Goal: Task Accomplishment & Management: Use online tool/utility

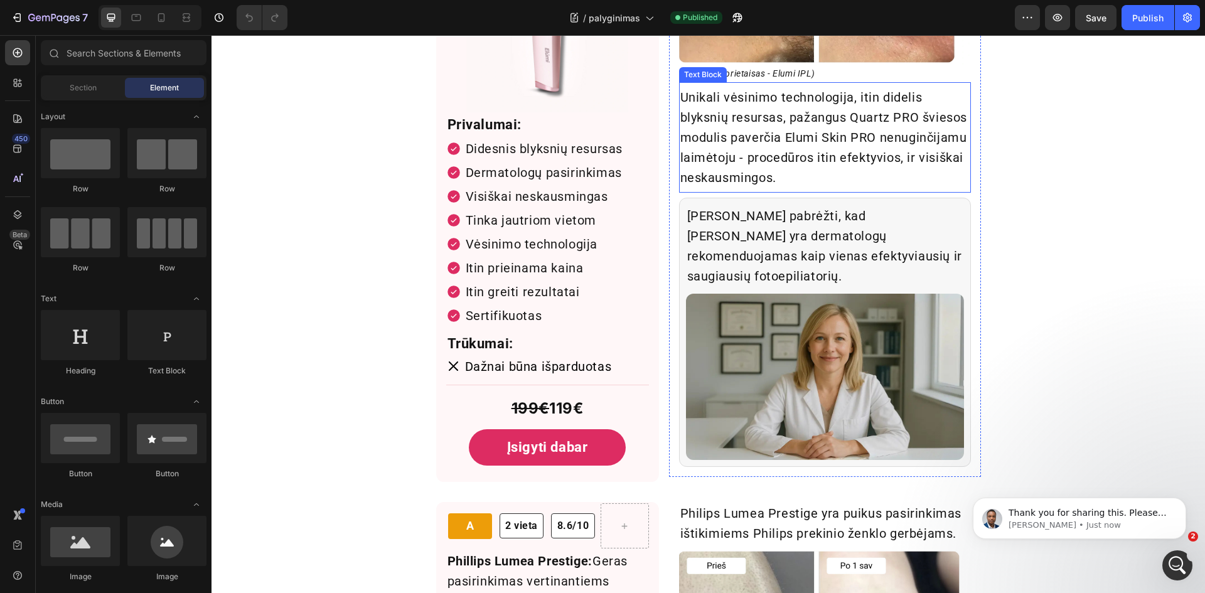
scroll to position [2636, 0]
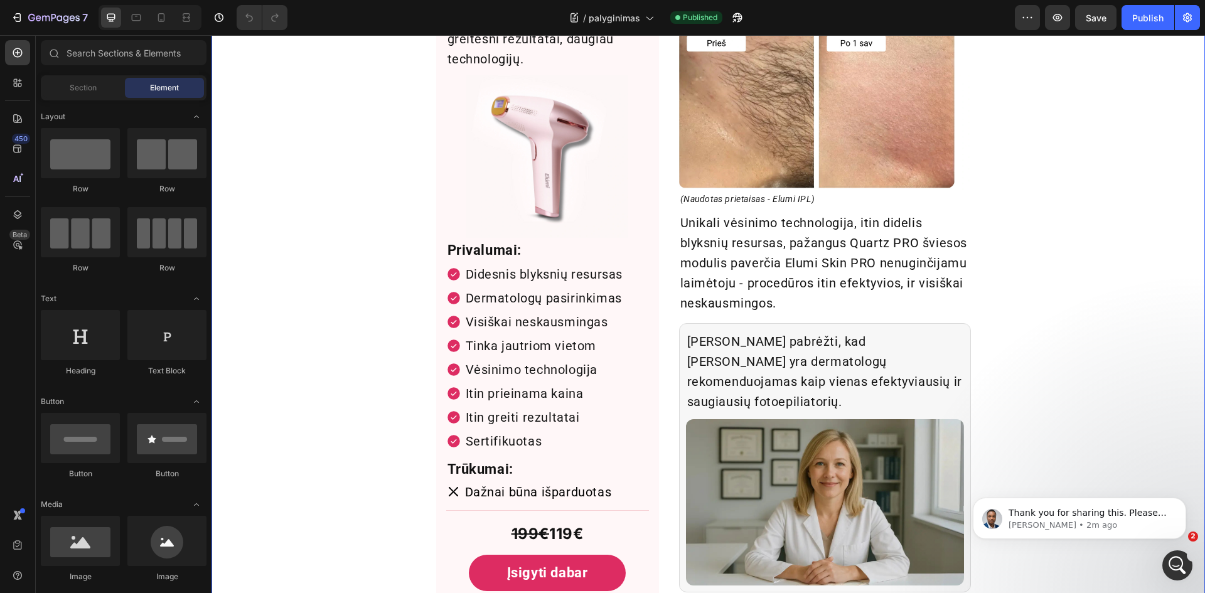
click at [315, 140] on div "A++ Text Block Row 1 vieta Text [GEOGRAPHIC_DATA] 9.9/10 Text [GEOGRAPHIC_DATA]…" at bounding box center [709, 595] width 994 height 1290
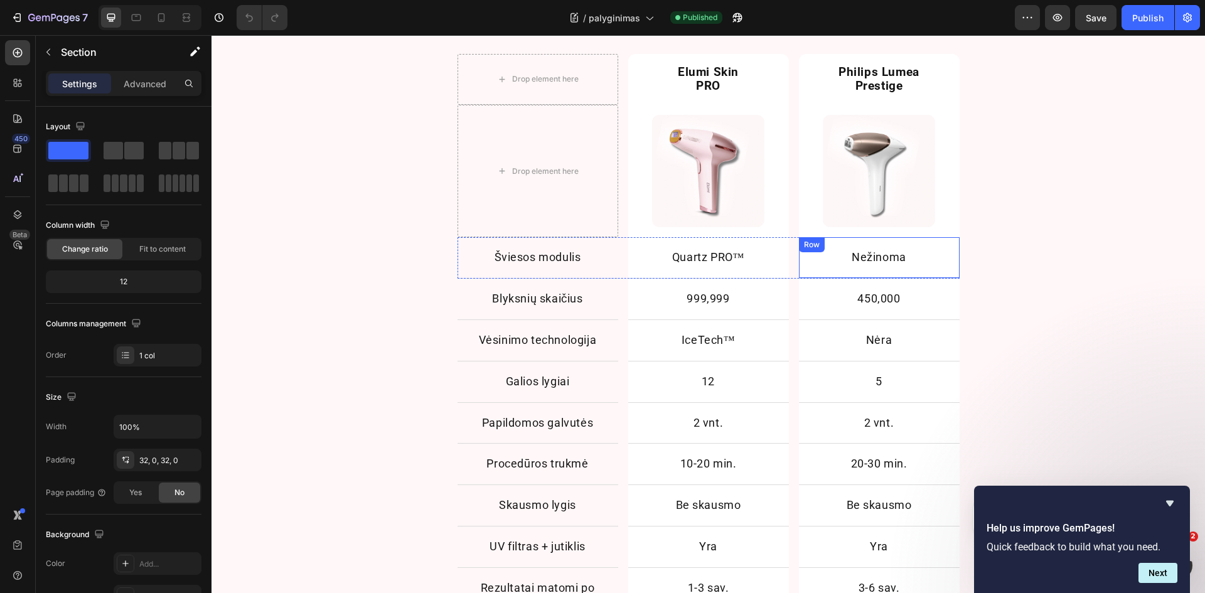
scroll to position [879, 0]
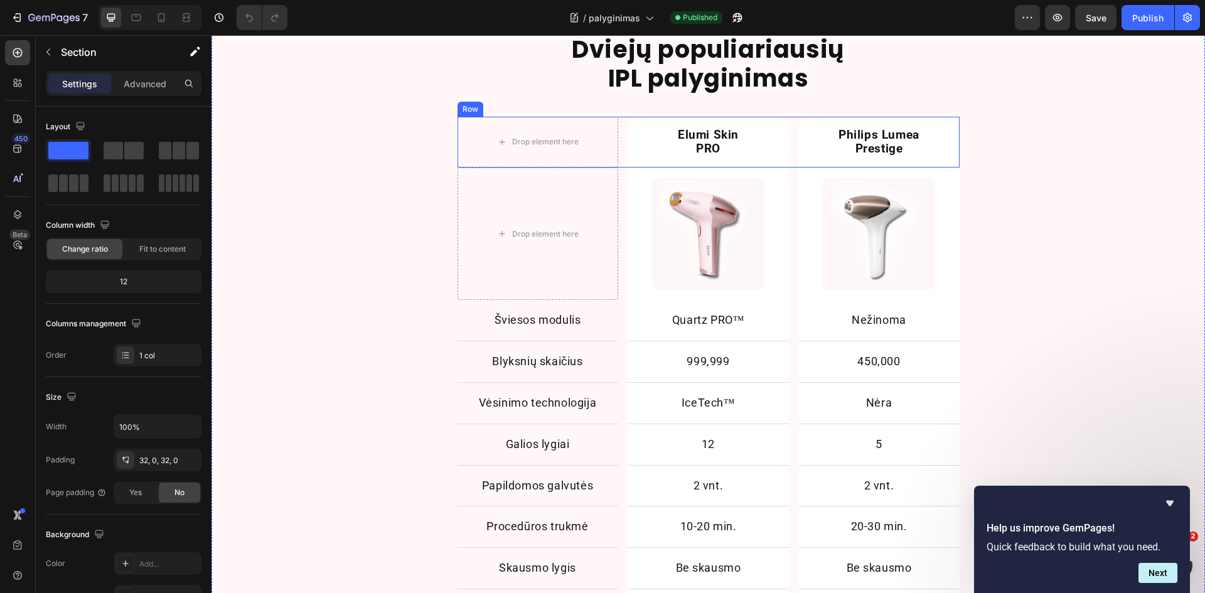
click at [619, 138] on div "Drop element here Elumi Skin PRO Text Block Row Philips Lumea Prestige Text Blo…" at bounding box center [709, 142] width 502 height 51
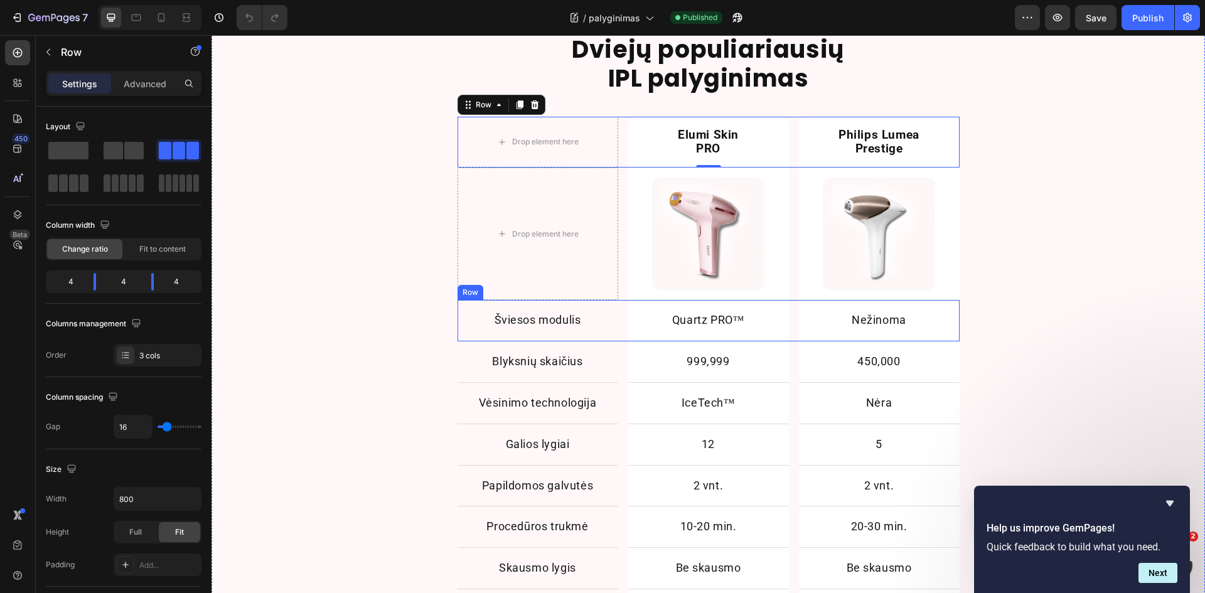
click at [615, 316] on div "Šviesos modulis Text Block Row Quartz PRO™ Text Block Row Nežinoma Text Block R…" at bounding box center [709, 320] width 502 height 41
click at [154, 24] on div at bounding box center [161, 18] width 20 height 20
type input "0"
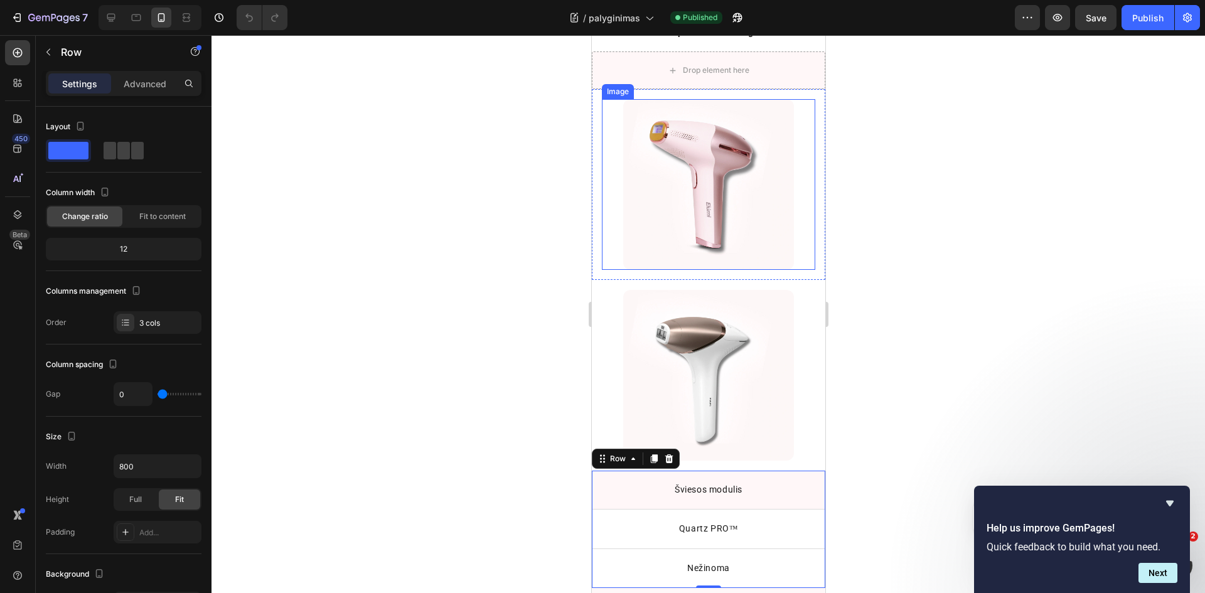
scroll to position [957, 0]
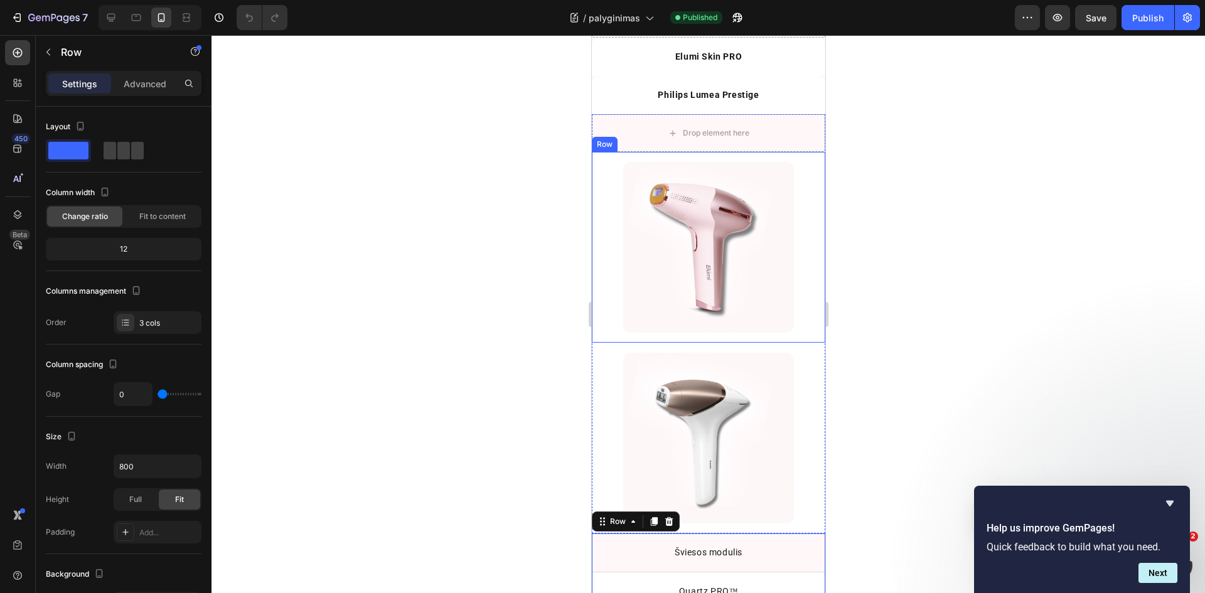
click at [596, 163] on div "Image Row" at bounding box center [707, 247] width 233 height 191
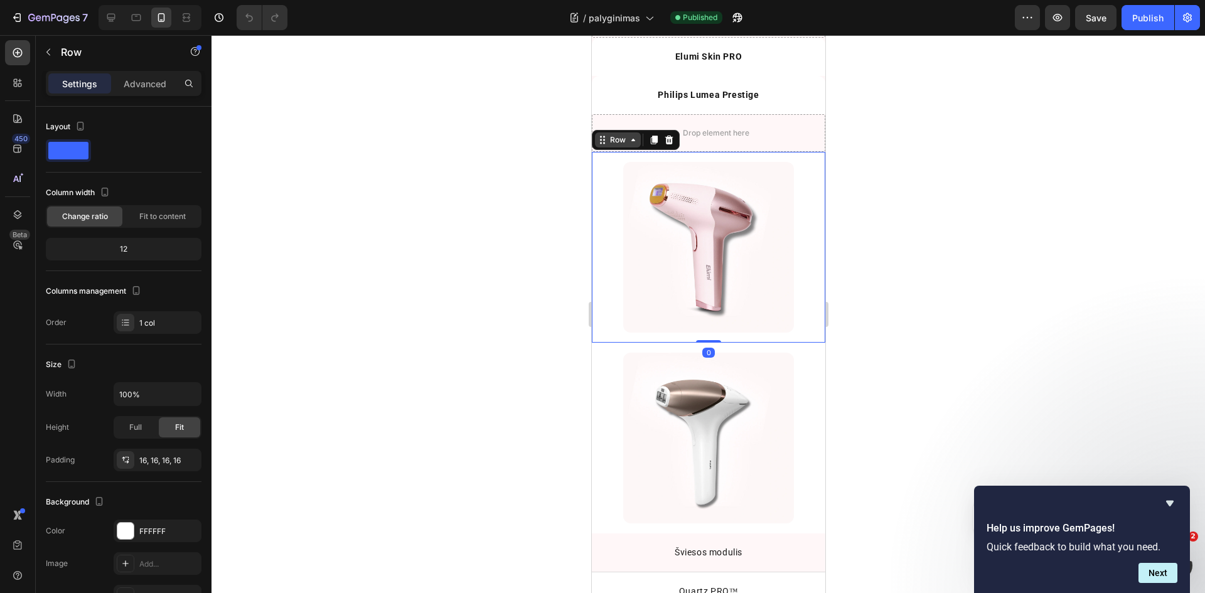
click at [603, 139] on icon at bounding box center [602, 140] width 10 height 10
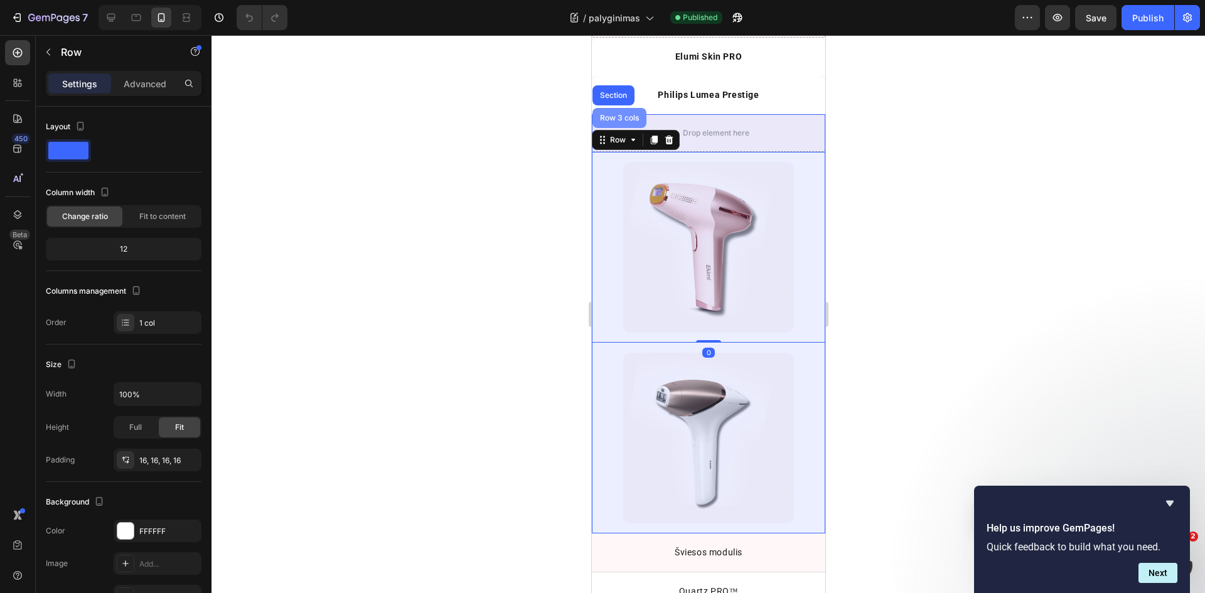
click at [614, 116] on div "Row 3 cols" at bounding box center [619, 118] width 44 height 8
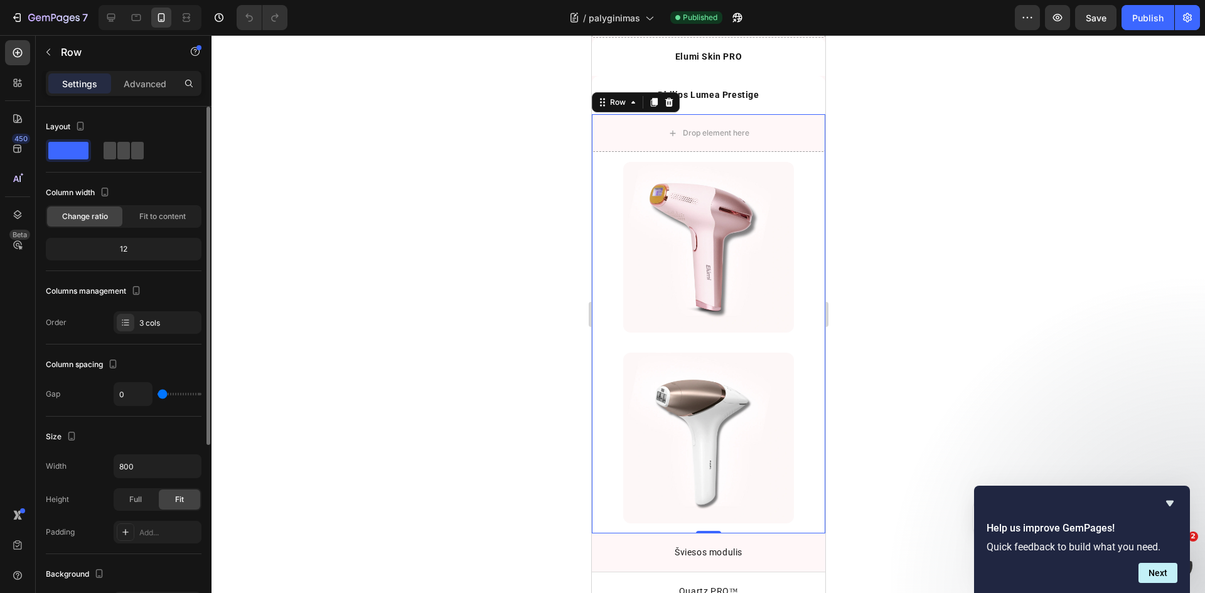
click at [124, 151] on span at bounding box center [123, 151] width 13 height 18
type input "16"
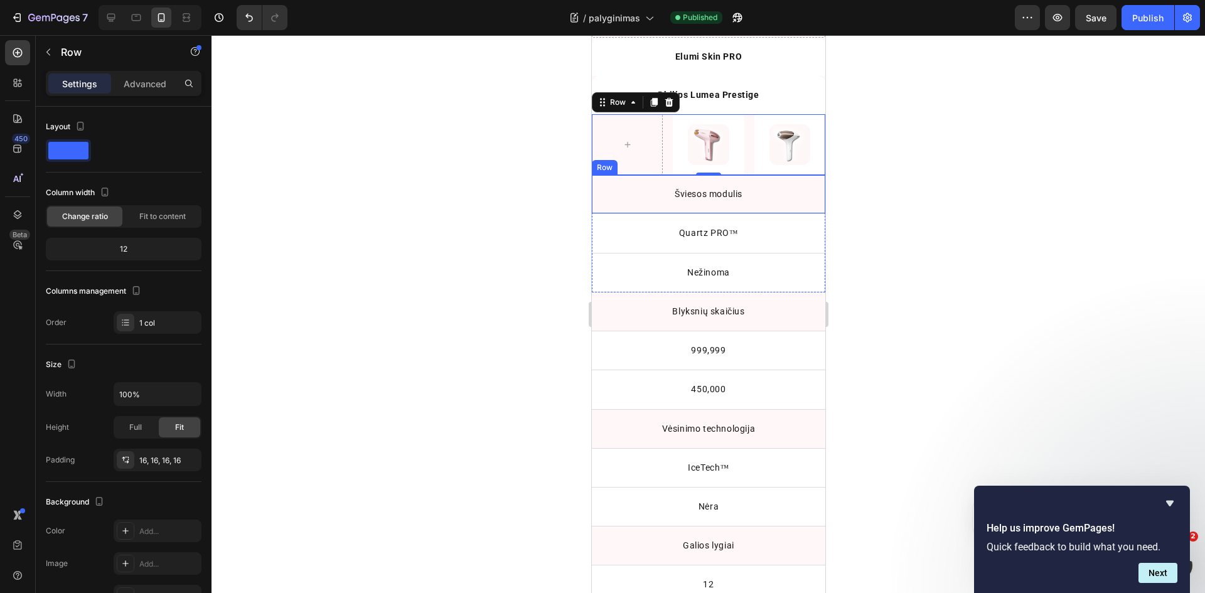
click at [599, 177] on div "Šviesos modulis Text Block Row" at bounding box center [707, 194] width 233 height 39
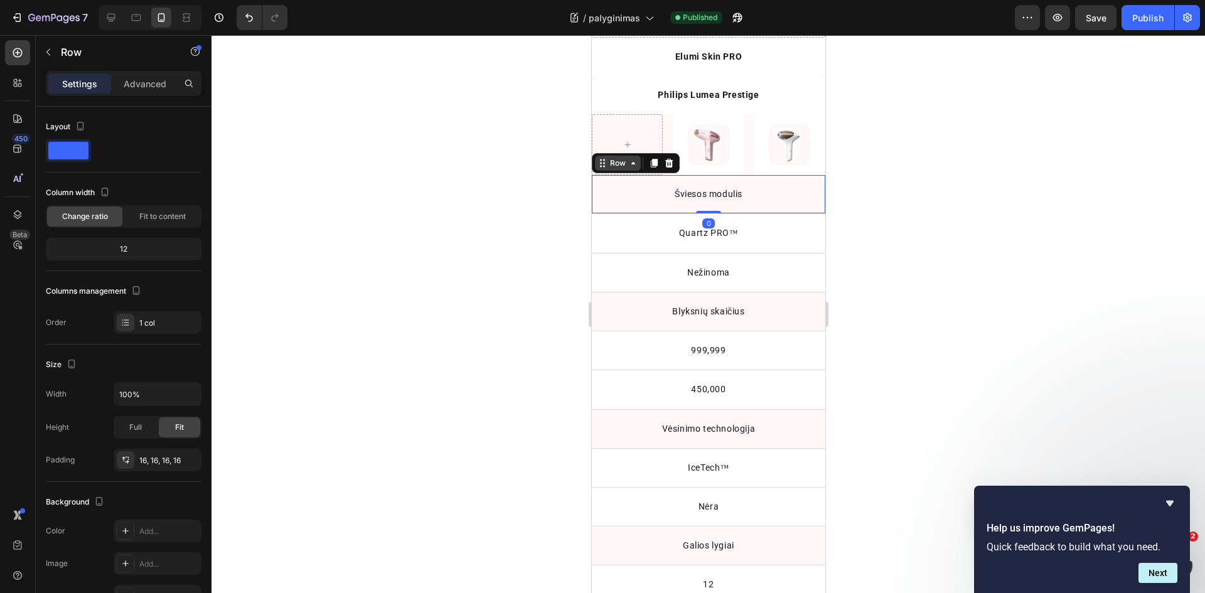
click at [607, 166] on div "Row" at bounding box center [617, 163] width 21 height 11
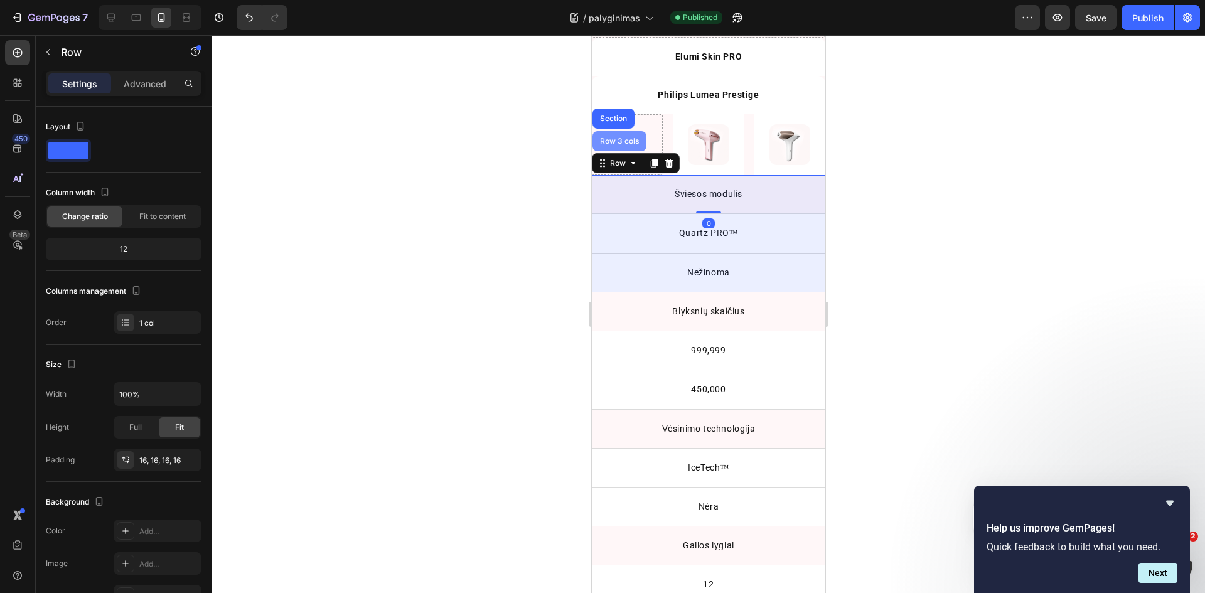
click at [611, 142] on div "Row 3 cols" at bounding box center [619, 141] width 44 height 8
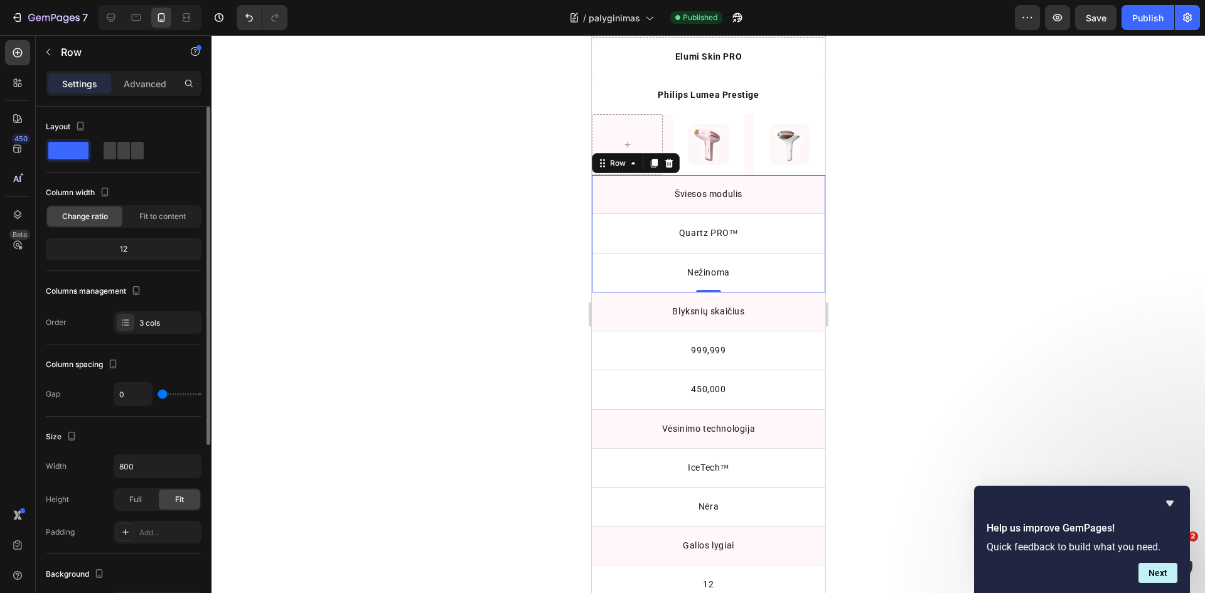
click at [149, 144] on div at bounding box center [124, 150] width 156 height 23
click at [125, 146] on span at bounding box center [123, 151] width 13 height 18
type input "16"
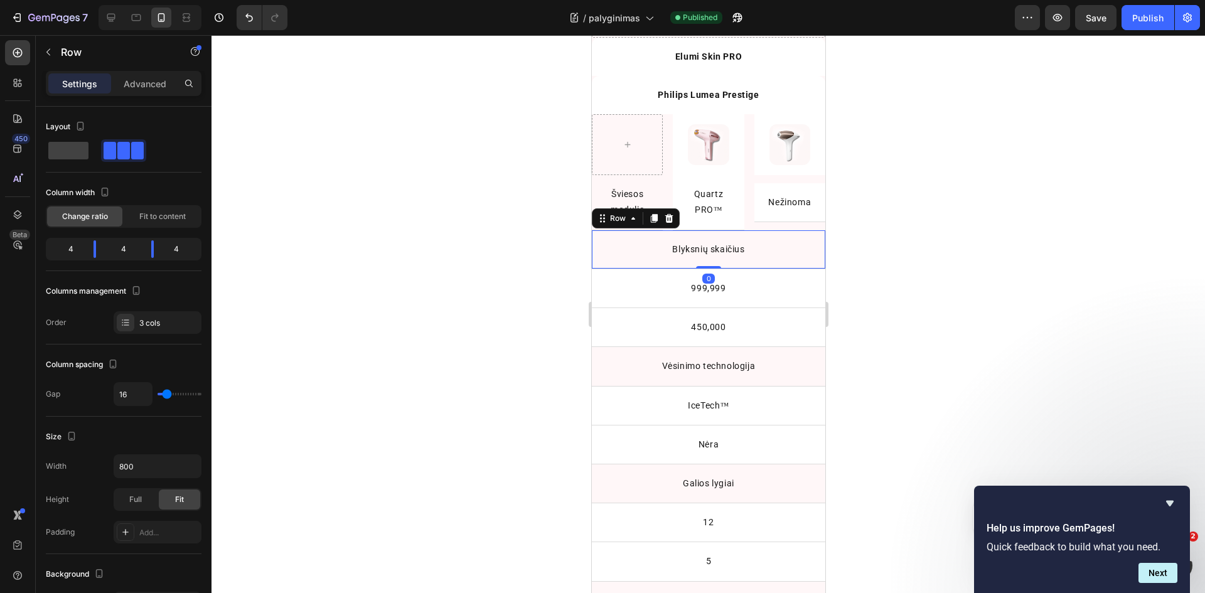
click at [660, 230] on div "Blyksnių skaičius Text Block Row 0" at bounding box center [707, 249] width 233 height 39
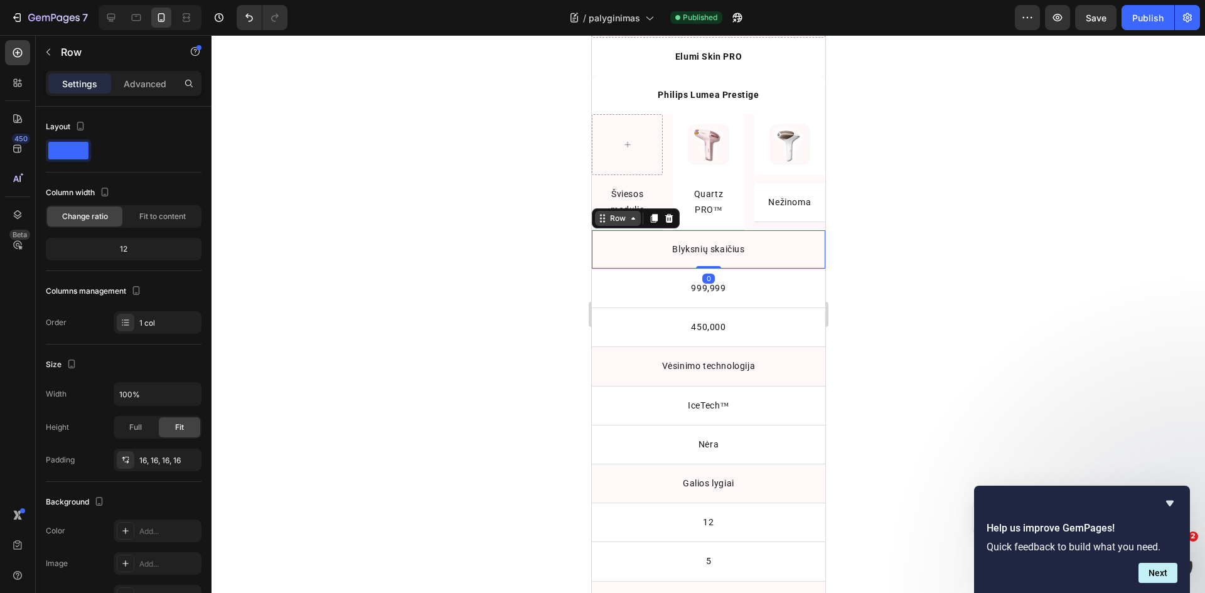
click at [637, 218] on icon at bounding box center [633, 218] width 10 height 10
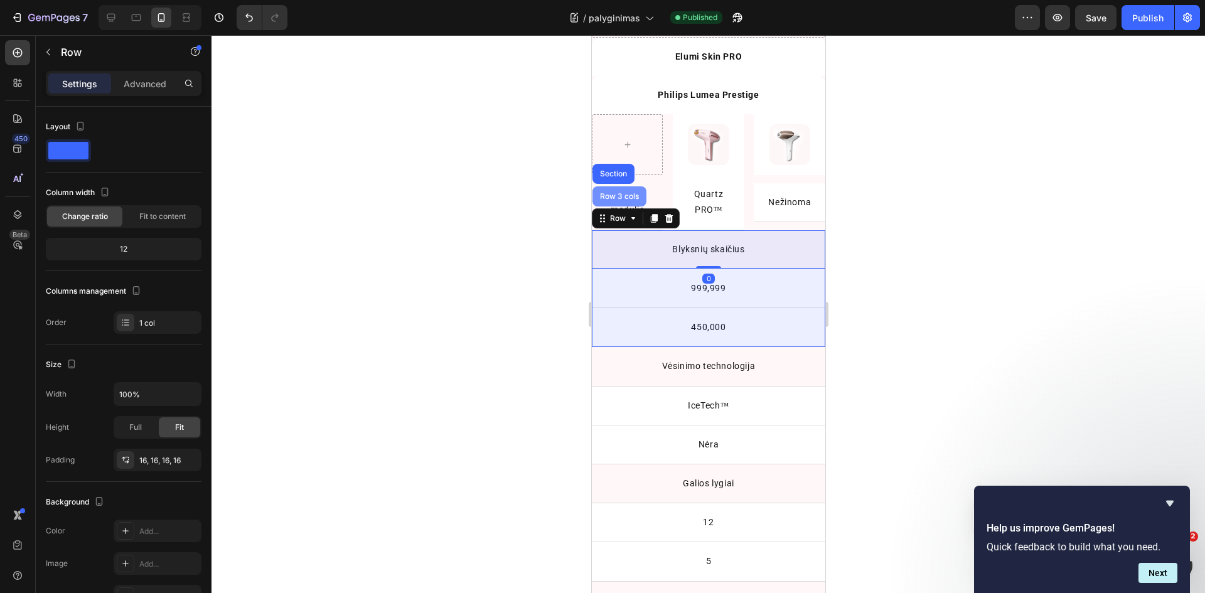
click at [635, 194] on div "Row 3 cols" at bounding box center [619, 197] width 44 height 8
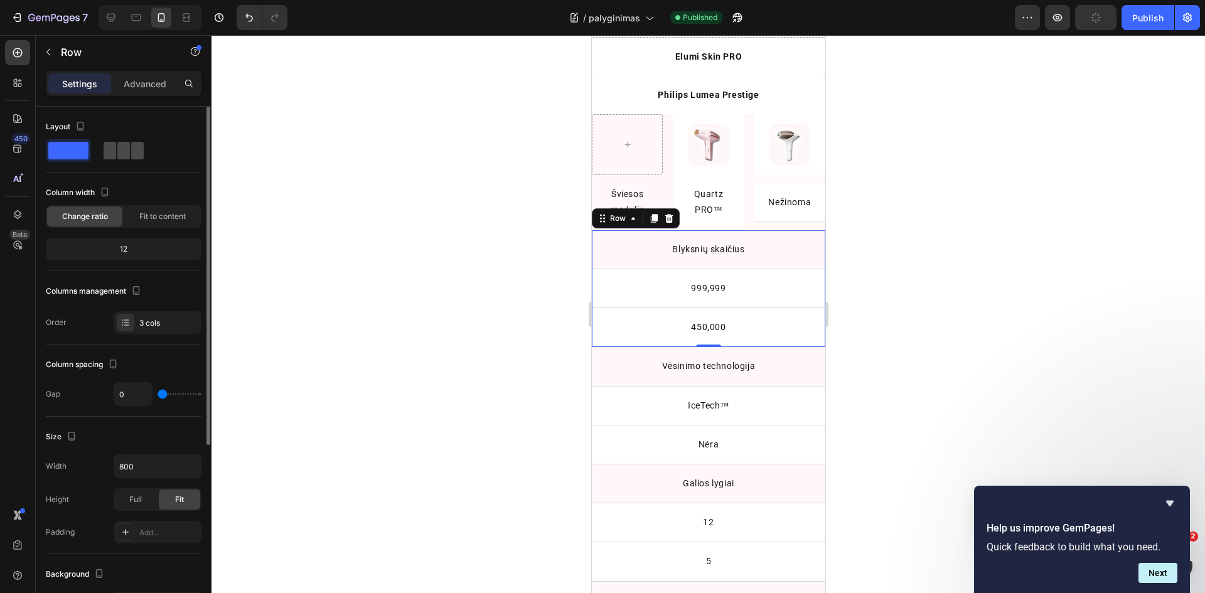
click at [130, 159] on div at bounding box center [123, 150] width 45 height 23
type input "16"
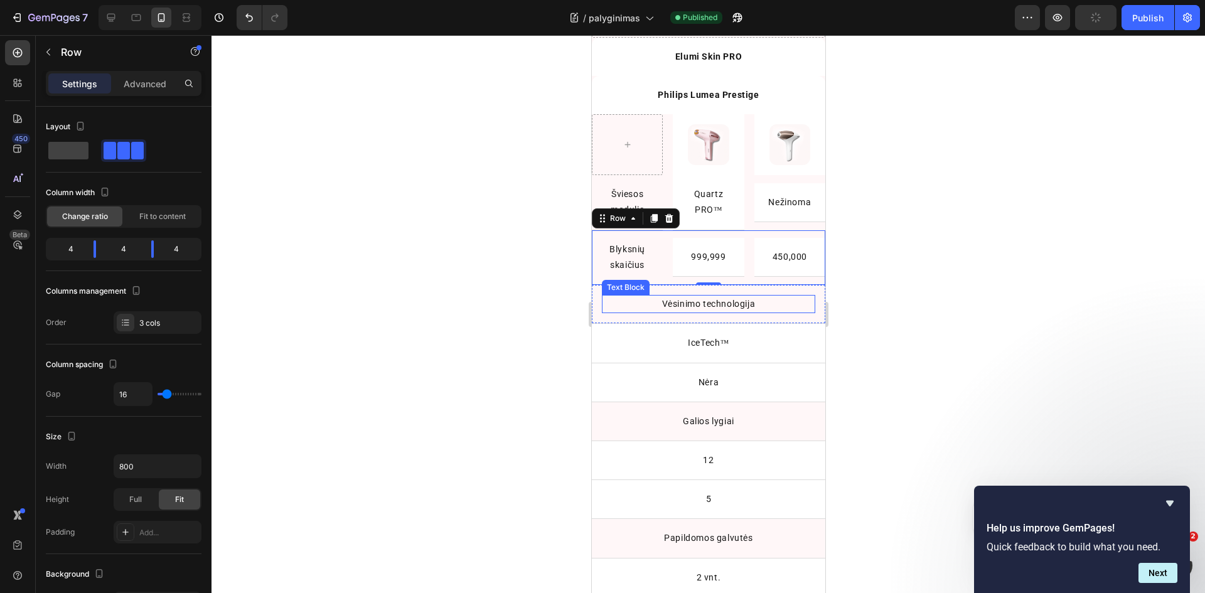
click at [608, 298] on p "Vėsinimo technologija" at bounding box center [708, 304] width 211 height 16
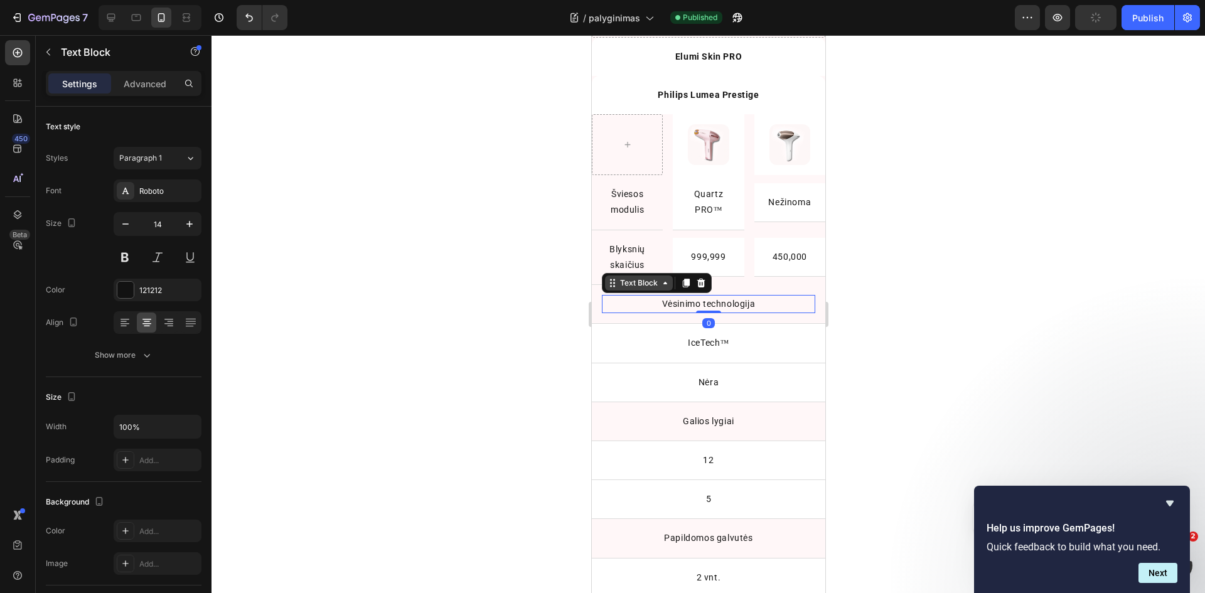
click at [611, 283] on icon at bounding box center [612, 283] width 10 height 10
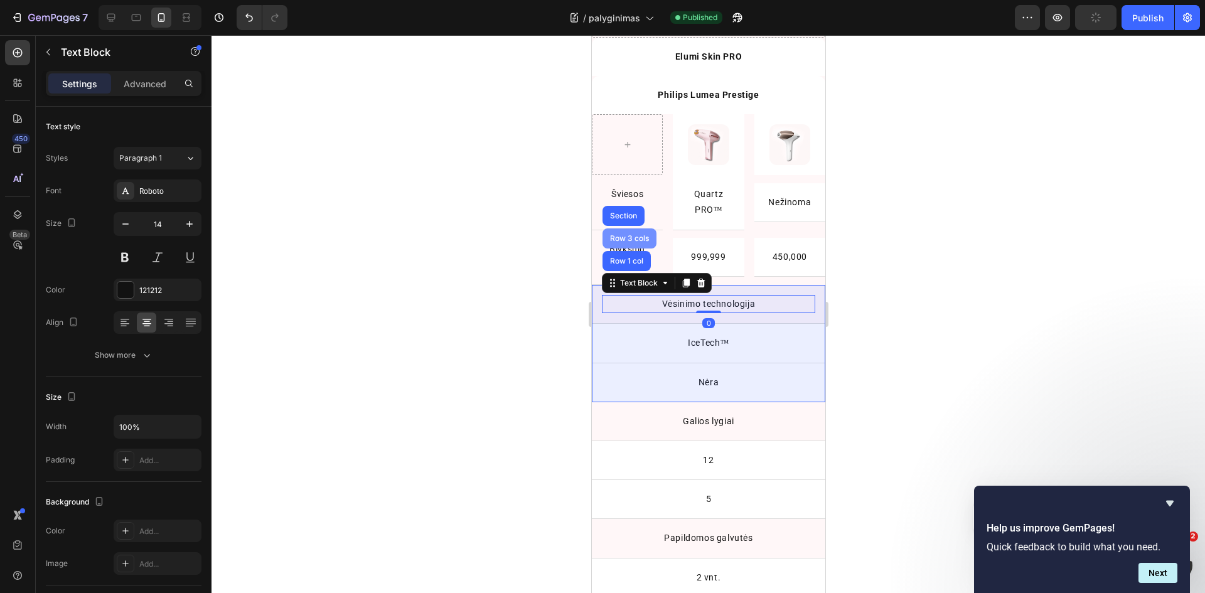
click at [632, 240] on div "Row 3 cols" at bounding box center [629, 239] width 44 height 8
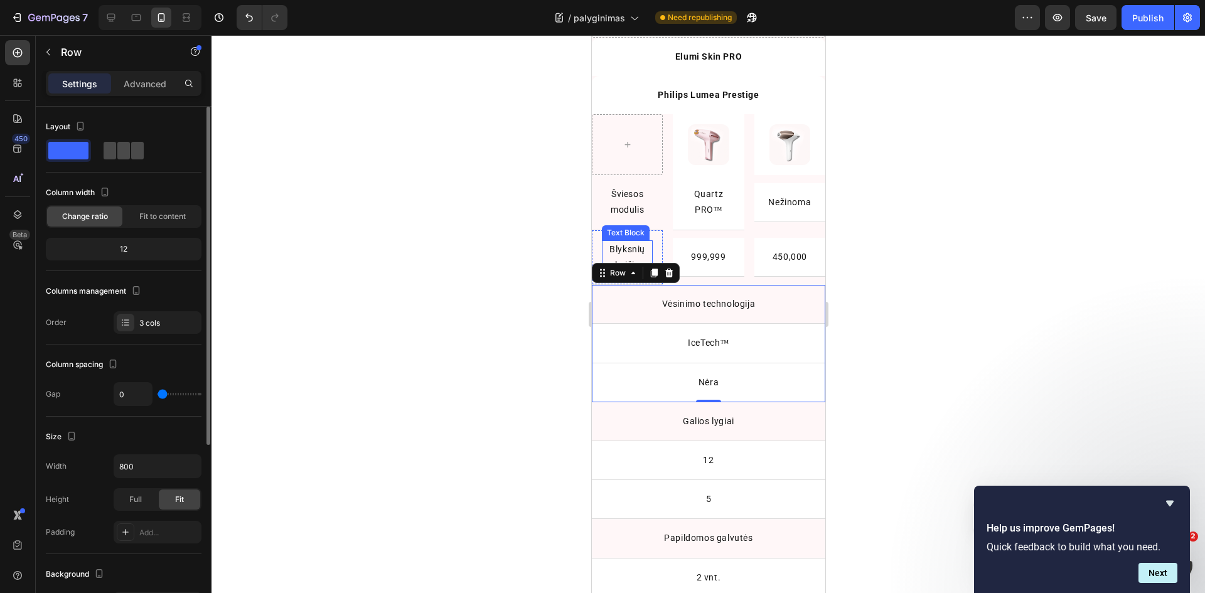
click at [135, 150] on span at bounding box center [137, 151] width 13 height 18
type input "16"
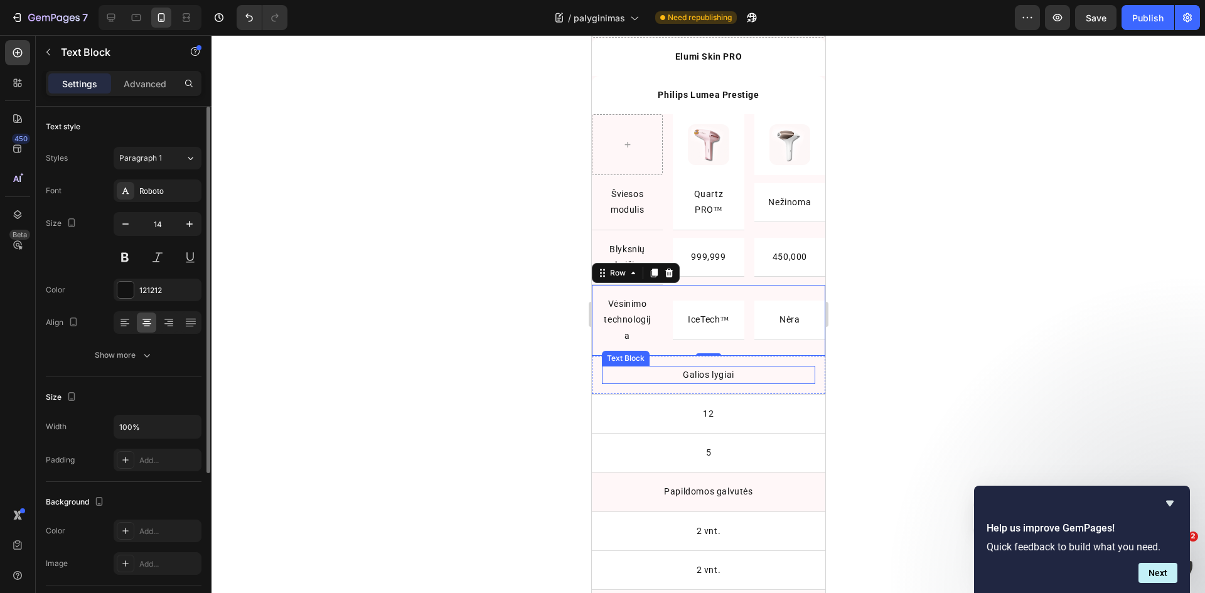
click at [623, 368] on p "Galios lygiai" at bounding box center [708, 375] width 211 height 16
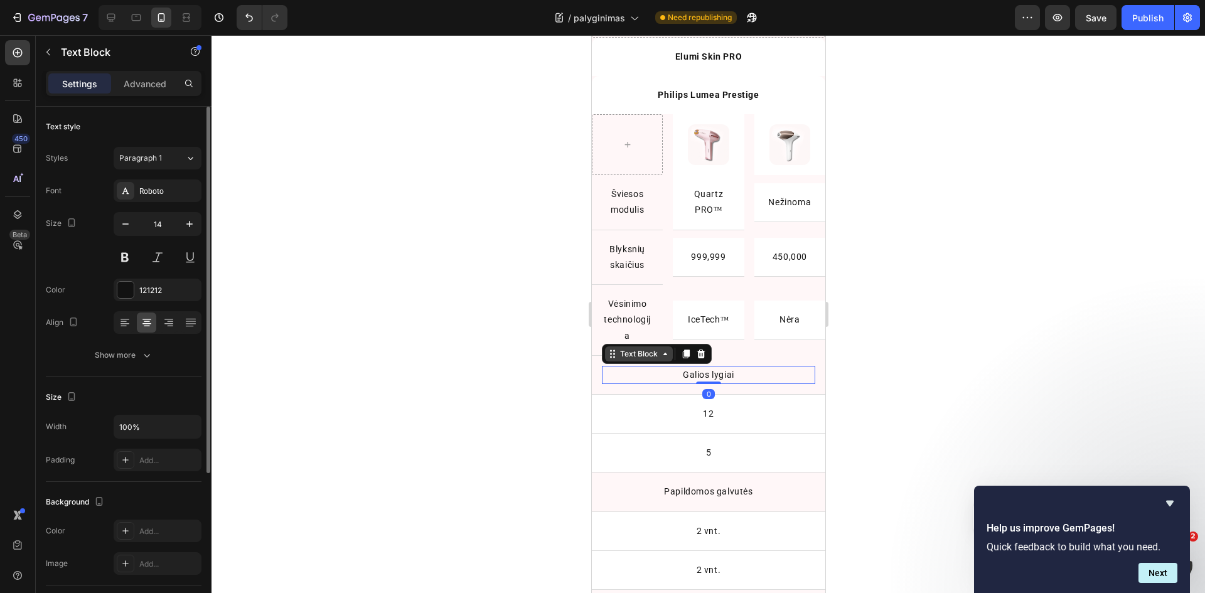
click at [621, 348] on div "Text Block" at bounding box center [638, 353] width 43 height 11
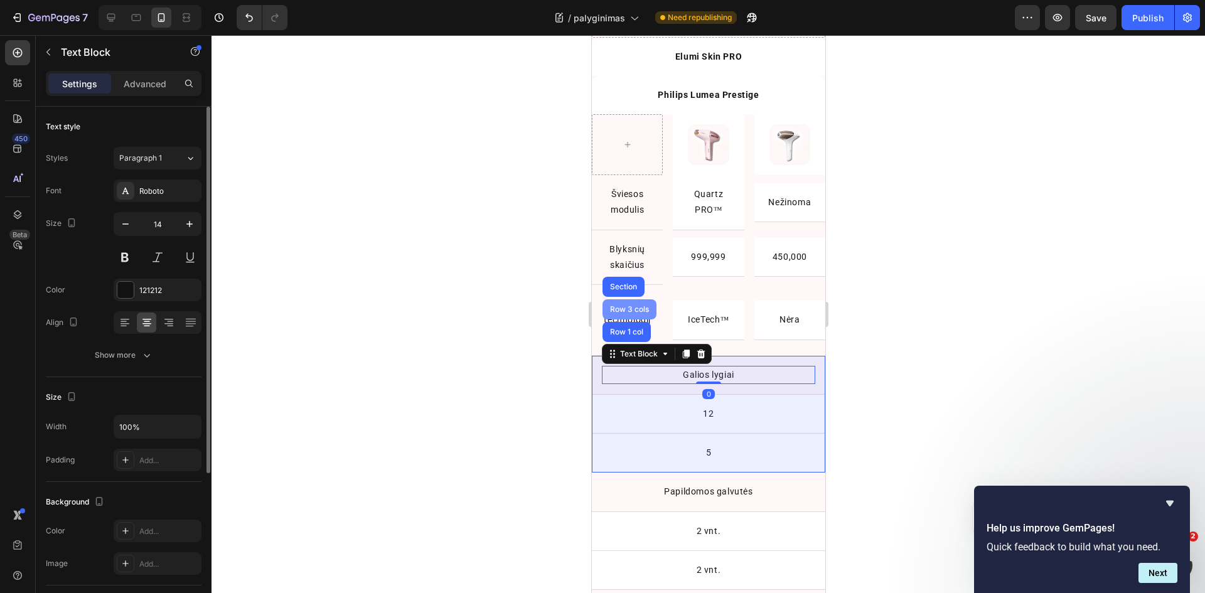
click at [623, 307] on div "Row 3 cols" at bounding box center [629, 310] width 44 height 8
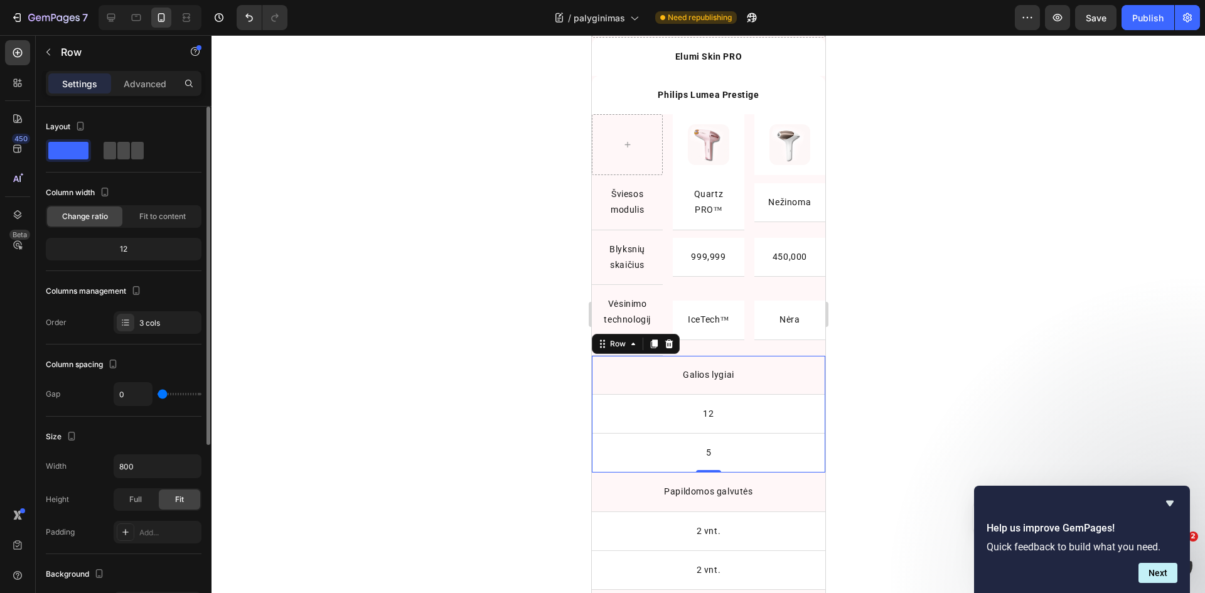
click at [128, 147] on span at bounding box center [123, 151] width 13 height 18
type input "16"
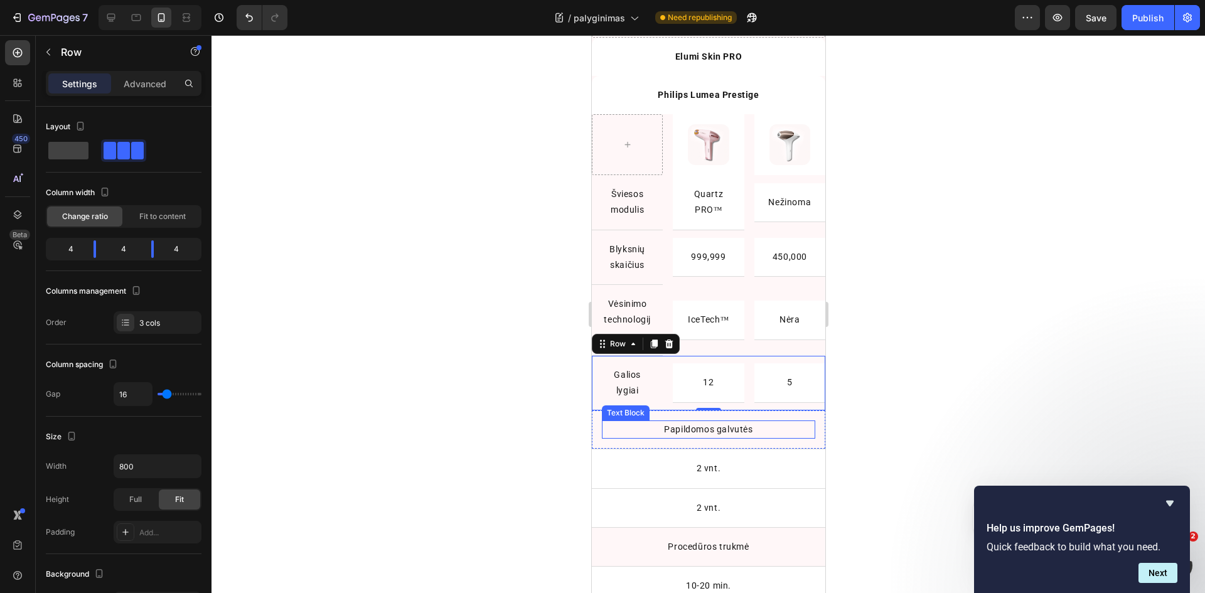
click at [624, 424] on p "Papildomos galvutės" at bounding box center [708, 430] width 211 height 16
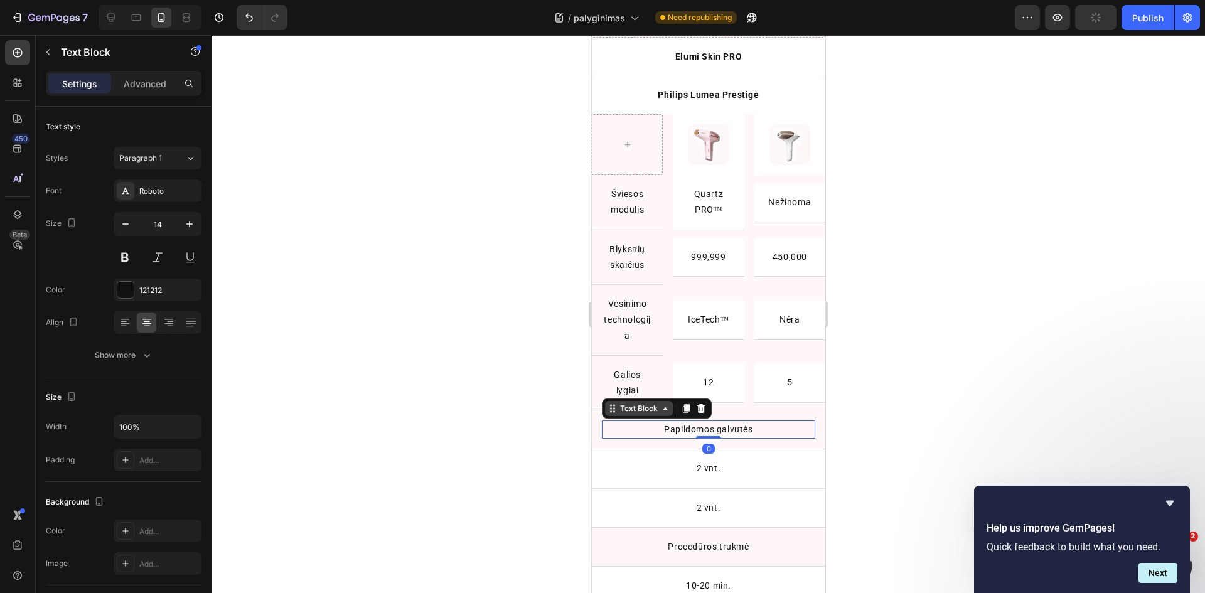
click at [622, 407] on div "Text Block" at bounding box center [638, 408] width 43 height 11
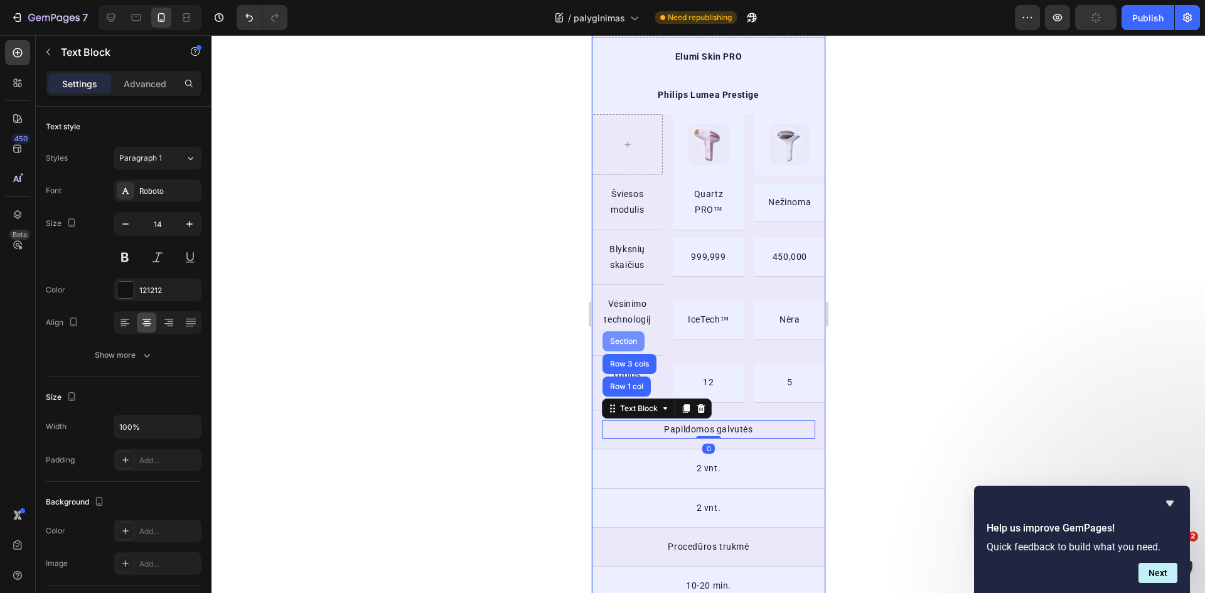
click at [630, 351] on div "Section" at bounding box center [623, 341] width 42 height 20
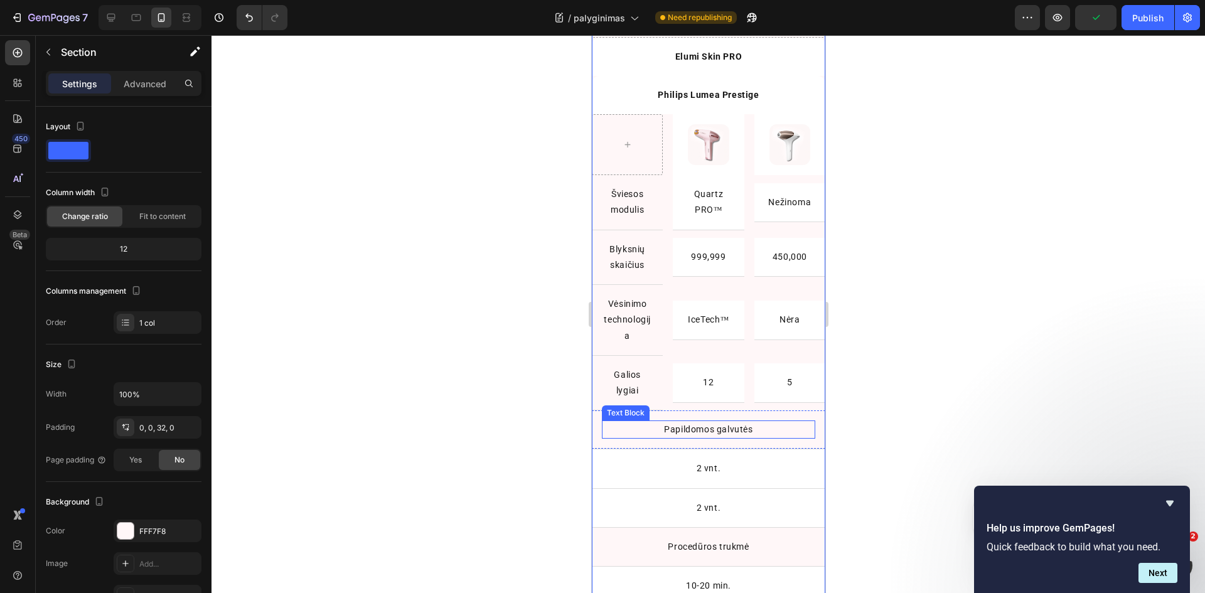
click at [630, 426] on p "Papildomos galvutės" at bounding box center [708, 430] width 211 height 16
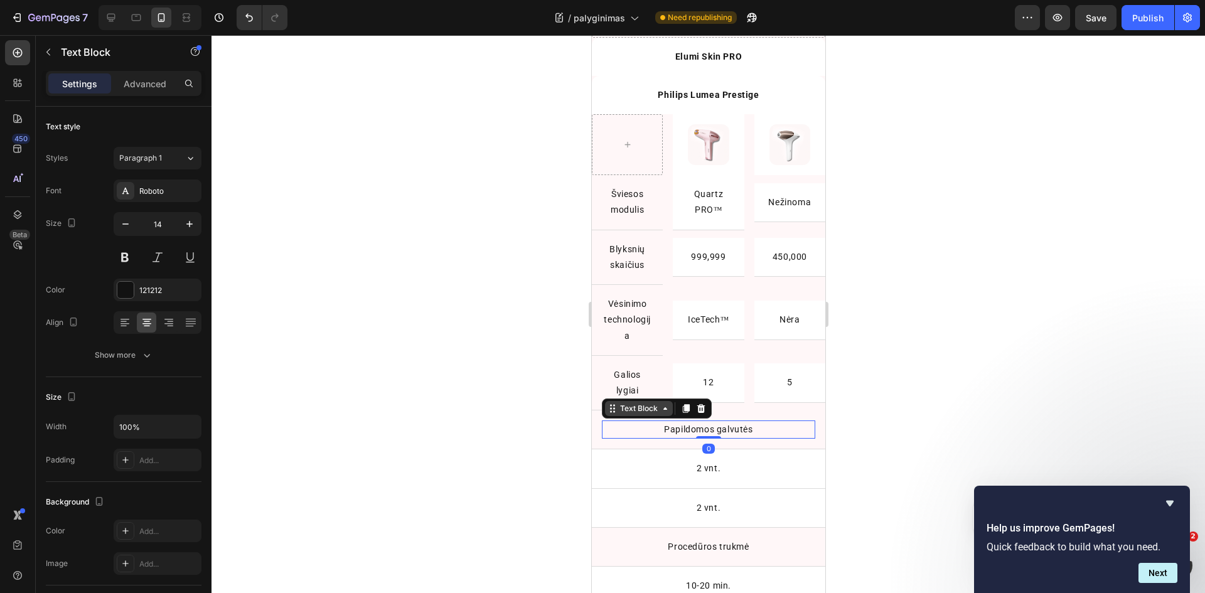
click at [629, 409] on div "Text Block" at bounding box center [638, 408] width 43 height 11
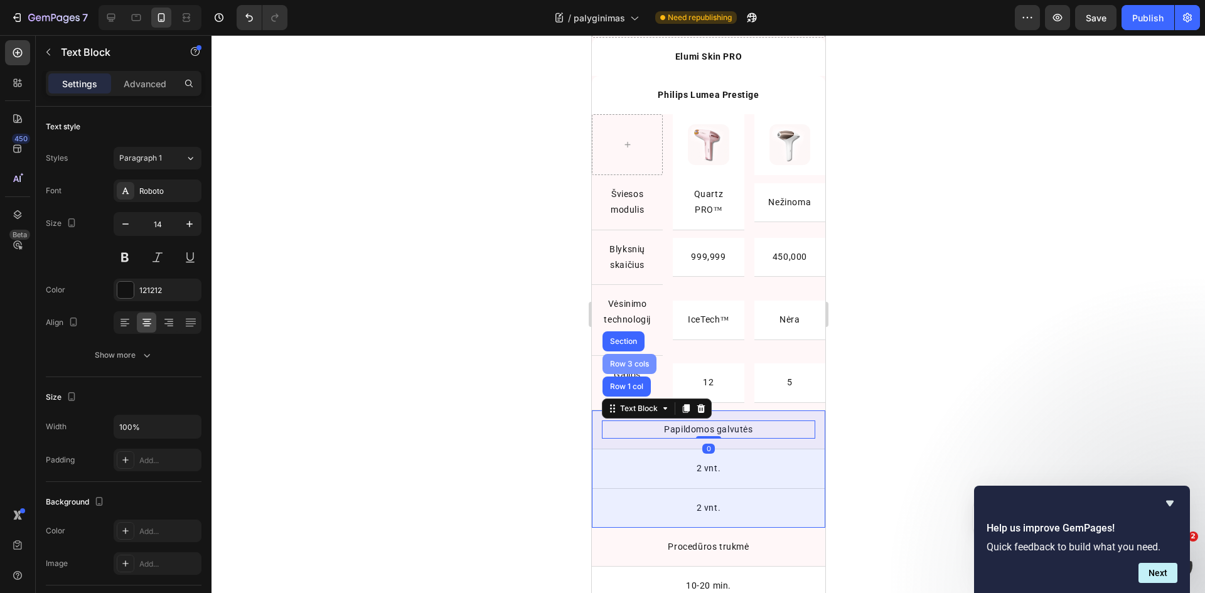
click at [640, 360] on div "Row 3 cols" at bounding box center [629, 364] width 44 height 8
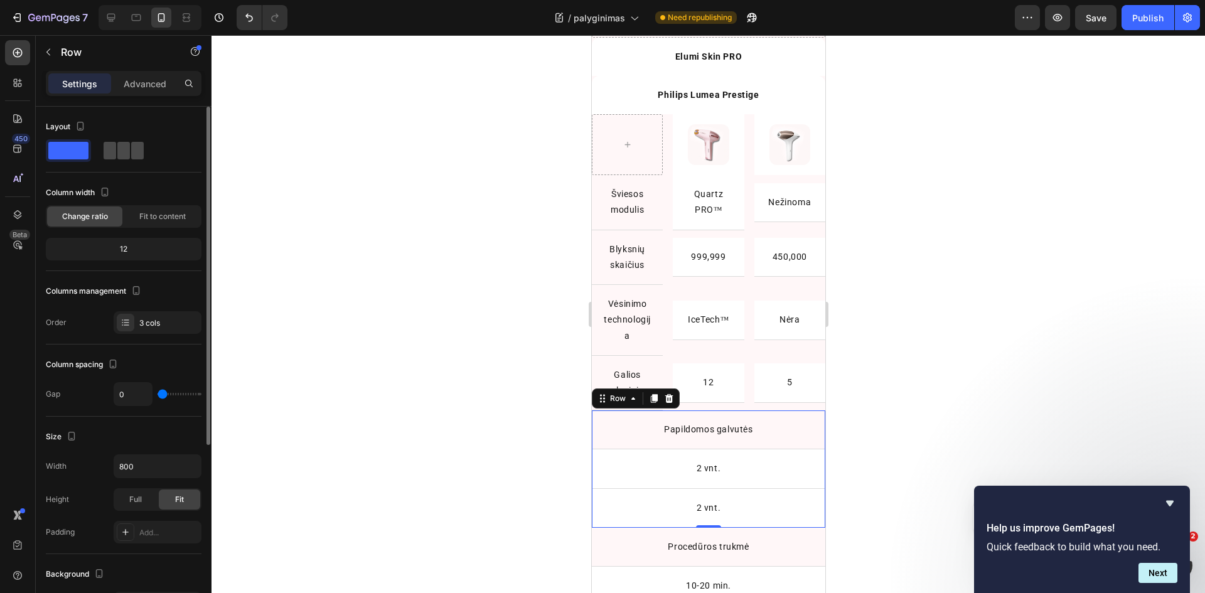
click at [134, 154] on span at bounding box center [137, 151] width 13 height 18
type input "16"
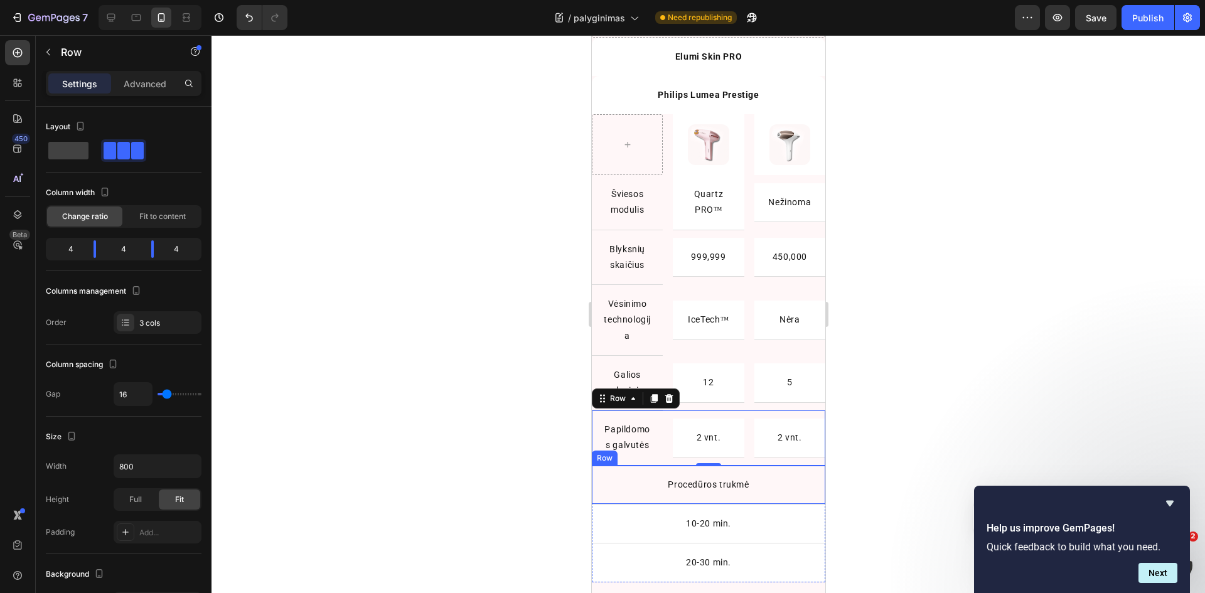
click at [629, 486] on div "Procedūros trukmė Text Block Row" at bounding box center [707, 485] width 233 height 39
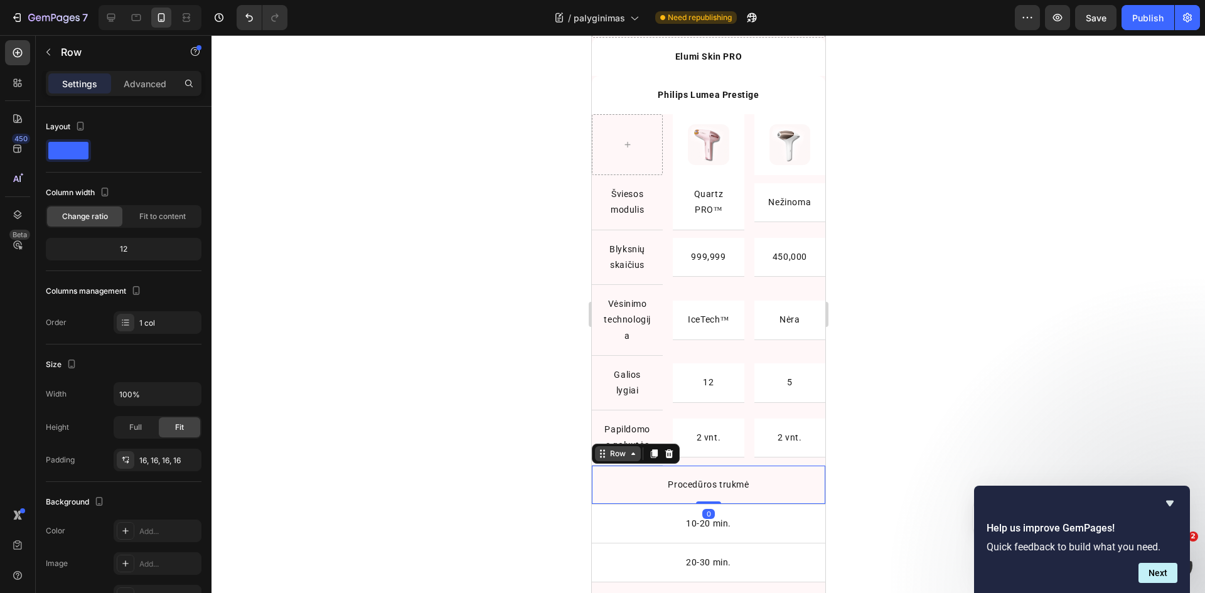
click at [616, 459] on div "Row" at bounding box center [617, 453] width 21 height 11
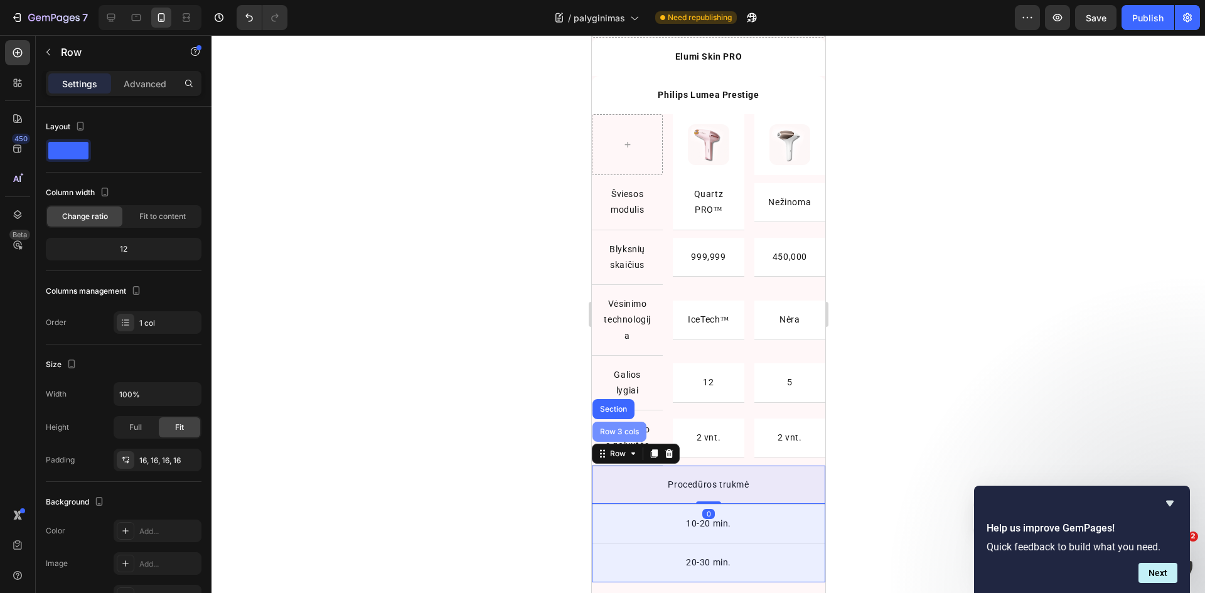
click at [614, 442] on div "Row 3 cols" at bounding box center [619, 432] width 54 height 20
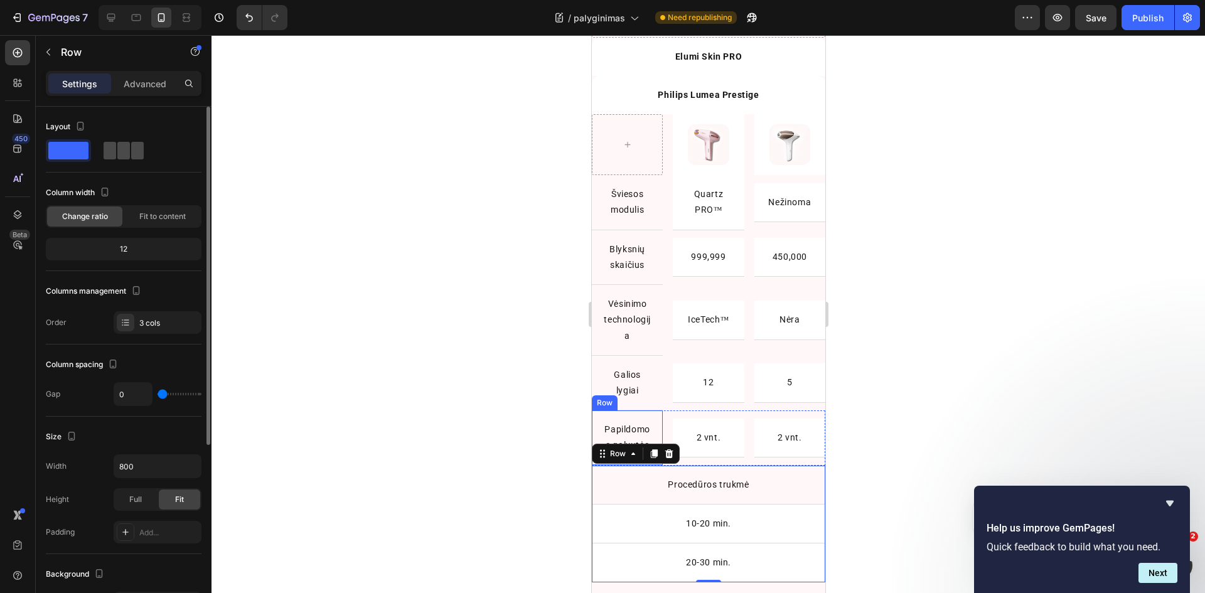
click at [137, 154] on span at bounding box center [137, 151] width 13 height 18
type input "16"
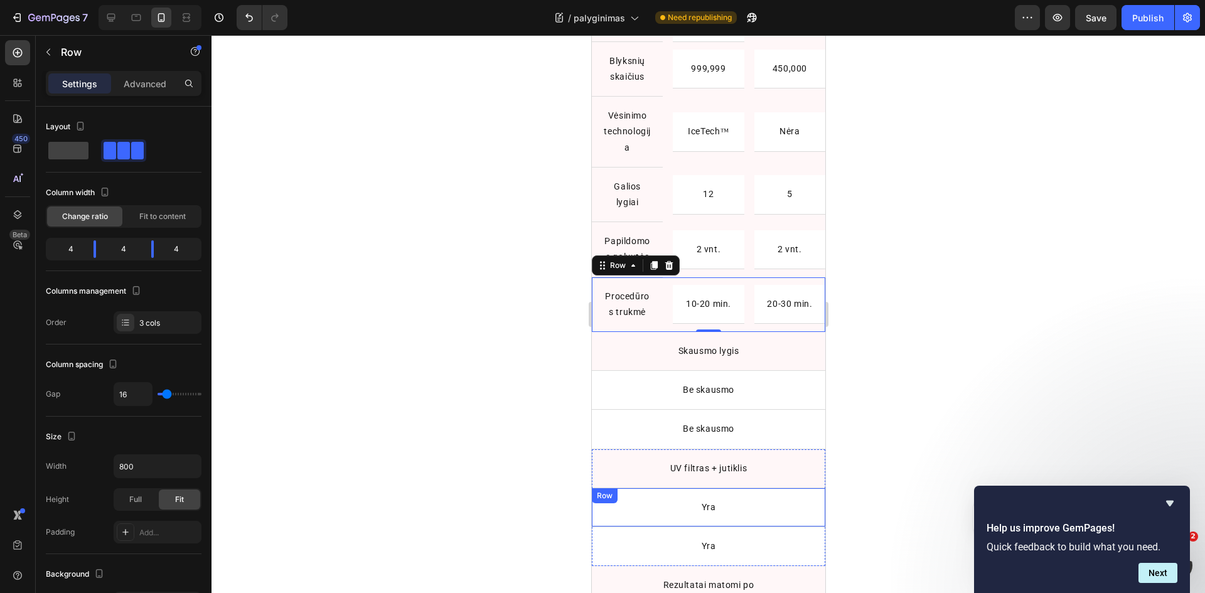
scroll to position [1208, 0]
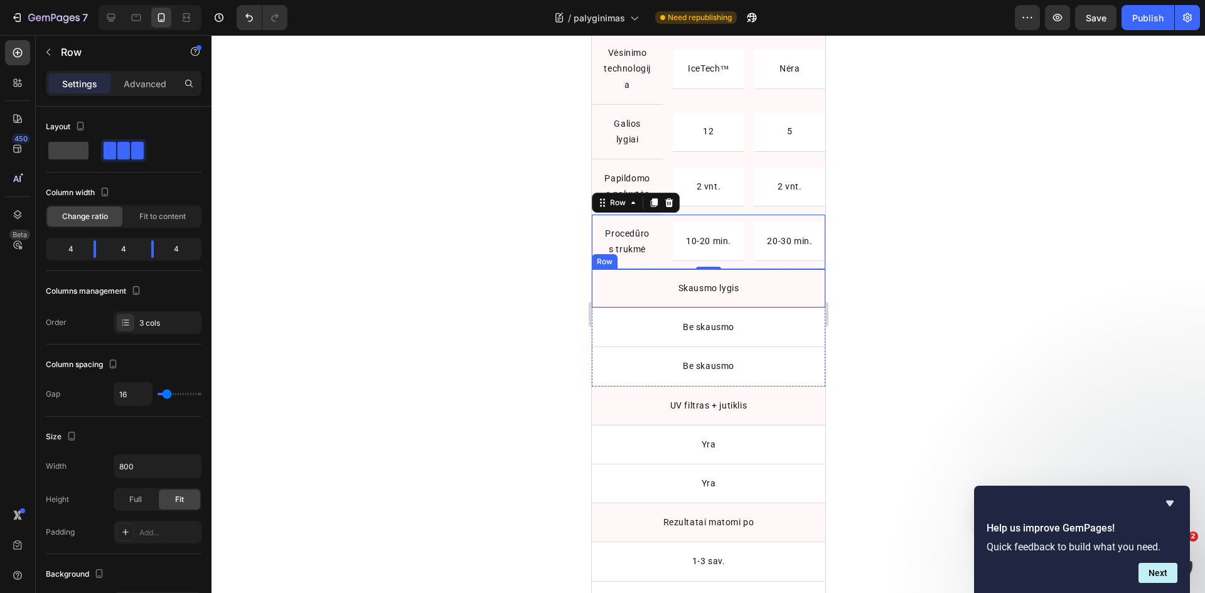
click at [634, 296] on p "Skausmo lygis" at bounding box center [708, 289] width 211 height 16
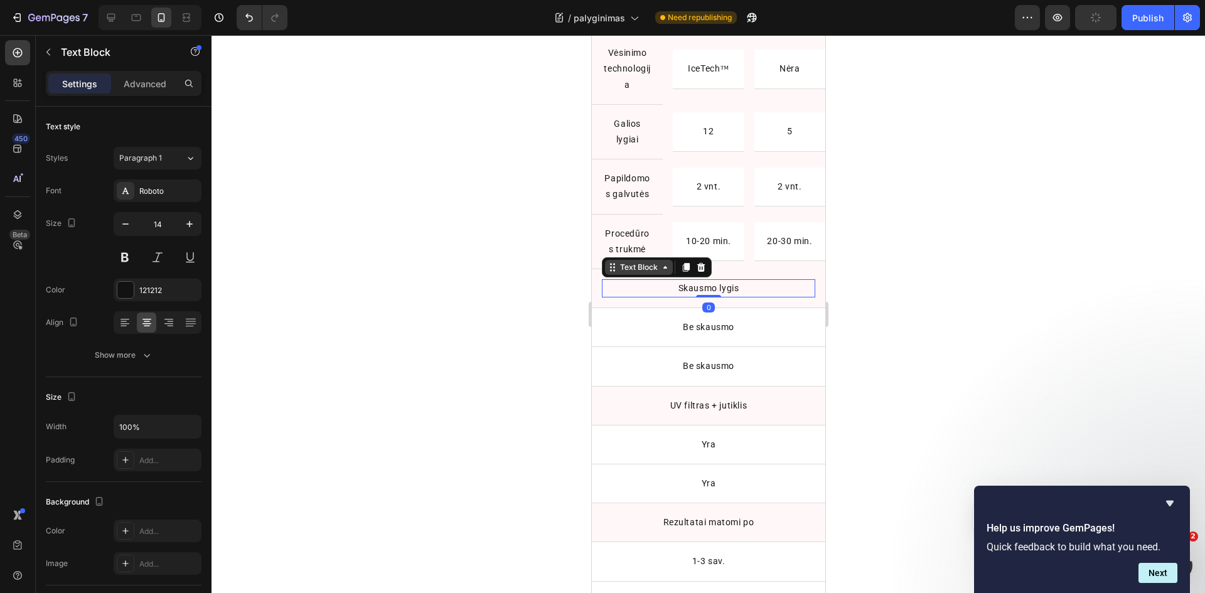
click at [634, 273] on div "Text Block" at bounding box center [638, 267] width 43 height 11
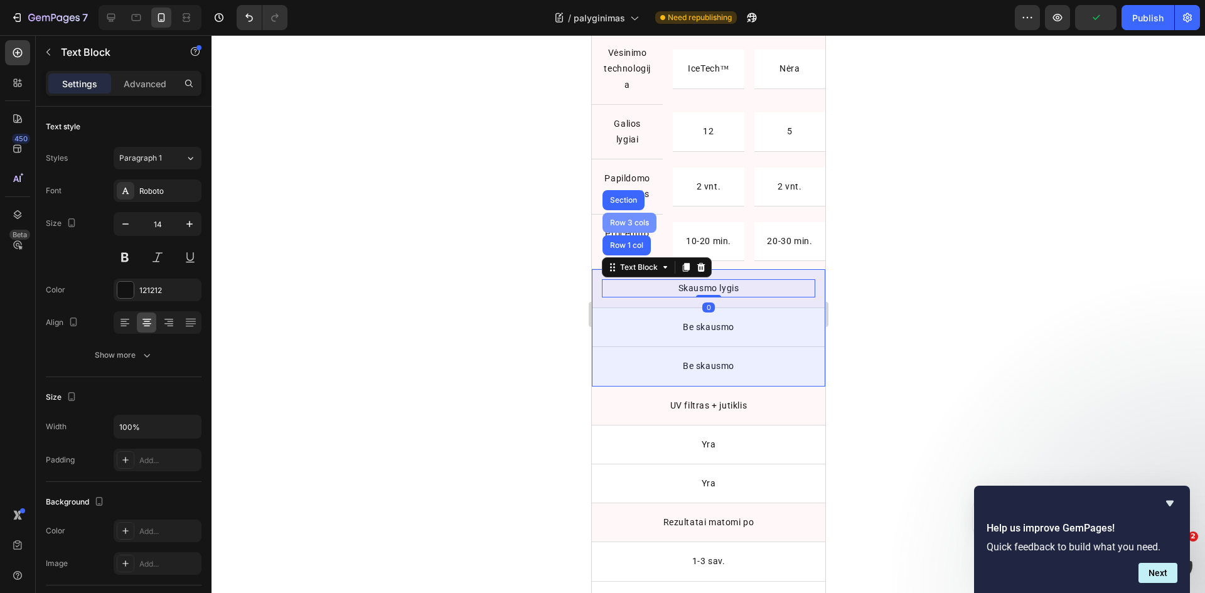
click at [636, 227] on div "Row 3 cols" at bounding box center [629, 223] width 44 height 8
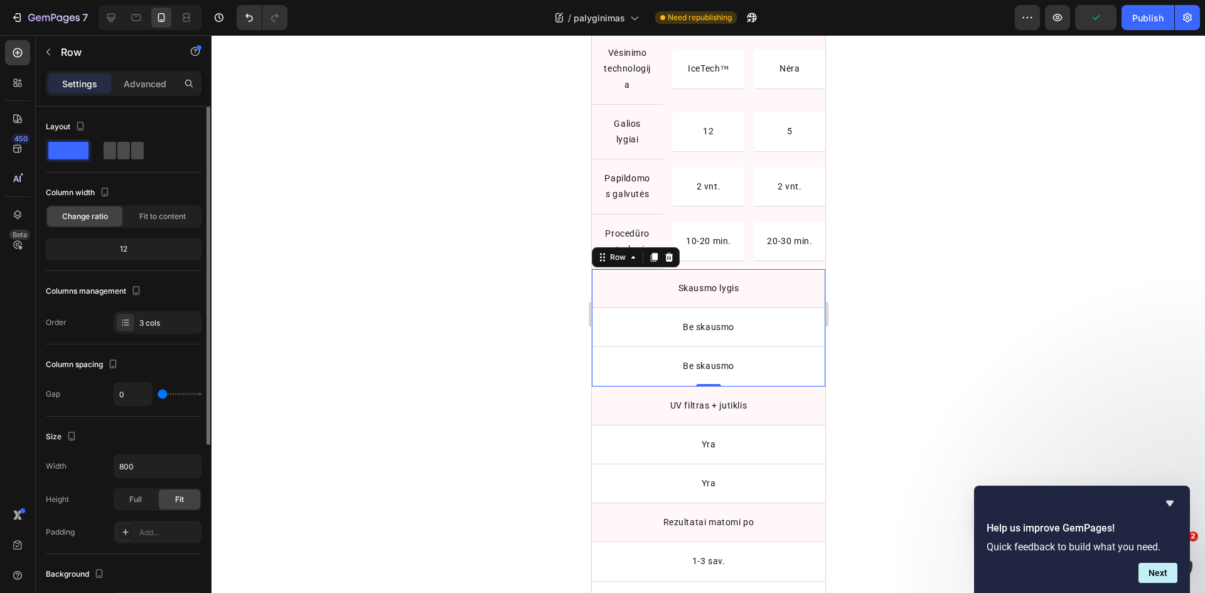
click at [125, 144] on span at bounding box center [123, 151] width 13 height 18
type input "16"
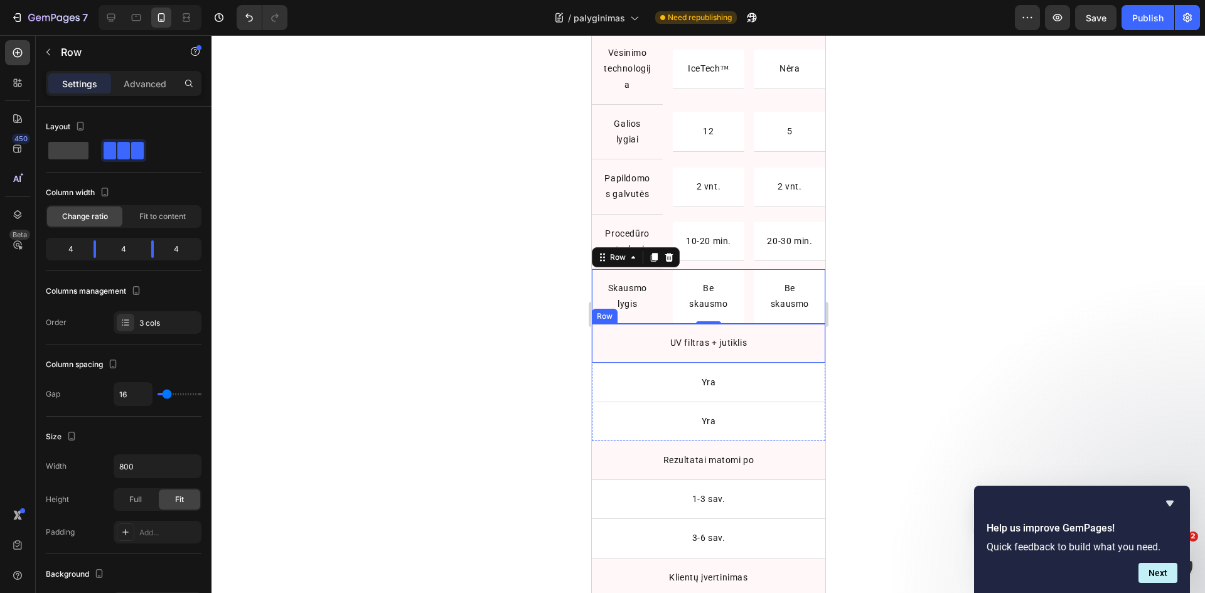
click at [625, 351] on p "UV filtras + jutiklis" at bounding box center [708, 343] width 211 height 16
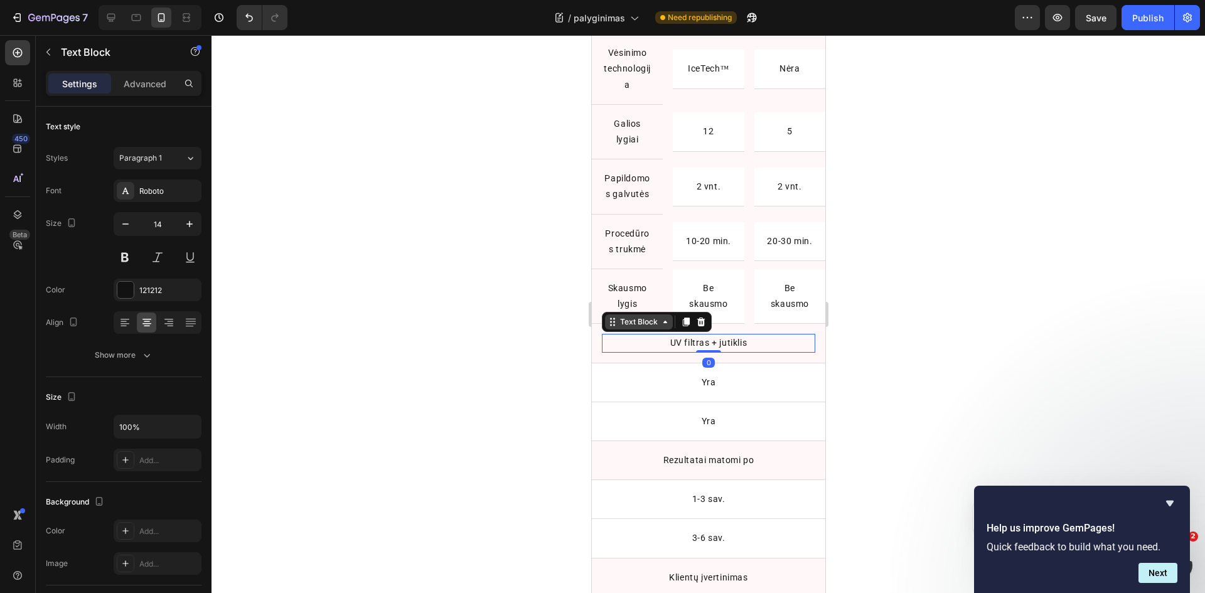
click at [631, 330] on div "Text Block" at bounding box center [638, 321] width 68 height 15
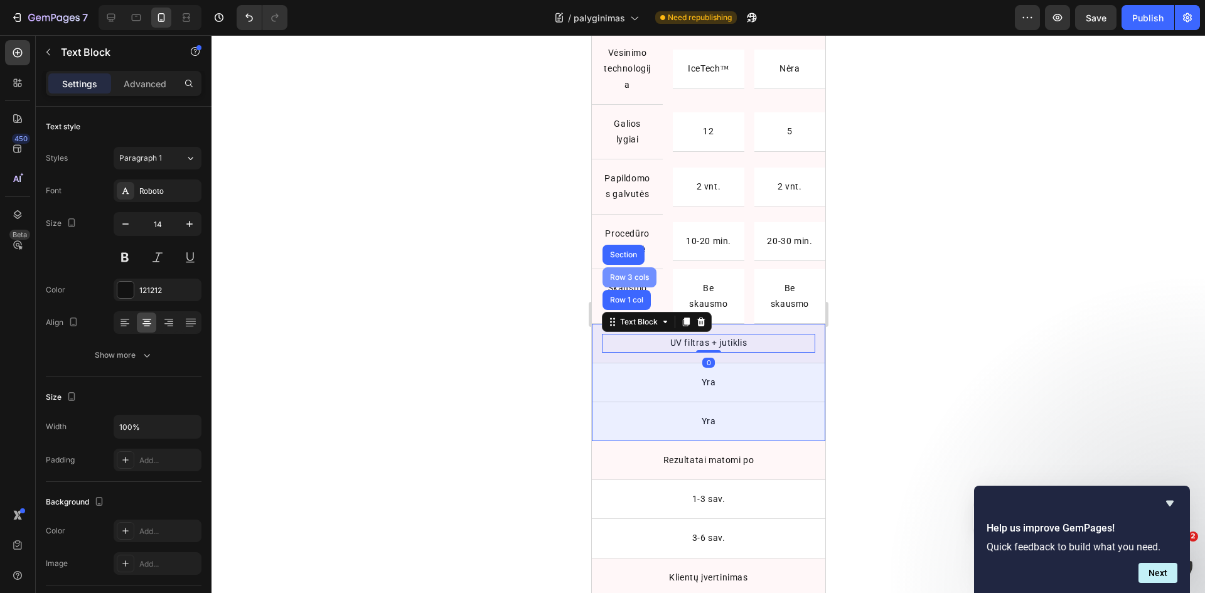
click at [646, 281] on div "Row 3 cols" at bounding box center [629, 278] width 44 height 8
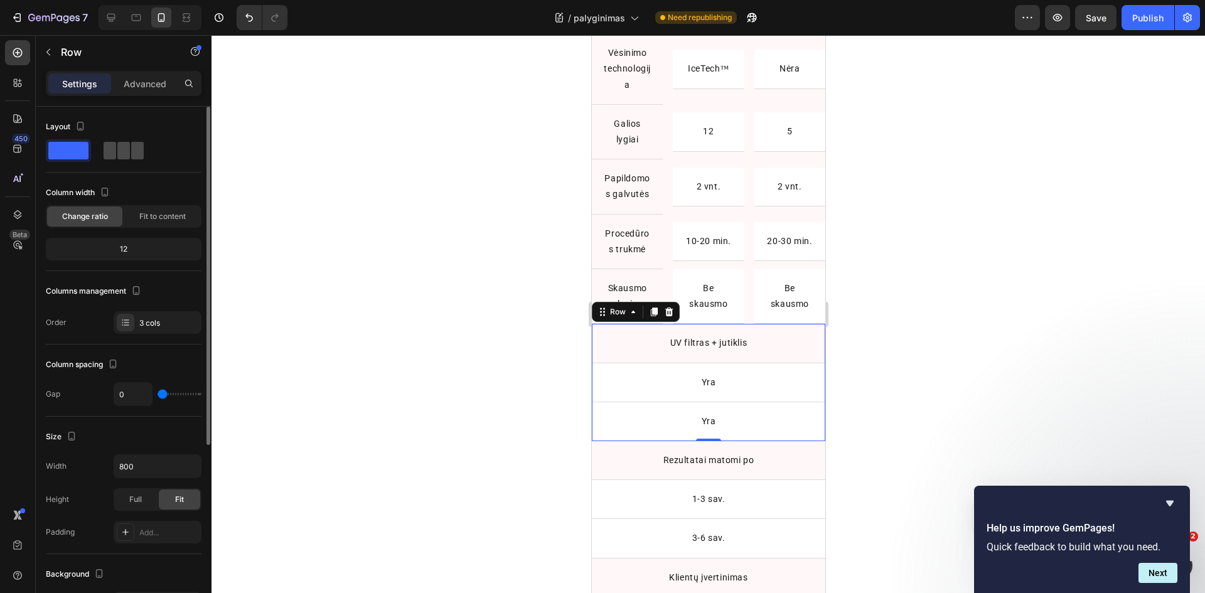
click at [123, 151] on span at bounding box center [123, 151] width 13 height 18
type input "16"
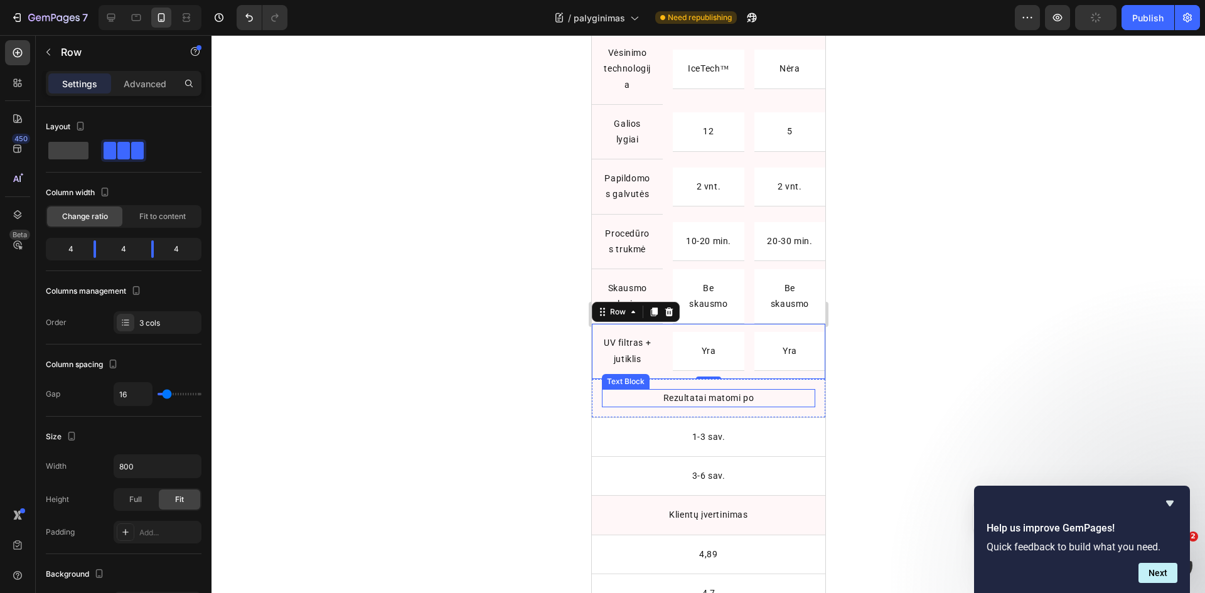
click at [649, 407] on div "Rezultatai matomi po" at bounding box center [707, 398] width 213 height 18
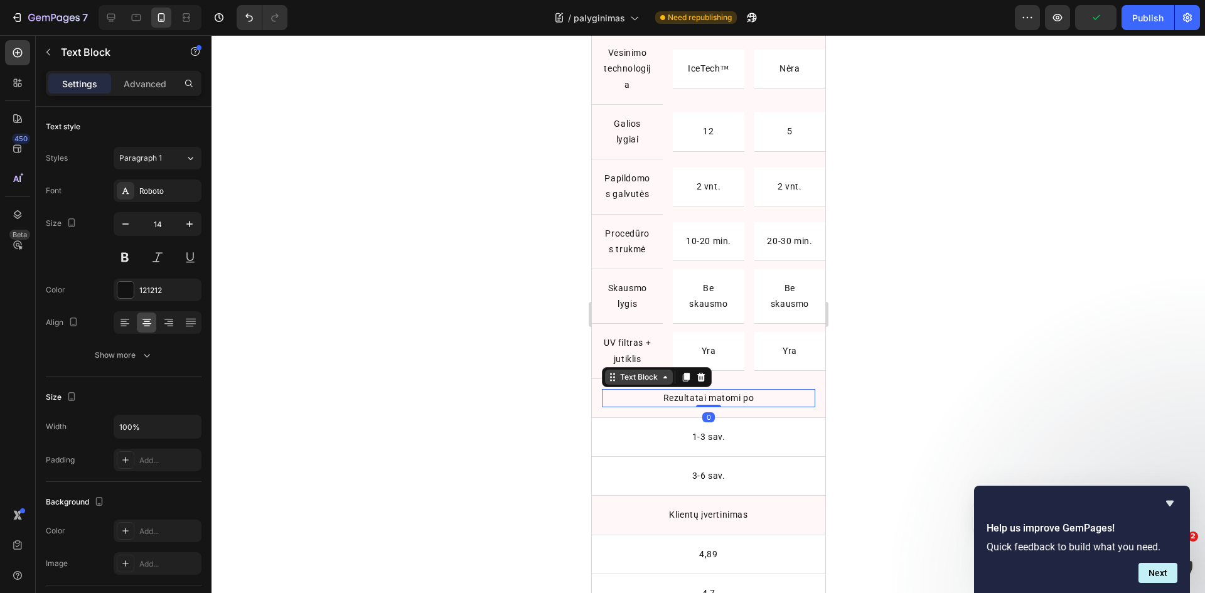
click at [643, 383] on div "Text Block" at bounding box center [638, 377] width 43 height 11
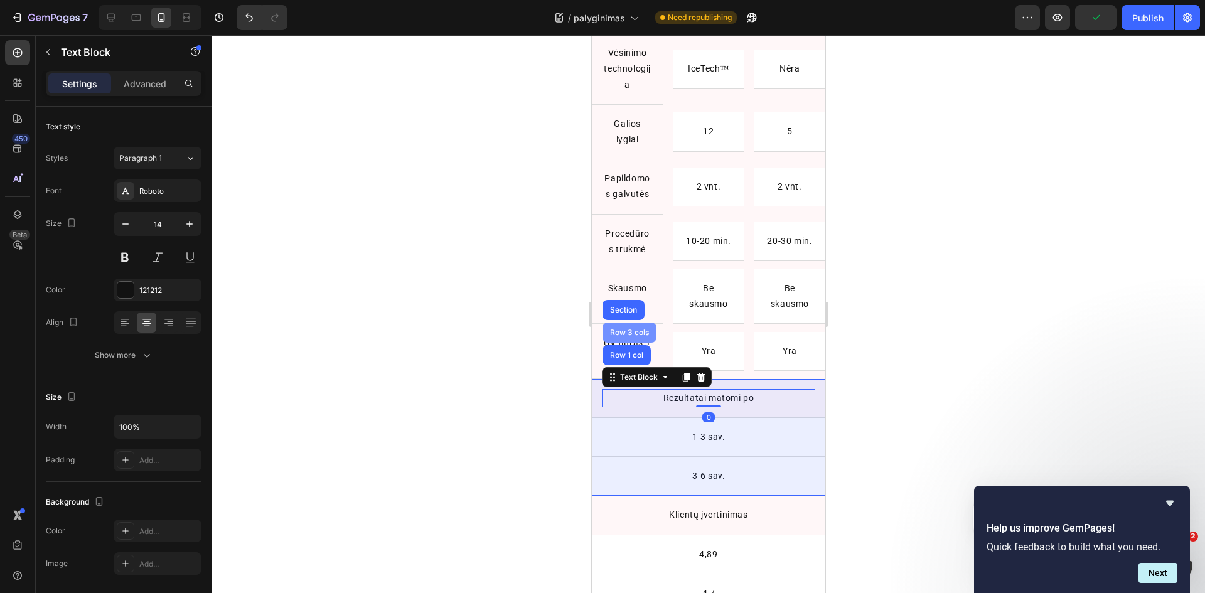
click at [642, 336] on div "Row 3 cols" at bounding box center [629, 333] width 44 height 8
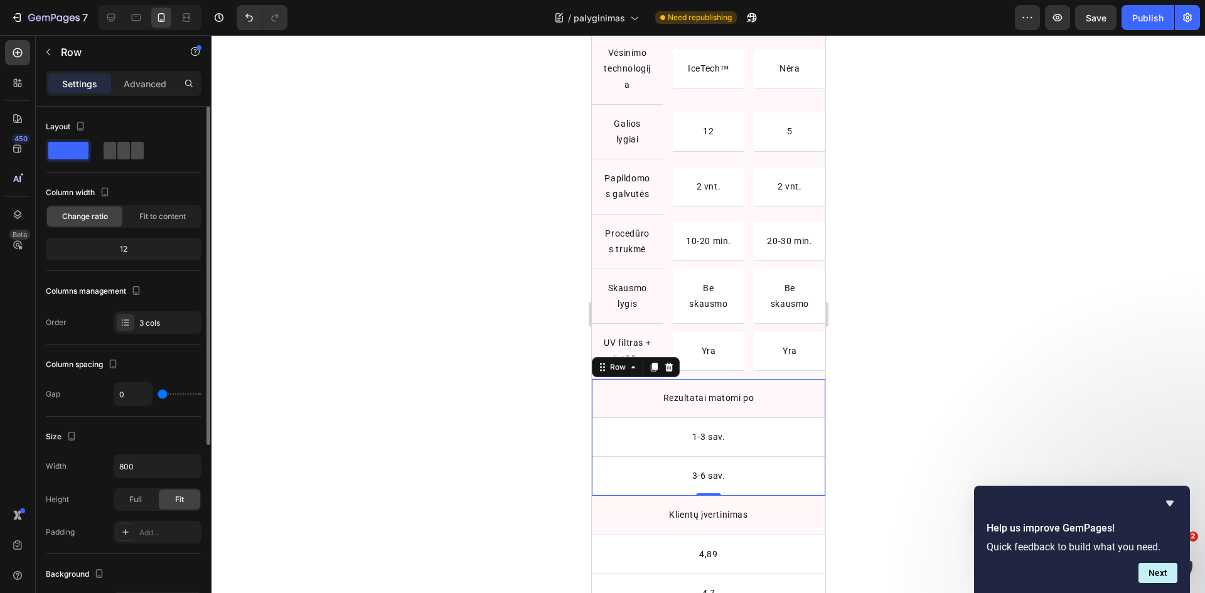
click at [134, 151] on span at bounding box center [137, 151] width 13 height 18
type input "16"
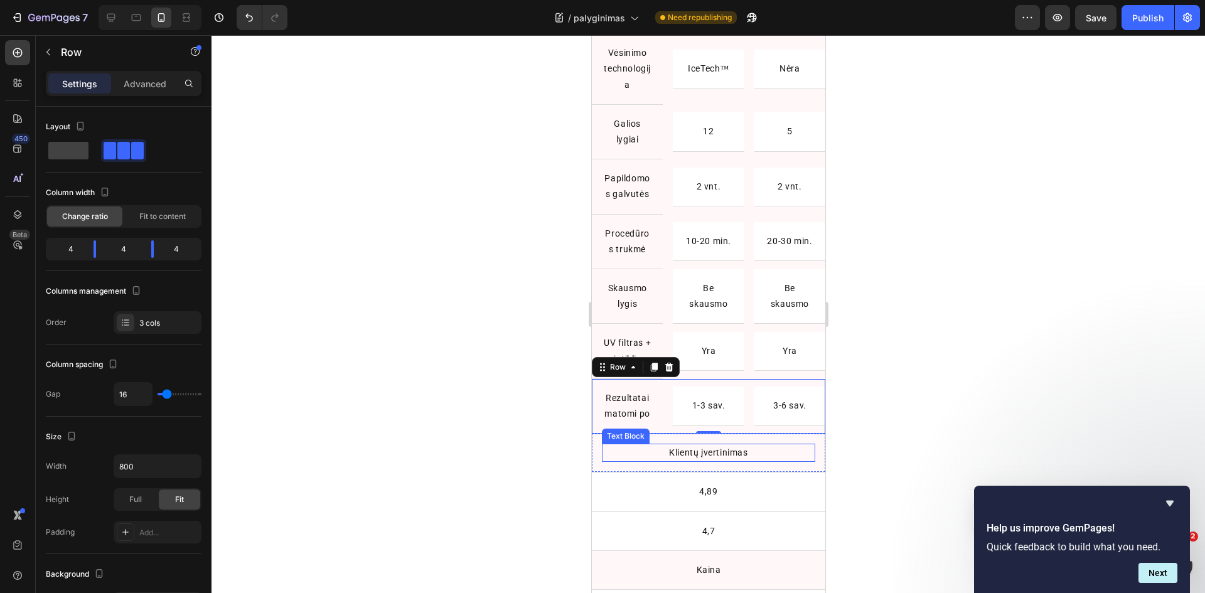
click at [626, 461] on p "Klientų įvertinimas" at bounding box center [708, 453] width 211 height 16
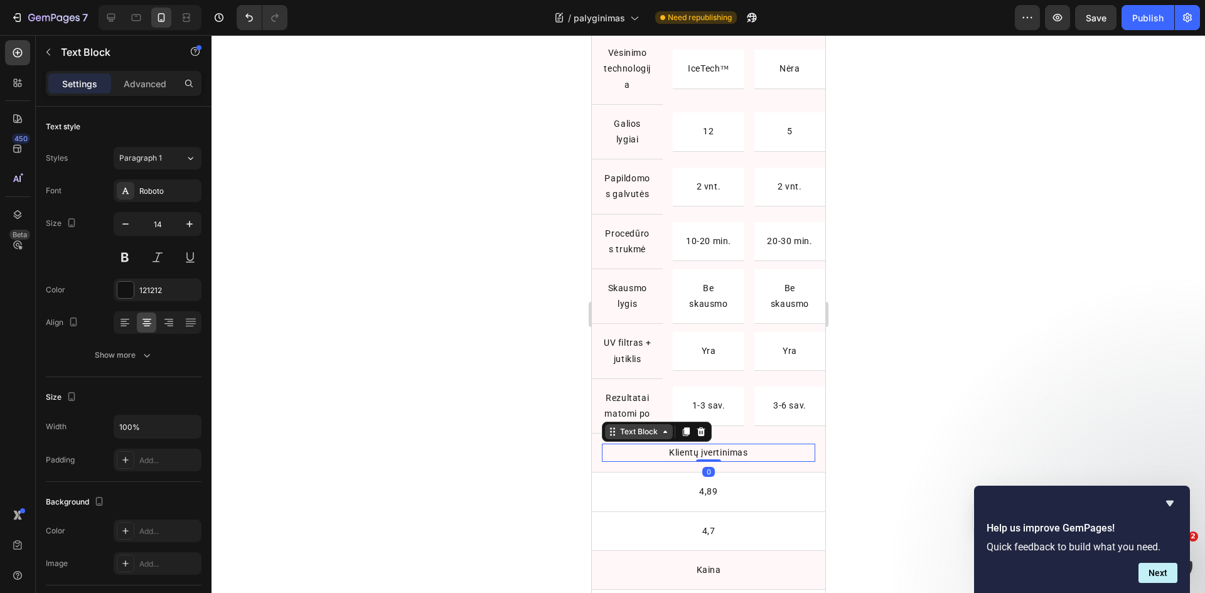
click at [631, 437] on div "Text Block" at bounding box center [638, 431] width 43 height 11
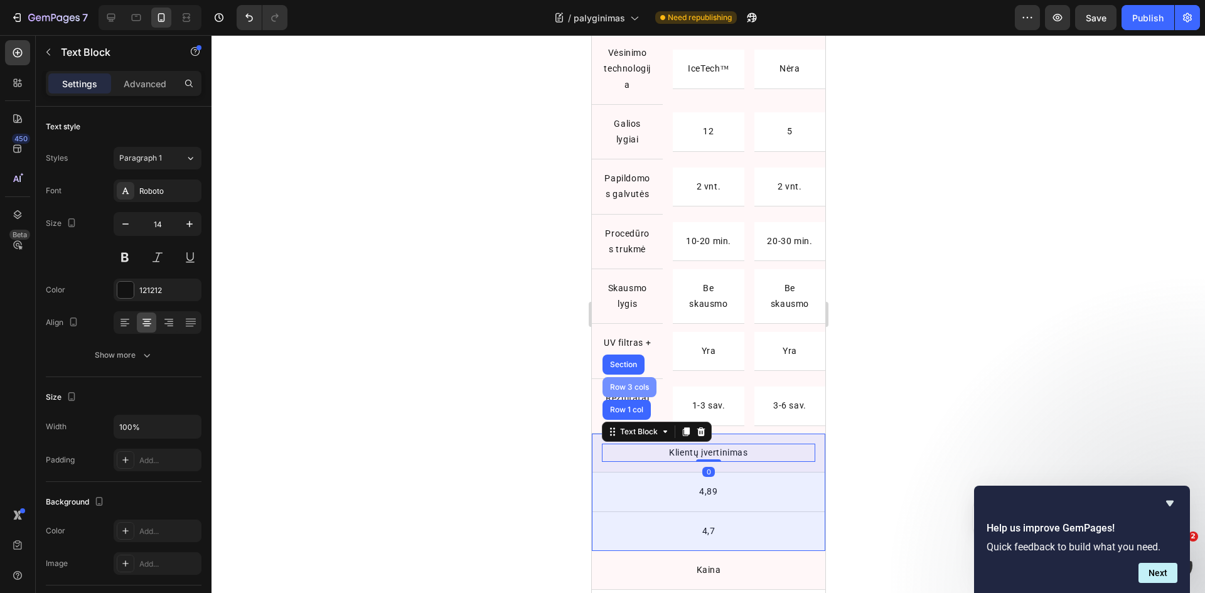
click at [631, 397] on div "Row 3 cols" at bounding box center [629, 387] width 54 height 20
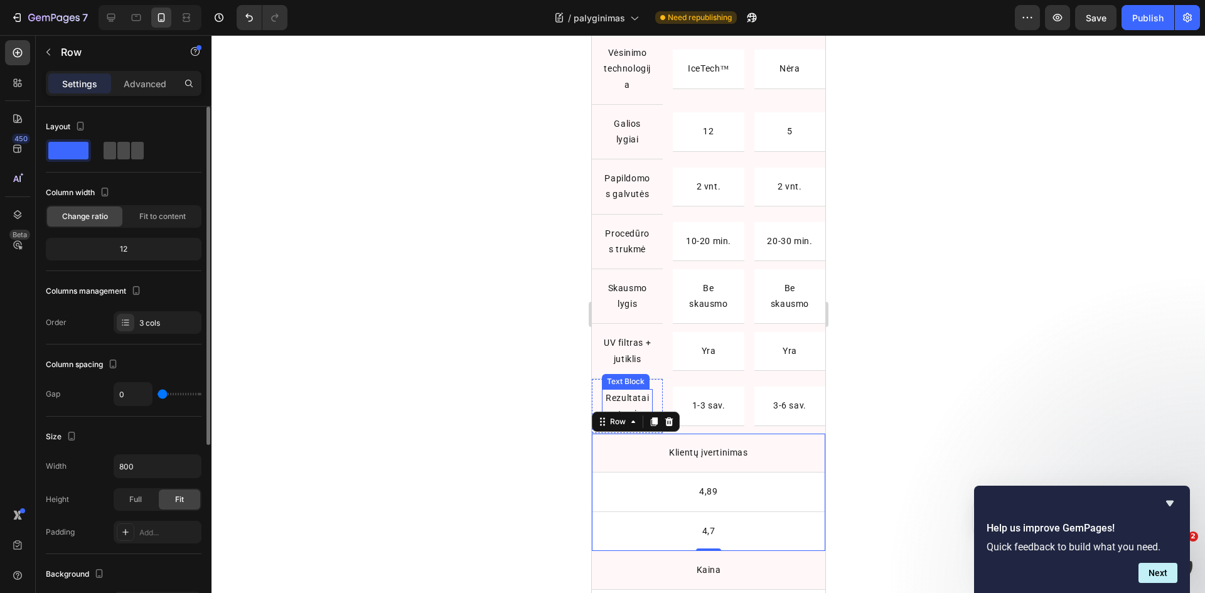
click at [110, 154] on span at bounding box center [110, 151] width 13 height 18
type input "16"
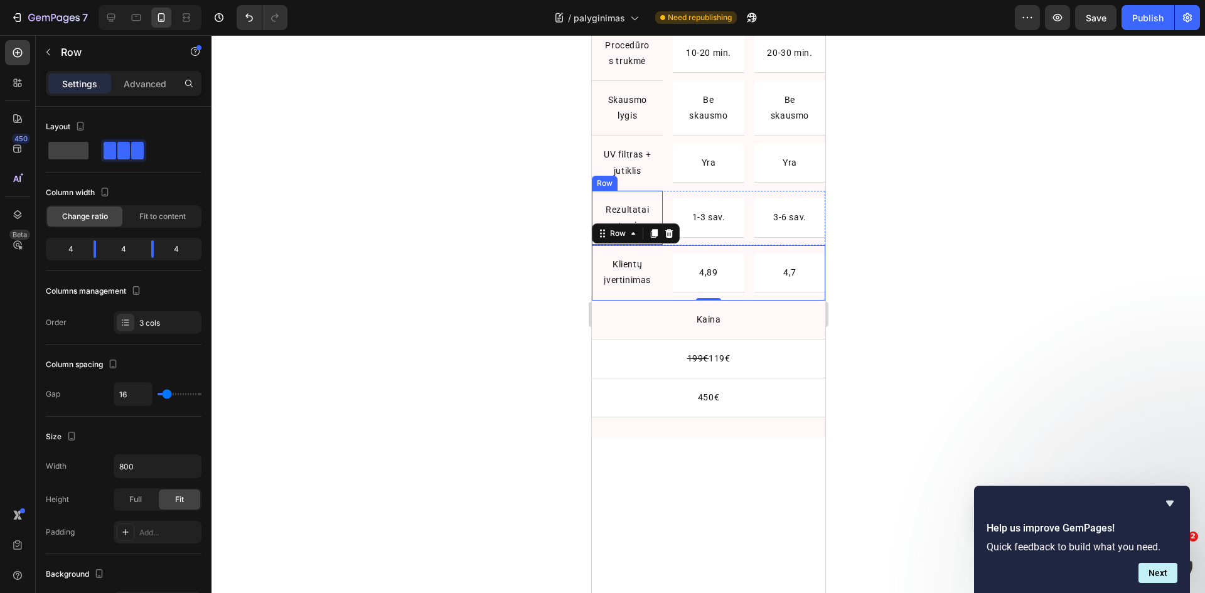
scroll to position [1459, 0]
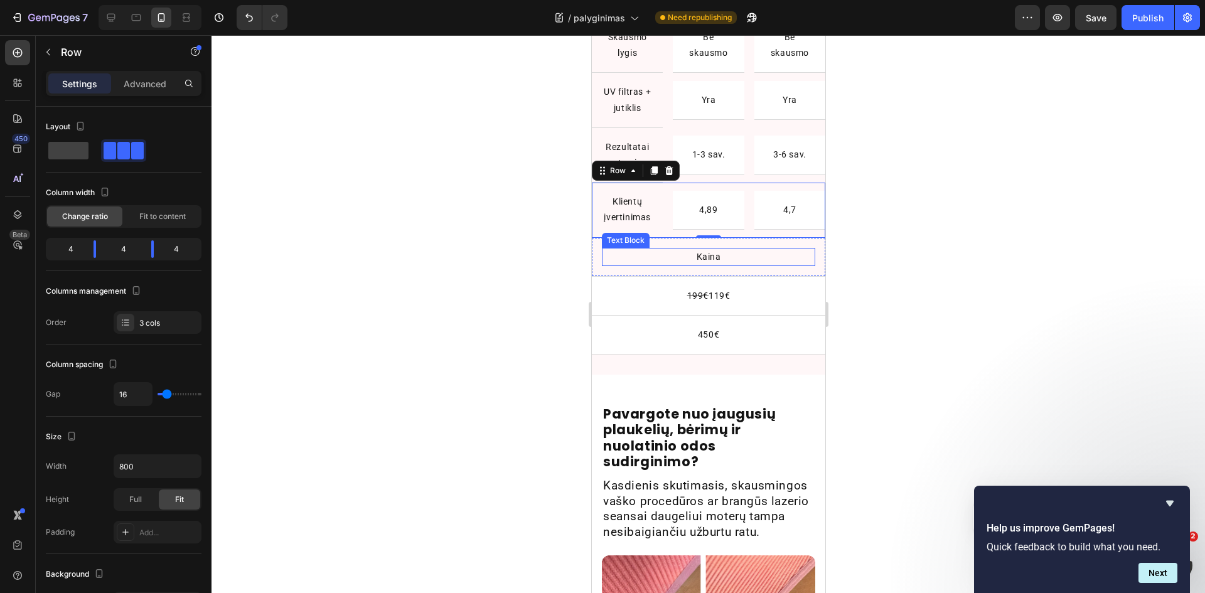
click at [645, 265] on p "Kaina" at bounding box center [708, 257] width 211 height 16
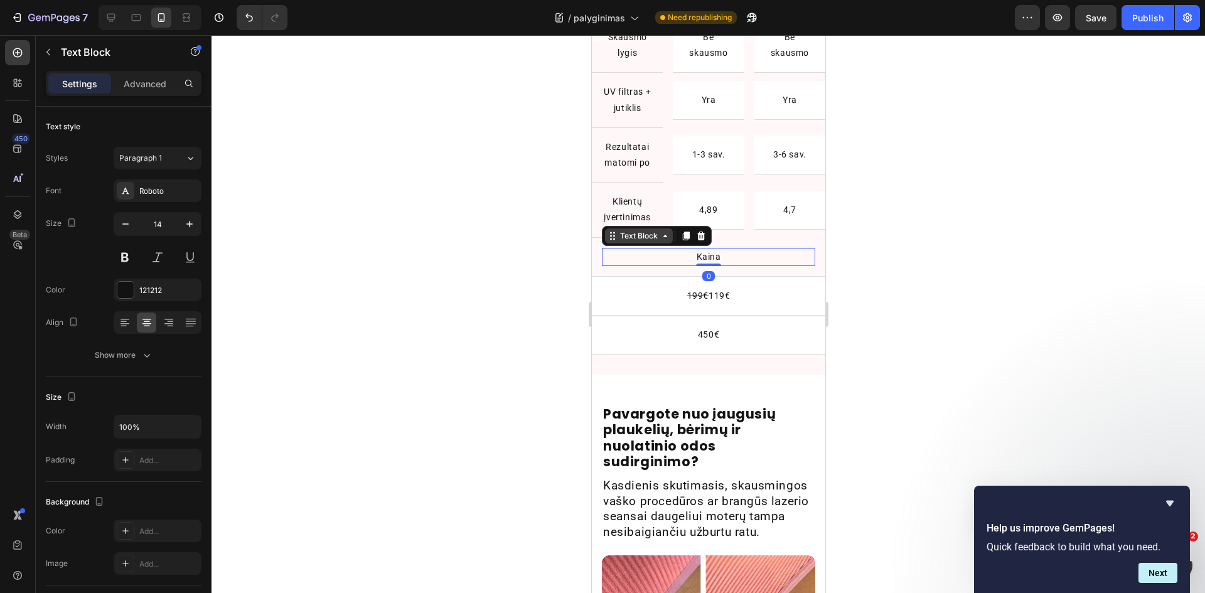
click at [636, 242] on div "Text Block" at bounding box center [638, 235] width 43 height 11
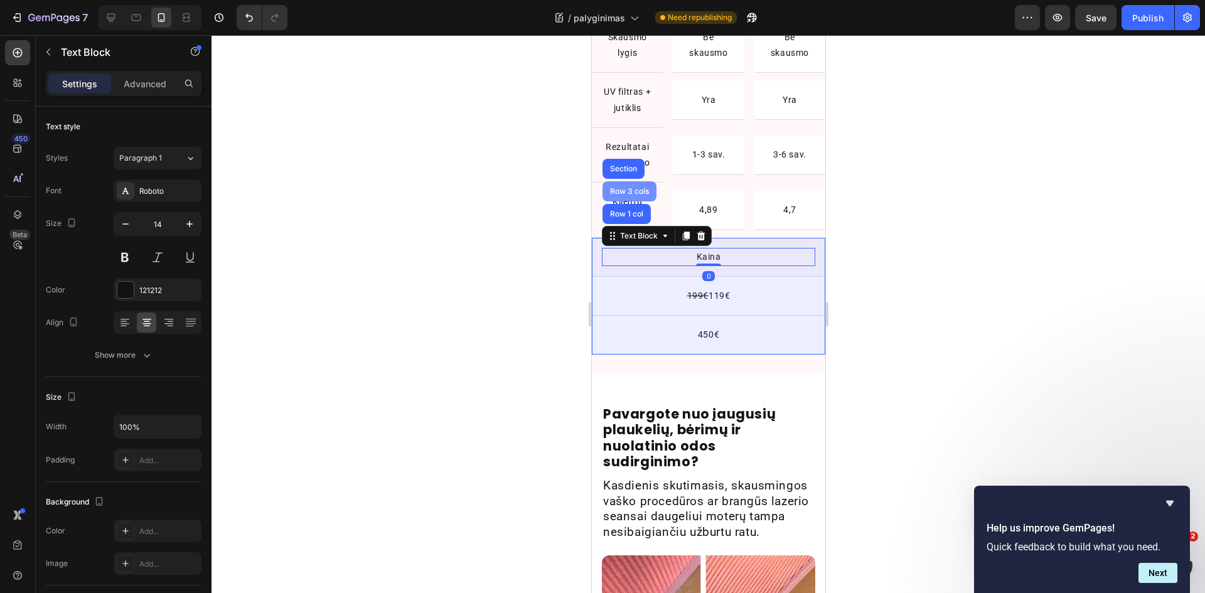
click at [630, 195] on div "Row 3 cols" at bounding box center [629, 192] width 44 height 8
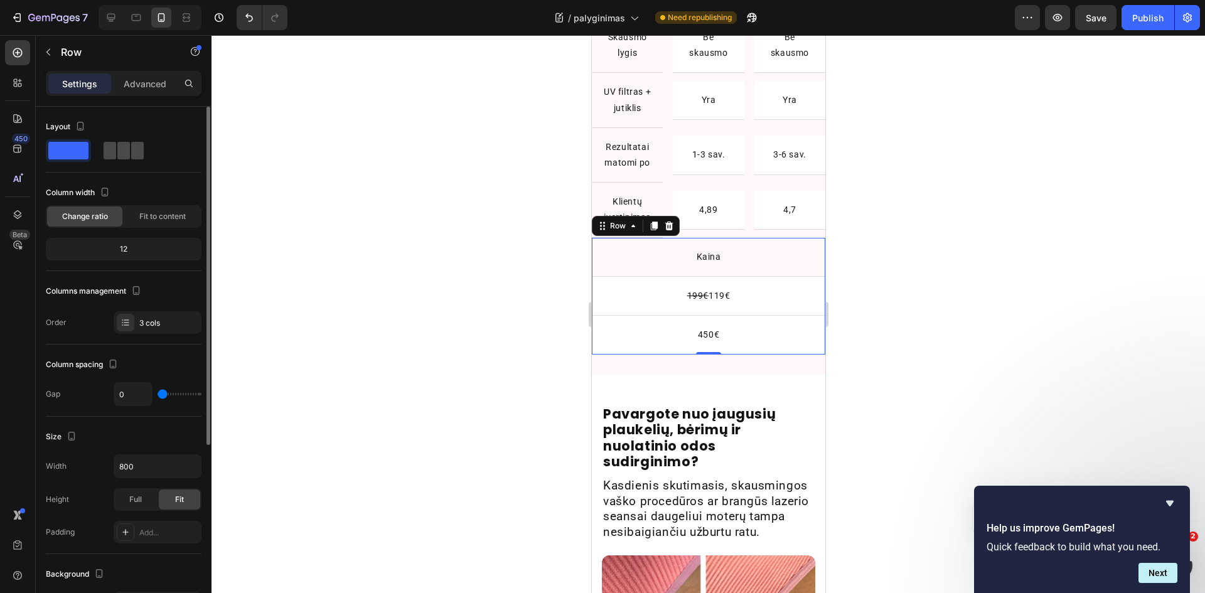
click at [122, 156] on span at bounding box center [123, 151] width 13 height 18
type input "16"
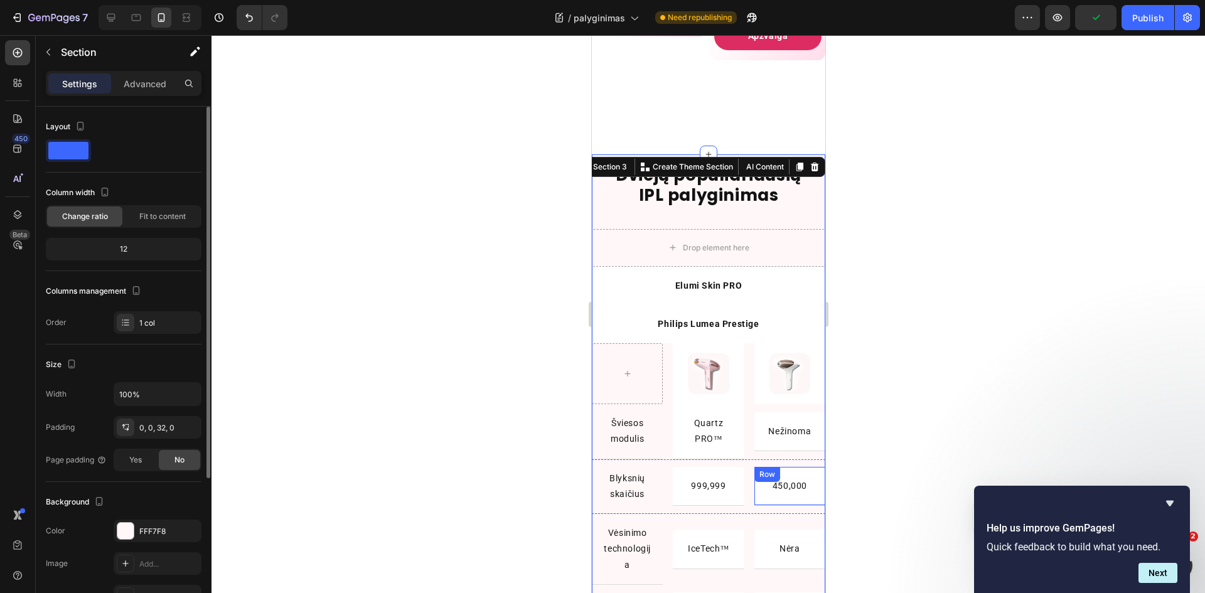
scroll to position [665, 0]
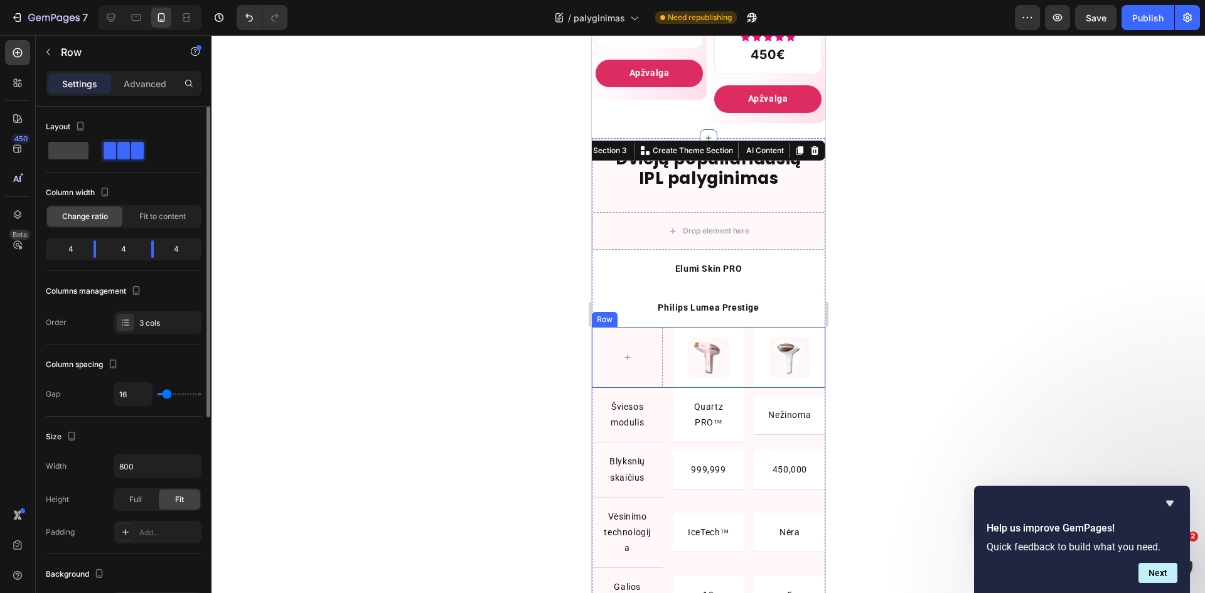
click at [663, 355] on div "Image Row Image Row Row" at bounding box center [707, 357] width 233 height 61
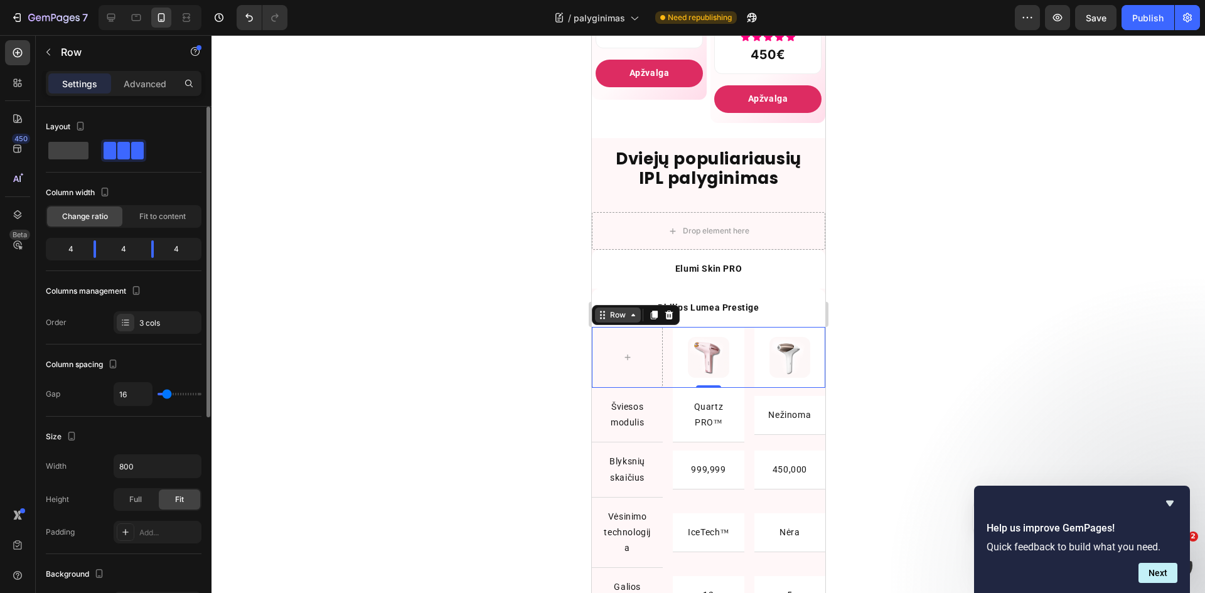
click at [624, 321] on div "Row" at bounding box center [617, 314] width 21 height 11
click at [626, 321] on div "Row" at bounding box center [617, 314] width 21 height 11
click at [149, 69] on div "Row" at bounding box center [107, 53] width 143 height 36
click at [151, 87] on p "Advanced" at bounding box center [145, 83] width 43 height 13
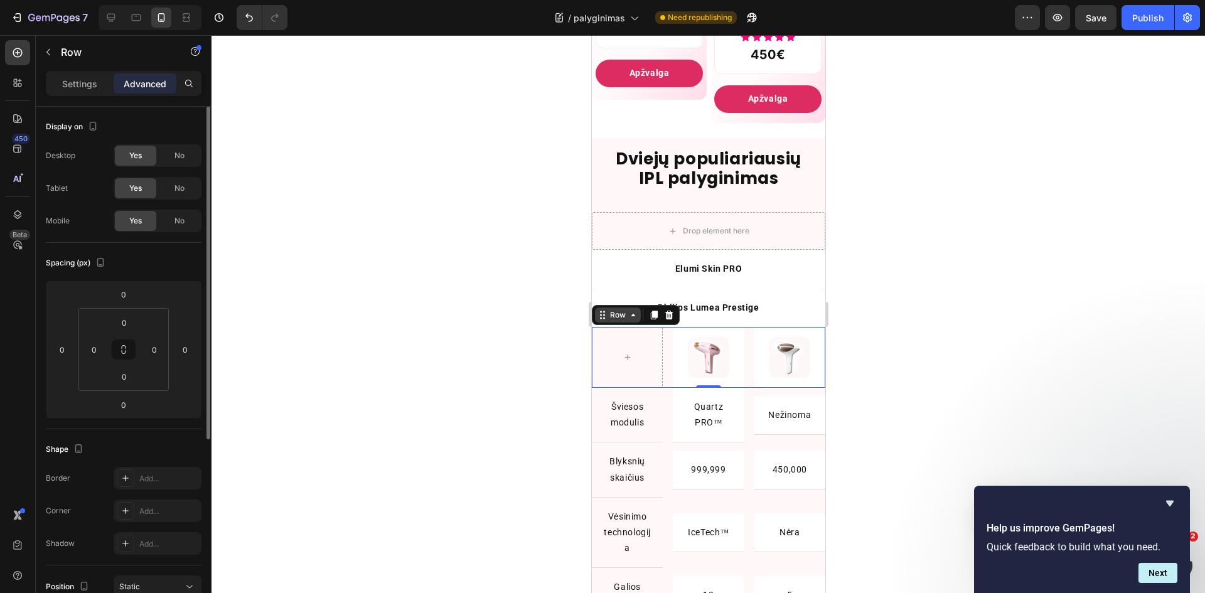
click at [630, 320] on icon at bounding box center [633, 315] width 10 height 10
click at [92, 90] on div "Settings" at bounding box center [79, 83] width 63 height 20
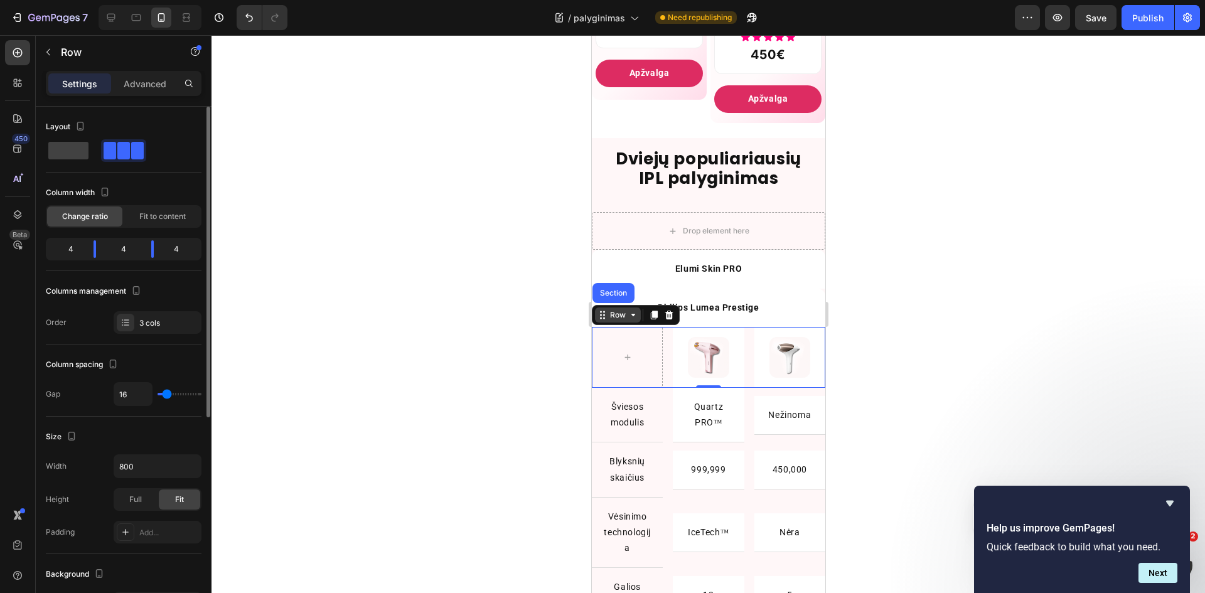
click at [610, 321] on div "Row" at bounding box center [617, 314] width 21 height 11
click at [41, 56] on button "button" at bounding box center [48, 52] width 20 height 20
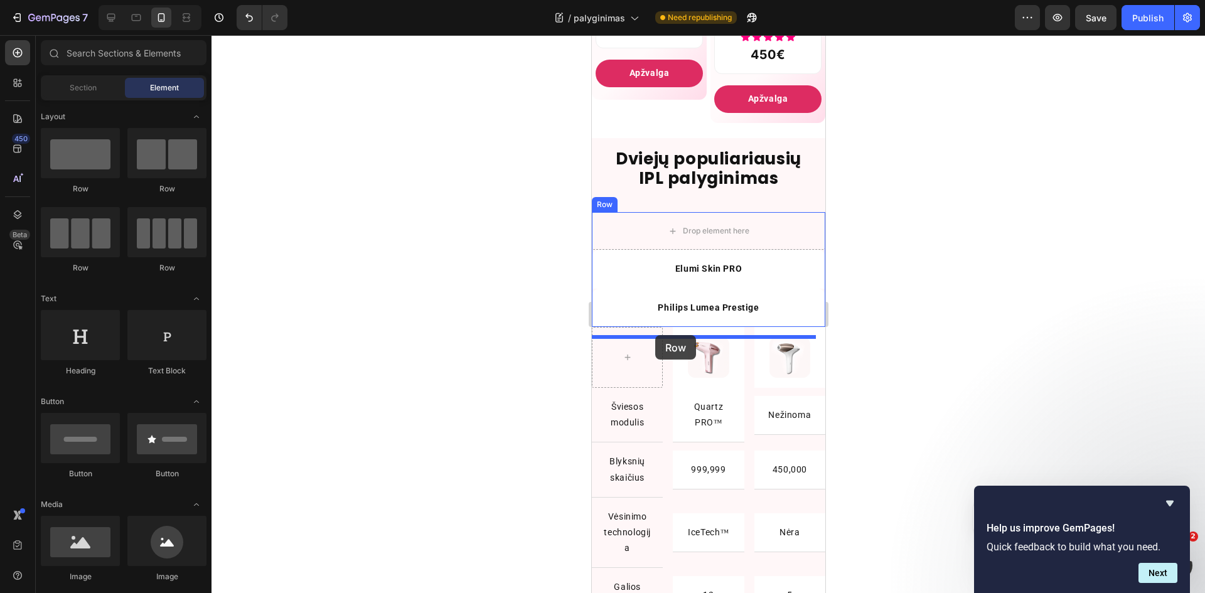
drag, startPoint x: 669, startPoint y: 186, endPoint x: 655, endPoint y: 335, distance: 150.1
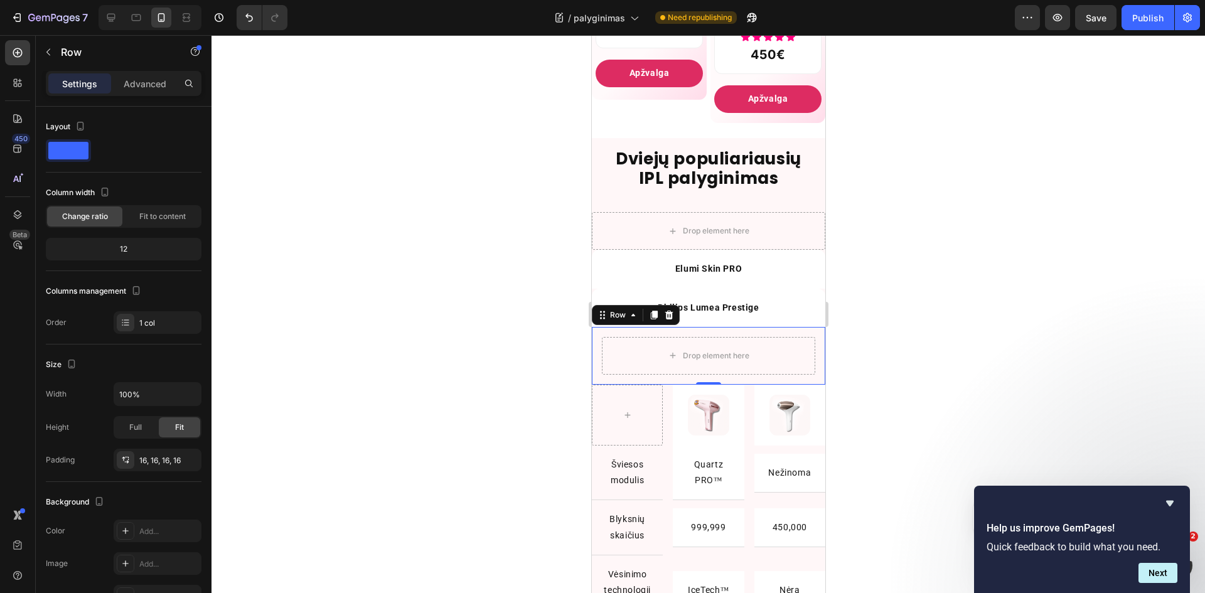
click at [599, 365] on div "Drop element here Row 0" at bounding box center [707, 356] width 233 height 58
click at [663, 437] on div "Image Row Image Row Row" at bounding box center [707, 415] width 233 height 61
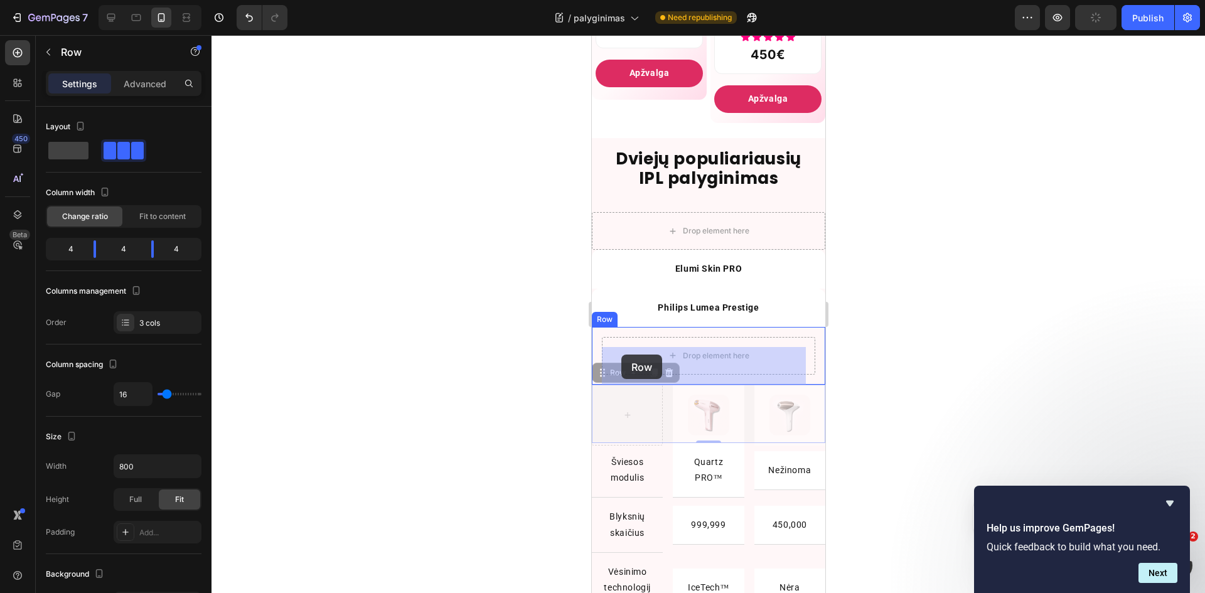
drag, startPoint x: 603, startPoint y: 387, endPoint x: 621, endPoint y: 355, distance: 36.8
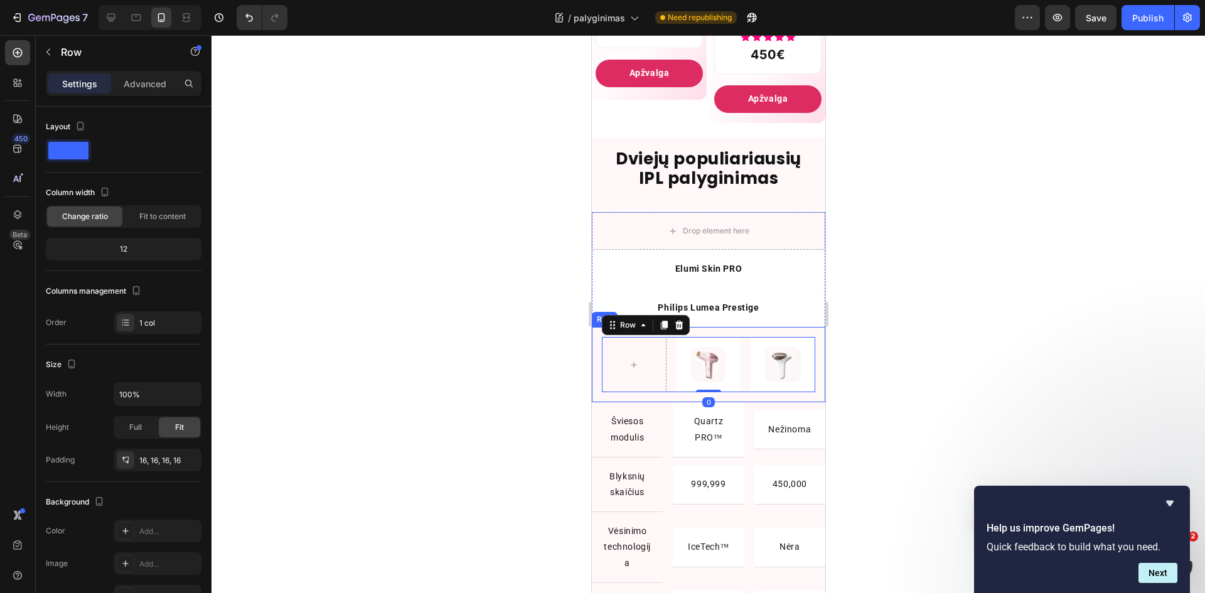
click at [594, 363] on div "Image Row Image Row Row 0 Row" at bounding box center [707, 365] width 233 height 76
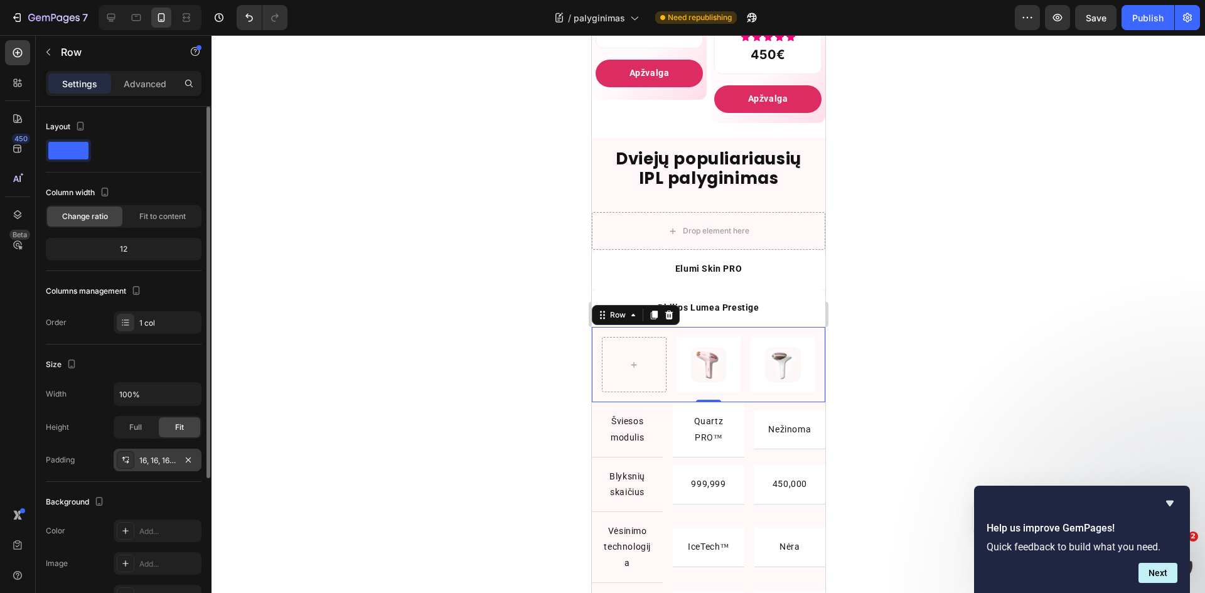
click at [136, 457] on div "16, 16, 16, 16" at bounding box center [158, 460] width 88 height 23
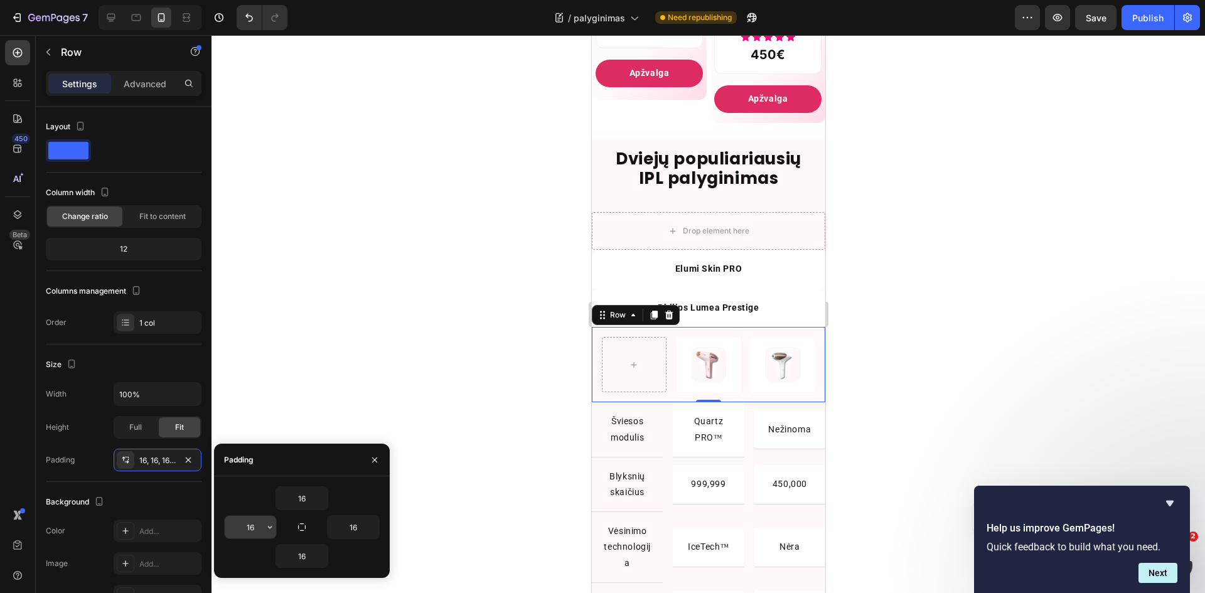
click at [252, 528] on input "16" at bounding box center [250, 527] width 51 height 23
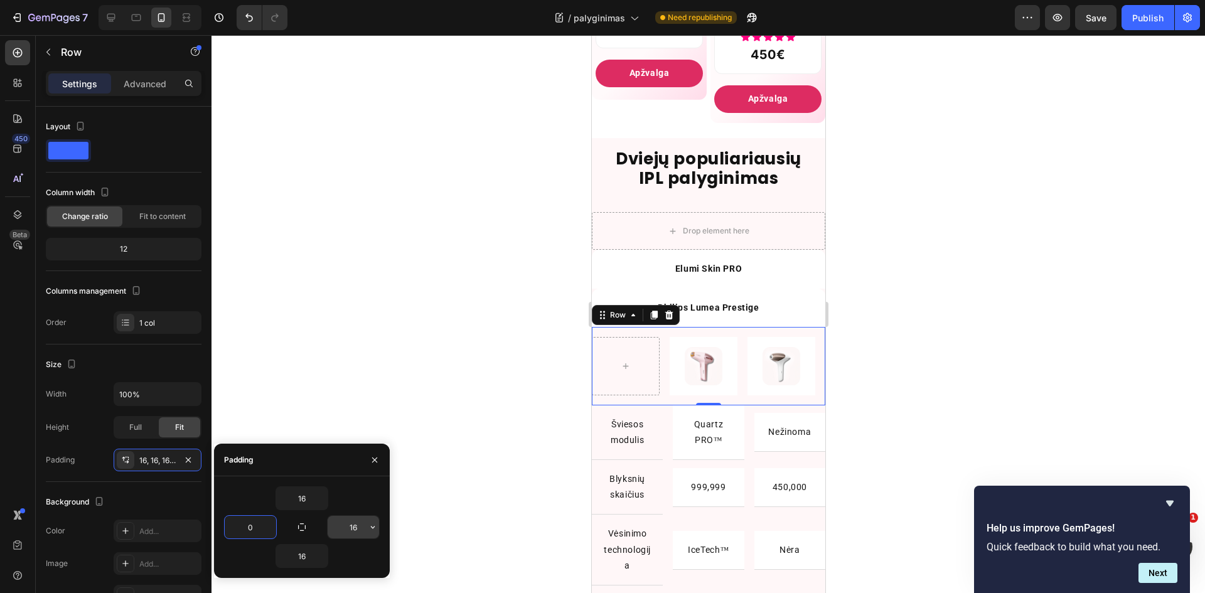
type input "0"
click at [358, 525] on input "16" at bounding box center [353, 527] width 51 height 23
type input "0"
click at [662, 447] on div "Šviesos modulis Text Block Row Quartz PRO™ Text Block Row Nežinoma Text Block R…" at bounding box center [707, 435] width 233 height 55
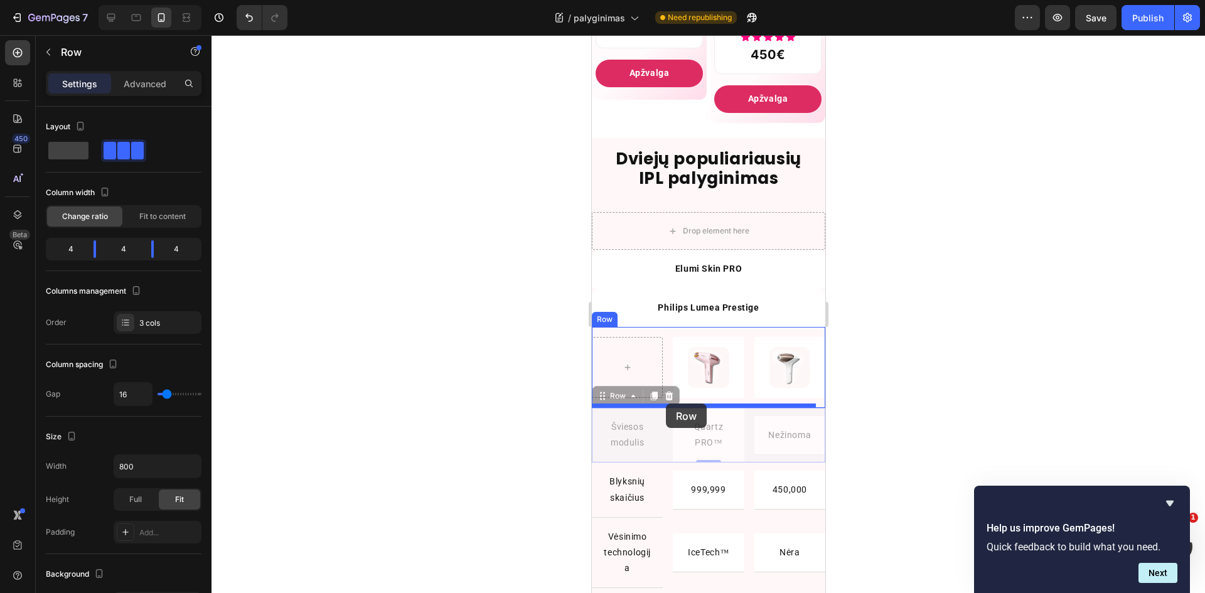
drag, startPoint x: 598, startPoint y: 405, endPoint x: 665, endPoint y: 404, distance: 67.8
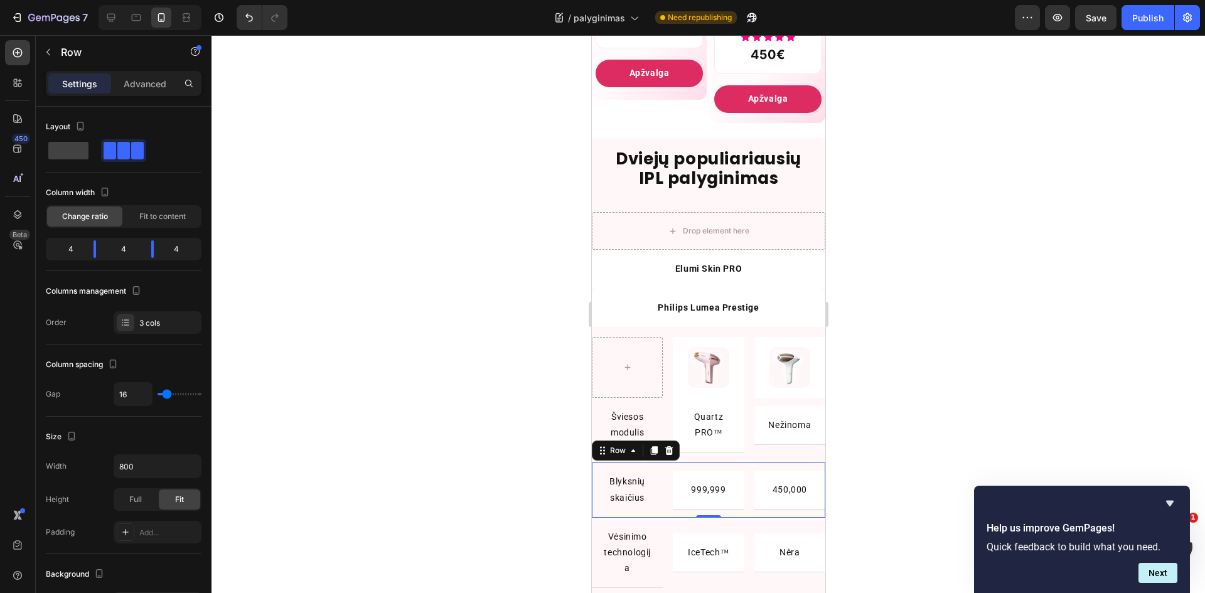
click at [663, 502] on div "Blyksnių skaičius Text Block Row 999,999 Text Block Row 450,000 Text Block Row …" at bounding box center [707, 490] width 233 height 55
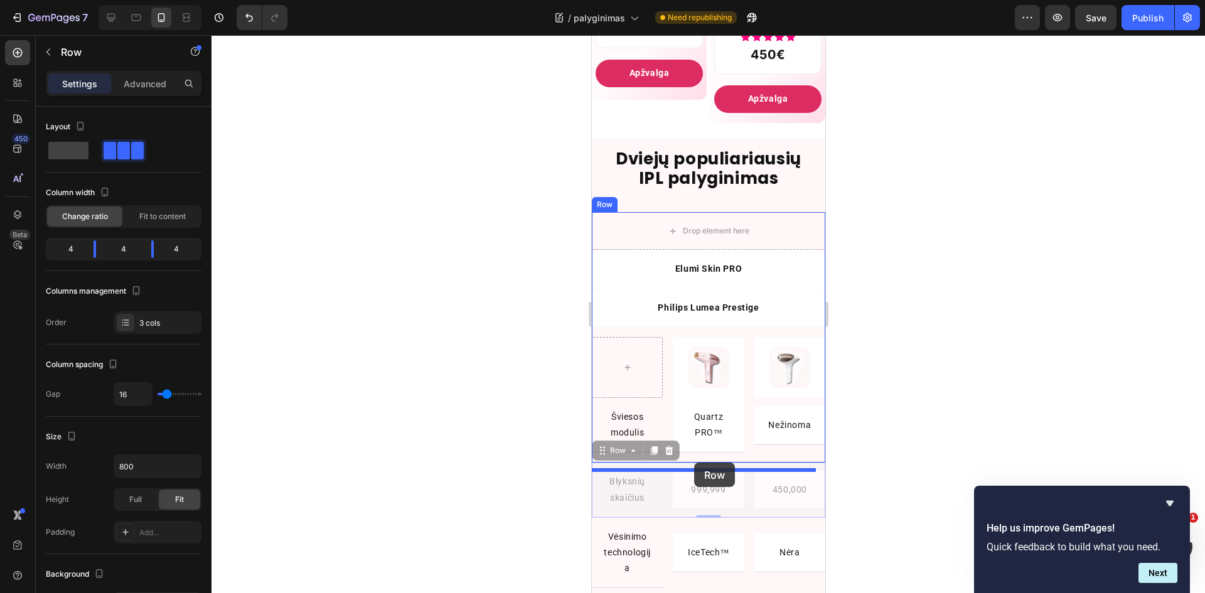
drag, startPoint x: 602, startPoint y: 461, endPoint x: 694, endPoint y: 463, distance: 91.7
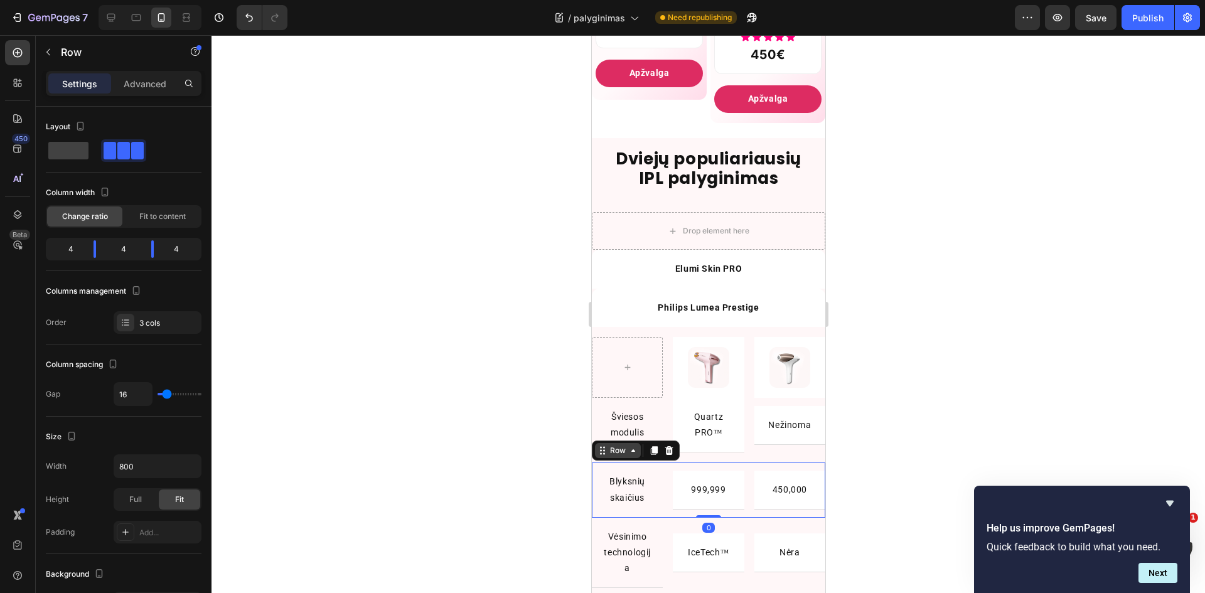
click at [621, 456] on div "Row" at bounding box center [617, 450] width 21 height 11
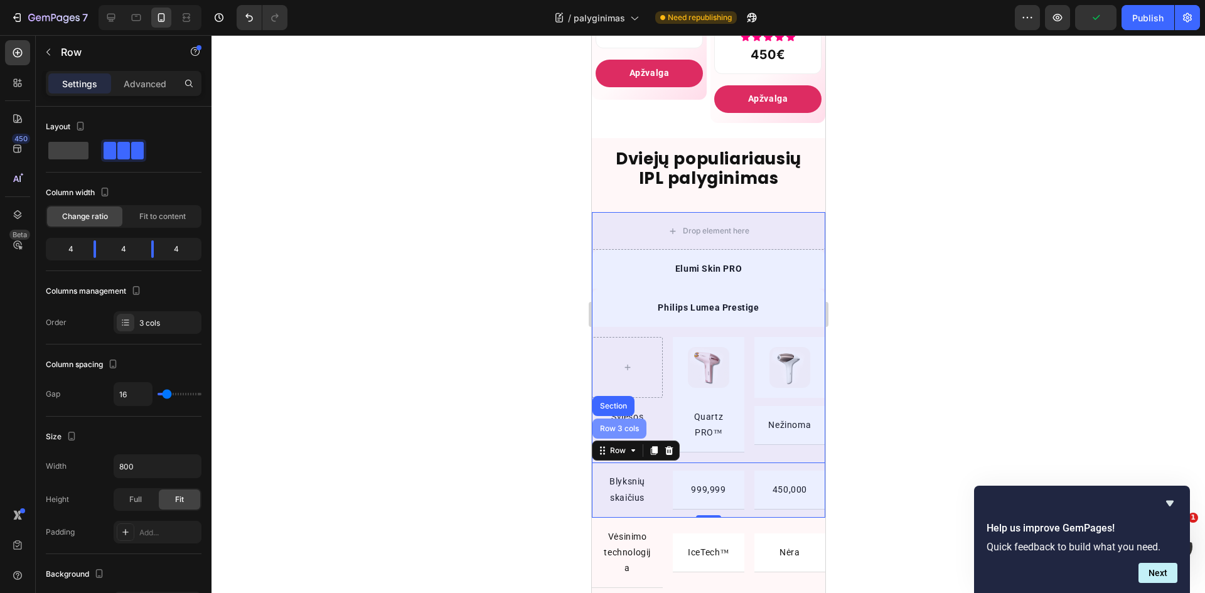
click at [610, 439] on div "Row 3 cols" at bounding box center [619, 429] width 54 height 20
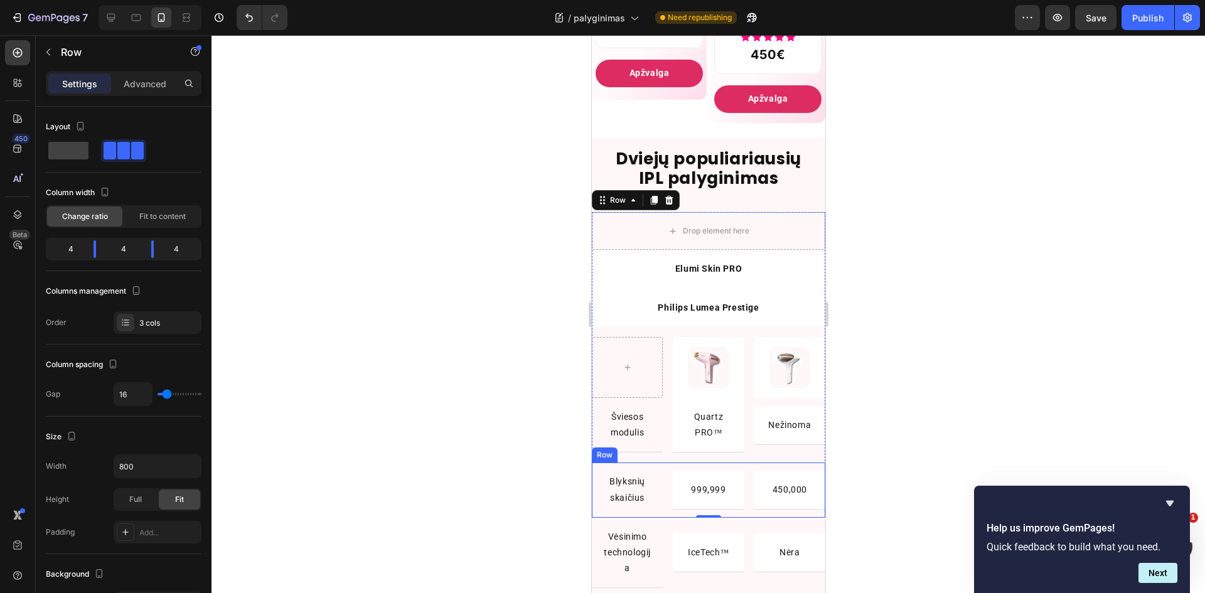
click at [660, 491] on div "Blyksnių skaičius Text Block Row 999,999 Text Block Row 450,000 Text [GEOGRAPHI…" at bounding box center [707, 490] width 233 height 55
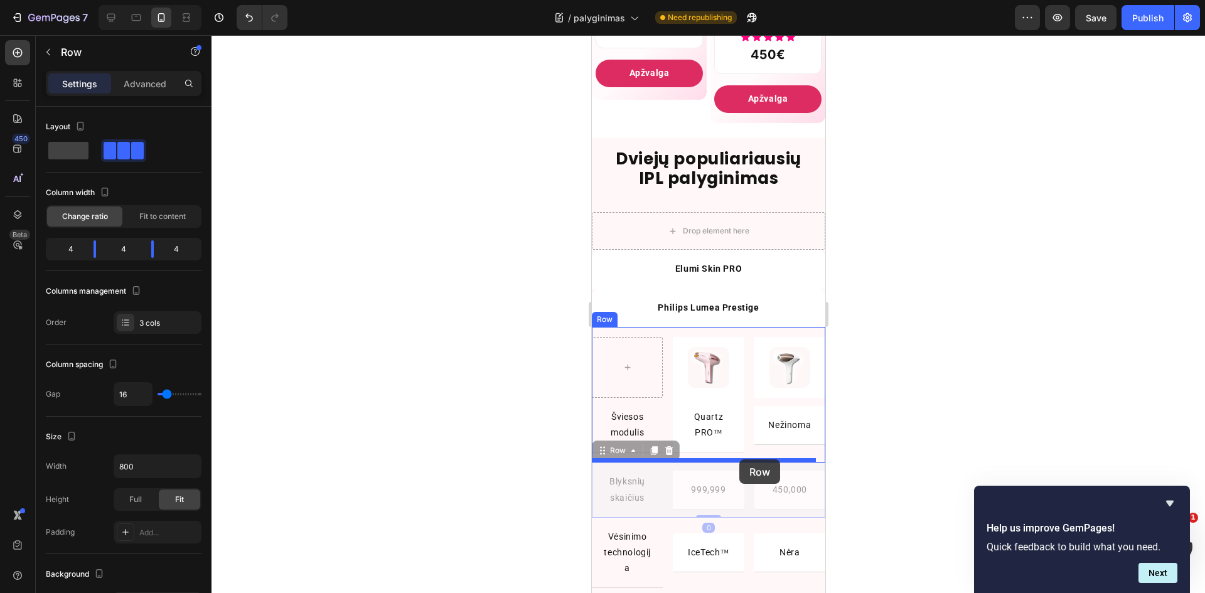
drag, startPoint x: 603, startPoint y: 460, endPoint x: 739, endPoint y: 459, distance: 135.6
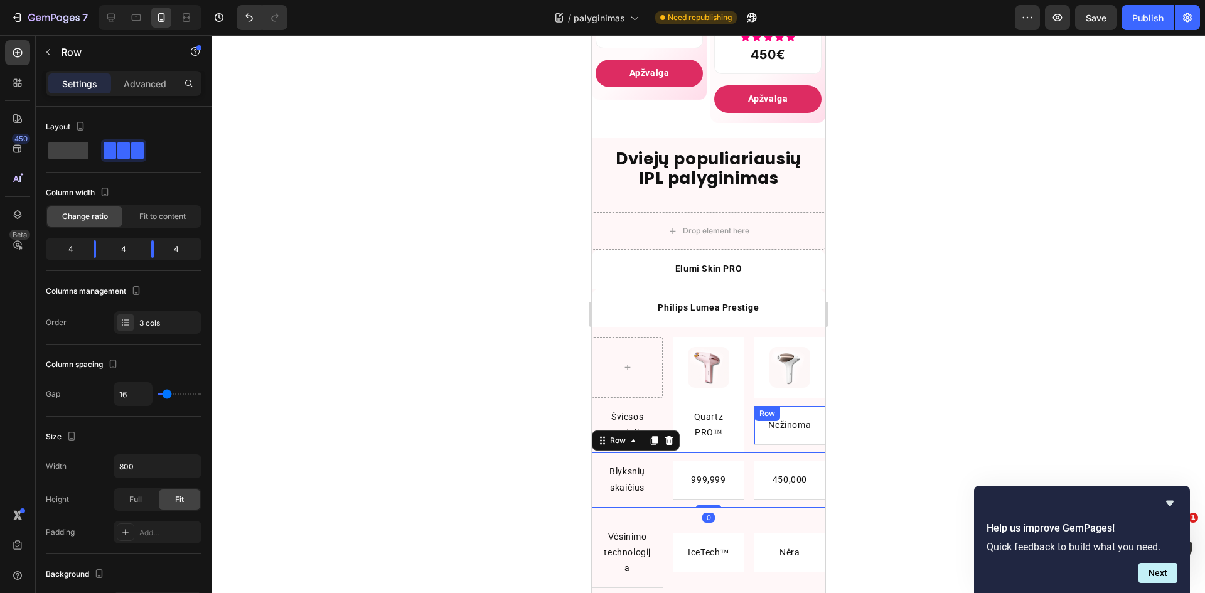
scroll to position [854, 0]
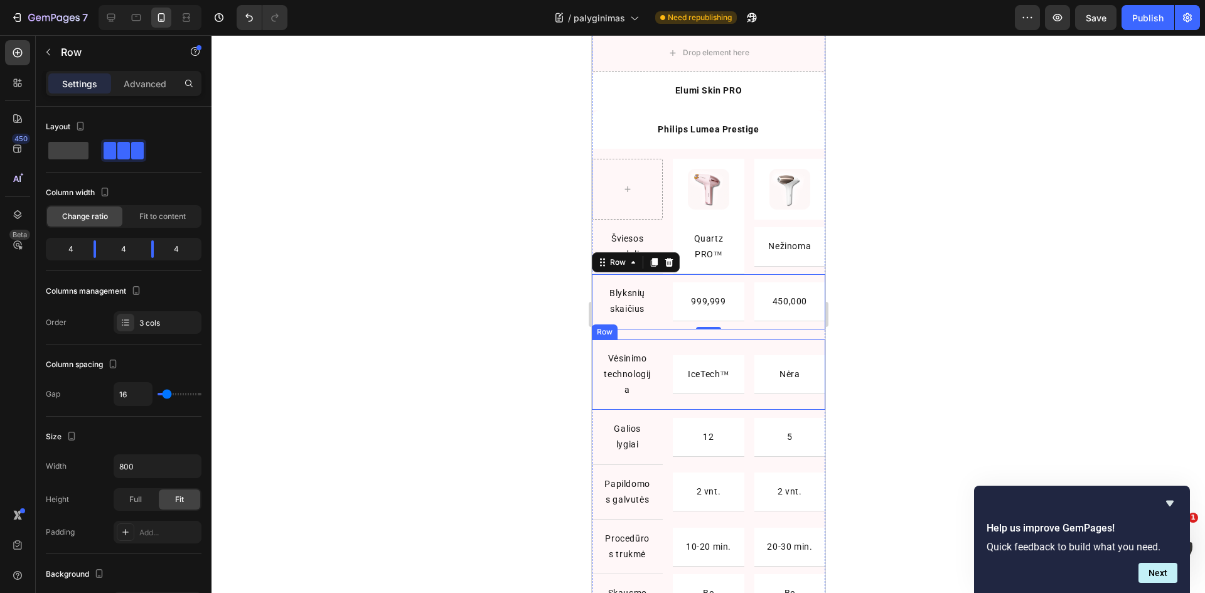
click at [667, 395] on div "Vėsinimo technologija Text Block Row IceTech™ Text Block Row Nėra Text Block Ro…" at bounding box center [707, 375] width 233 height 71
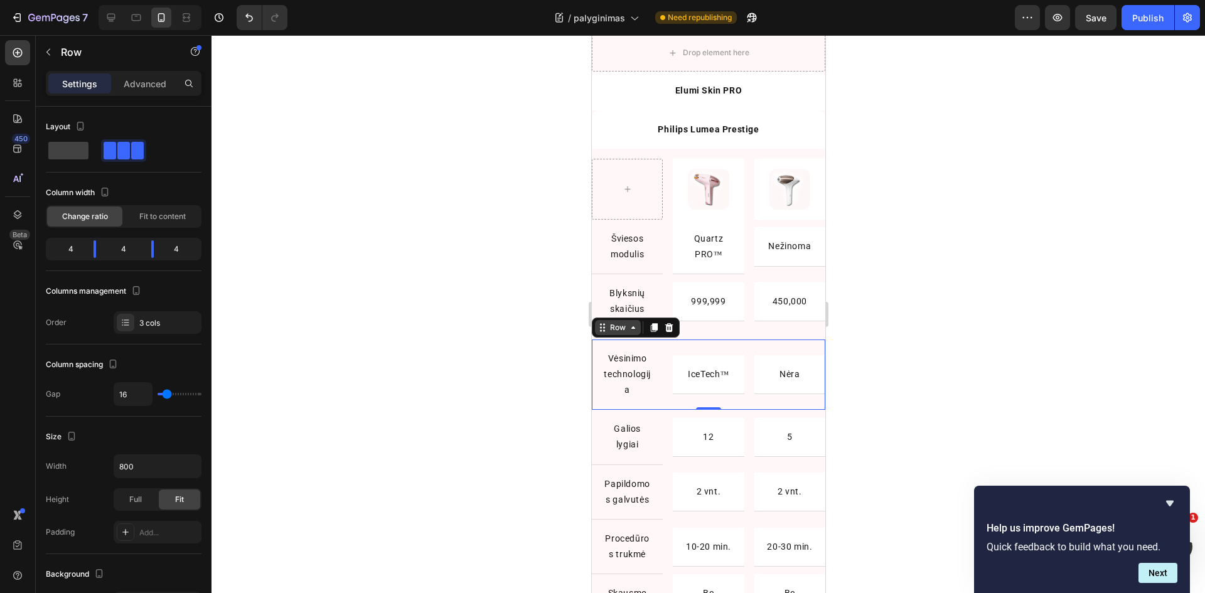
click at [621, 332] on div "Row" at bounding box center [617, 327] width 46 height 15
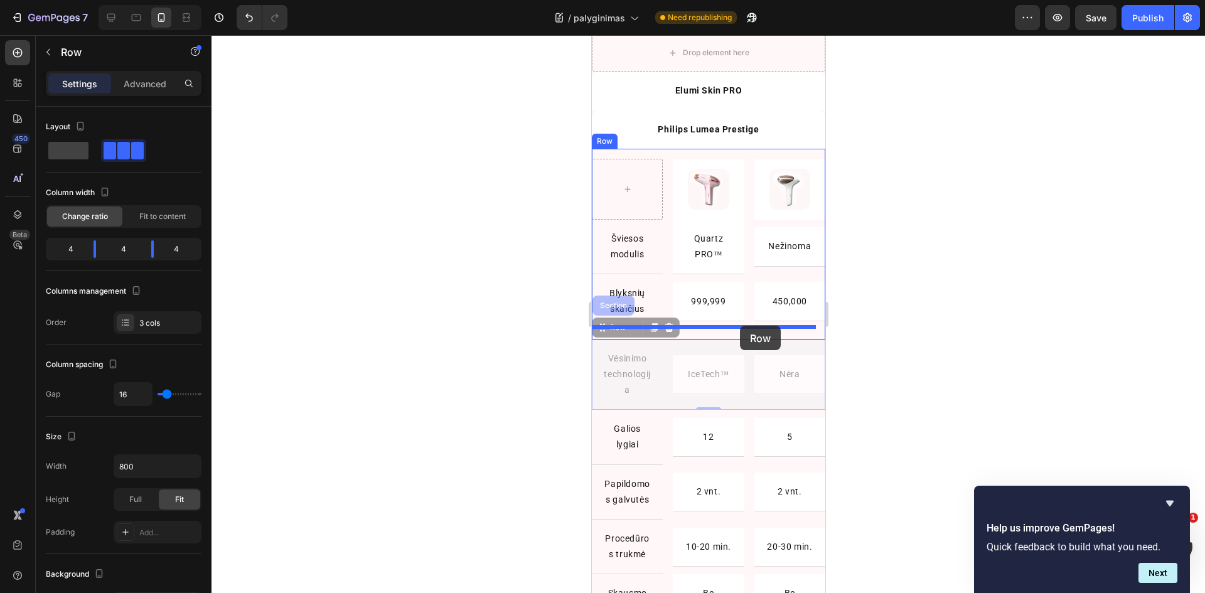
drag, startPoint x: 599, startPoint y: 326, endPoint x: 739, endPoint y: 326, distance: 140.0
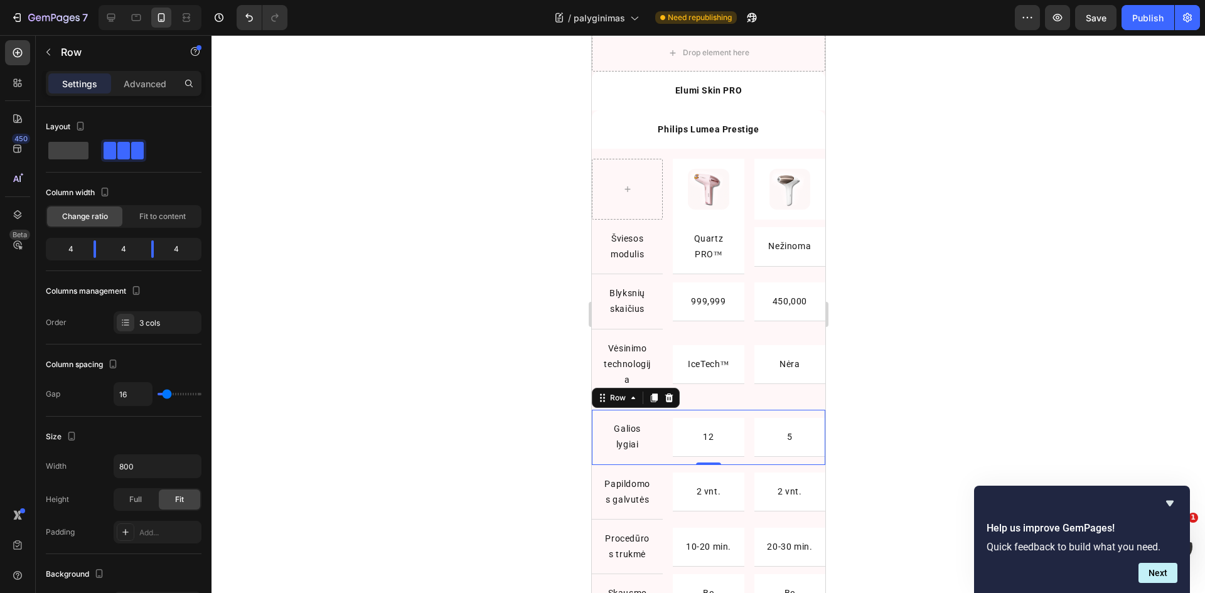
click at [667, 424] on div "Galios lygiai Text Block Row 12 Text Block Row 5 Text Block Row Row 0" at bounding box center [707, 437] width 233 height 55
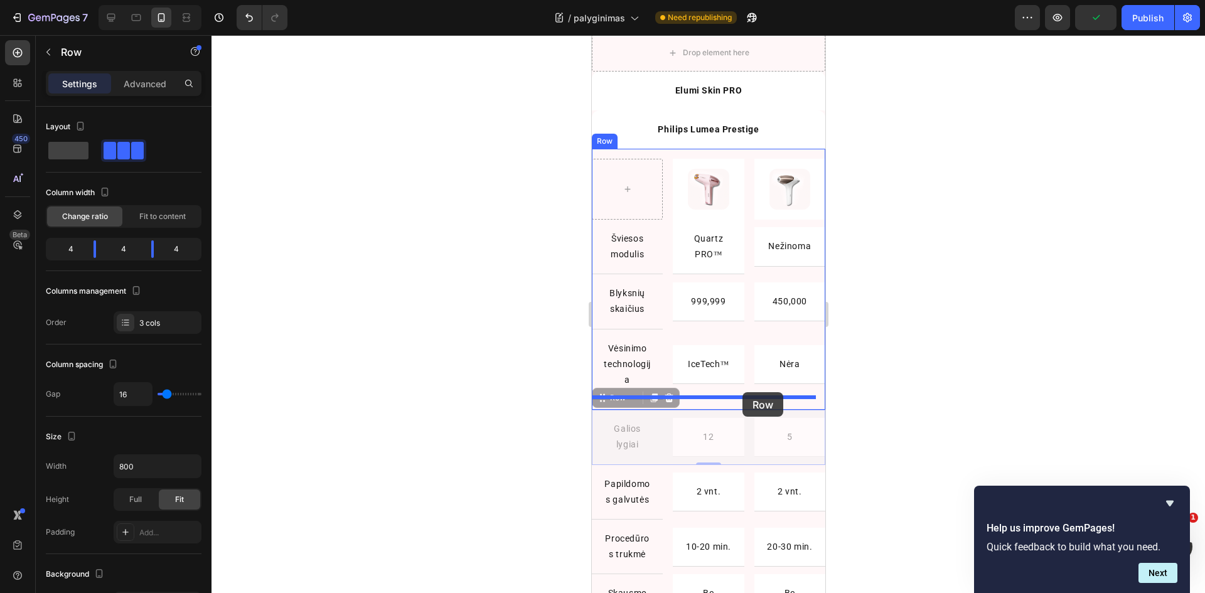
drag, startPoint x: 601, startPoint y: 394, endPoint x: 742, endPoint y: 392, distance: 140.6
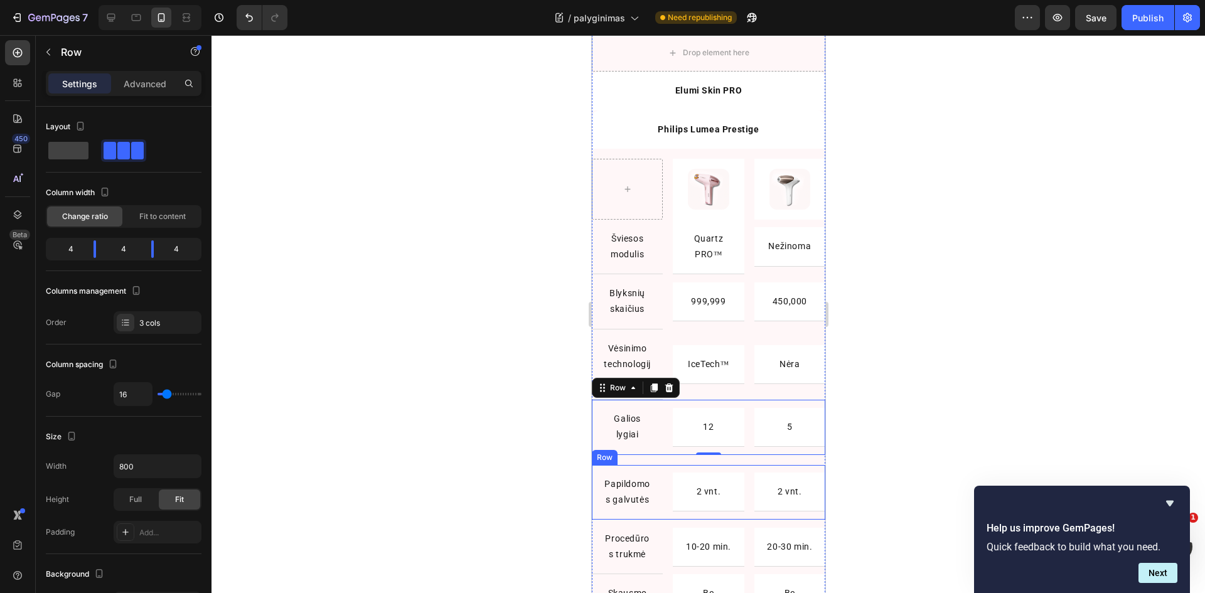
click at [672, 520] on div "2 vnt. Text Block Row" at bounding box center [707, 492] width 71 height 55
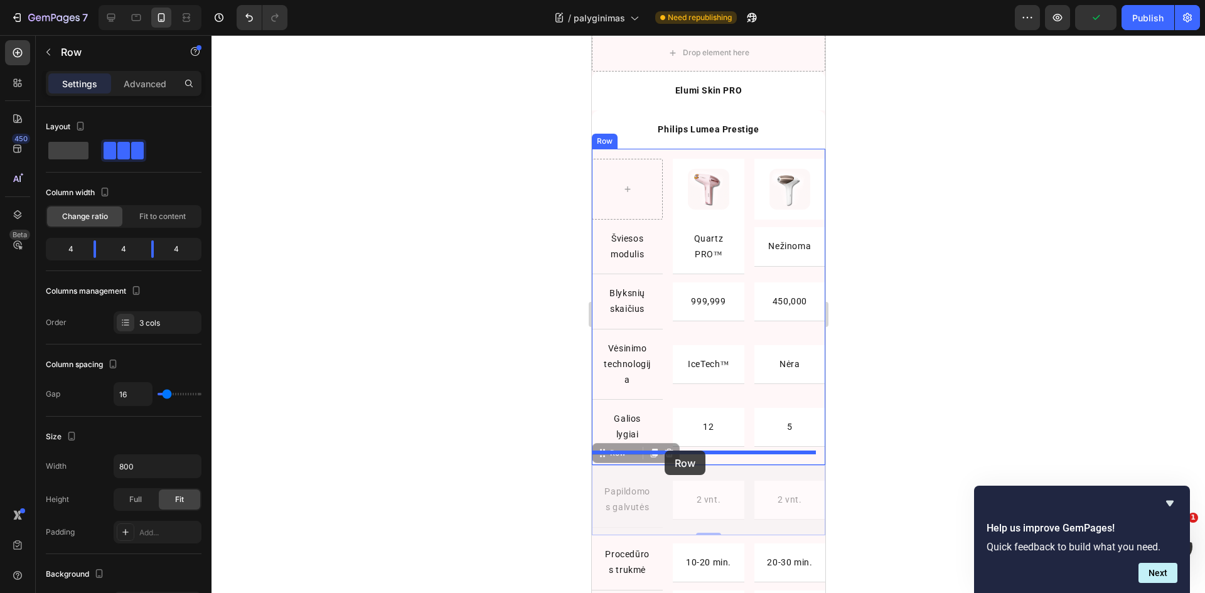
drag, startPoint x: 599, startPoint y: 456, endPoint x: 664, endPoint y: 451, distance: 64.8
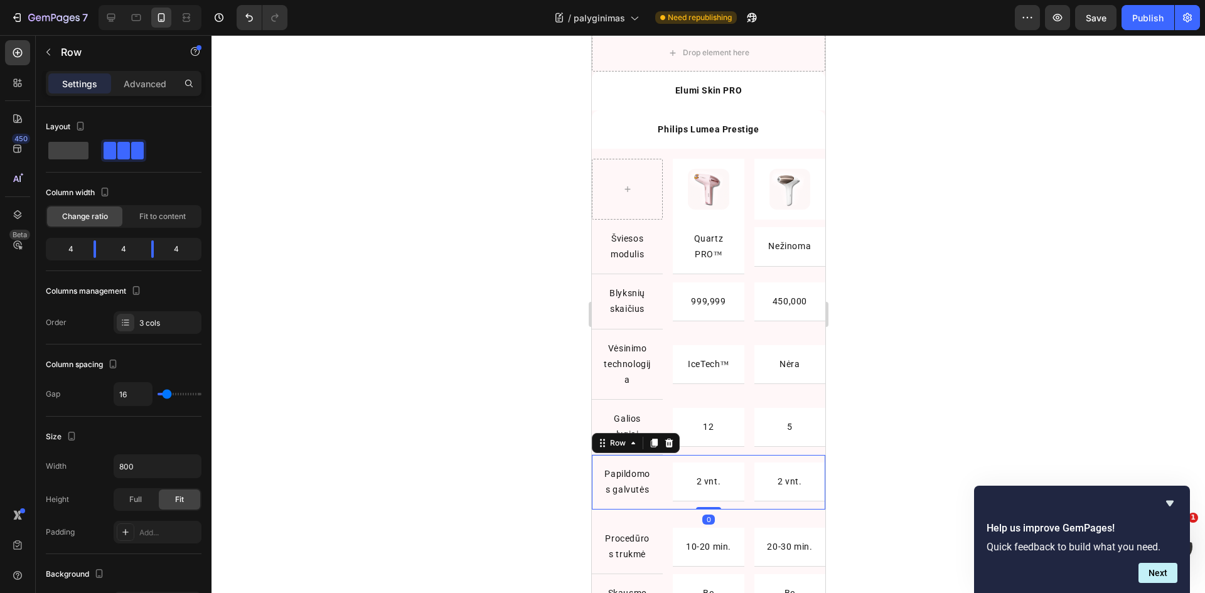
scroll to position [979, 0]
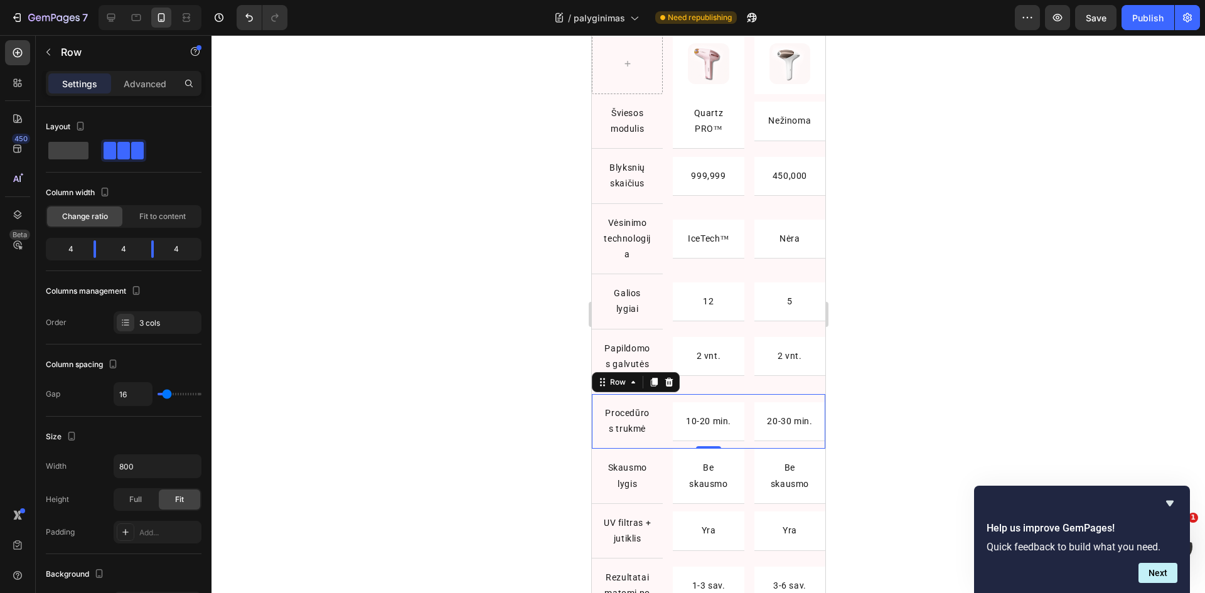
click at [665, 449] on div "Procedūros trukmė Text Block Row 10-20 min. Text Block Row 20-30 min. Text Bloc…" at bounding box center [707, 421] width 233 height 55
drag, startPoint x: 601, startPoint y: 397, endPoint x: 741, endPoint y: 396, distance: 140.6
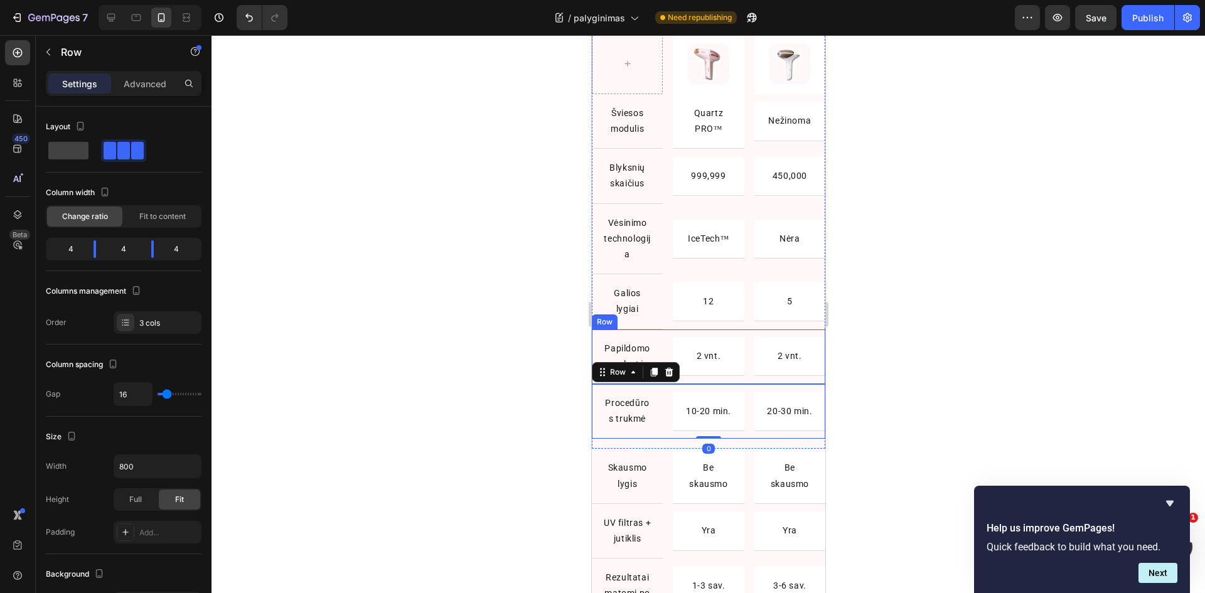
scroll to position [1105, 0]
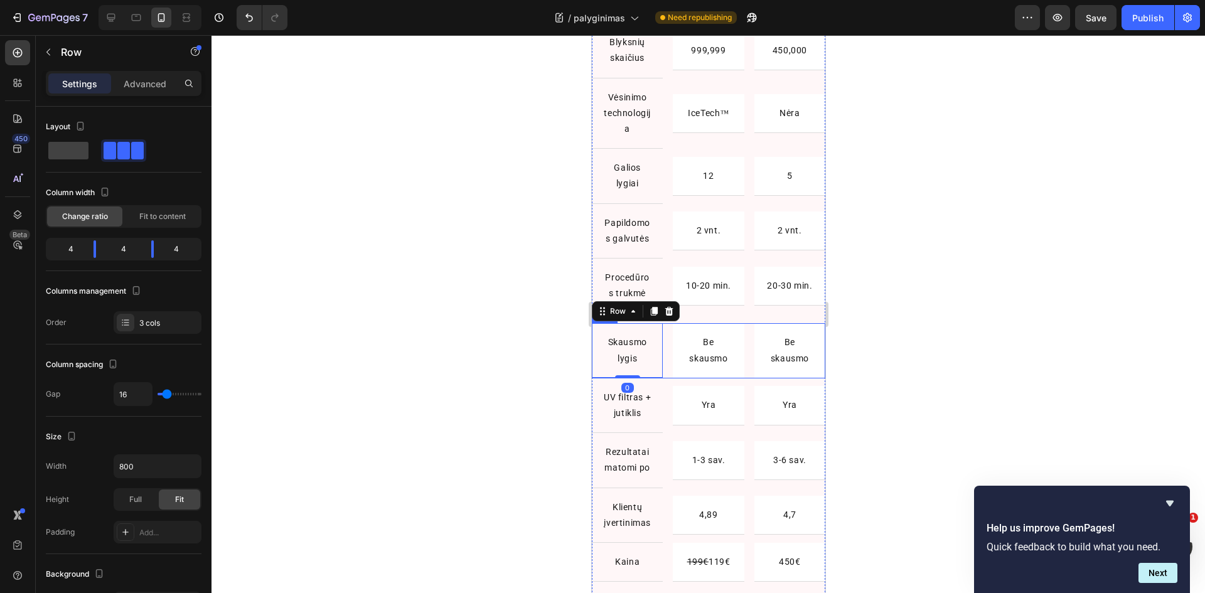
click at [664, 378] on div "Skausmo lygis Text Block Row 0 Be skausmo Text Block Row Be skausmo Text Block …" at bounding box center [707, 350] width 233 height 55
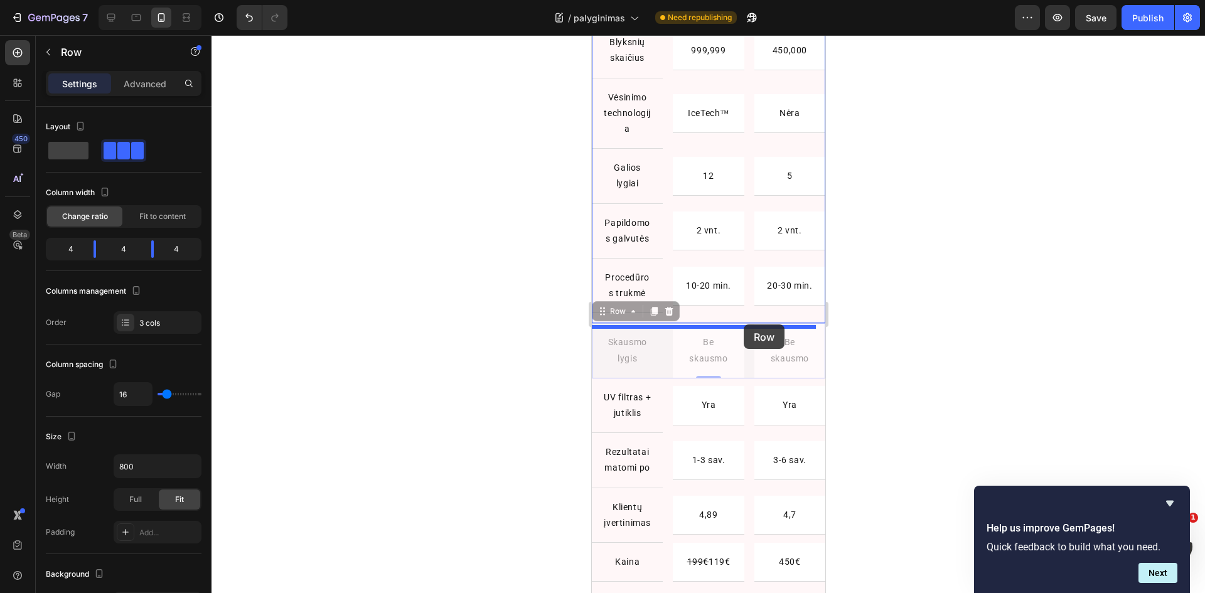
drag, startPoint x: 609, startPoint y: 330, endPoint x: 743, endPoint y: 324, distance: 133.8
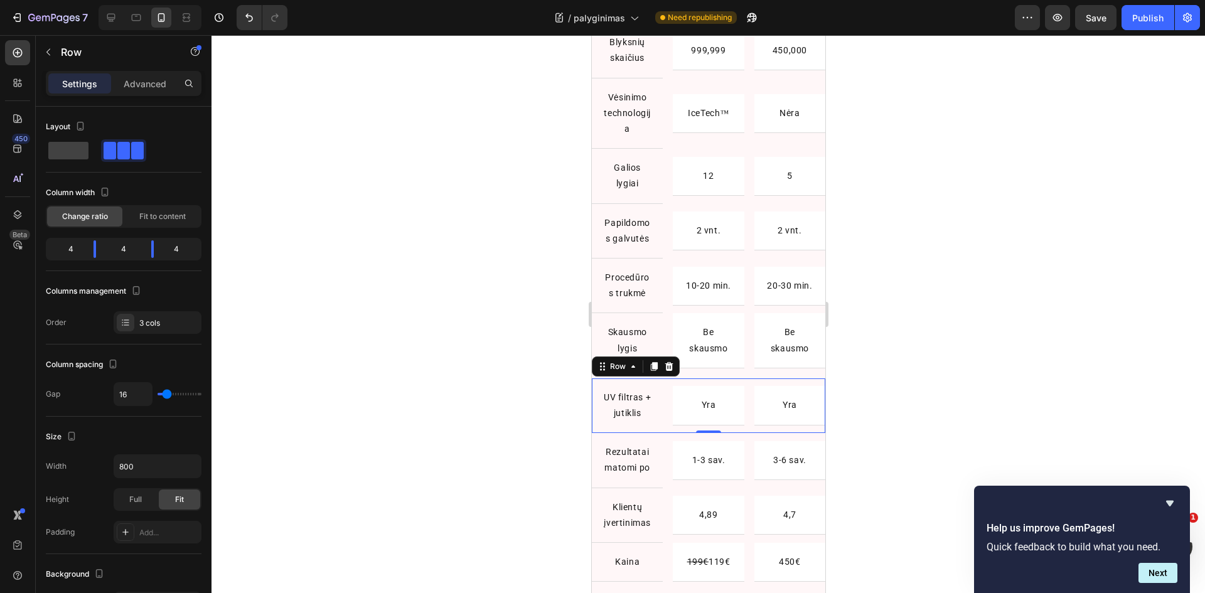
click at [742, 433] on div "UV filtras + jutiklis Text Block Row Yra Text Block Row Yra Text Block Row Row 0" at bounding box center [707, 405] width 233 height 55
drag, startPoint x: 596, startPoint y: 379, endPoint x: 747, endPoint y: 386, distance: 150.8
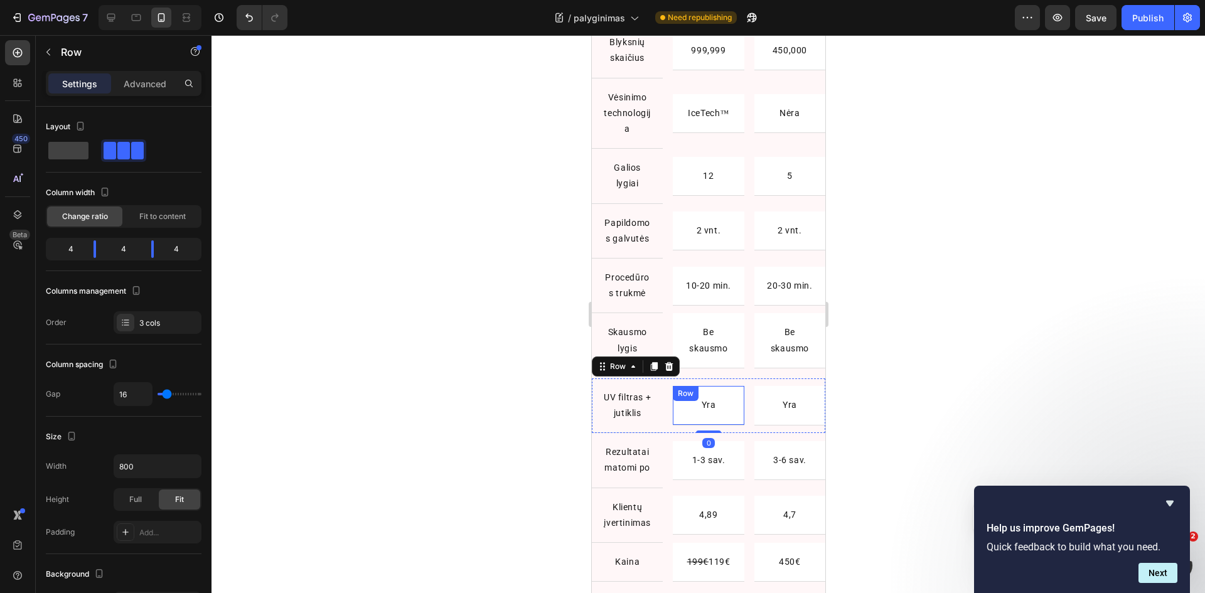
scroll to position [0, 0]
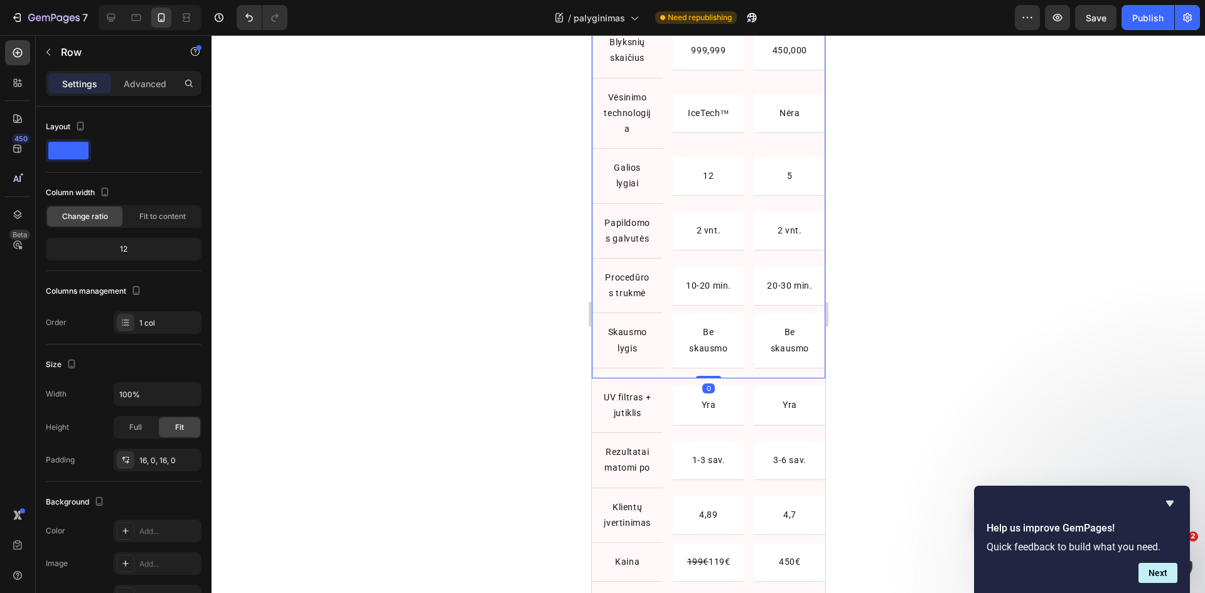
click at [743, 378] on div "Image Row Image Row Row Šviesos modulis Text Block Row Quartz PRO™ Text Block R…" at bounding box center [707, 138] width 233 height 481
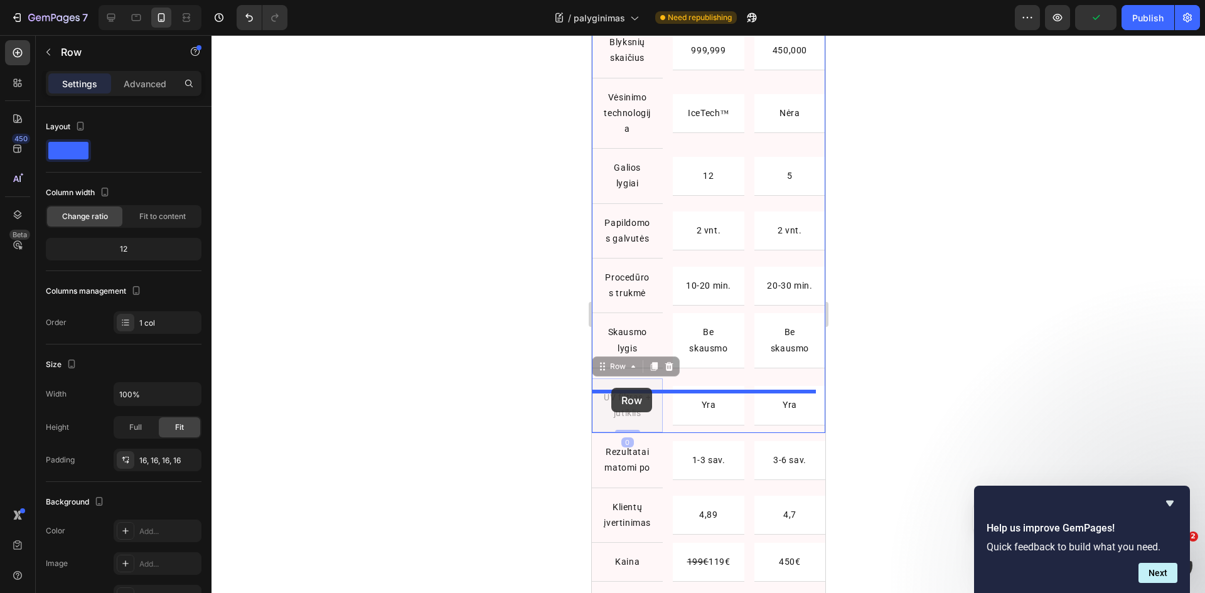
drag, startPoint x: 601, startPoint y: 387, endPoint x: 611, endPoint y: 388, distance: 10.1
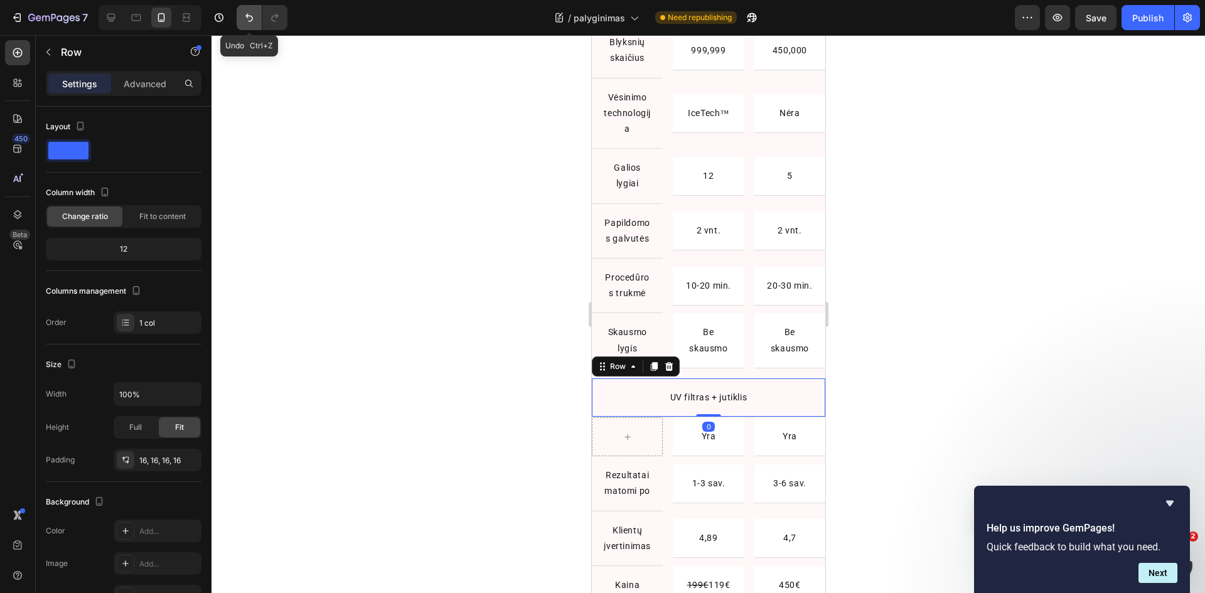
click at [251, 27] on button "Undo/Redo" at bounding box center [249, 17] width 25 height 25
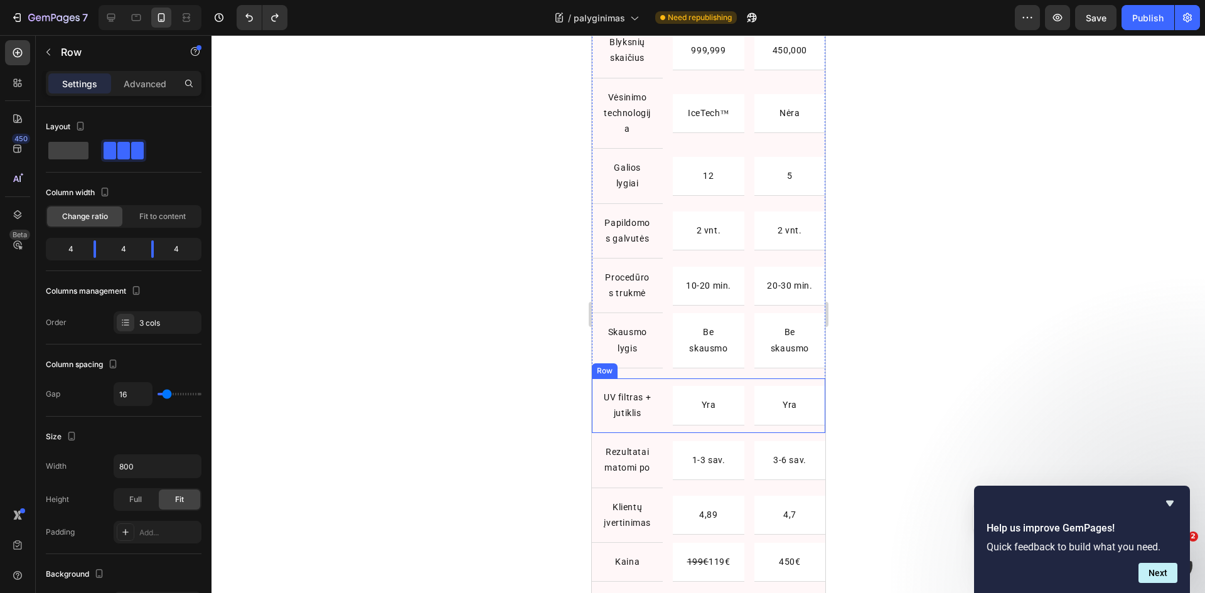
click at [665, 433] on div "UV filtras + jutiklis Text Block Row Yra Text Block Row Yra Text Block Row Row" at bounding box center [707, 405] width 233 height 55
drag, startPoint x: 604, startPoint y: 381, endPoint x: 750, endPoint y: 385, distance: 146.3
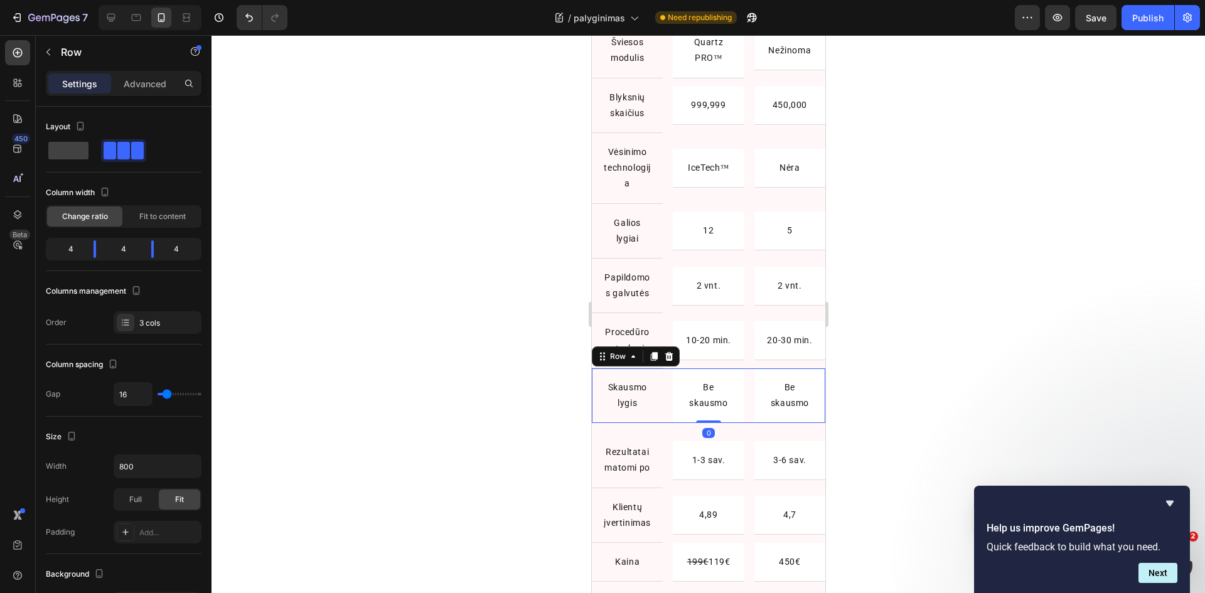
click at [665, 397] on div "Skausmo lygis Text Block Row Be skausmo Text Block Row Be skausmo Text Block Ro…" at bounding box center [707, 395] width 233 height 55
click at [630, 362] on icon at bounding box center [633, 356] width 10 height 10
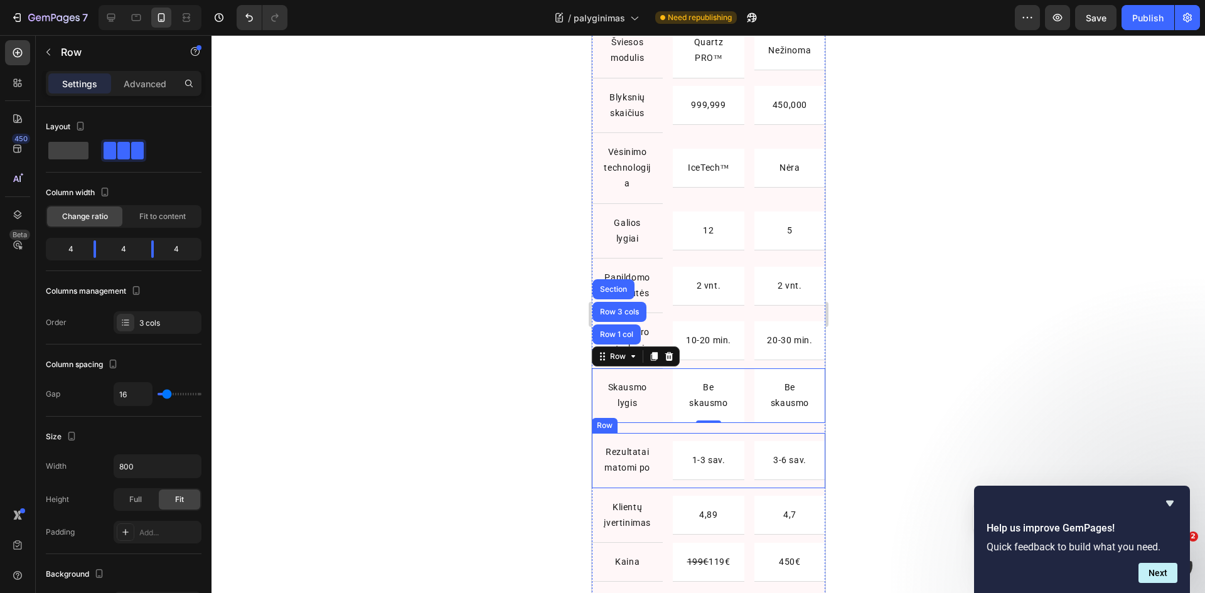
click at [664, 488] on div "Rezultatai matomi po Text Block Row 1-3 sav. Text Block Row 3-6 sav. Text Block…" at bounding box center [707, 460] width 233 height 55
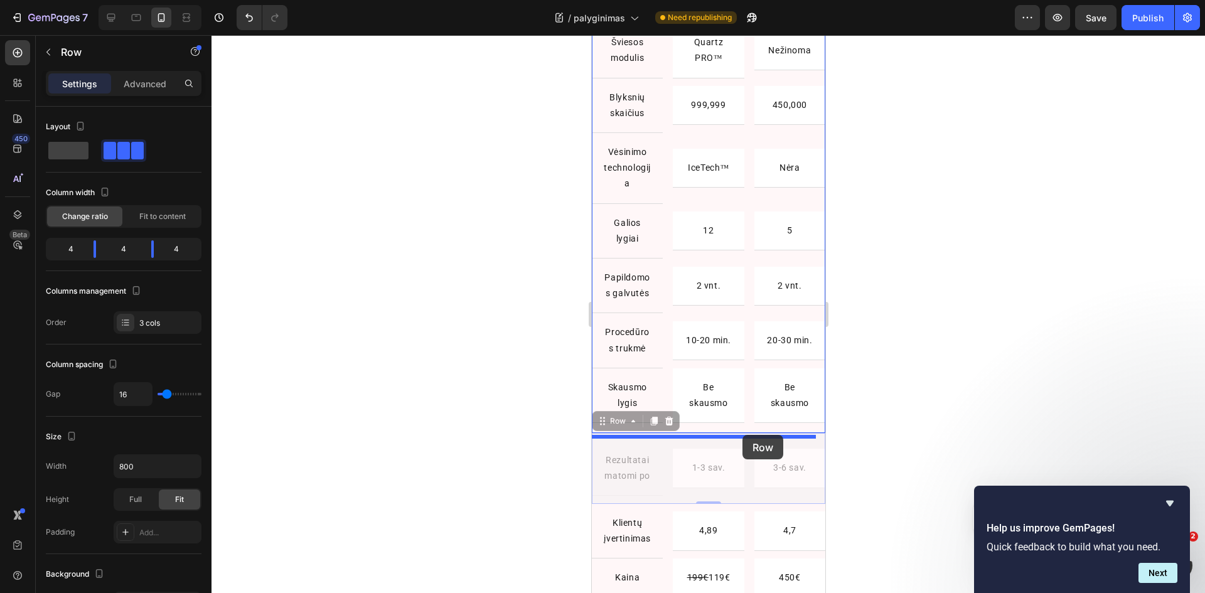
drag, startPoint x: 603, startPoint y: 439, endPoint x: 742, endPoint y: 435, distance: 138.8
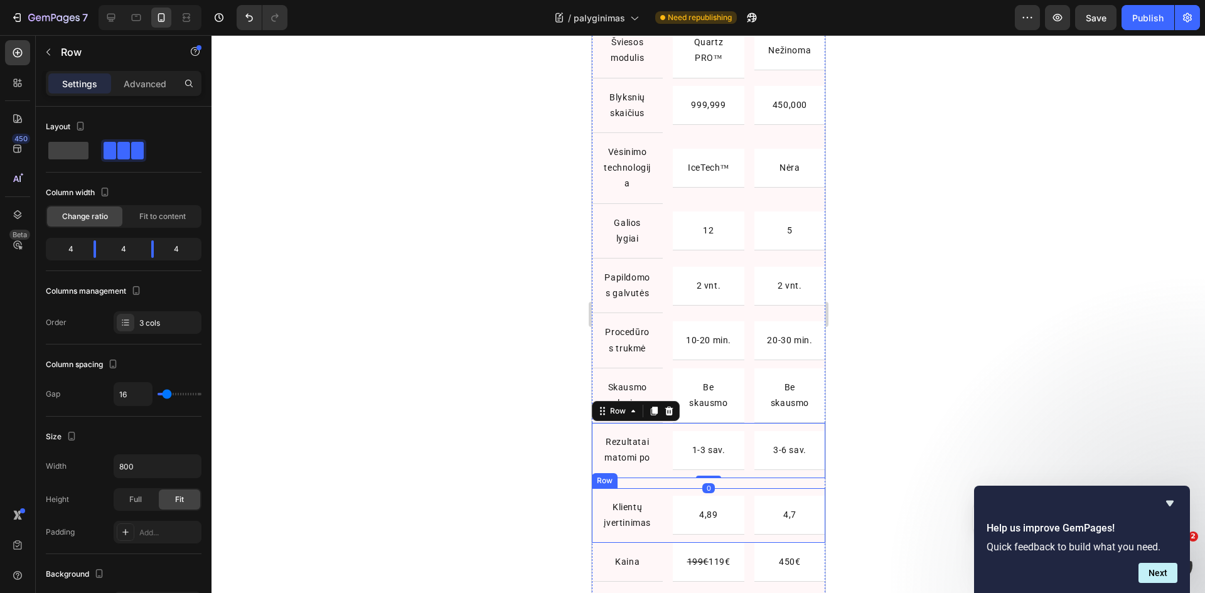
scroll to position [1293, 0]
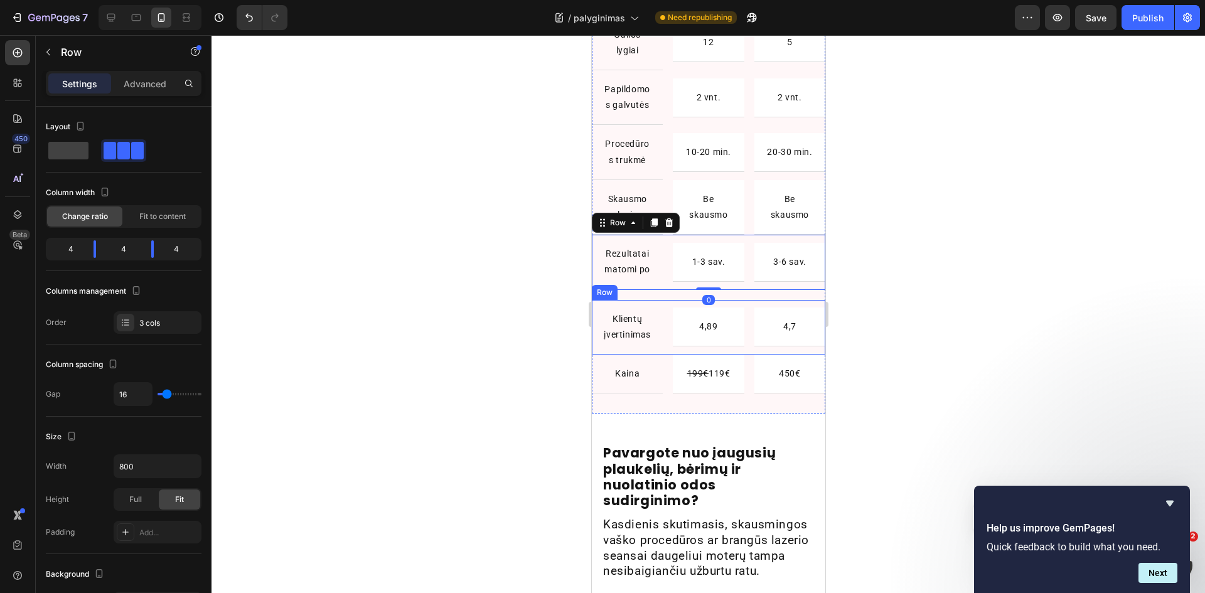
click at [742, 355] on div "Klientų įvertinimas Text Block Row 4,89 Text Block Row 4,7 Text Block Row Row" at bounding box center [707, 327] width 233 height 55
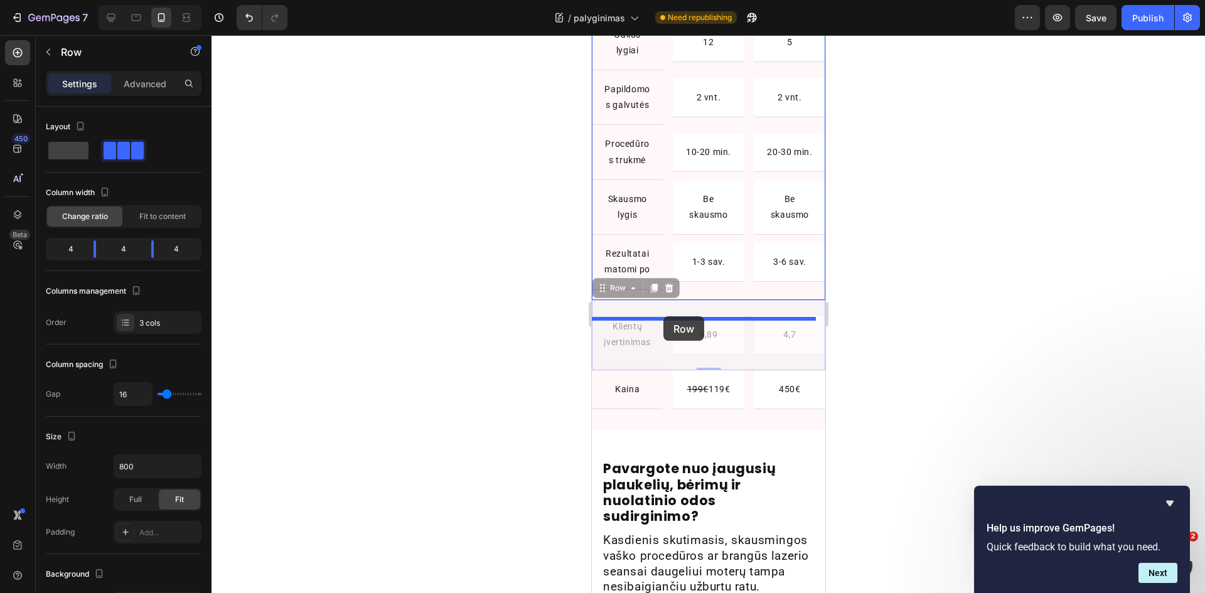
drag, startPoint x: 599, startPoint y: 321, endPoint x: 663, endPoint y: 316, distance: 63.6
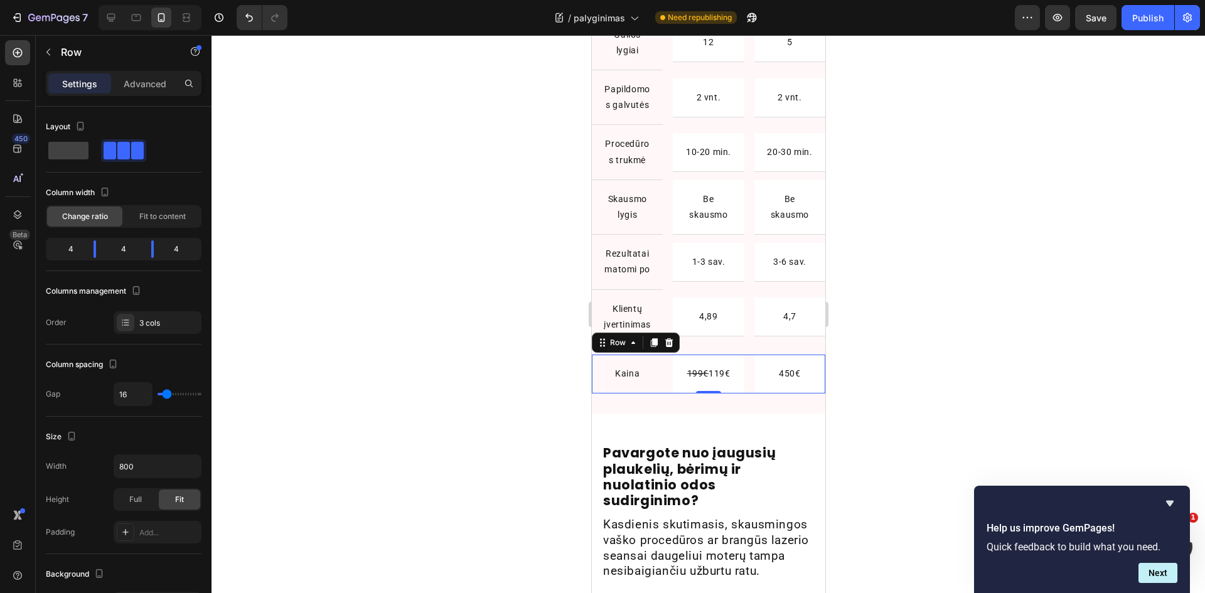
click at [665, 394] on div "Kaina Text Block Row 199€ 119€ Text Block Row 450€ Text Block Row Row 0" at bounding box center [707, 374] width 233 height 39
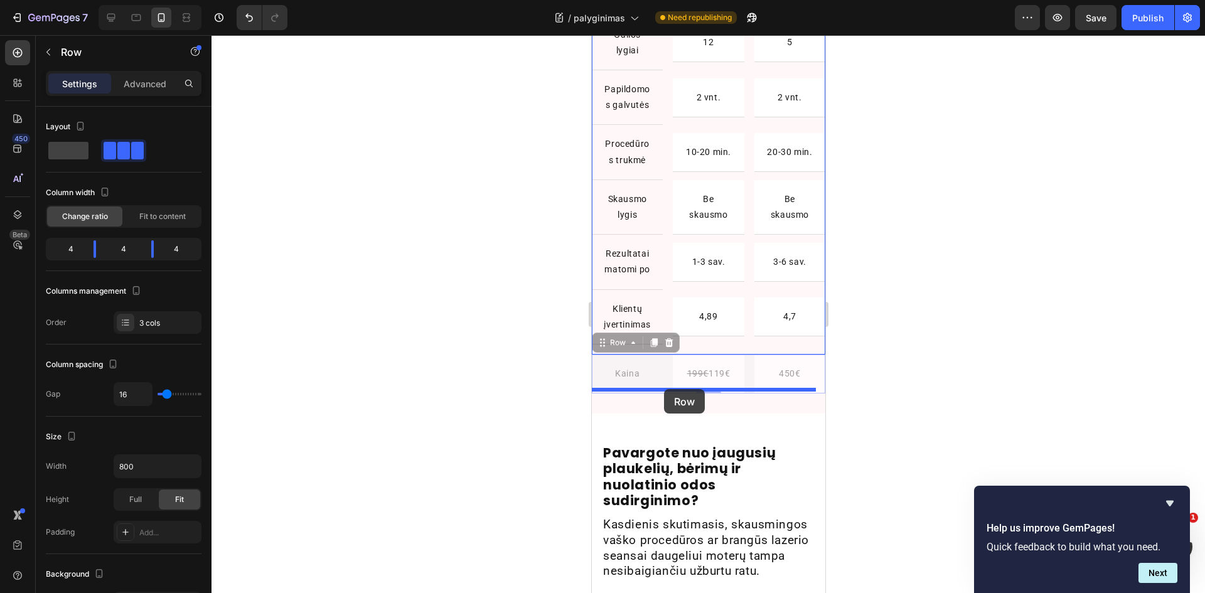
drag, startPoint x: 603, startPoint y: 390, endPoint x: 663, endPoint y: 389, distance: 60.3
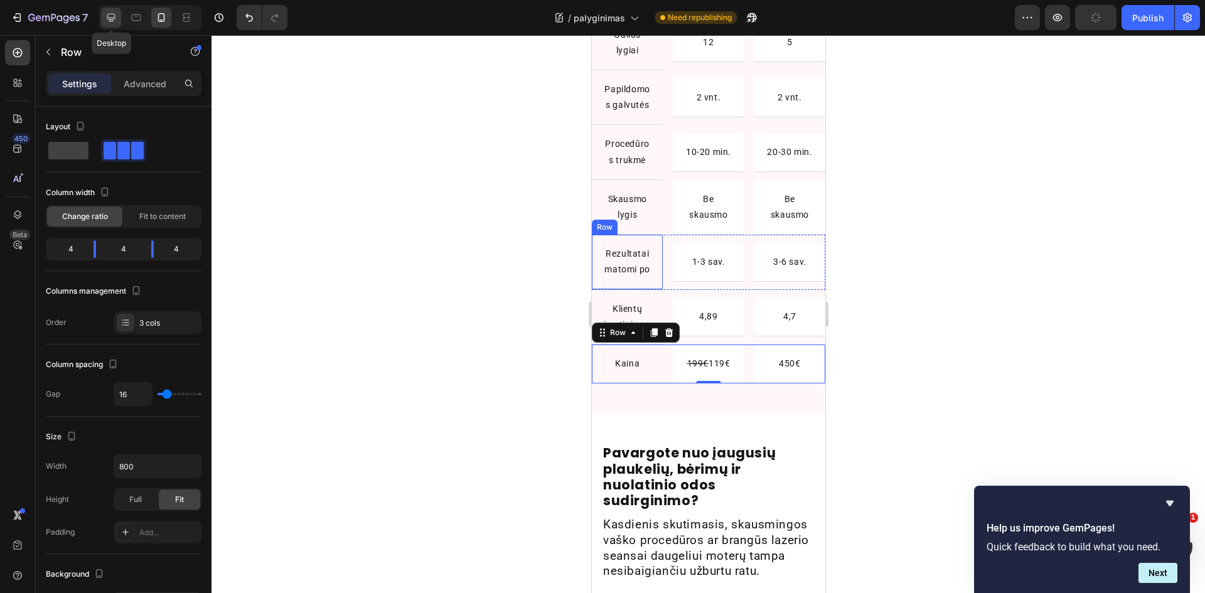
click at [121, 16] on div at bounding box center [111, 18] width 20 height 20
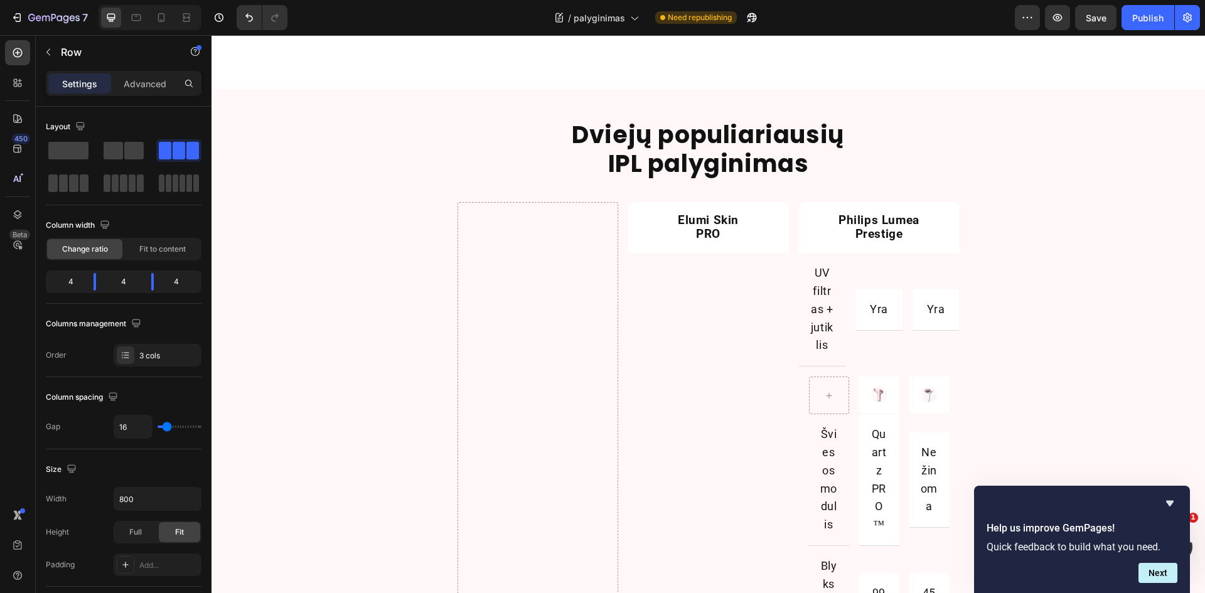
scroll to position [856, 0]
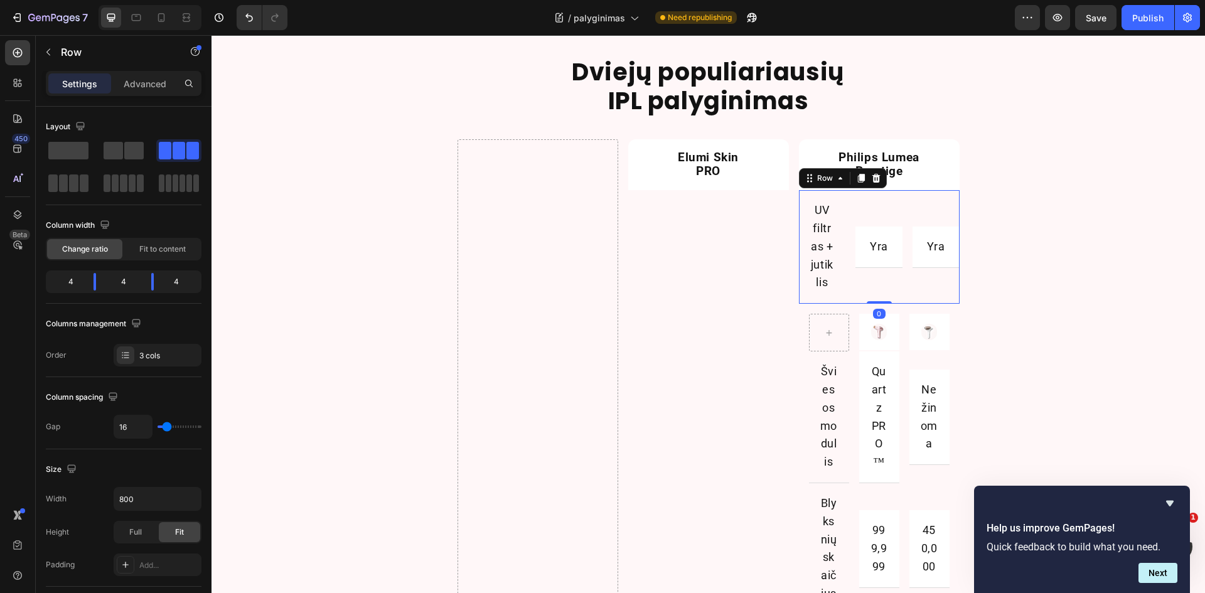
click at [889, 191] on div "Yra Text Block Row" at bounding box center [878, 247] width 47 height 114
click at [158, 14] on icon at bounding box center [161, 17] width 13 height 13
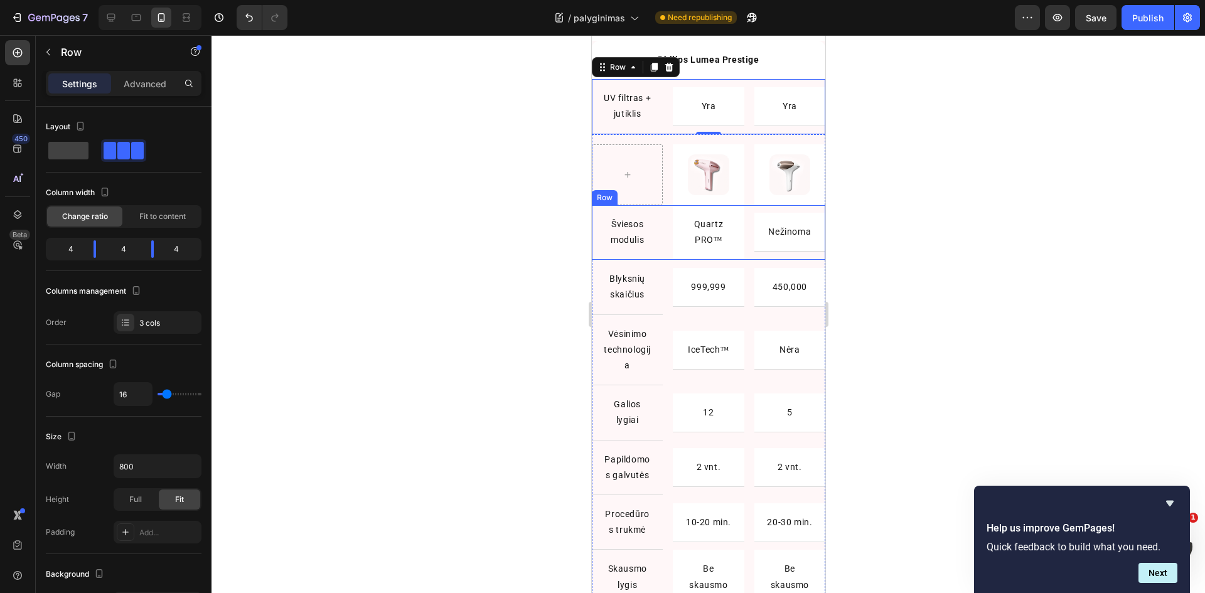
scroll to position [867, 0]
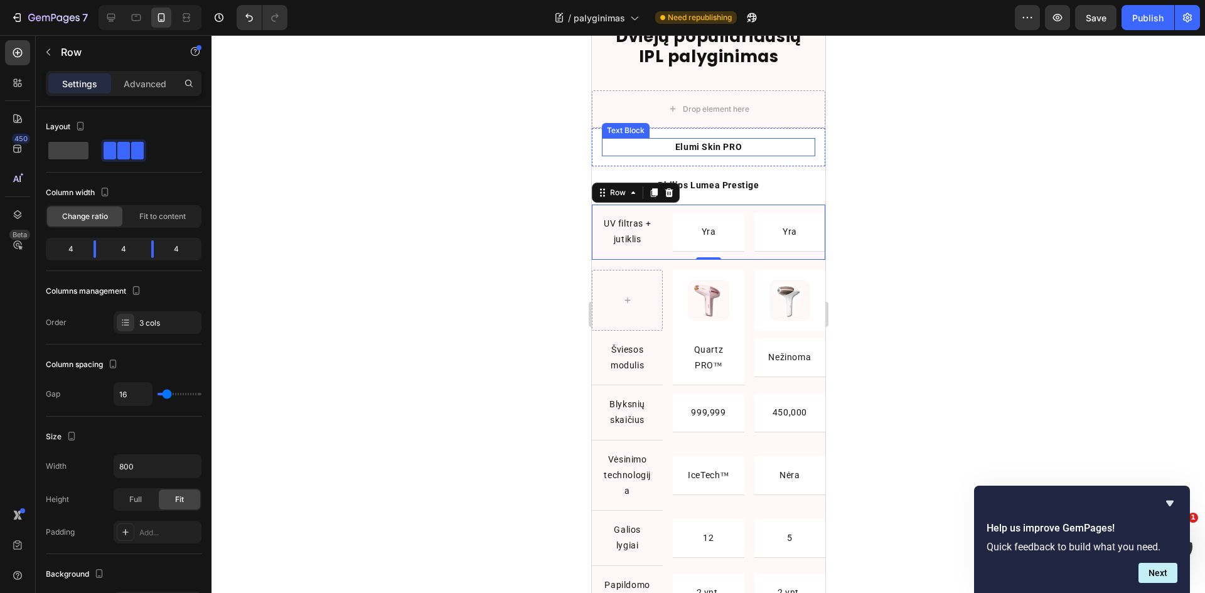
click at [794, 140] on div "Elumi Skin PRO" at bounding box center [707, 147] width 213 height 18
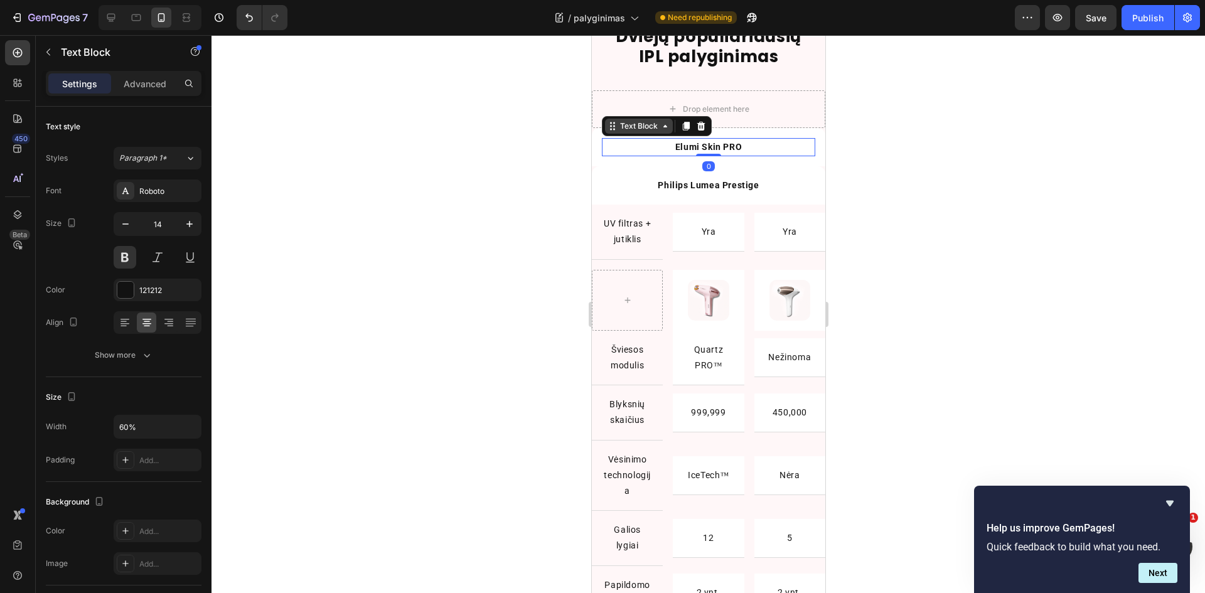
click at [623, 123] on div "Text Block" at bounding box center [638, 126] width 43 height 11
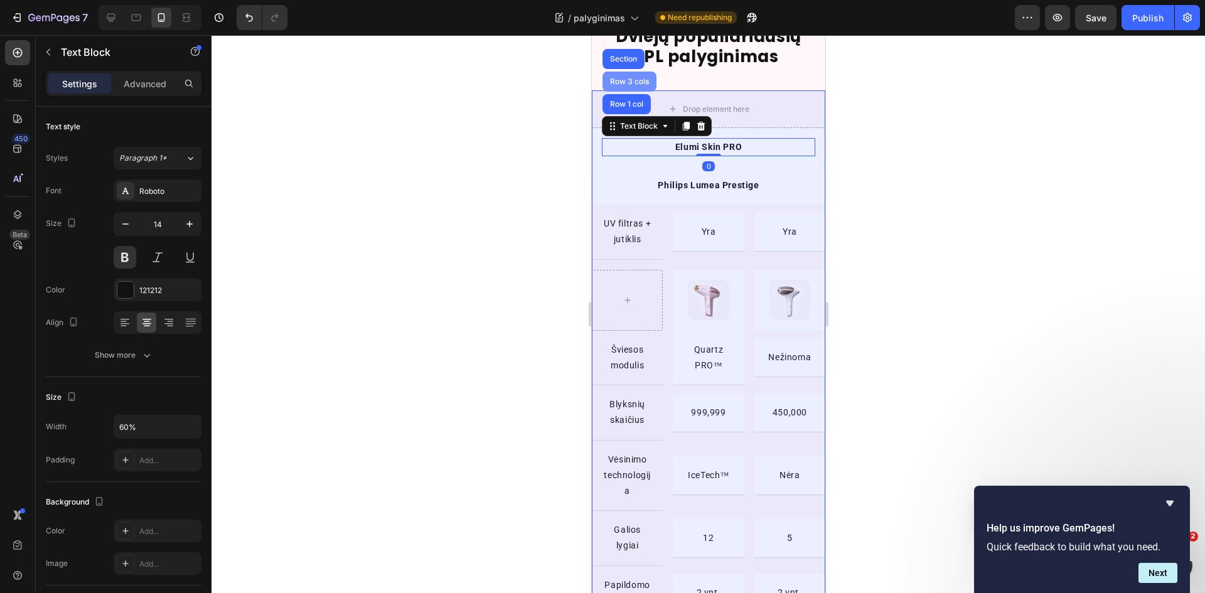
scroll to position [0, 0]
click at [631, 80] on div "Row 3 cols" at bounding box center [629, 82] width 44 height 8
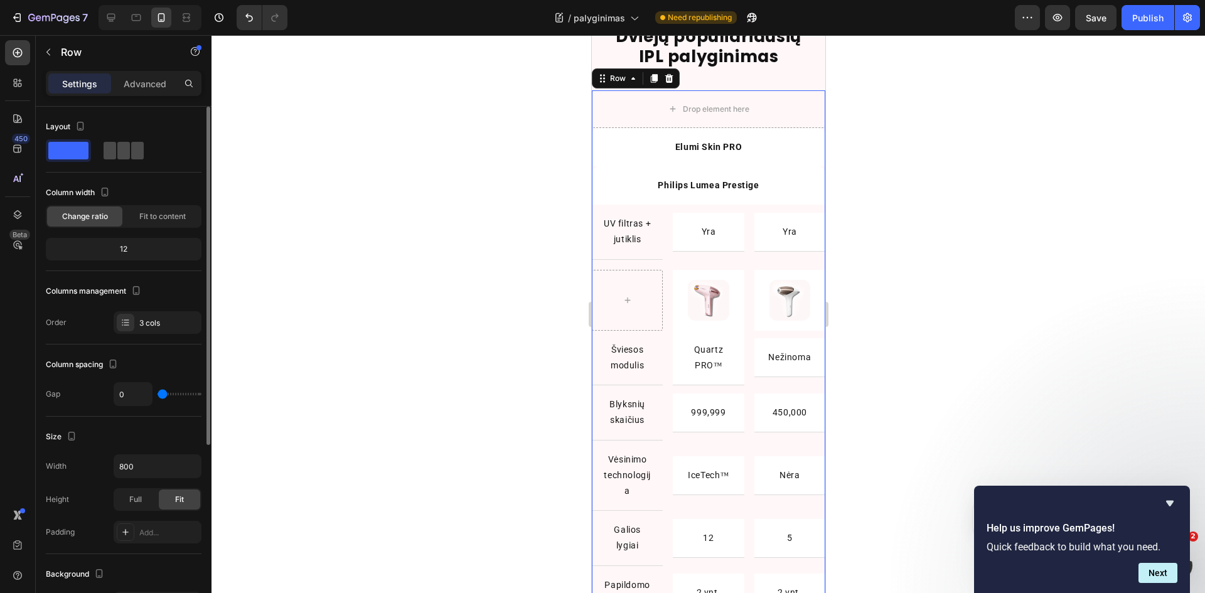
click at [116, 155] on div at bounding box center [124, 151] width 40 height 18
type input "16"
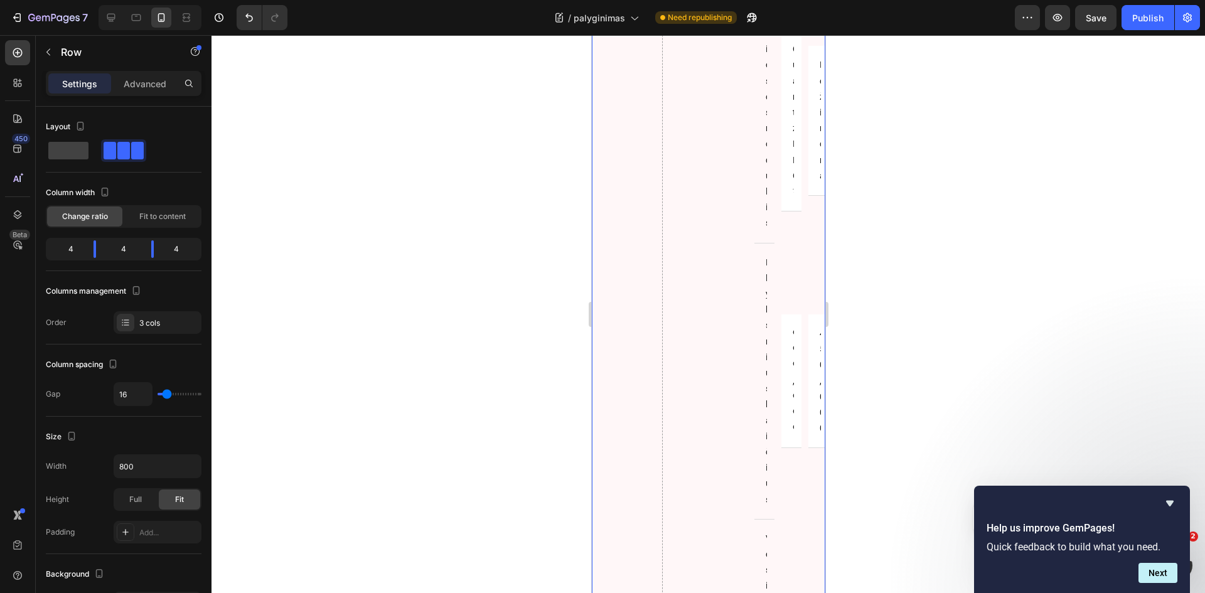
scroll to position [1746, 0]
click at [77, 151] on span at bounding box center [68, 151] width 40 height 18
type input "0"
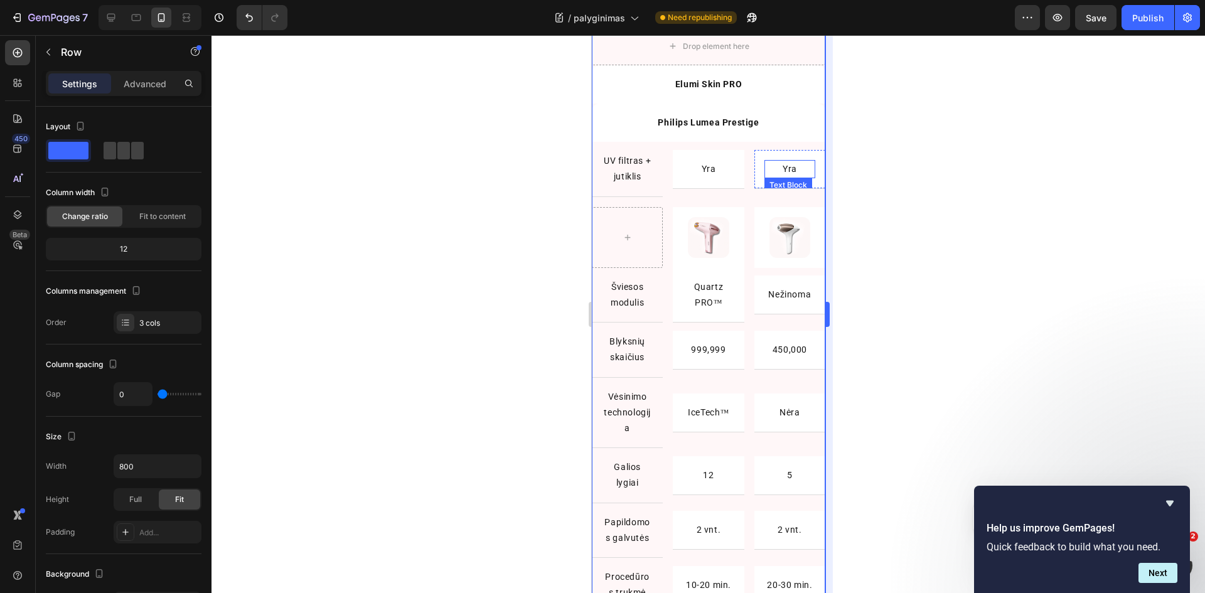
scroll to position [741, 0]
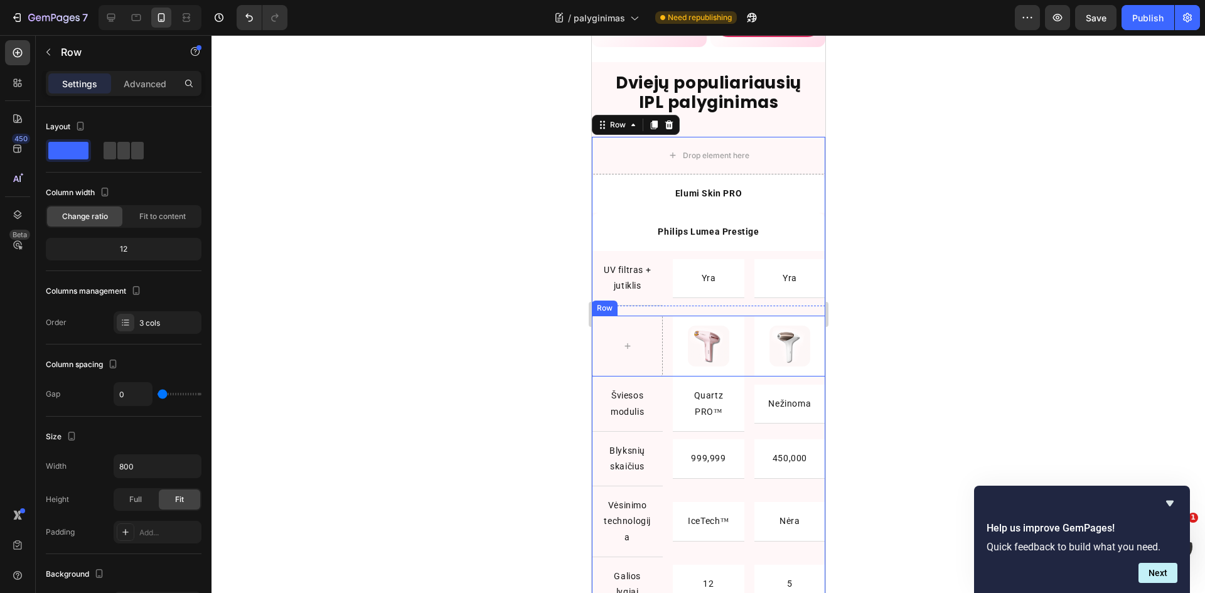
click at [665, 339] on div "Image Row Image Row Row" at bounding box center [707, 346] width 233 height 61
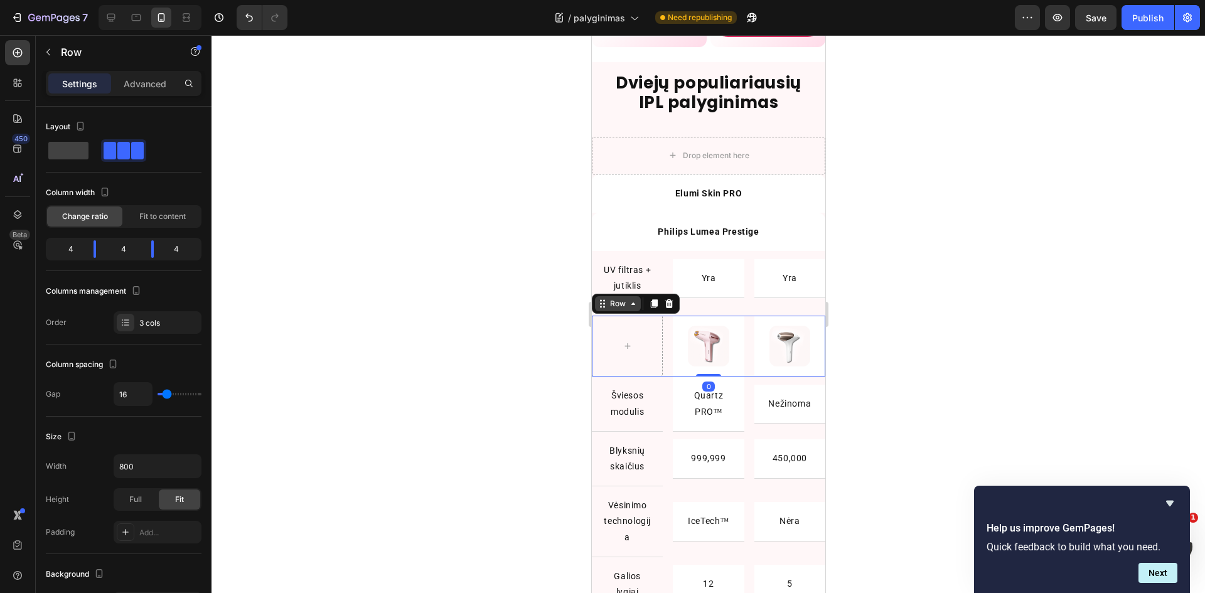
click at [606, 309] on icon at bounding box center [602, 304] width 10 height 10
click at [661, 282] on div "UV filtras + jutiklis Text Block Row Yra Text Block Row Yra Text Block Row Row" at bounding box center [707, 278] width 233 height 55
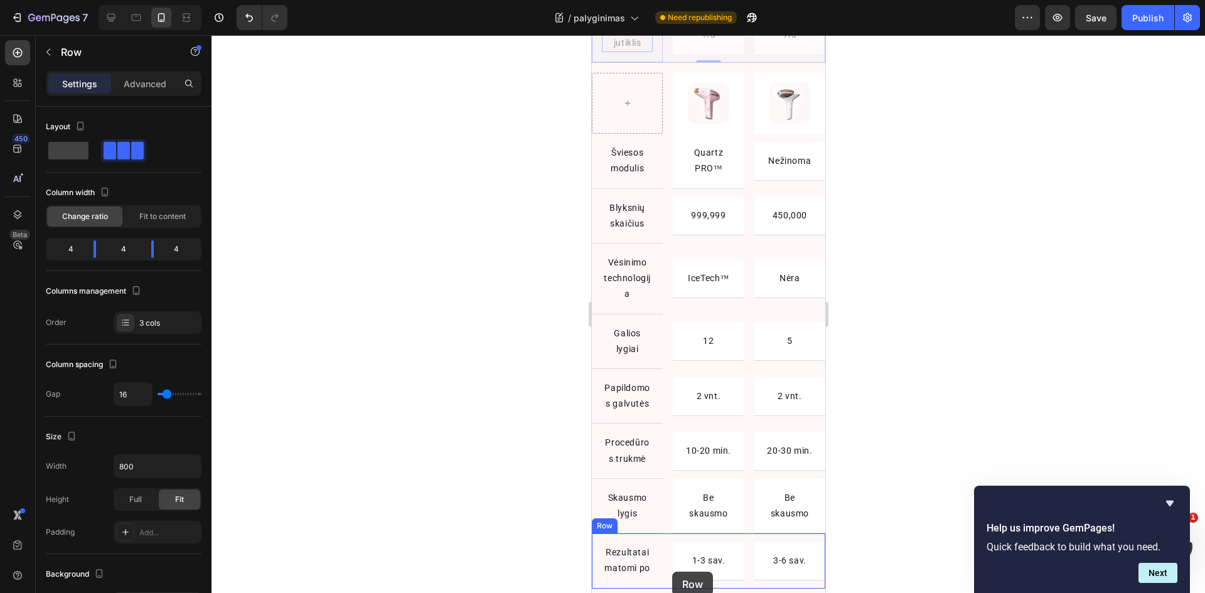
scroll to position [1112, 0]
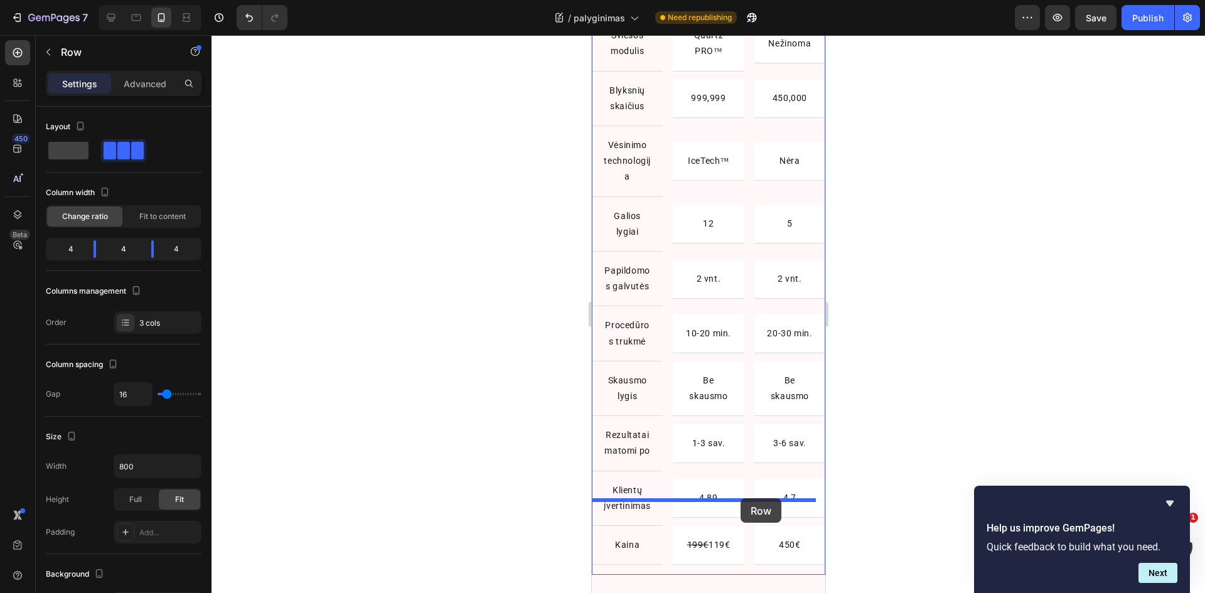
drag, startPoint x: 605, startPoint y: 65, endPoint x: 740, endPoint y: 498, distance: 453.6
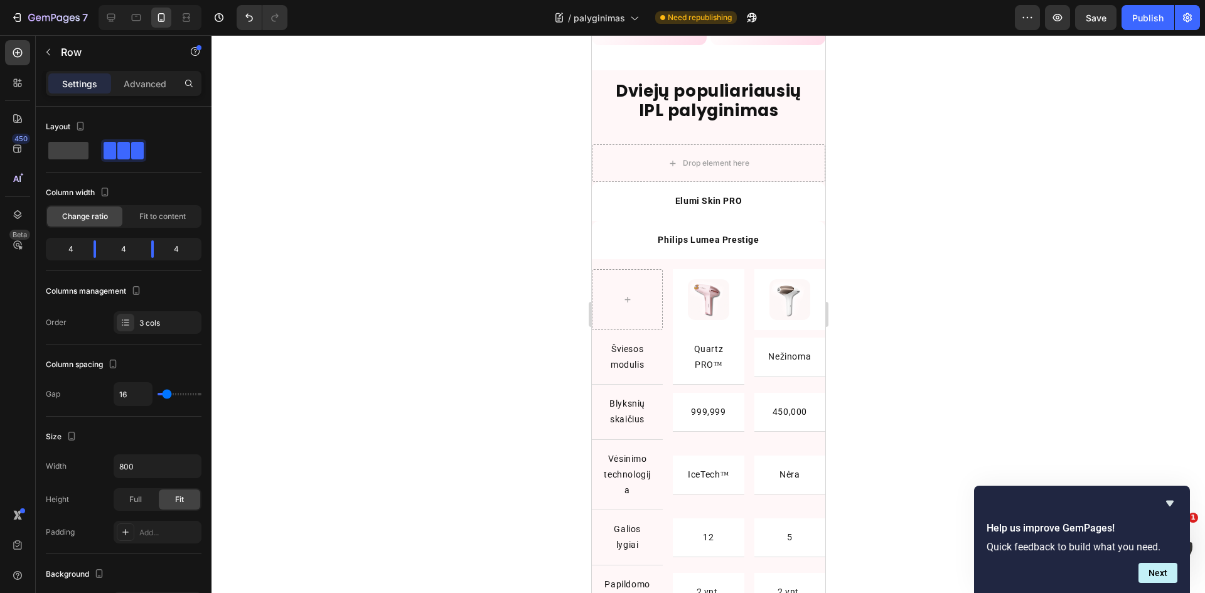
scroll to position [618, 0]
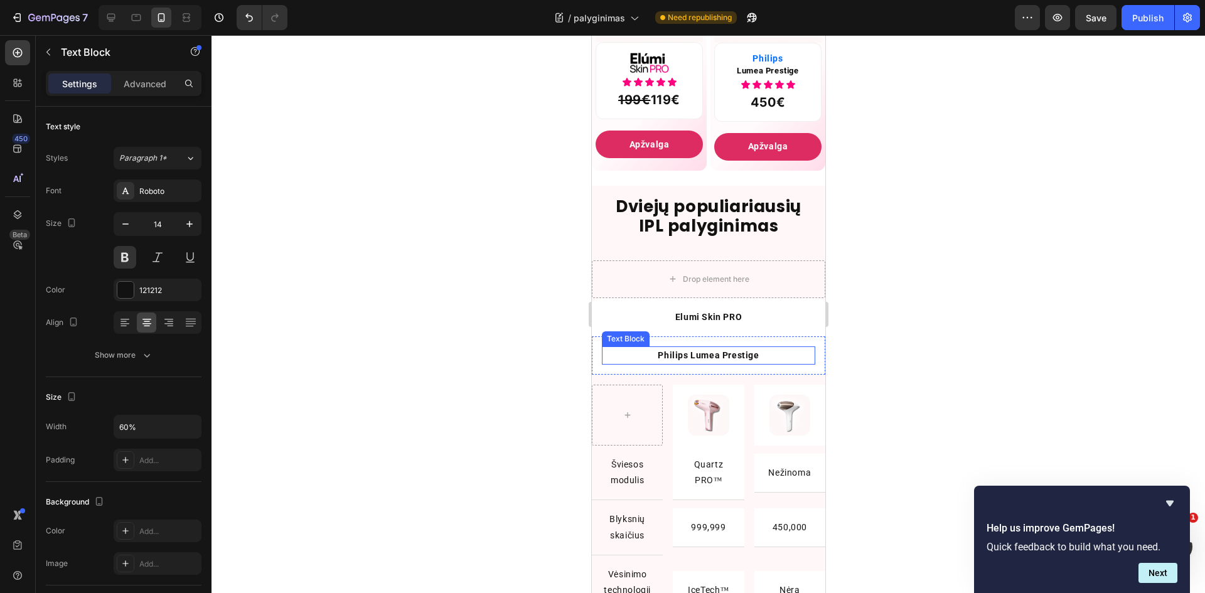
click at [645, 363] on p "Philips Lumea Prestige" at bounding box center [708, 356] width 126 height 16
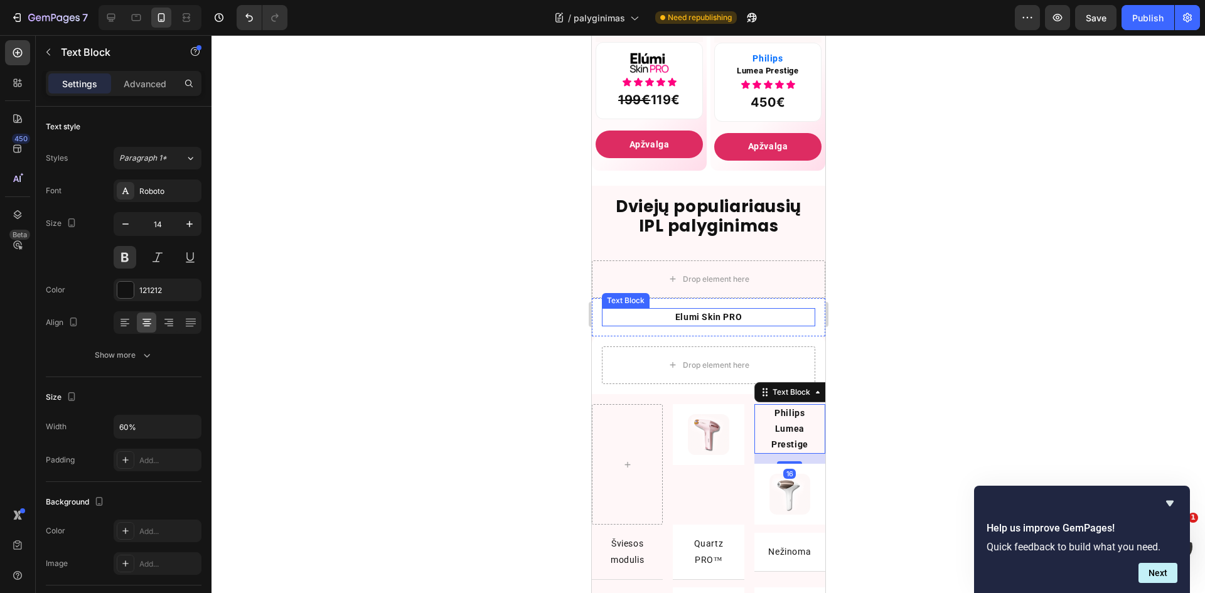
click at [701, 319] on p "Elumi Skin PRO" at bounding box center [708, 317] width 126 height 16
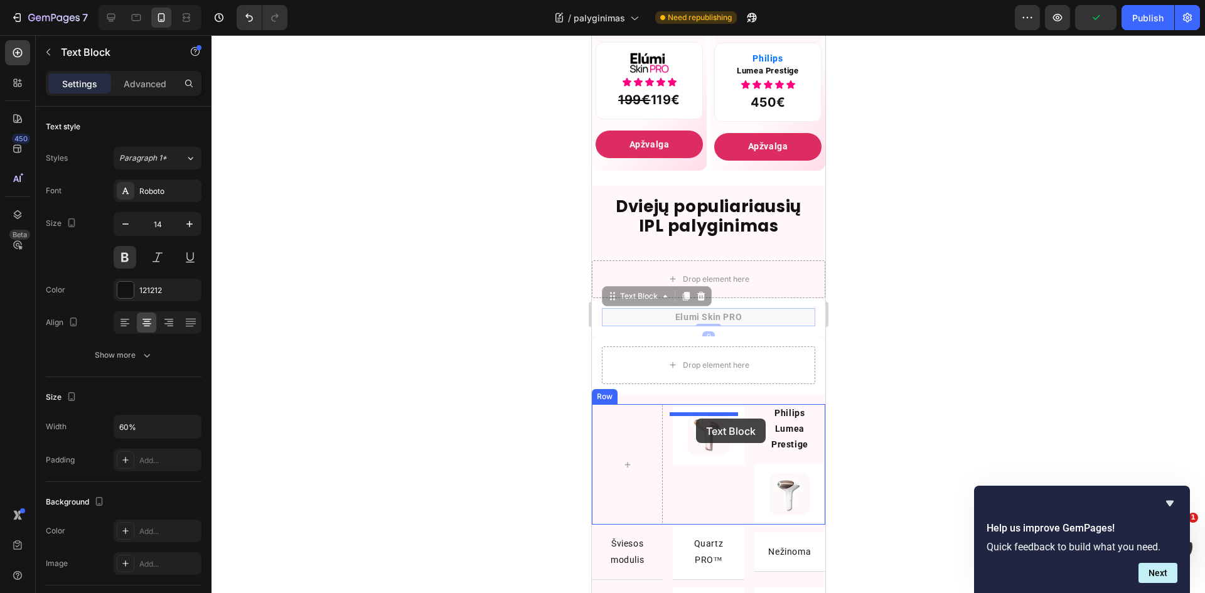
drag, startPoint x: 630, startPoint y: 320, endPoint x: 716, endPoint y: 398, distance: 116.0
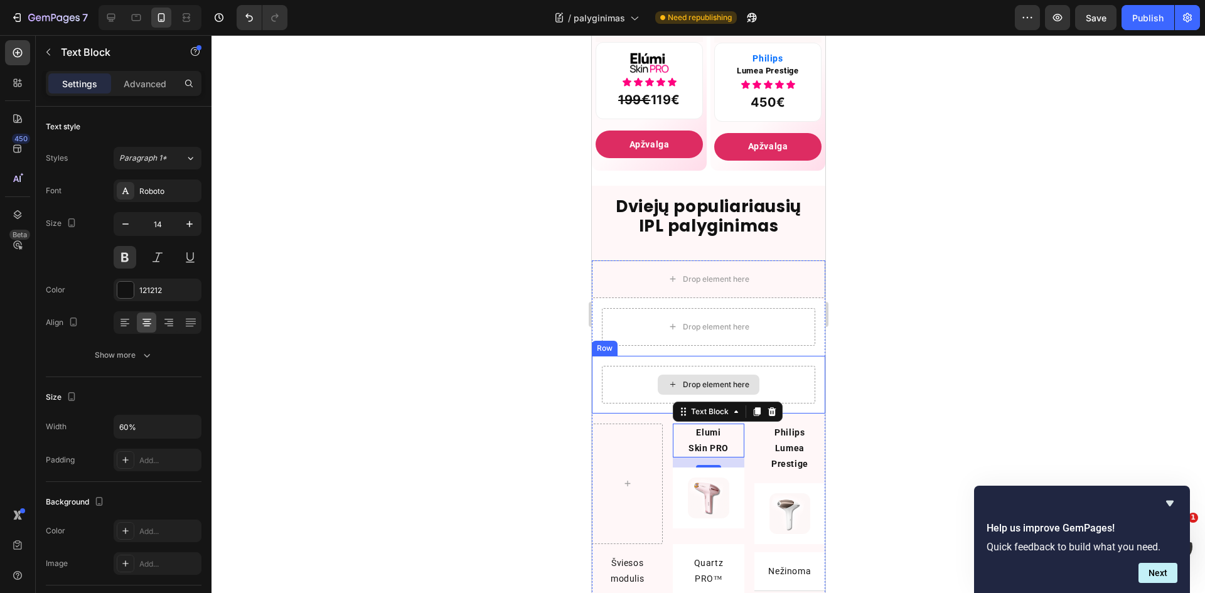
scroll to position [806, 0]
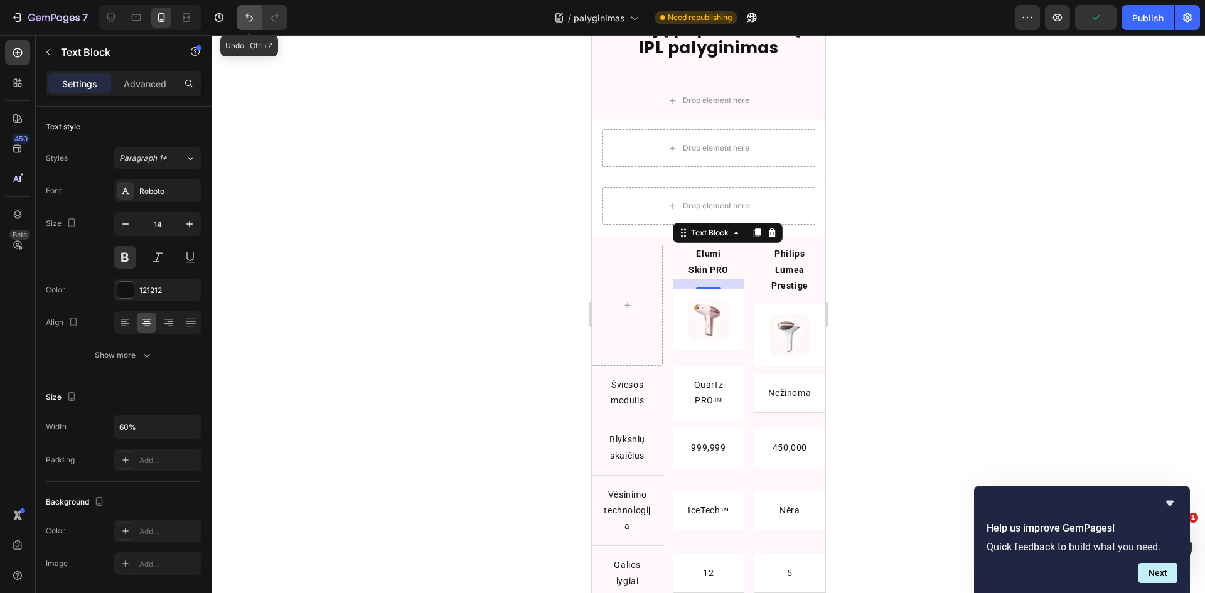
click at [248, 23] on icon "Undo/Redo" at bounding box center [249, 17] width 13 height 13
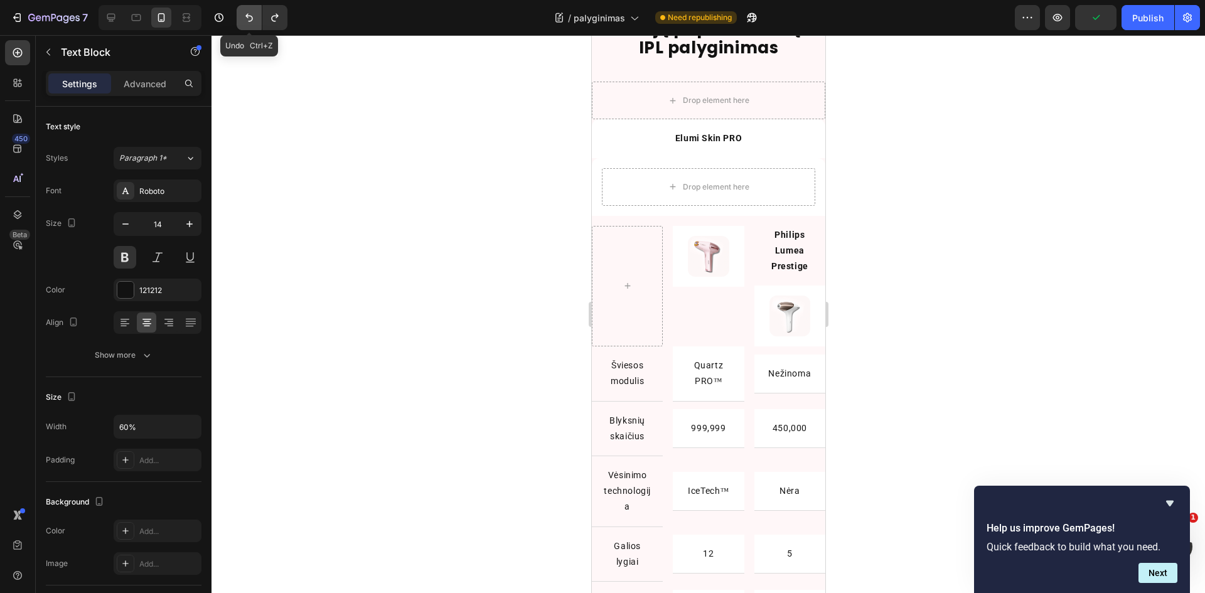
click at [254, 23] on icon "Undo/Redo" at bounding box center [249, 17] width 13 height 13
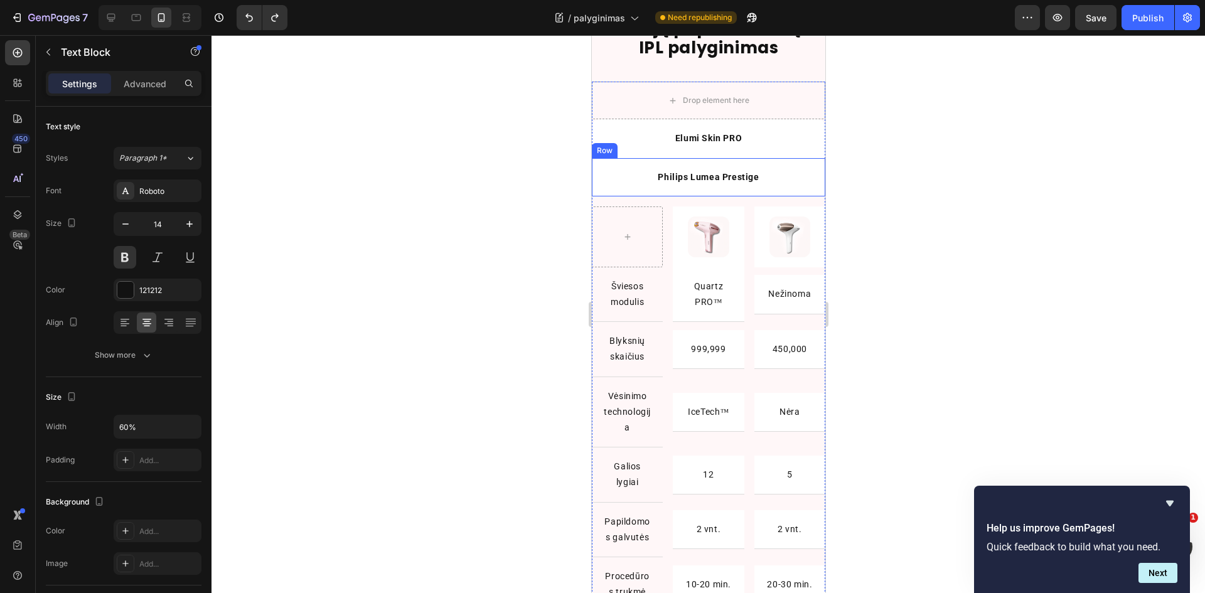
click at [611, 191] on div "Philips Lumea Prestige Text Block Row" at bounding box center [707, 177] width 233 height 38
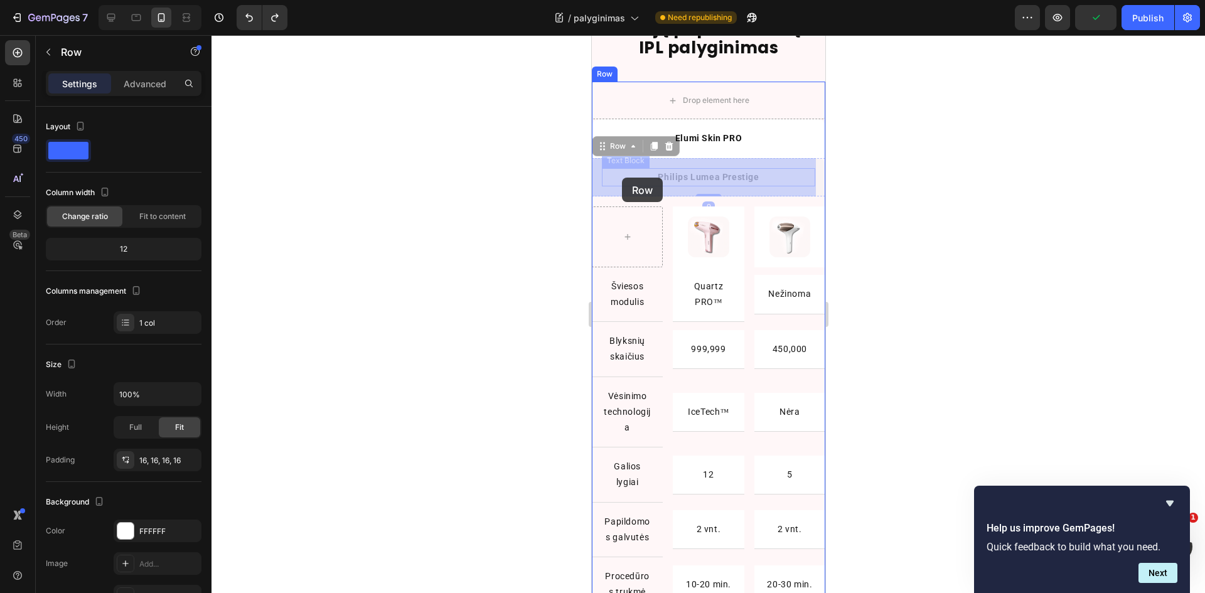
drag, startPoint x: 601, startPoint y: 147, endPoint x: 658, endPoint y: 156, distance: 57.9
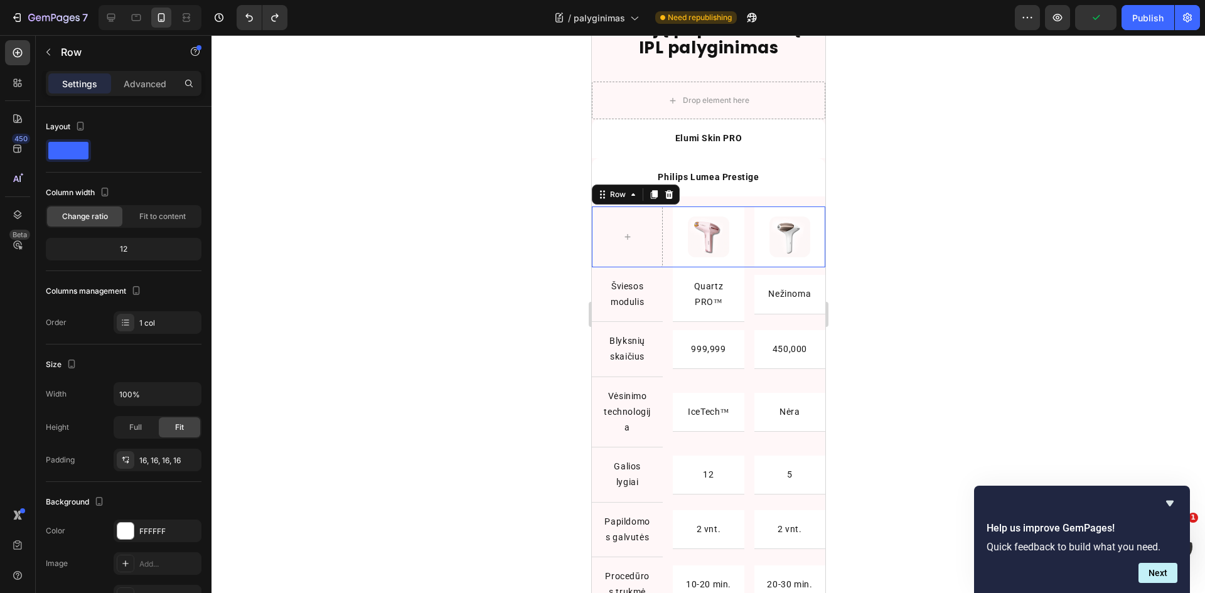
click at [665, 245] on div "Image Row Image Row Row 0" at bounding box center [707, 236] width 233 height 61
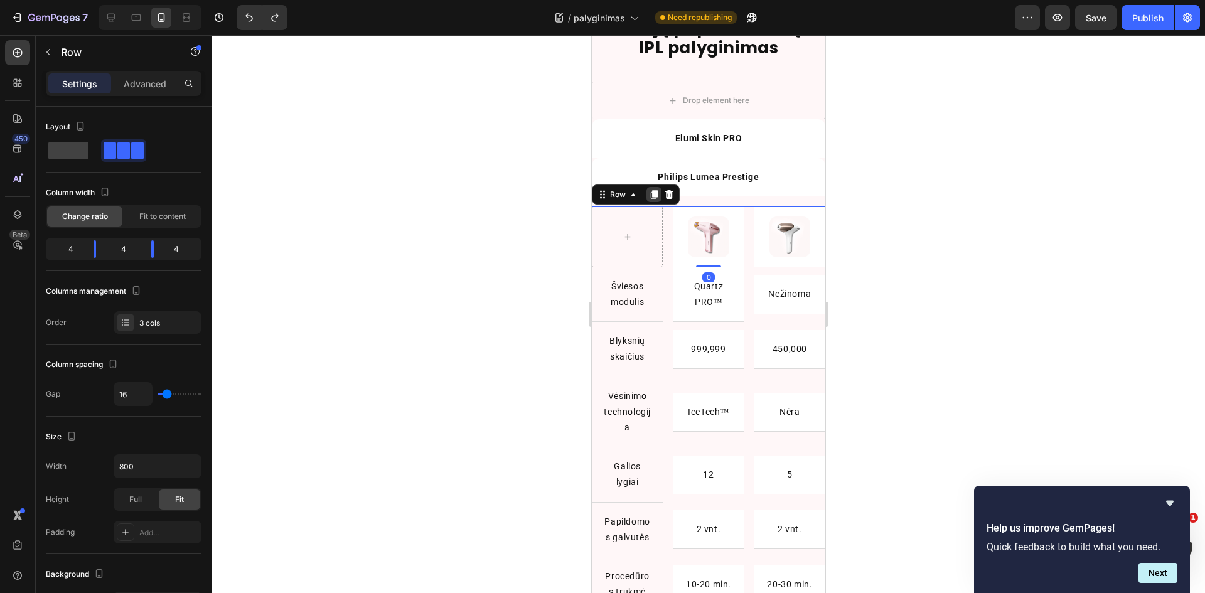
click at [653, 198] on icon at bounding box center [653, 194] width 7 height 9
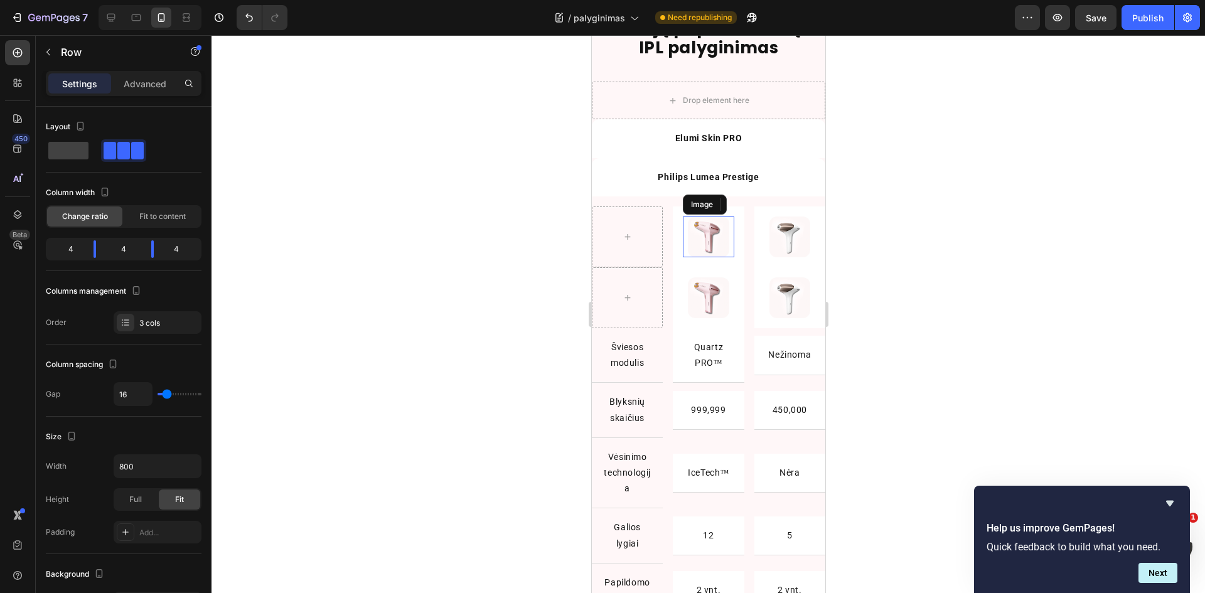
click at [705, 232] on img at bounding box center [707, 237] width 41 height 41
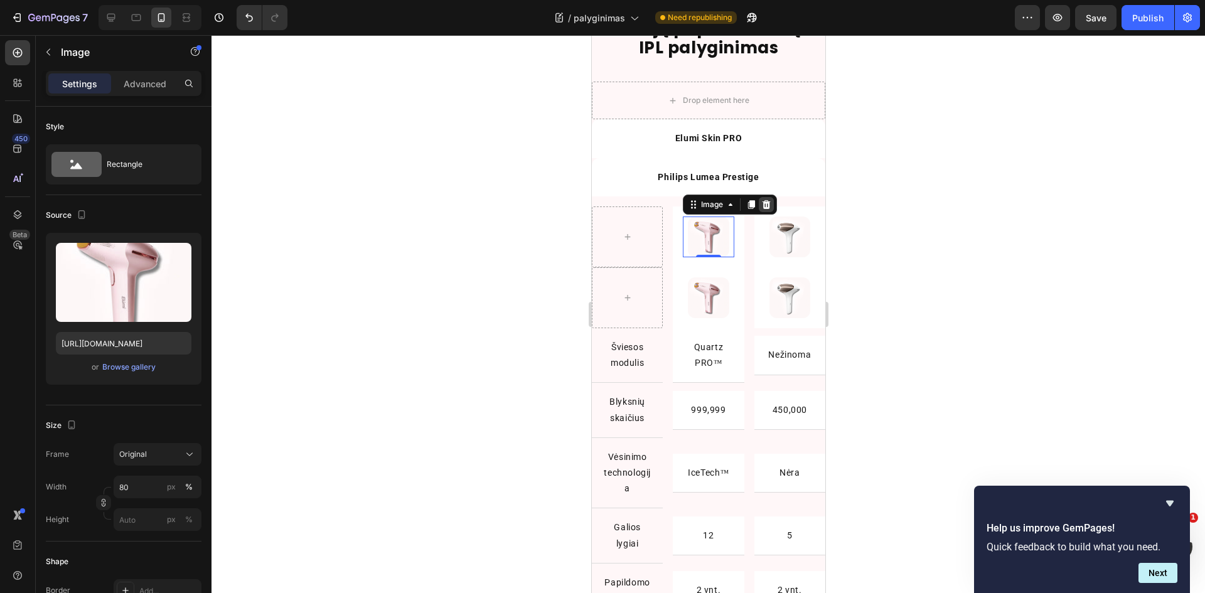
click at [762, 212] on div at bounding box center [765, 204] width 15 height 15
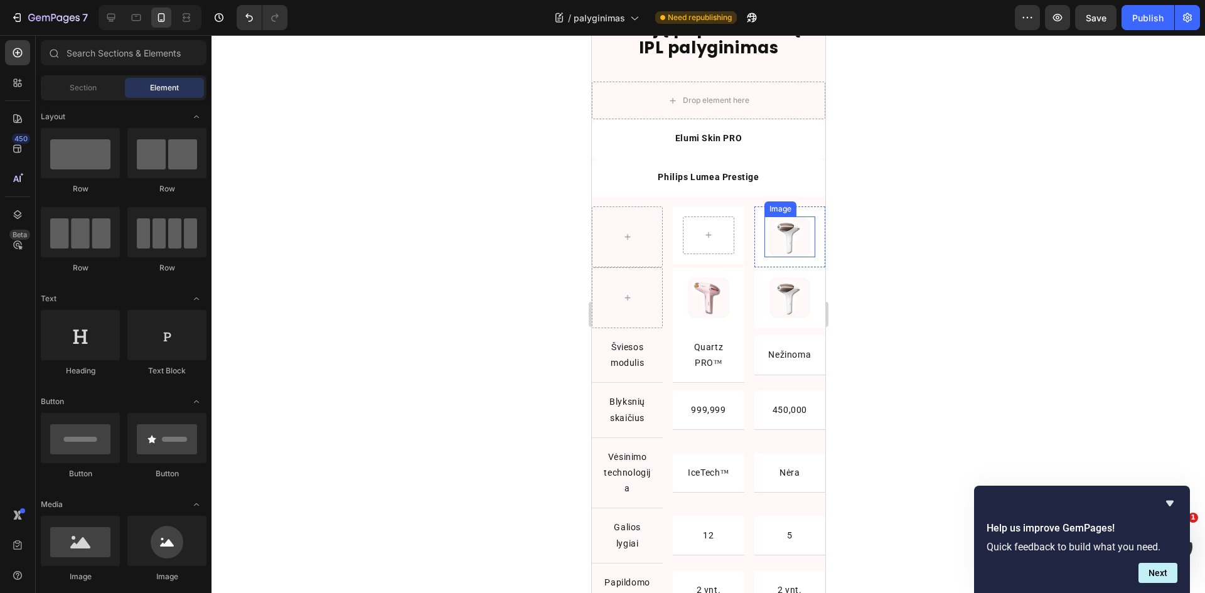
click at [776, 225] on img at bounding box center [789, 237] width 41 height 41
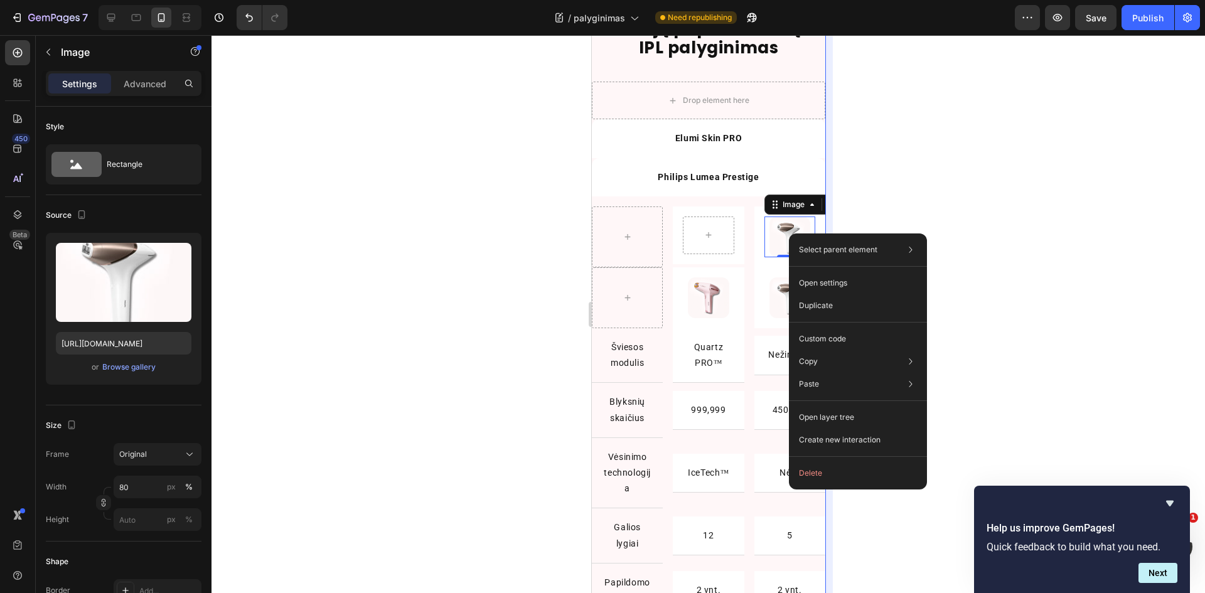
click at [826, 465] on button "Delete" at bounding box center [858, 473] width 128 height 23
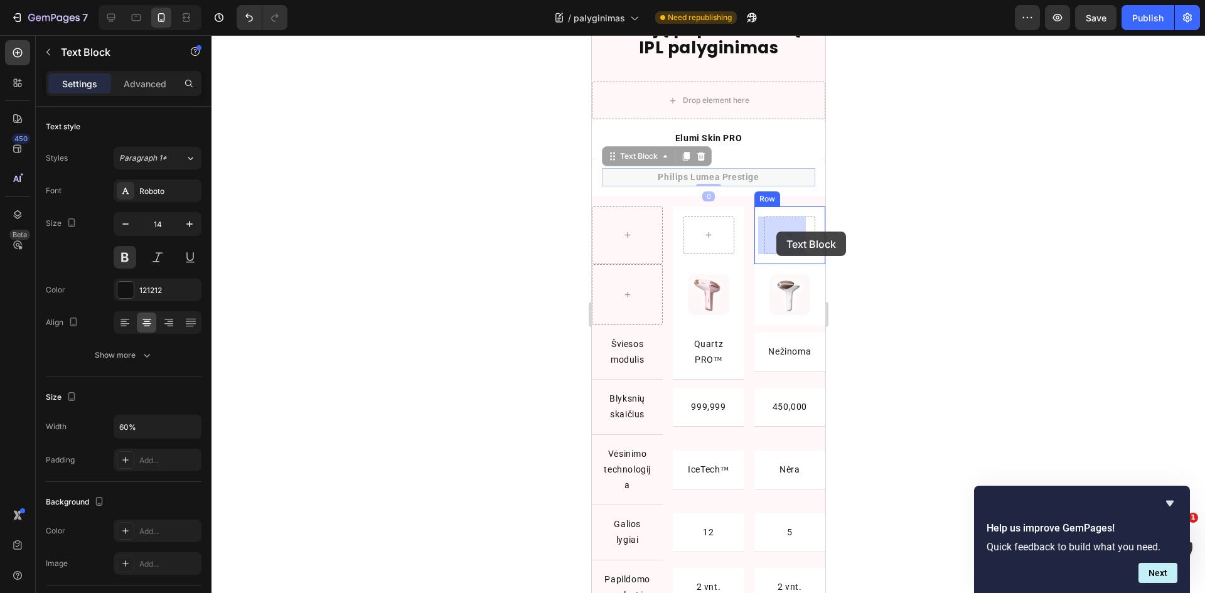
drag, startPoint x: 660, startPoint y: 191, endPoint x: 776, endPoint y: 232, distance: 122.9
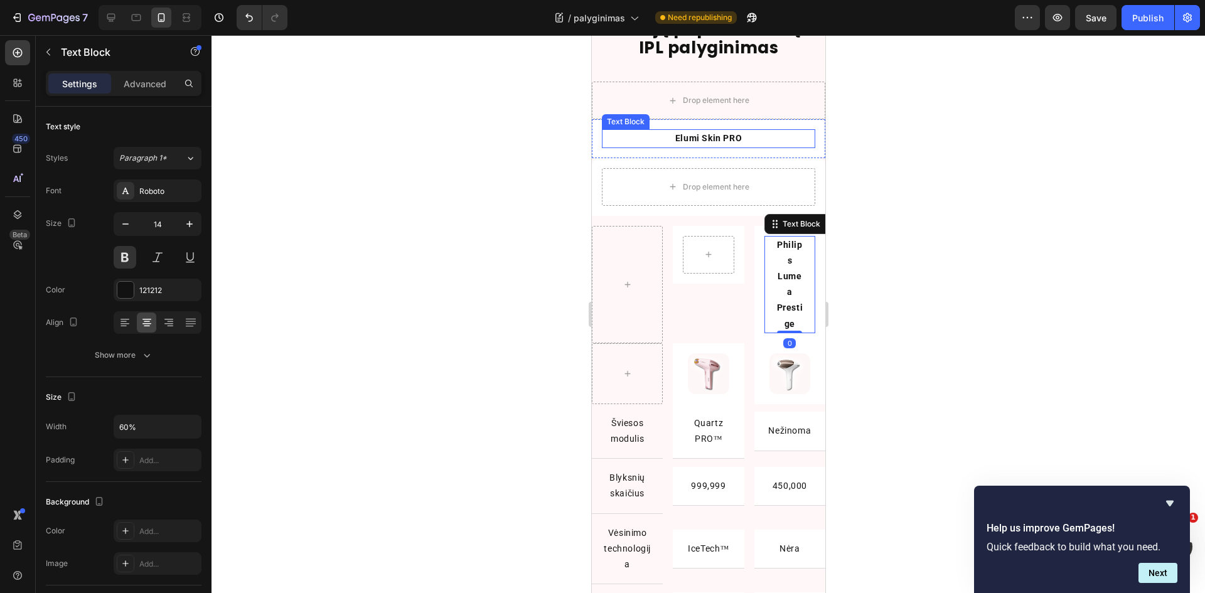
click at [700, 146] on div "Elumi Skin PRO Text Block" at bounding box center [707, 138] width 213 height 18
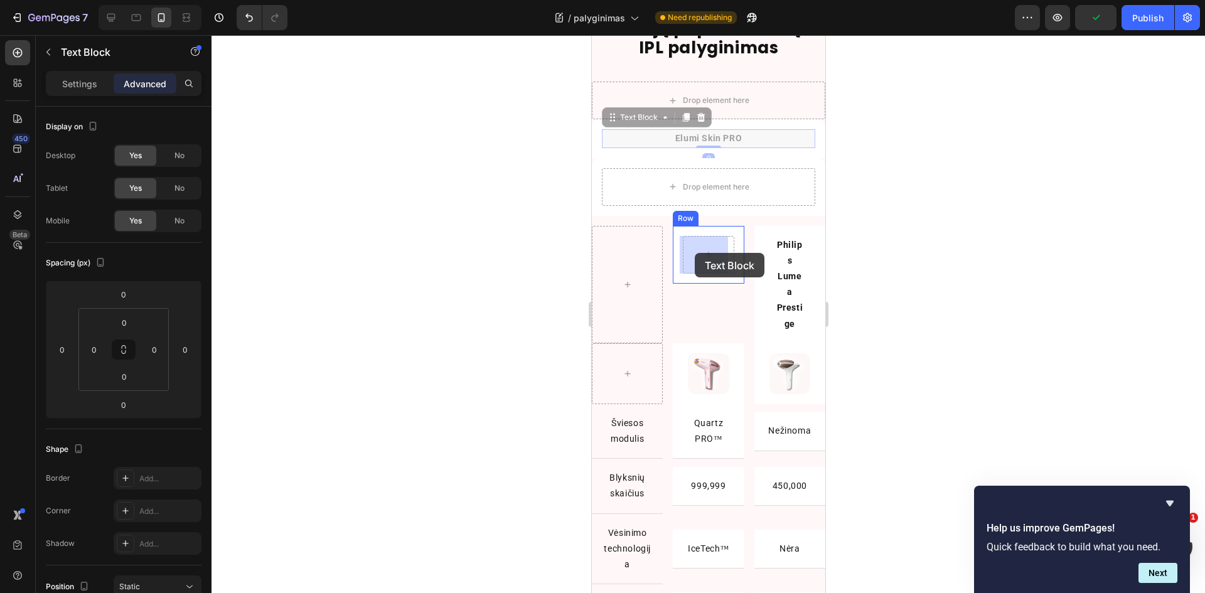
drag, startPoint x: 618, startPoint y: 122, endPoint x: 689, endPoint y: 247, distance: 144.2
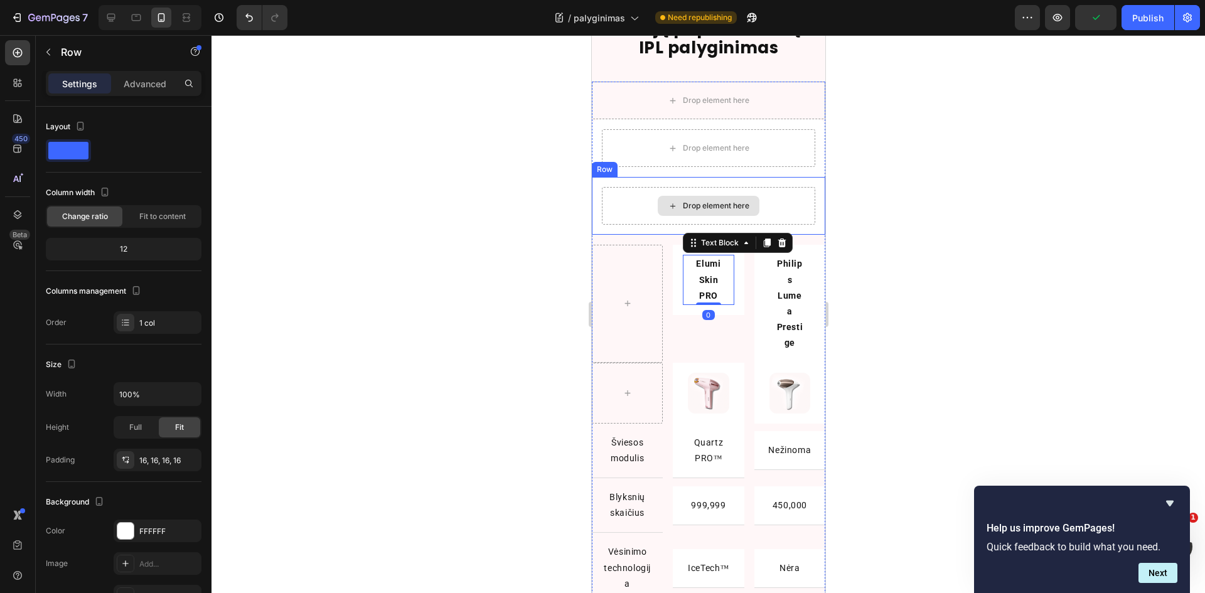
click at [672, 188] on div "Drop element here" at bounding box center [707, 206] width 213 height 38
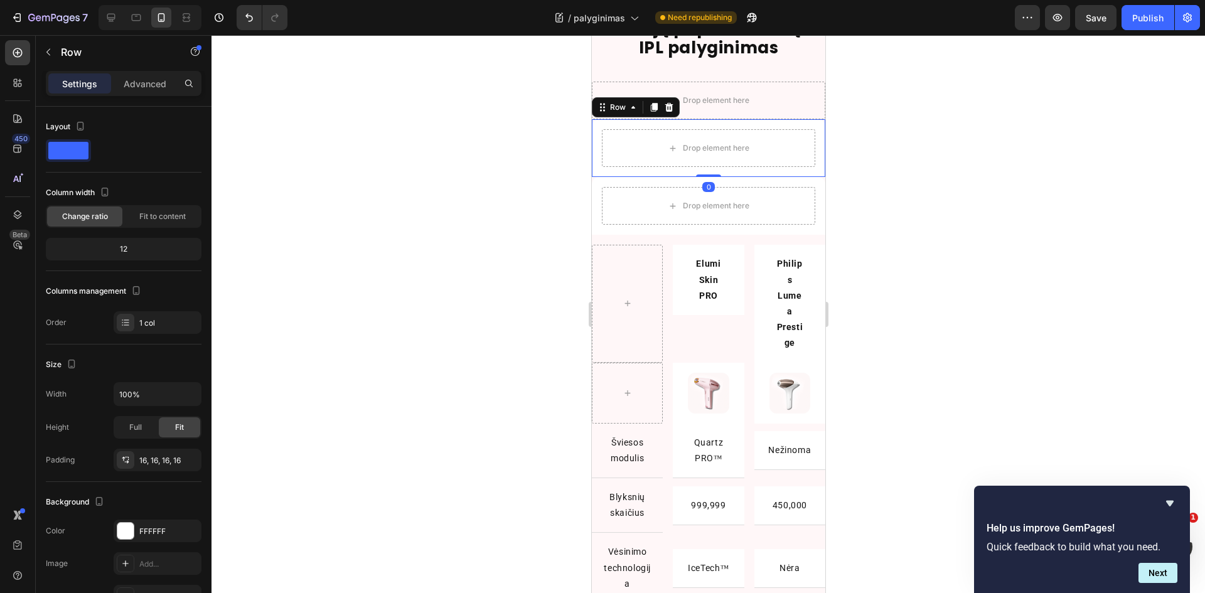
click at [654, 122] on div "Drop element here Row 0" at bounding box center [707, 148] width 233 height 58
click at [669, 109] on icon at bounding box center [668, 107] width 10 height 10
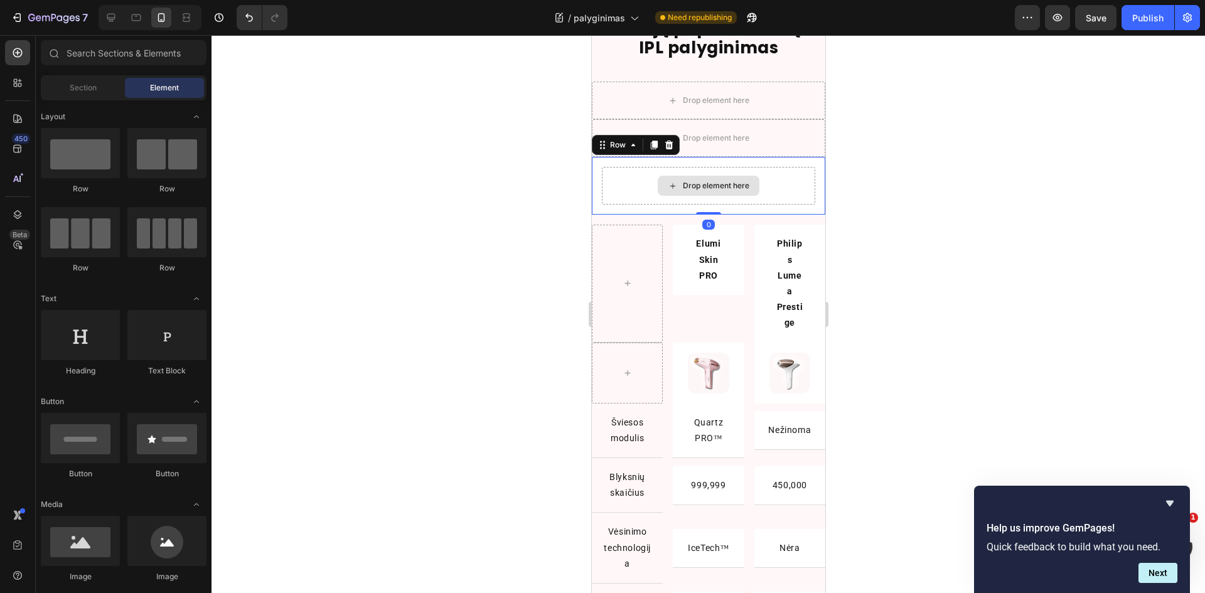
click at [671, 170] on div "Drop element here" at bounding box center [707, 186] width 213 height 38
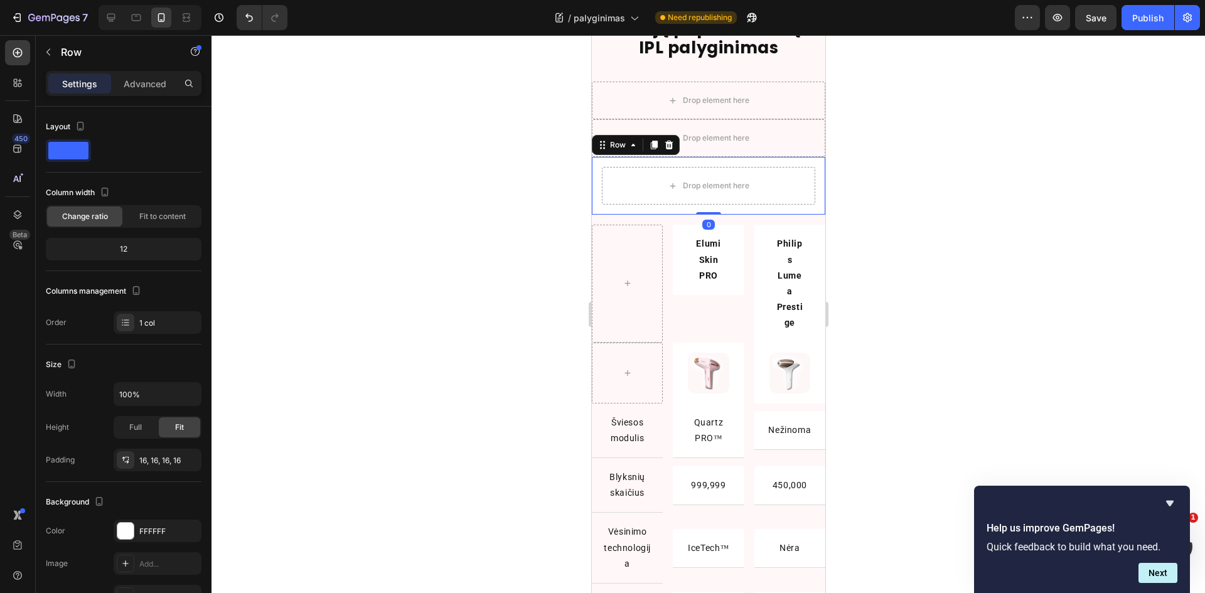
click at [672, 148] on icon at bounding box center [668, 145] width 10 height 10
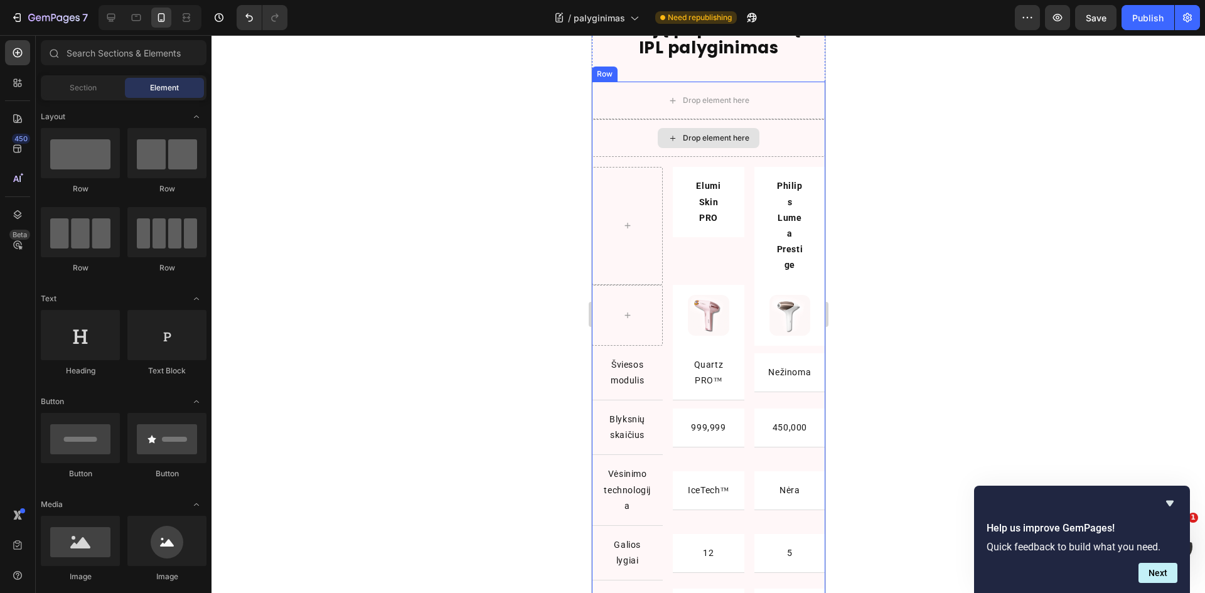
click at [635, 135] on div "Drop element here" at bounding box center [707, 138] width 233 height 38
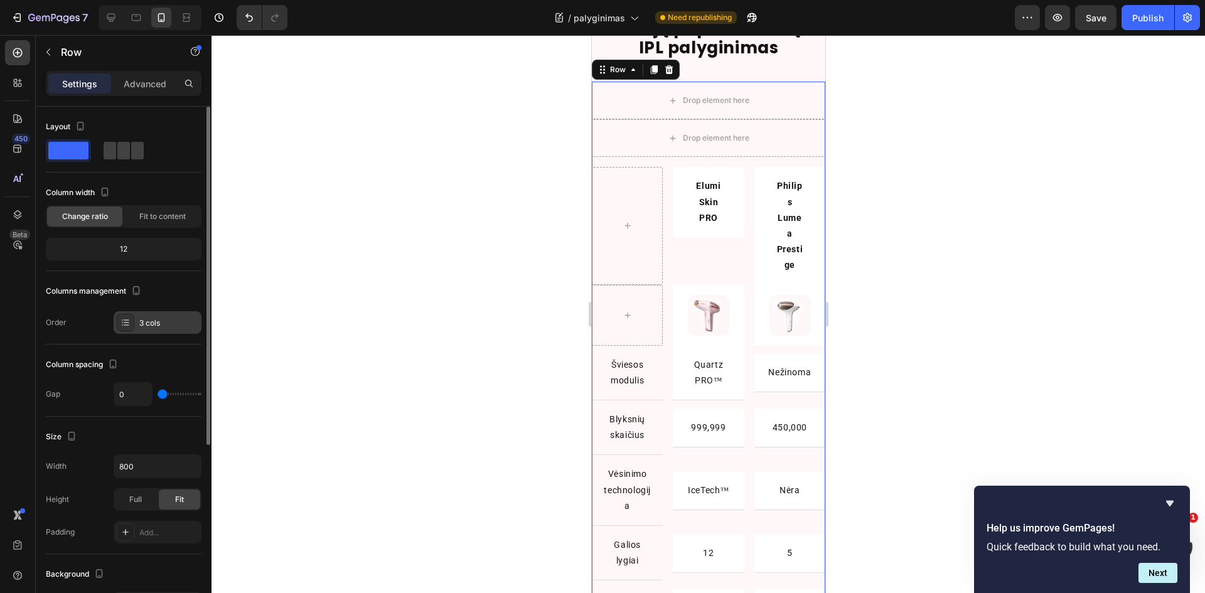
click at [146, 329] on div "3 cols" at bounding box center [158, 322] width 88 height 23
click at [114, 17] on icon at bounding box center [111, 17] width 13 height 13
click at [115, 19] on icon at bounding box center [111, 17] width 13 height 13
type input "16"
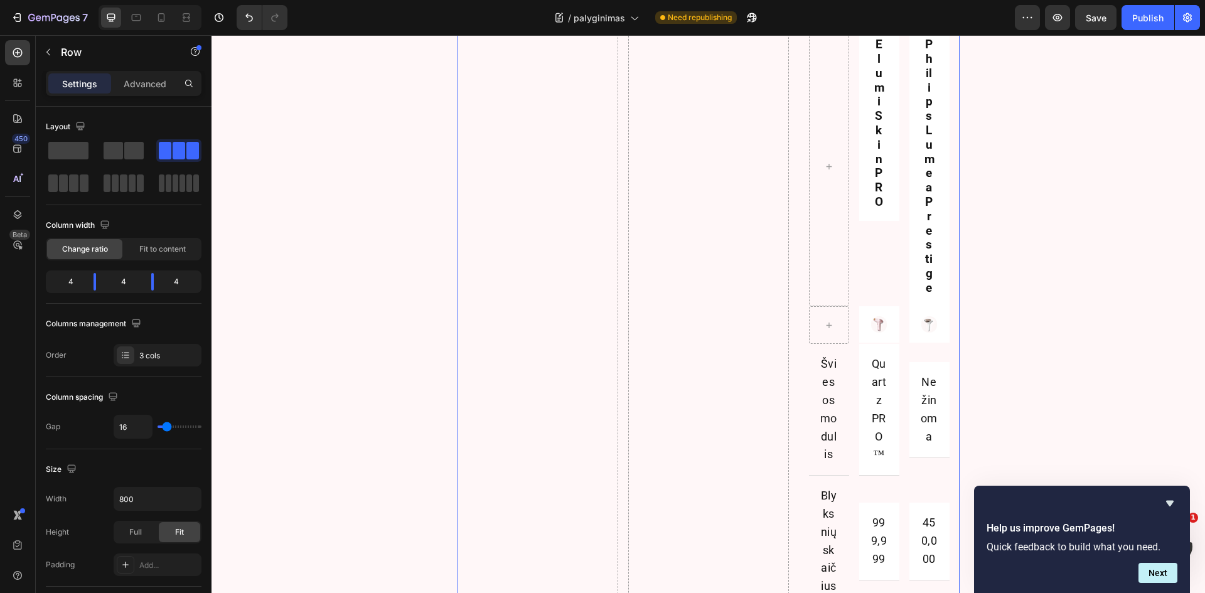
scroll to position [784, 0]
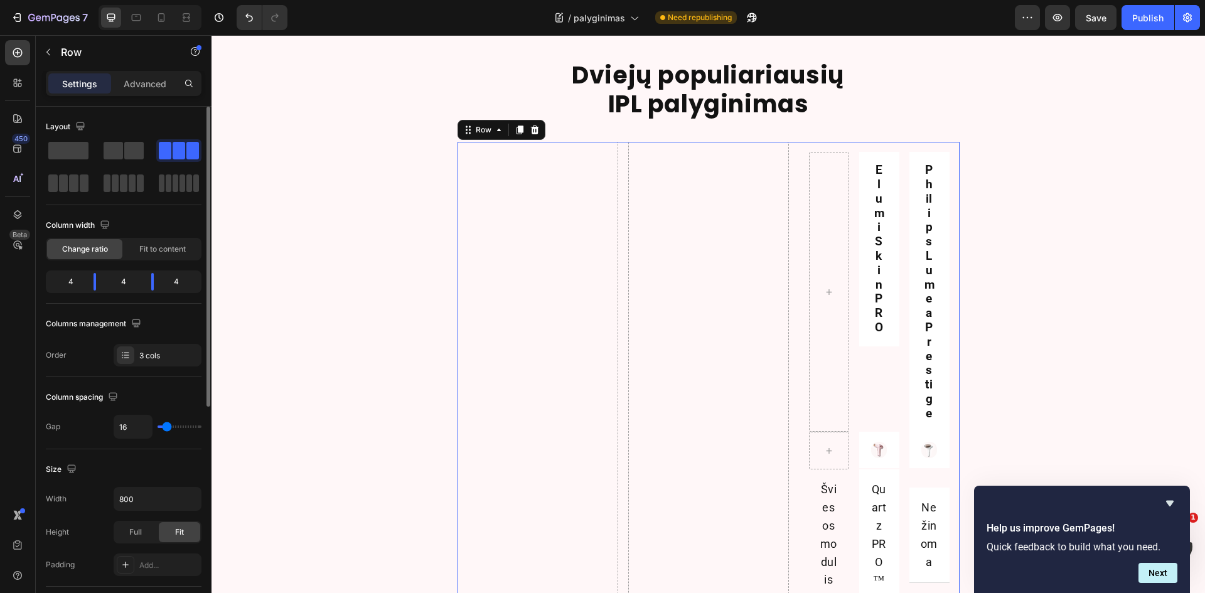
drag, startPoint x: 63, startPoint y: 157, endPoint x: 102, endPoint y: 164, distance: 39.5
click at [64, 157] on span at bounding box center [68, 151] width 40 height 18
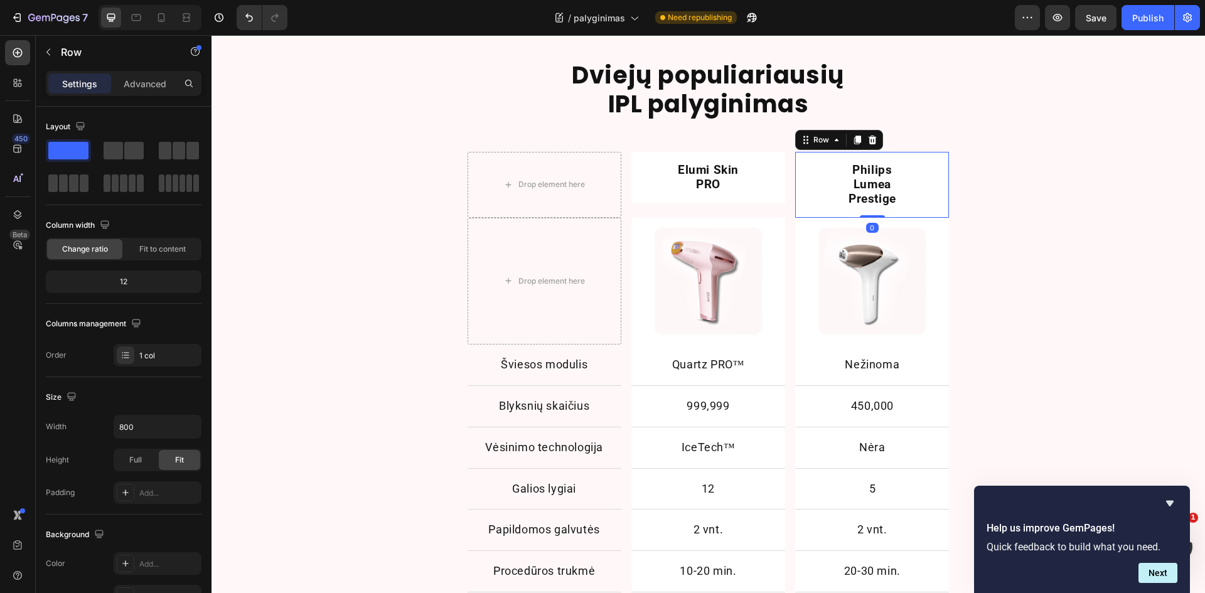
click at [806, 213] on div "Philips Lumea Prestige Text Block Row 0" at bounding box center [872, 184] width 154 height 65
click at [822, 198] on div "Philips Lumea Prestige" at bounding box center [872, 184] width 134 height 45
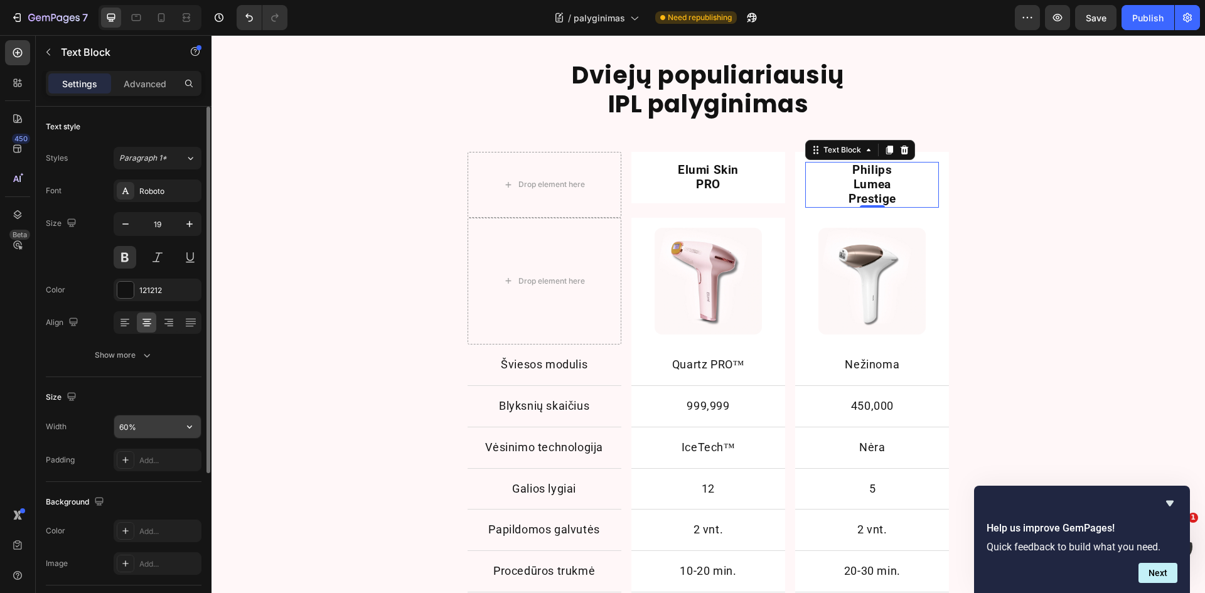
click at [137, 427] on input "60%" at bounding box center [157, 427] width 87 height 23
click at [183, 426] on button "button" at bounding box center [189, 427] width 23 height 23
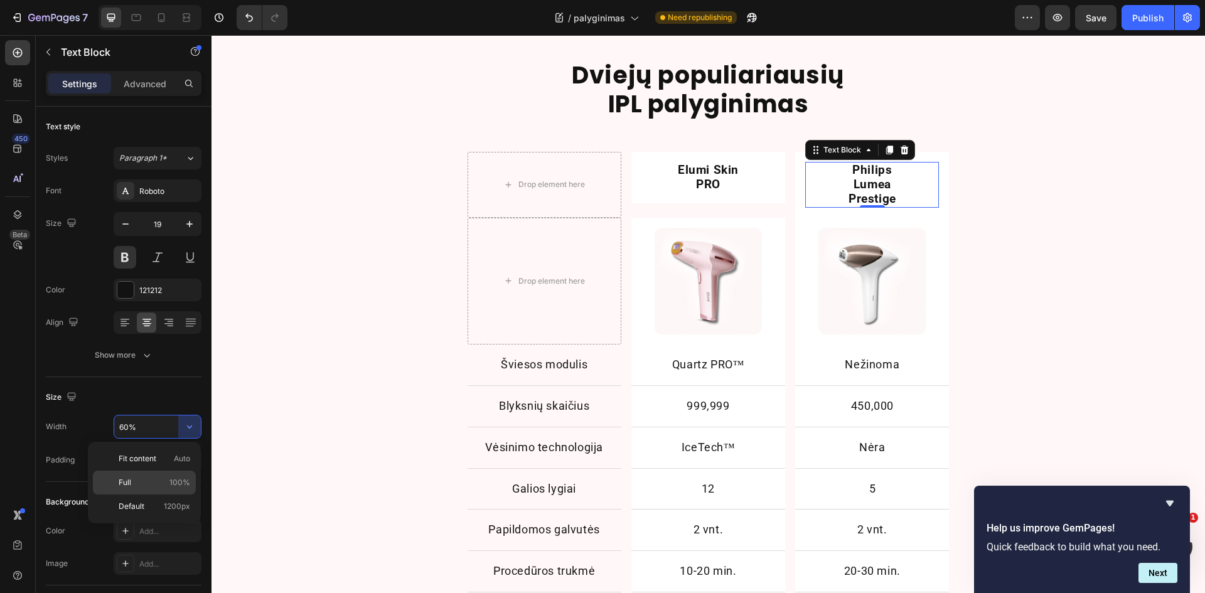
click at [151, 486] on p "Full 100%" at bounding box center [155, 482] width 72 height 11
type input "100%"
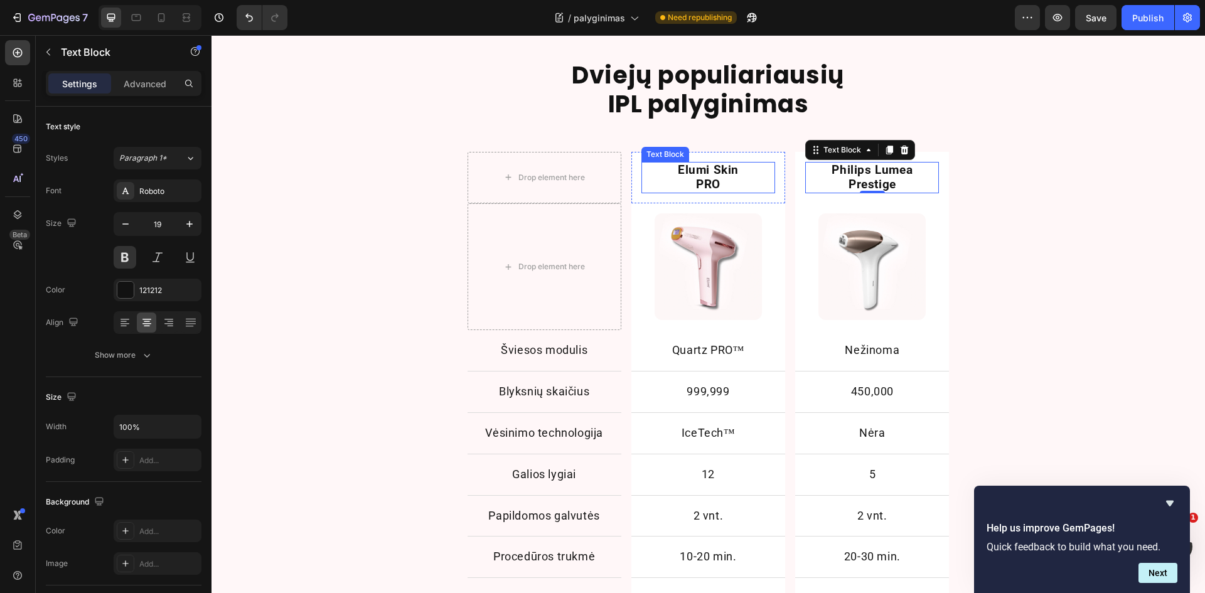
click at [687, 180] on p "Elumi Skin PRO" at bounding box center [709, 177] width 78 height 29
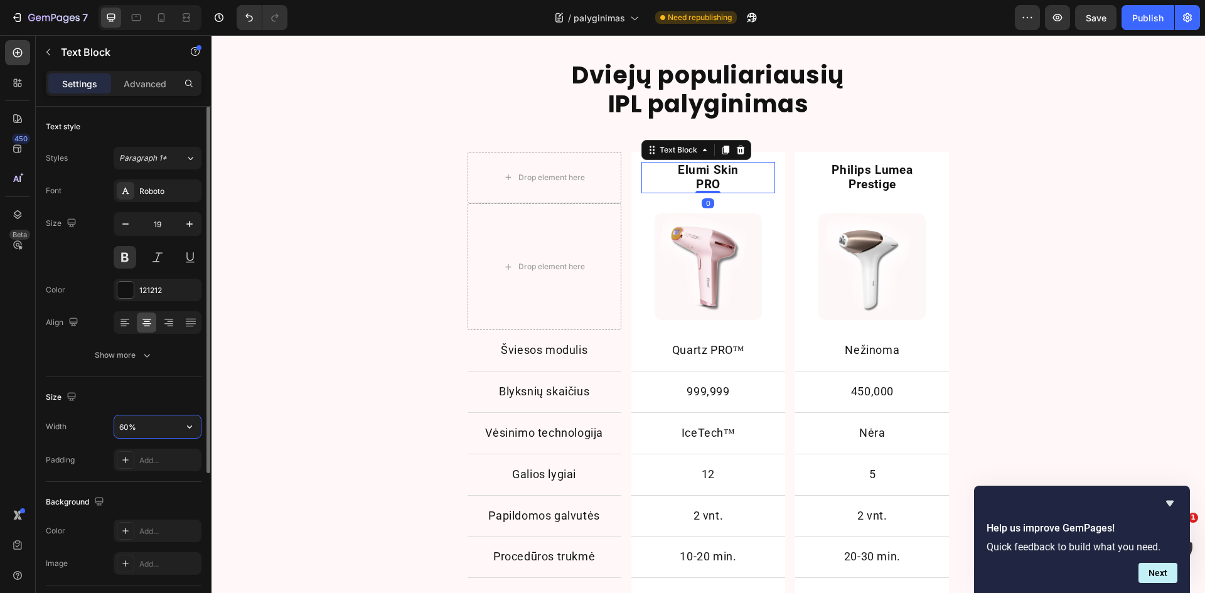
click at [129, 429] on input "60%" at bounding box center [157, 427] width 87 height 23
click at [189, 426] on icon "button" at bounding box center [189, 427] width 13 height 13
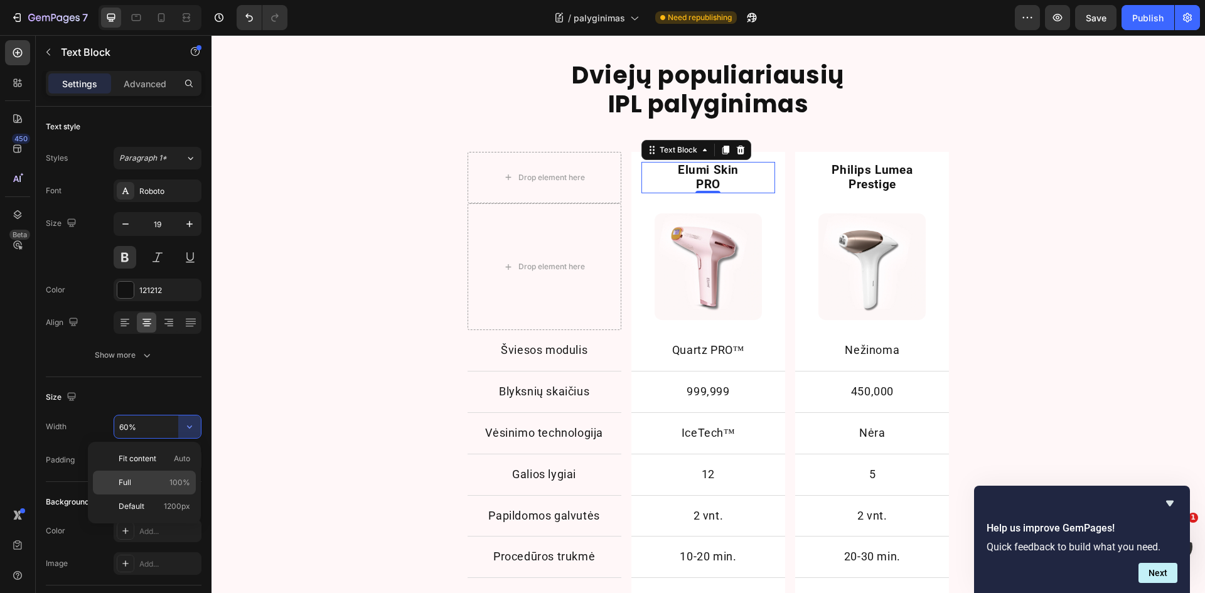
click at [156, 480] on p "Full 100%" at bounding box center [155, 482] width 72 height 11
type input "100%"
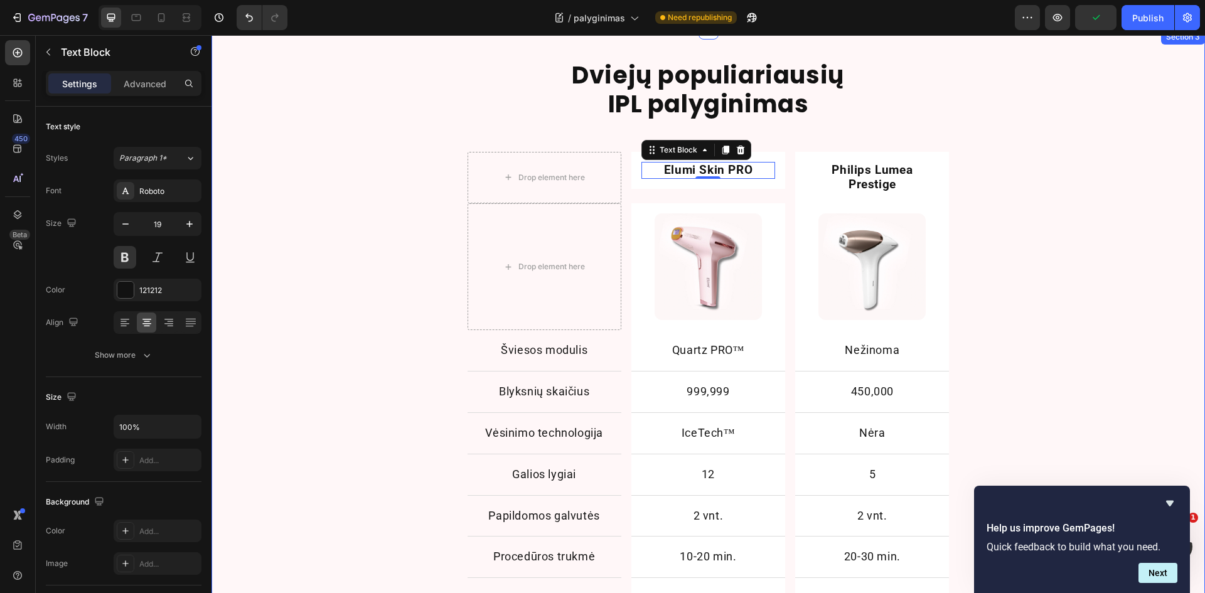
click at [1041, 223] on div "Dviejų populiariausių IPL palyginimas Heading Row Drop element here Elumi Skin …" at bounding box center [709, 422] width 994 height 745
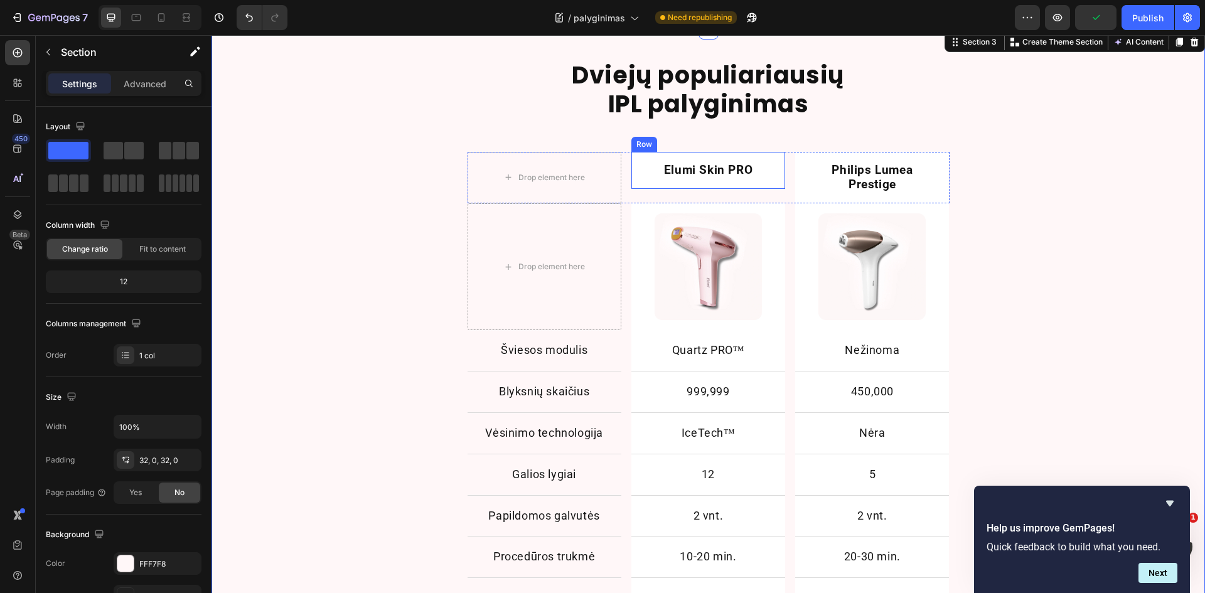
click at [768, 186] on div "Elumi Skin PRO Text Block Row" at bounding box center [708, 170] width 154 height 37
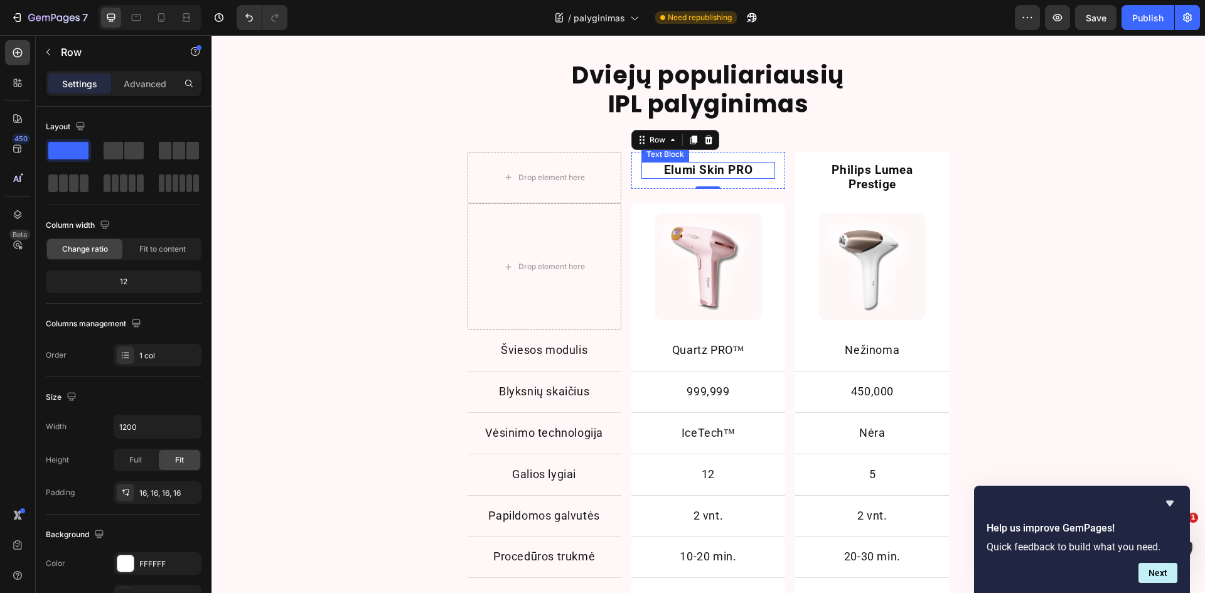
click at [706, 168] on p "Elumi Skin PRO" at bounding box center [708, 170] width 131 height 14
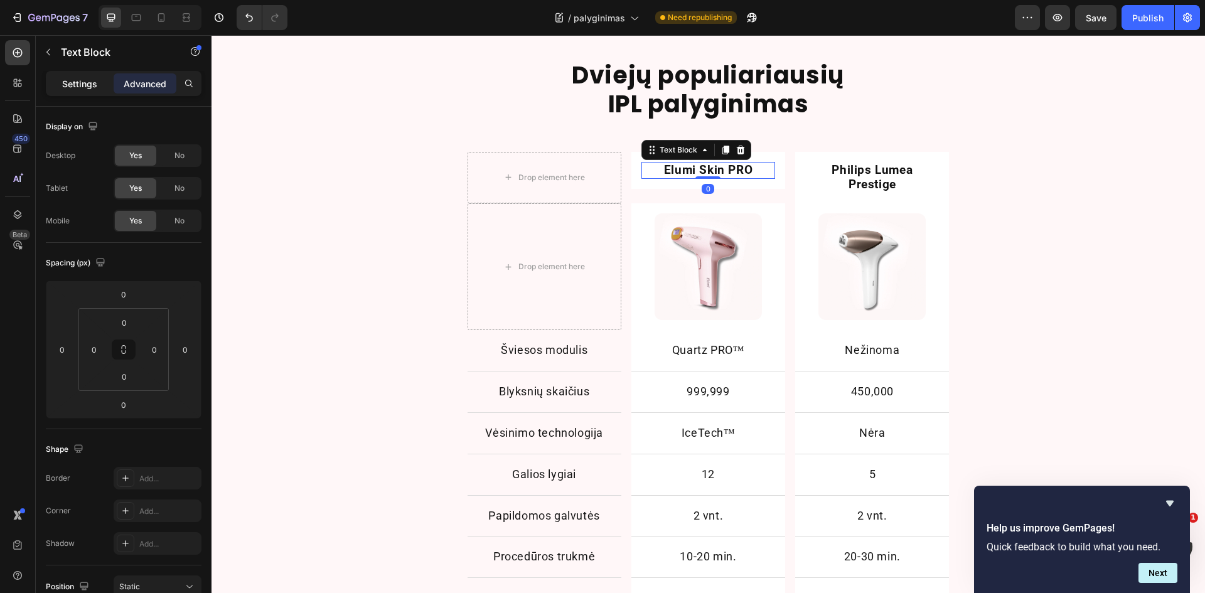
click at [73, 74] on div "Settings" at bounding box center [79, 83] width 63 height 20
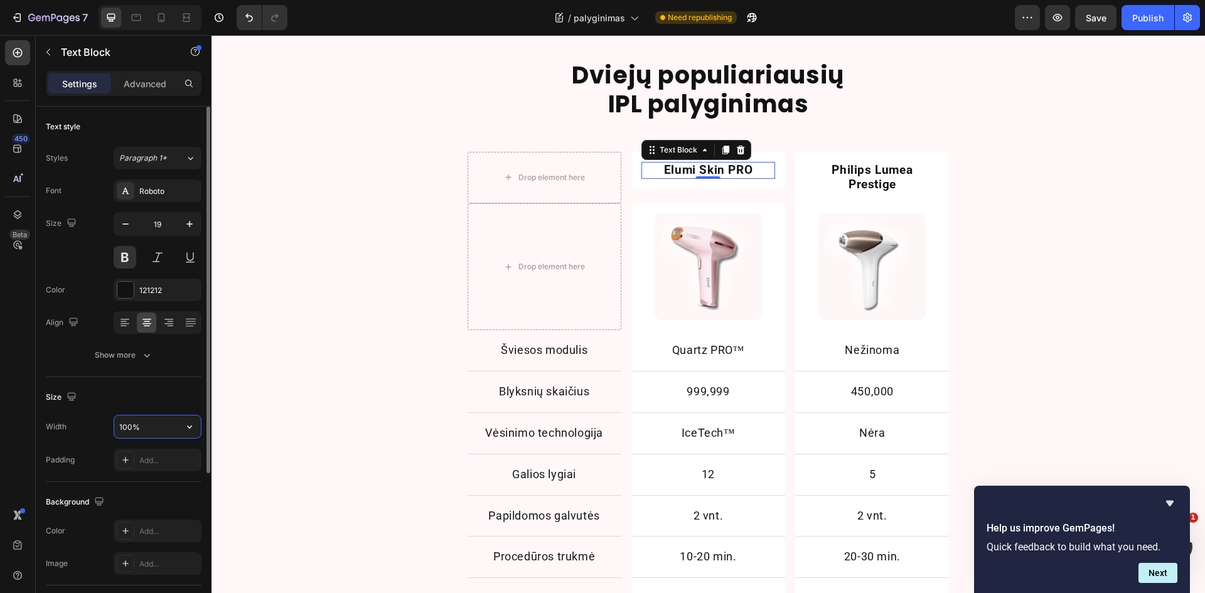
click at [133, 427] on input "100%" at bounding box center [157, 427] width 87 height 23
drag, startPoint x: 147, startPoint y: 426, endPoint x: 80, endPoint y: 425, distance: 66.5
click at [81, 427] on div "Width 100%" at bounding box center [124, 427] width 156 height 24
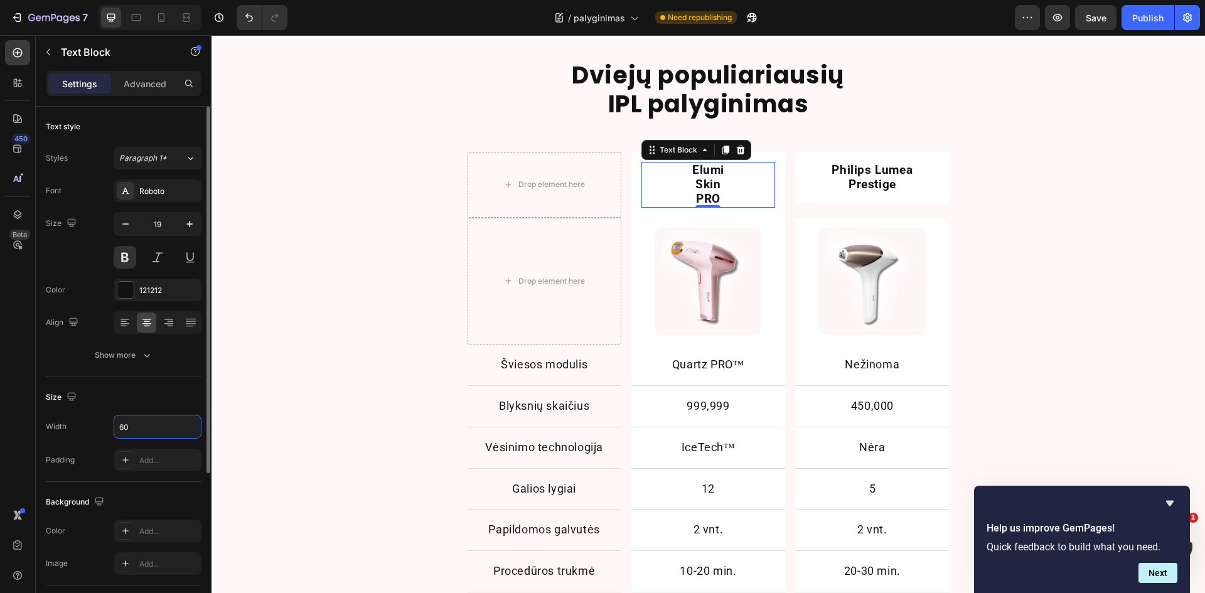
type input "60%"
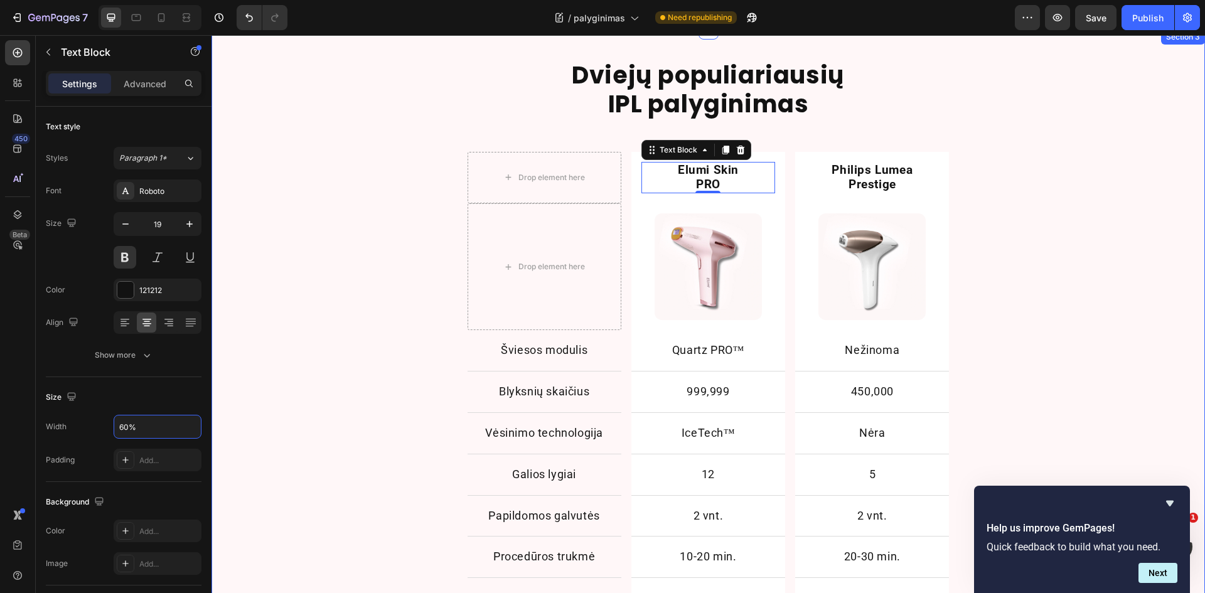
click at [327, 373] on div "Dviejų populiariausių IPL palyginimas Heading Row Drop element here Elumi Skin …" at bounding box center [709, 422] width 994 height 745
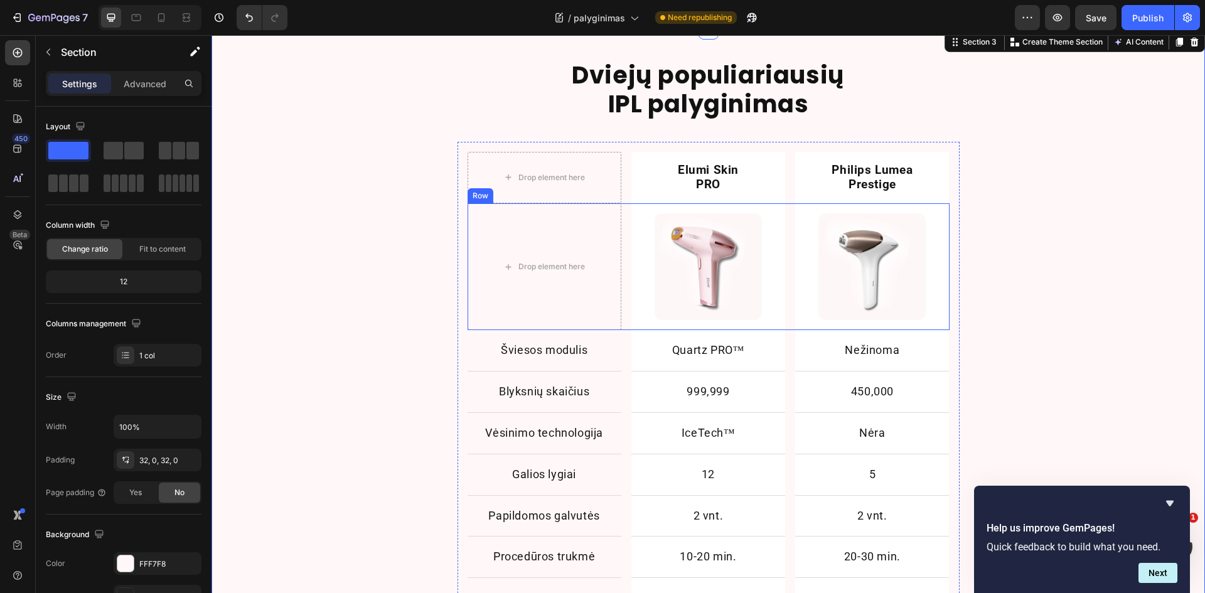
click at [784, 206] on div "Drop element here Image Row Image Row Row" at bounding box center [709, 266] width 482 height 127
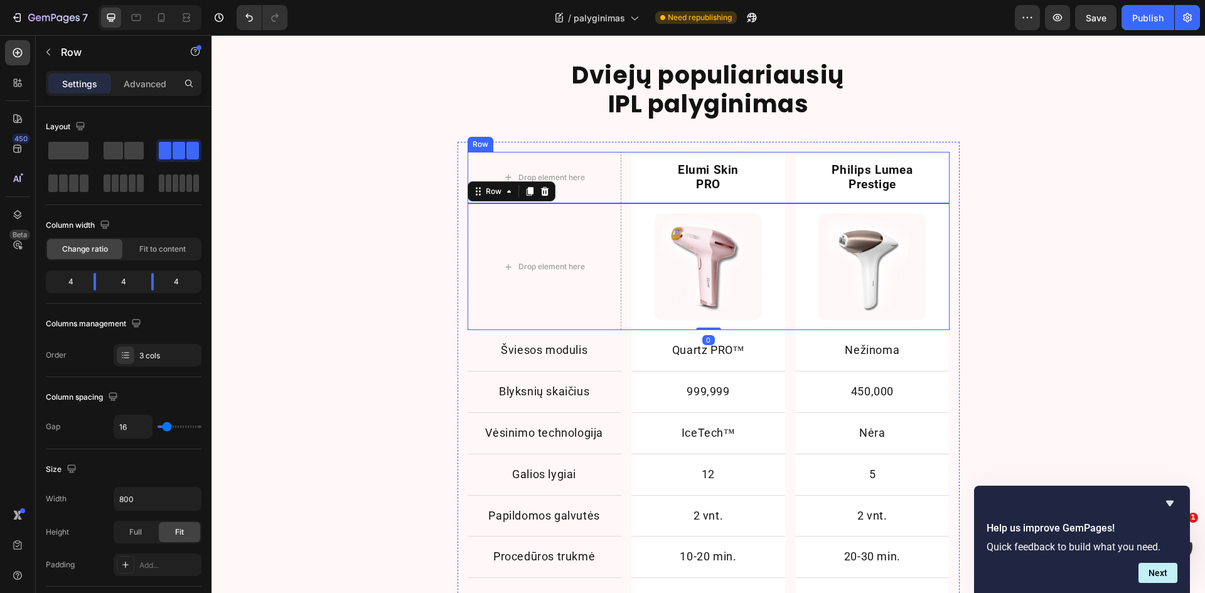
click at [785, 182] on div "Drop element here Elumi Skin PRO Text Block Row Philips Lumea Prestige Text Blo…" at bounding box center [709, 177] width 482 height 51
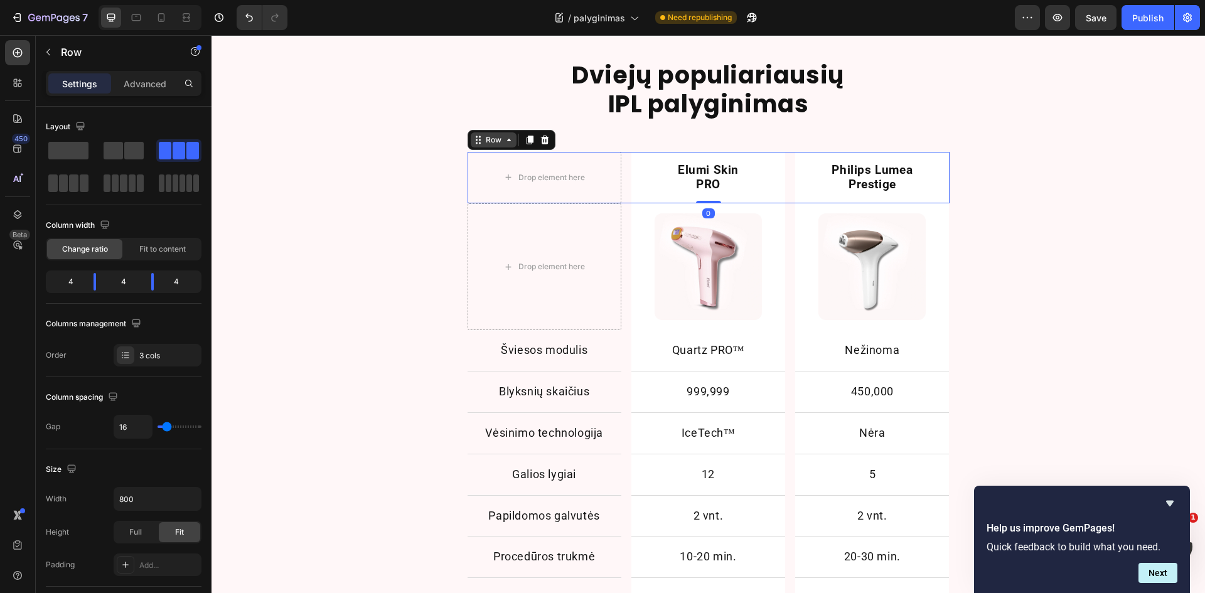
click at [504, 141] on icon at bounding box center [509, 140] width 10 height 10
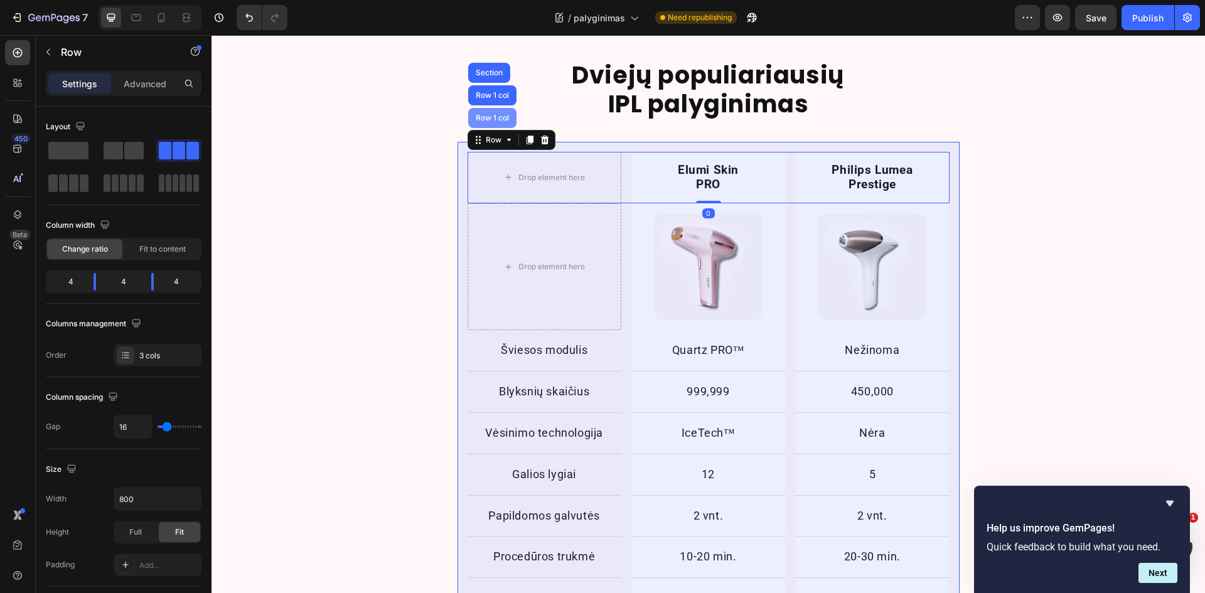
click at [483, 114] on div "Row 1 col" at bounding box center [492, 118] width 38 height 8
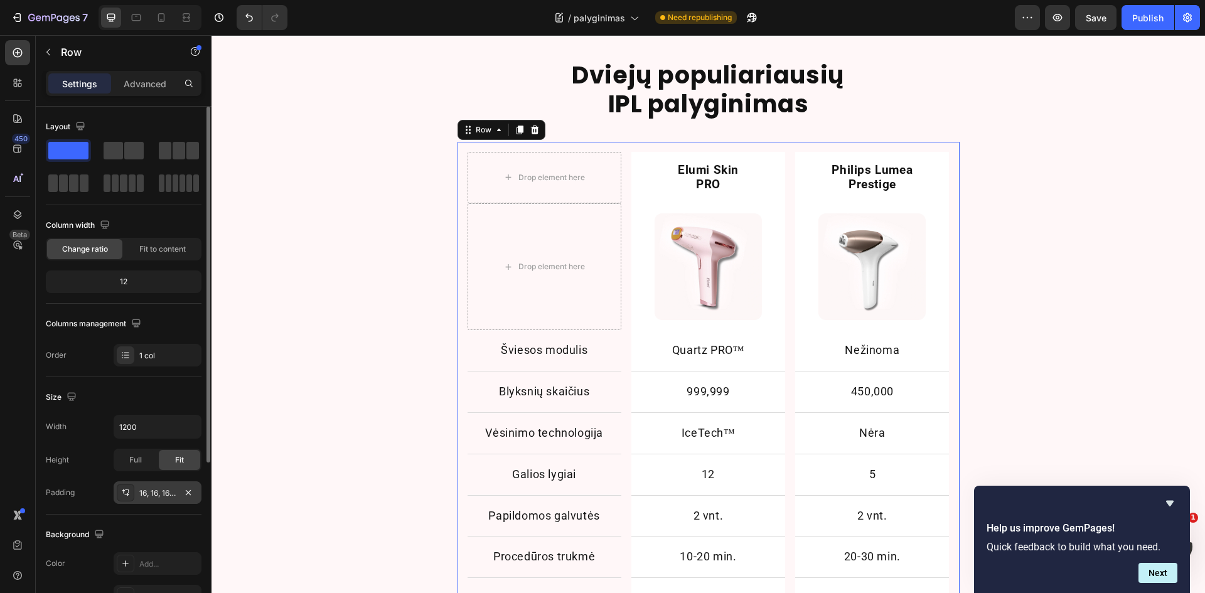
click at [119, 491] on div at bounding box center [126, 493] width 18 height 18
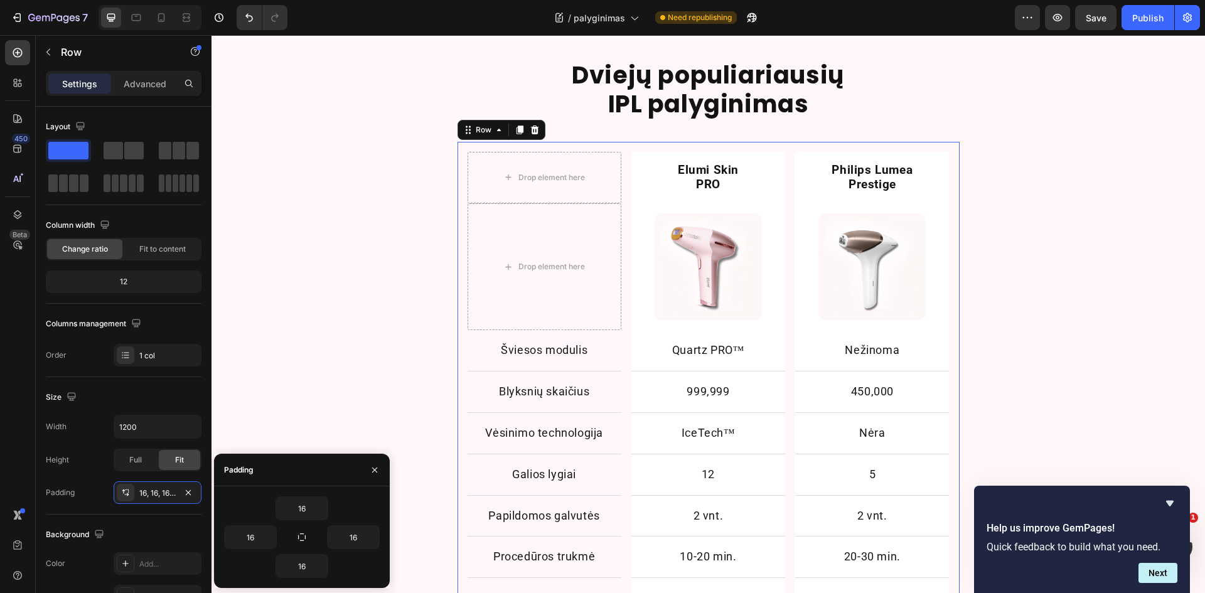
drag, startPoint x: 303, startPoint y: 534, endPoint x: 308, endPoint y: 525, distance: 9.3
click at [305, 534] on icon "button" at bounding box center [302, 537] width 10 height 10
click at [307, 512] on input "16" at bounding box center [301, 508] width 51 height 23
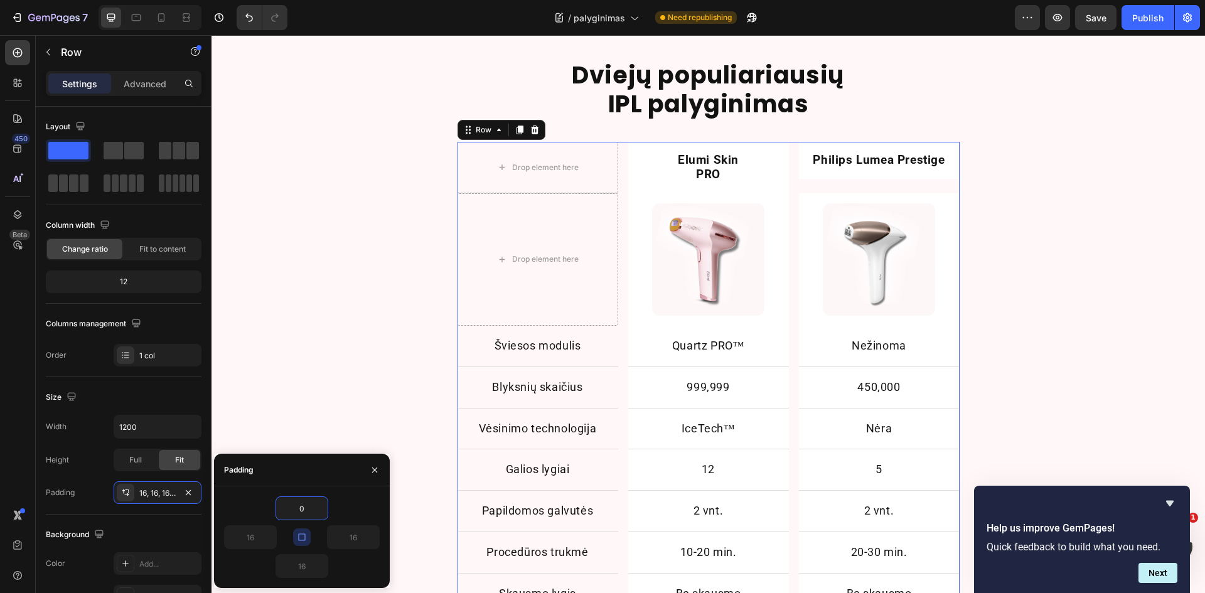
type input "0"
click at [303, 538] on icon "button" at bounding box center [302, 537] width 10 height 10
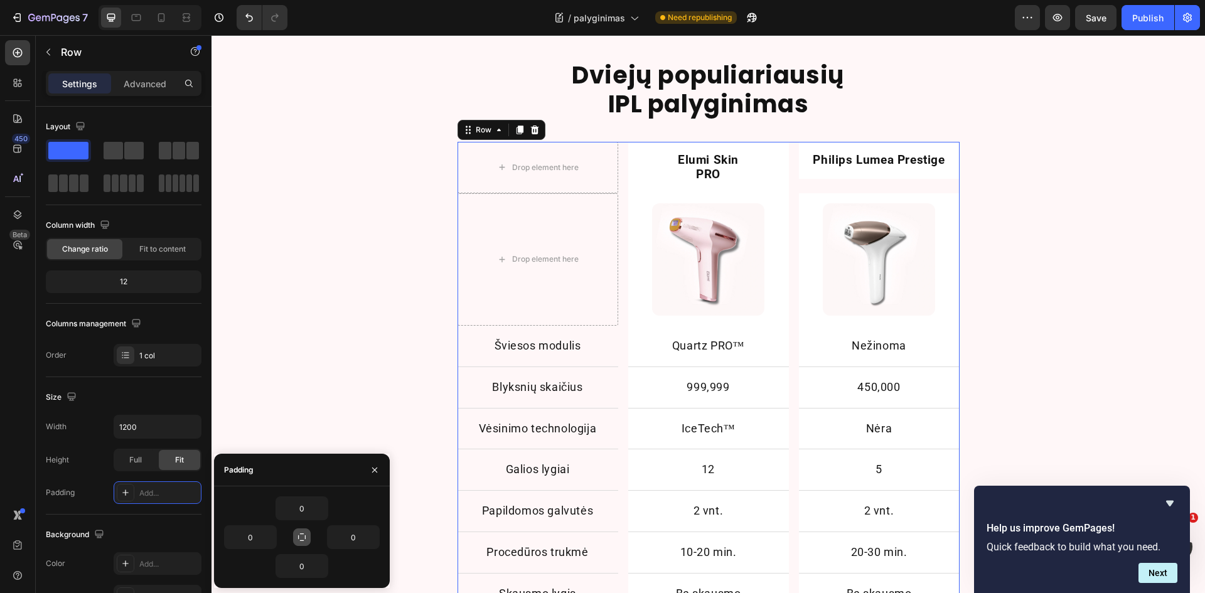
click at [252, 512] on div "0" at bounding box center [302, 508] width 156 height 24
click at [142, 16] on icon at bounding box center [136, 17] width 13 height 13
type input "100%"
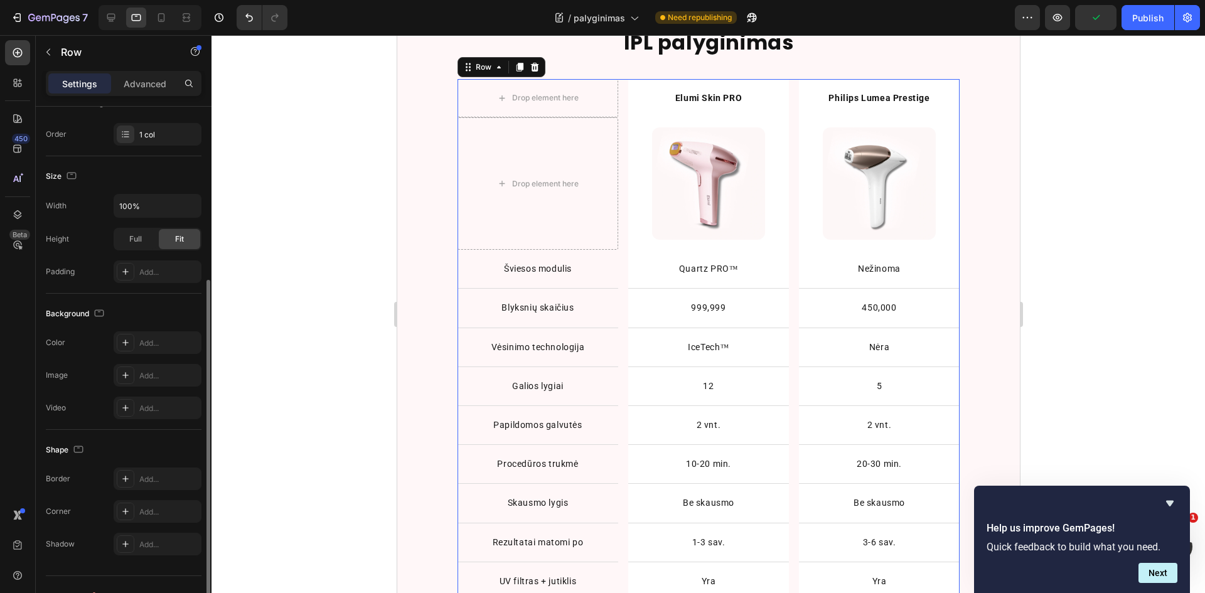
scroll to position [211, 0]
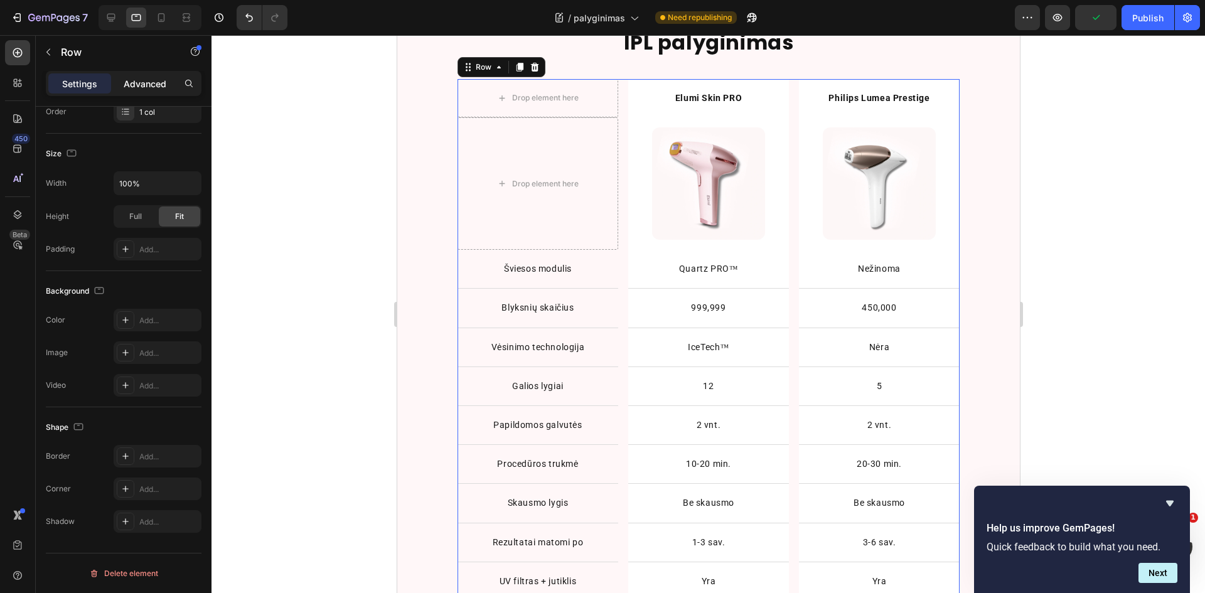
click at [146, 87] on p "Advanced" at bounding box center [145, 83] width 43 height 13
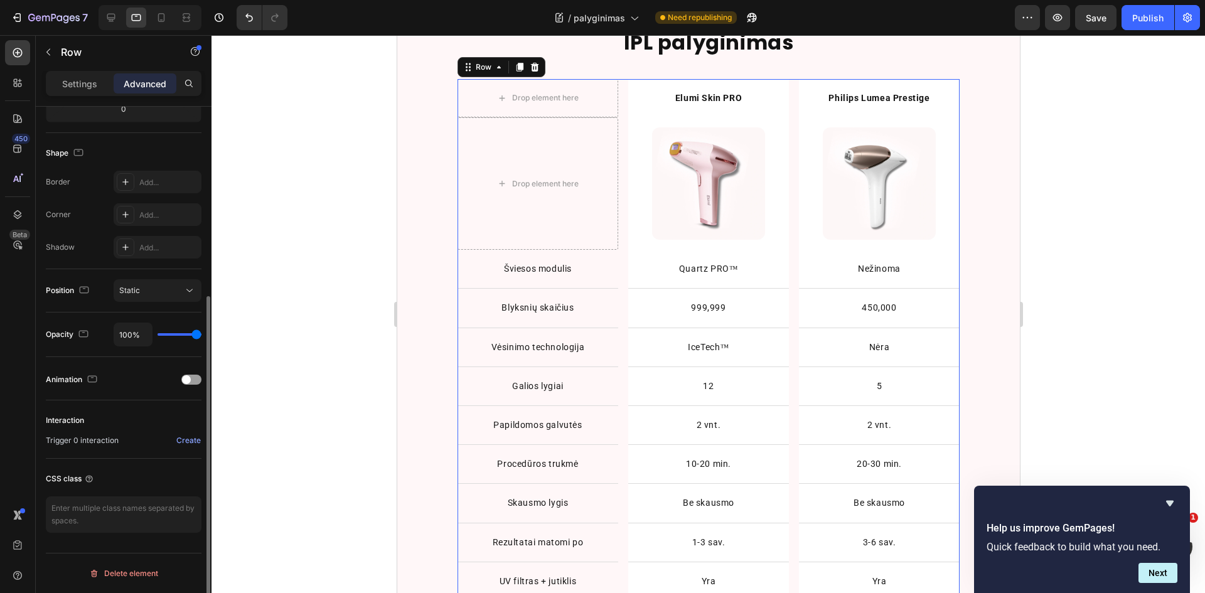
scroll to position [0, 0]
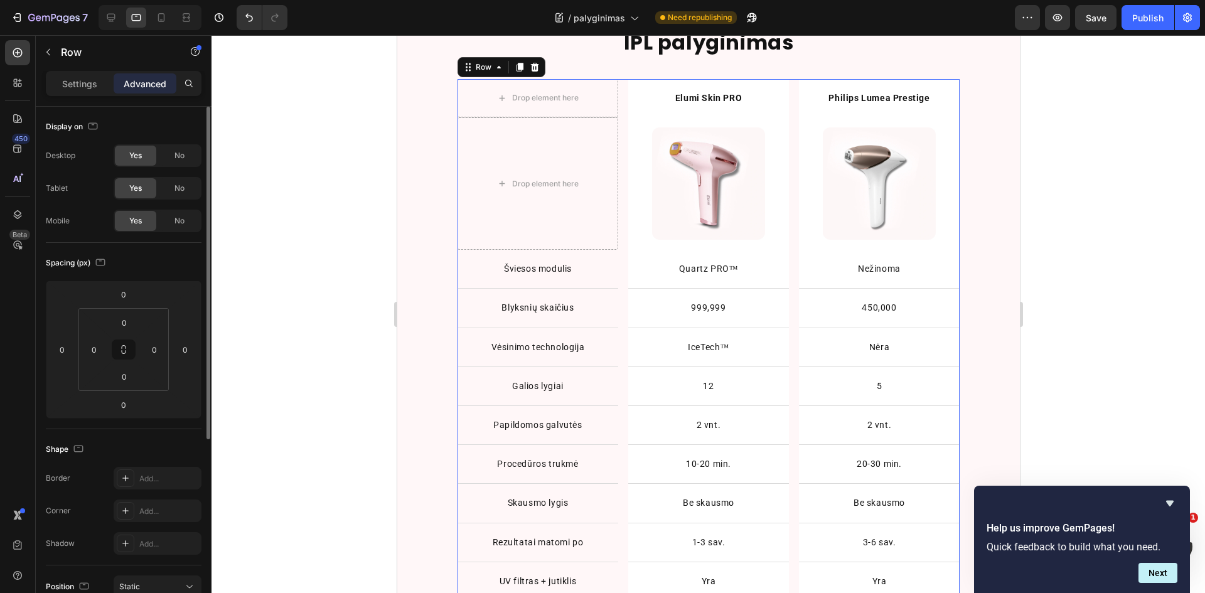
click at [75, 72] on div "Settings Advanced" at bounding box center [124, 83] width 156 height 25
click at [77, 83] on p "Settings" at bounding box center [79, 83] width 35 height 13
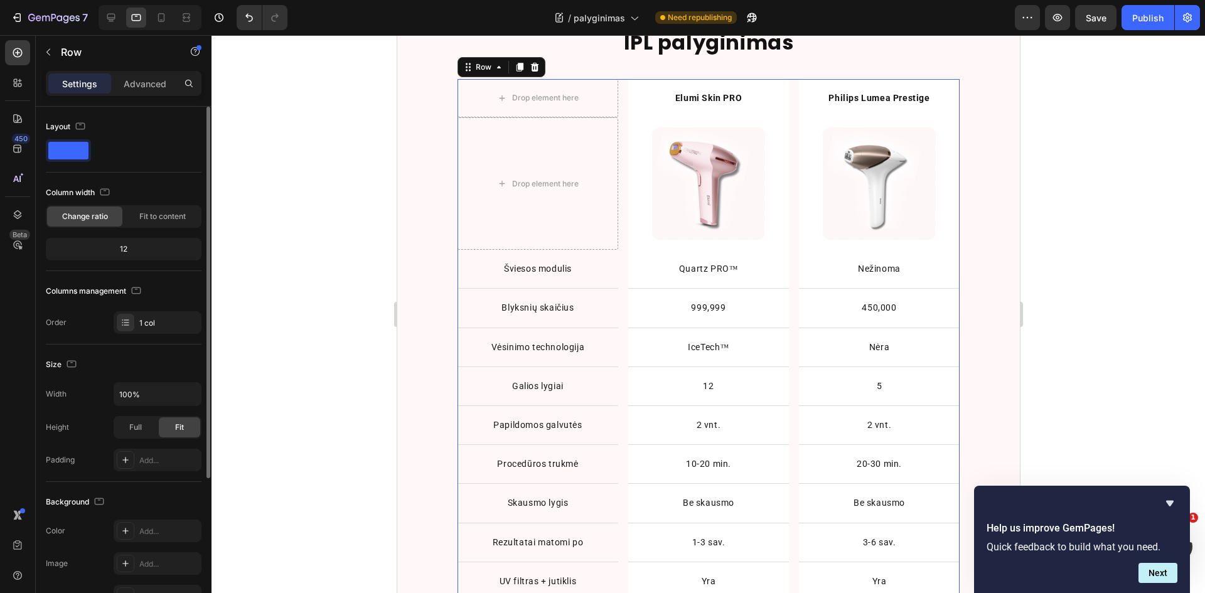
scroll to position [126, 0]
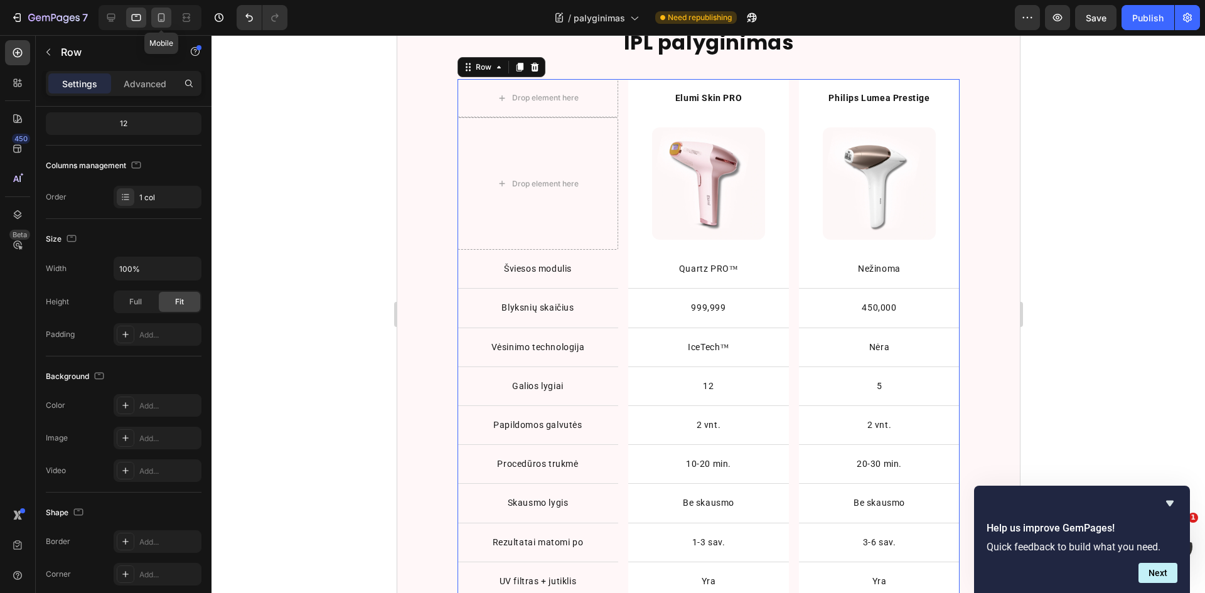
click at [162, 18] on icon at bounding box center [161, 17] width 13 height 13
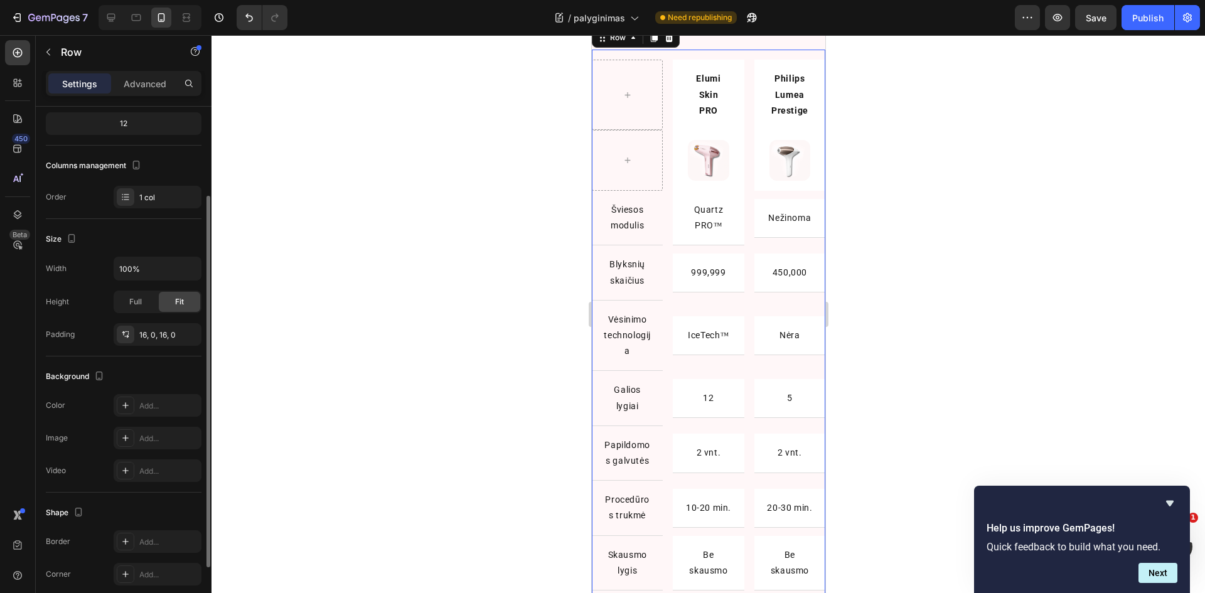
scroll to position [808, 0]
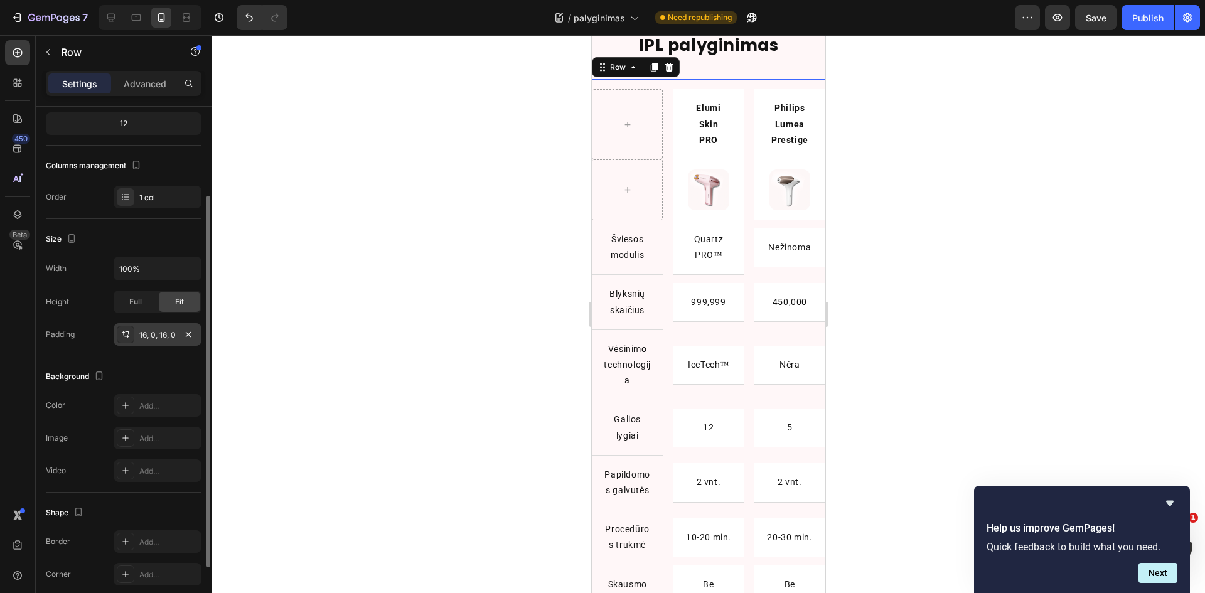
click at [130, 336] on icon at bounding box center [126, 335] width 10 height 10
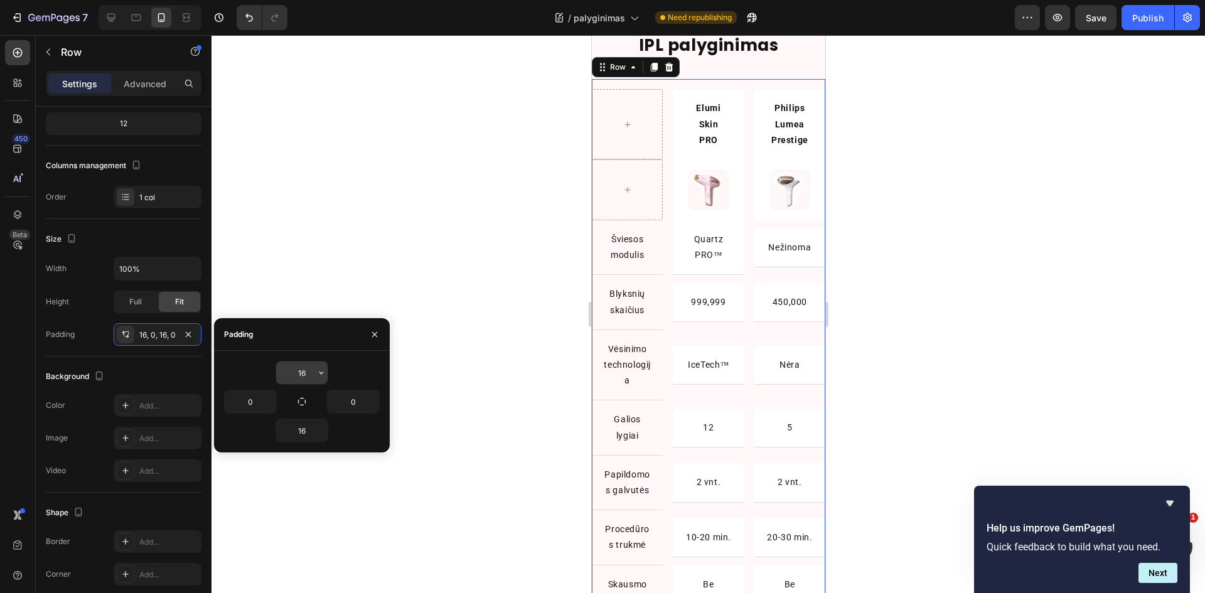
click at [298, 376] on input "16" at bounding box center [301, 373] width 51 height 23
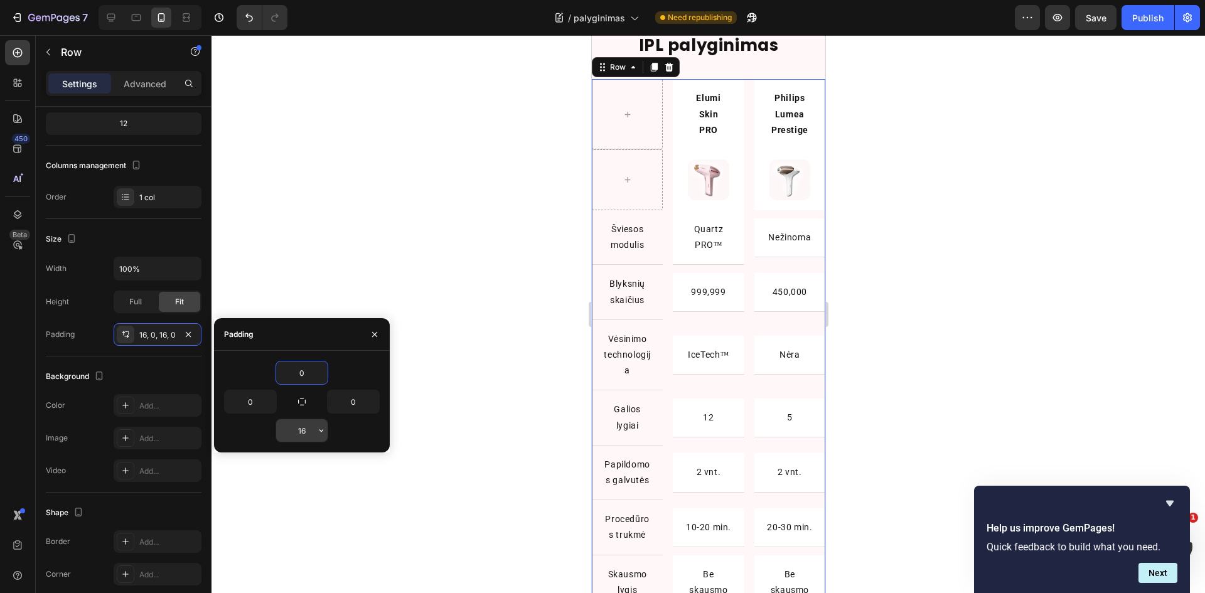
type input "0"
click at [298, 437] on input "16" at bounding box center [301, 430] width 51 height 23
type input "0"
click at [410, 478] on div at bounding box center [709, 314] width 994 height 558
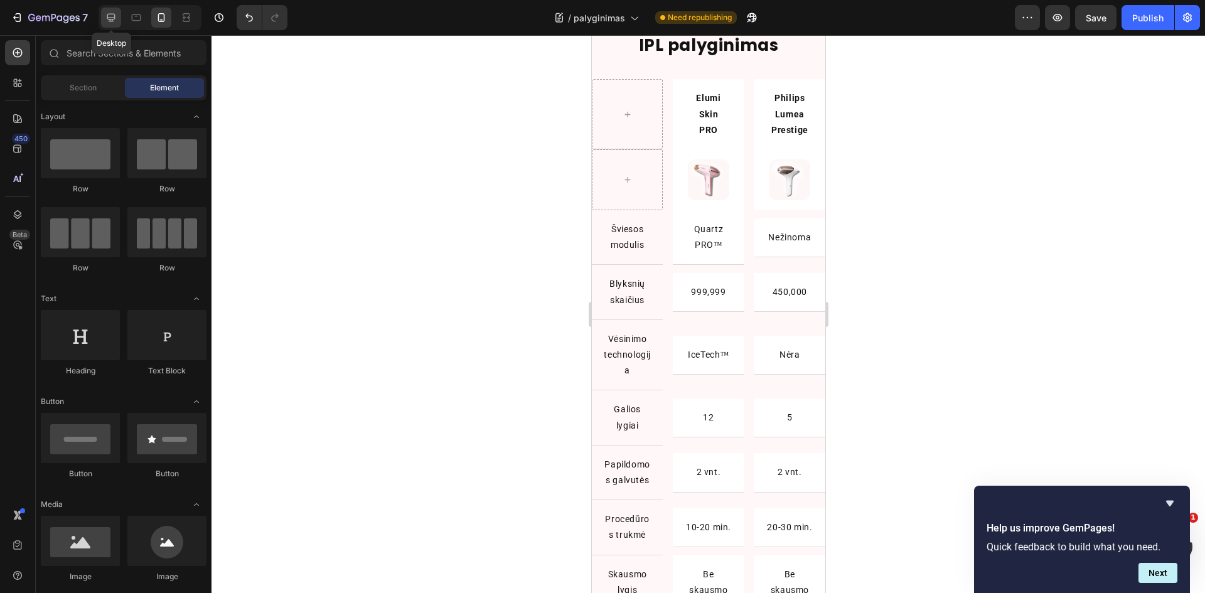
click at [120, 16] on div at bounding box center [111, 18] width 20 height 20
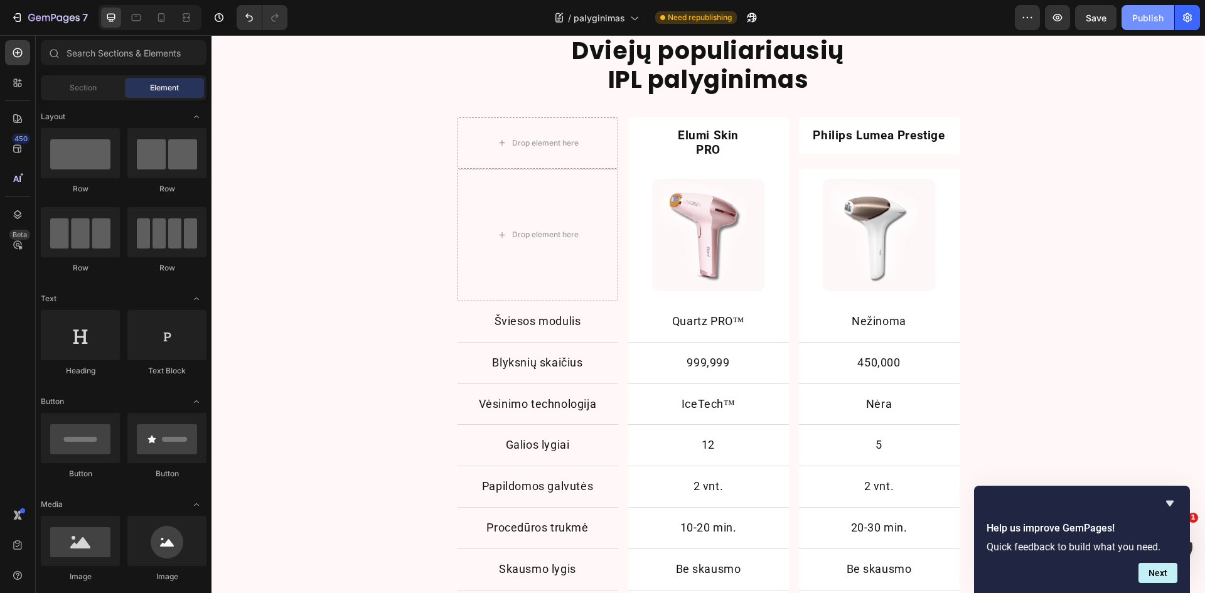
click at [1156, 21] on div "Publish" at bounding box center [1147, 17] width 31 height 13
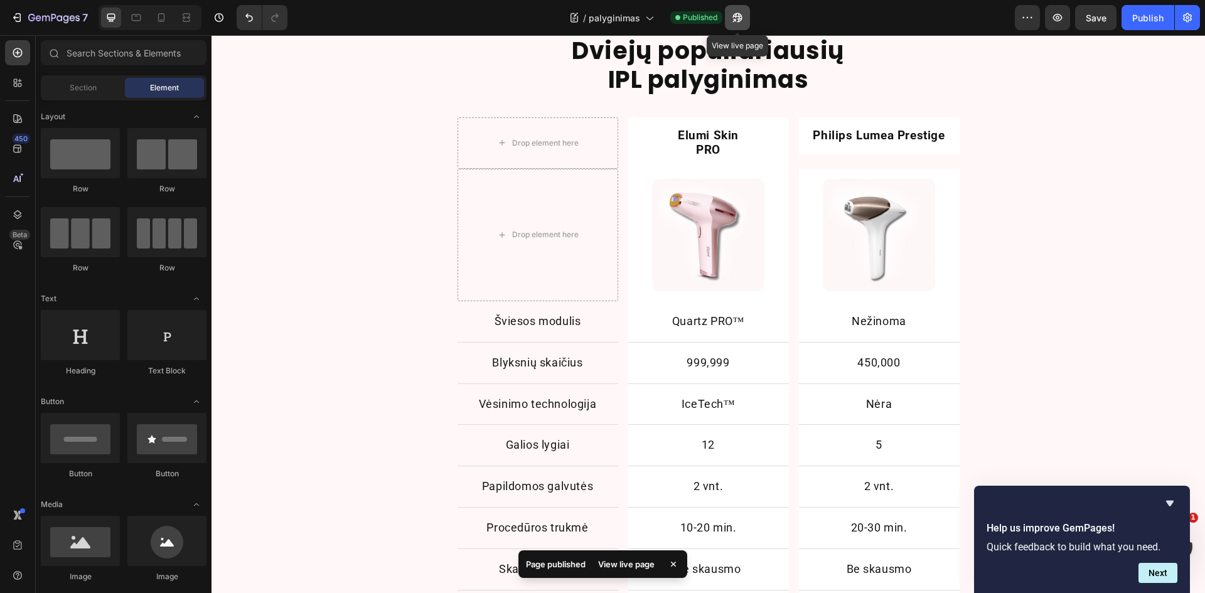
click at [743, 18] on icon "button" at bounding box center [737, 17] width 13 height 13
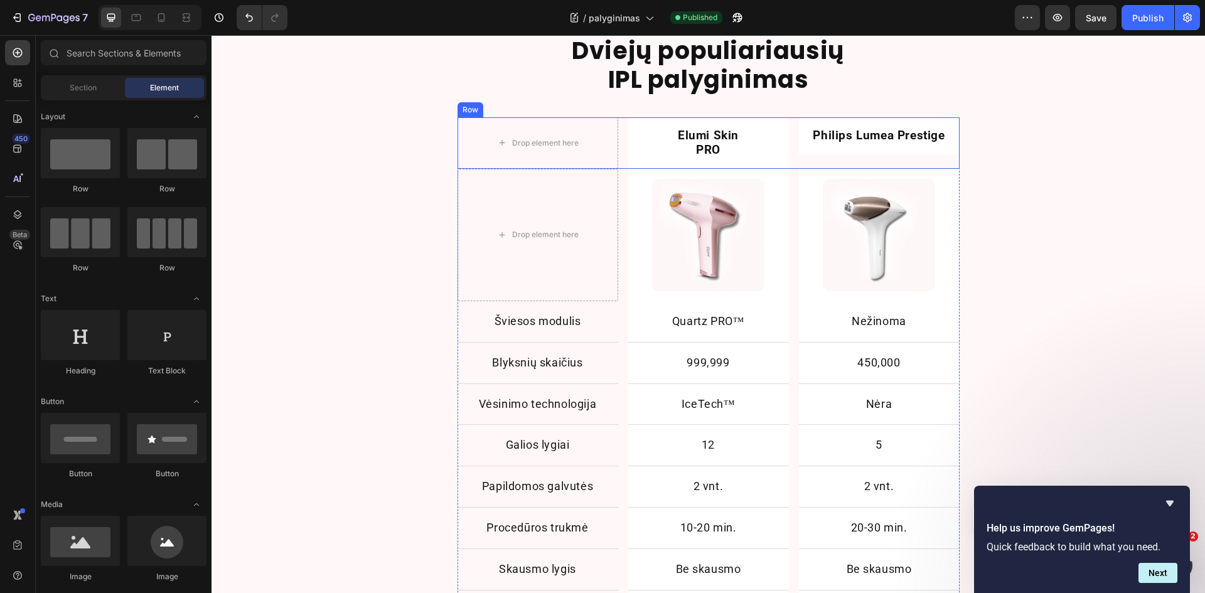
click at [621, 144] on div "Drop element here Elumi Skin PRO Text Block Row Philips Lumea Prestige Text Blo…" at bounding box center [709, 142] width 502 height 51
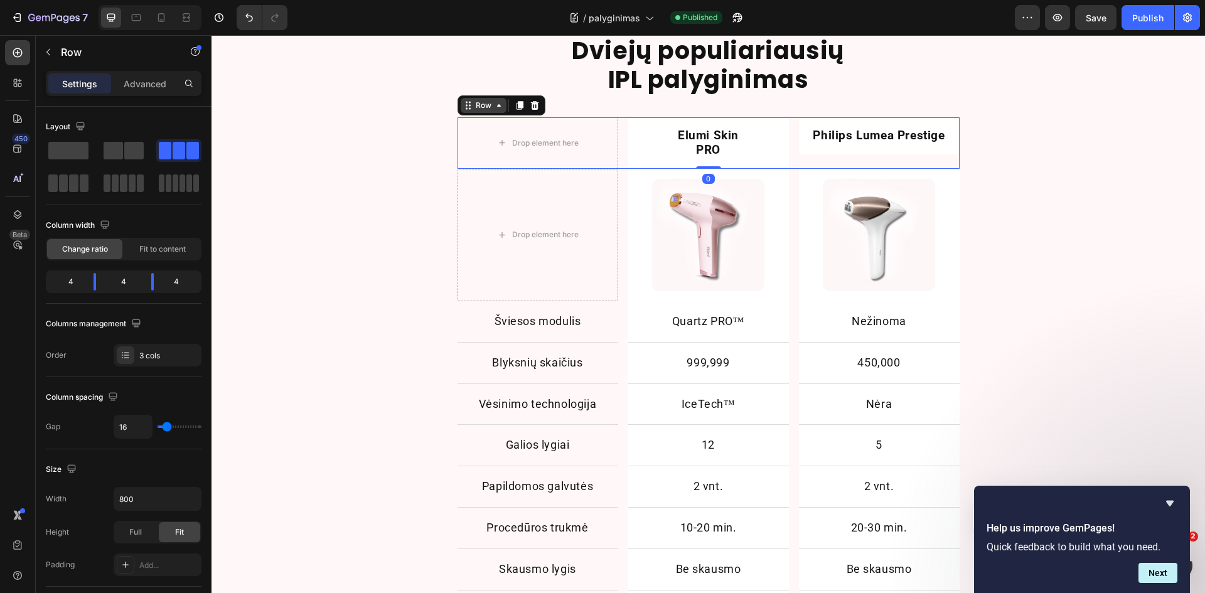
click at [482, 104] on div "Row" at bounding box center [483, 105] width 21 height 11
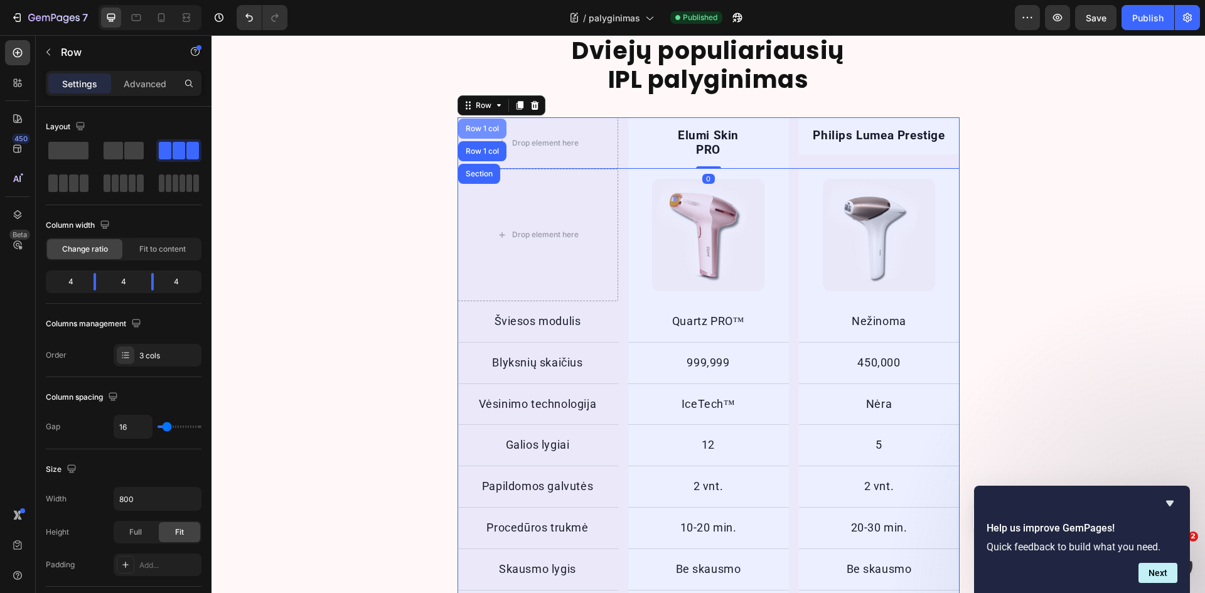
click at [484, 129] on div "Row 1 col" at bounding box center [482, 129] width 38 height 8
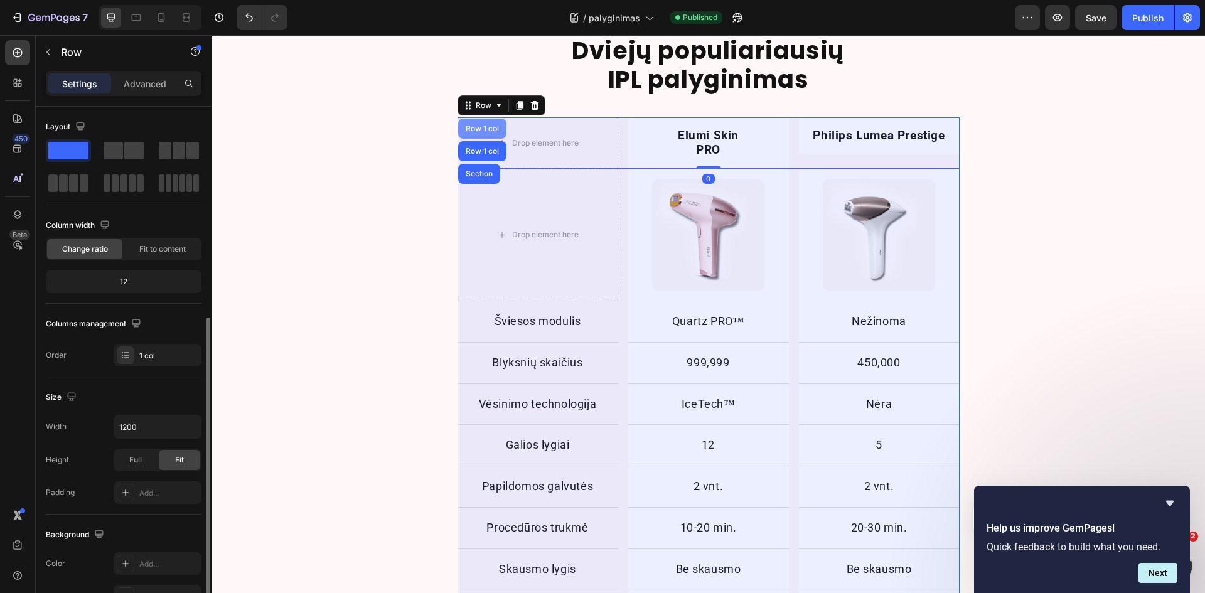
scroll to position [126, 0]
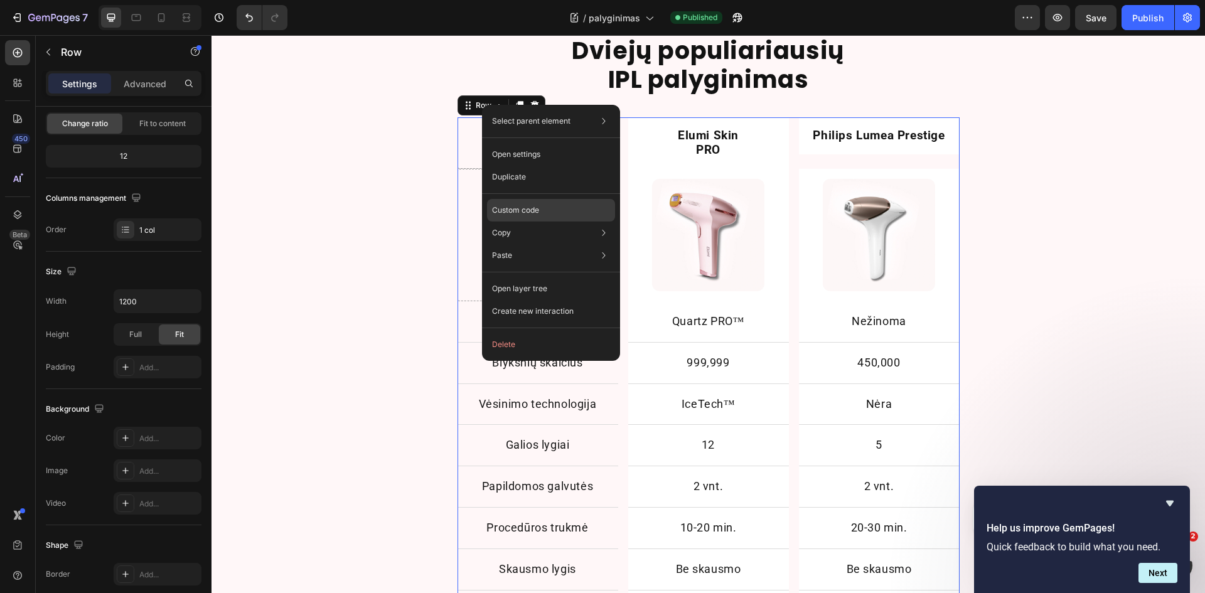
click at [518, 212] on p "Custom code" at bounding box center [515, 210] width 47 height 11
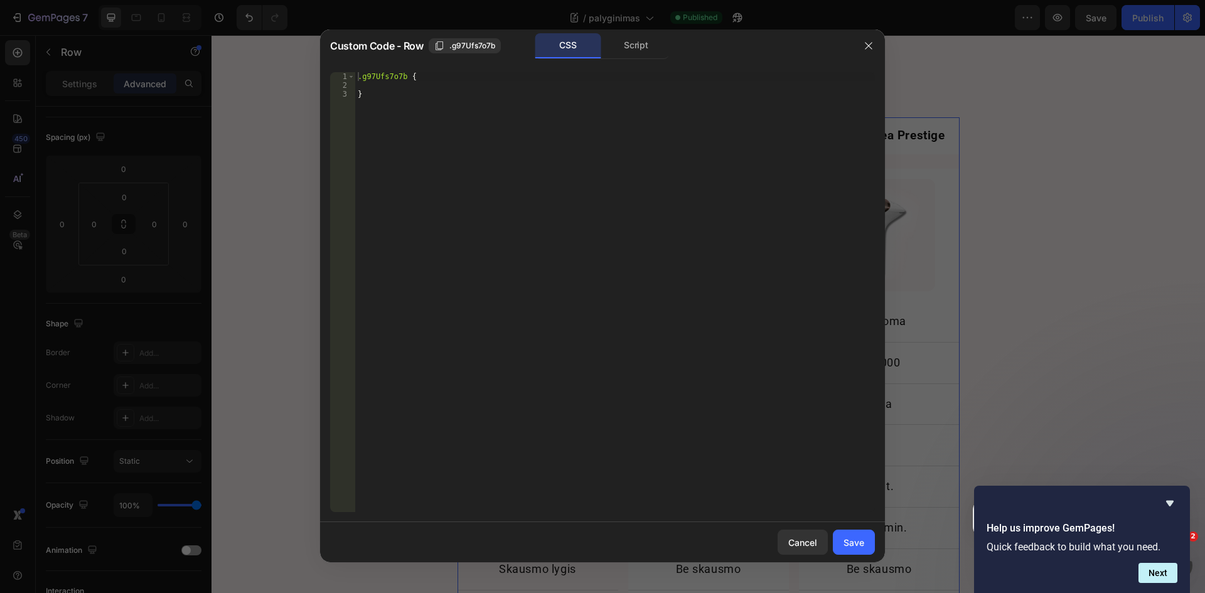
type textarea "}"
click at [489, 158] on div ".g97Ufs7o7b { }" at bounding box center [615, 301] width 520 height 458
paste textarea "}"
type textarea "}"
click at [793, 549] on div "Cancel" at bounding box center [802, 542] width 29 height 13
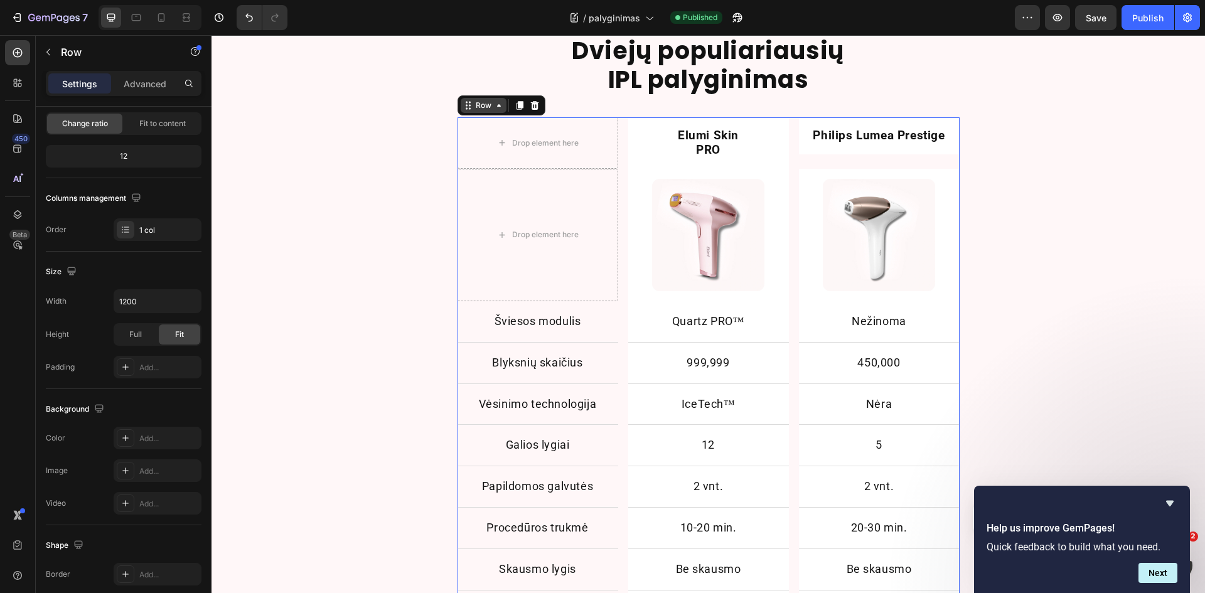
click at [494, 104] on icon at bounding box center [499, 105] width 10 height 10
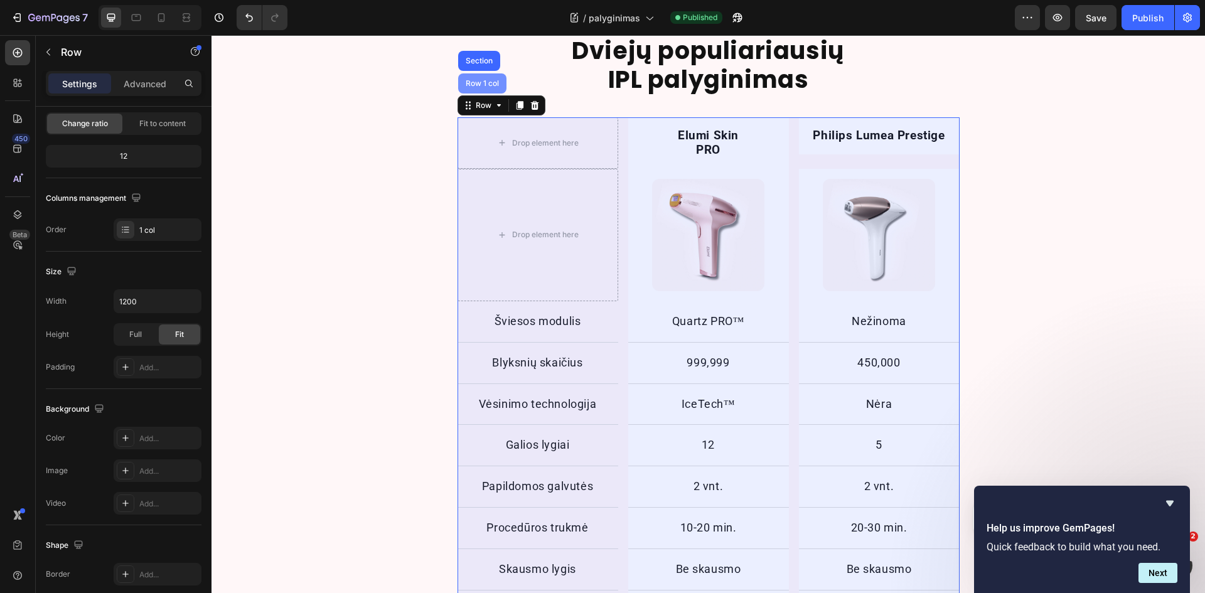
click at [473, 85] on div "Row 1 col" at bounding box center [482, 84] width 38 height 8
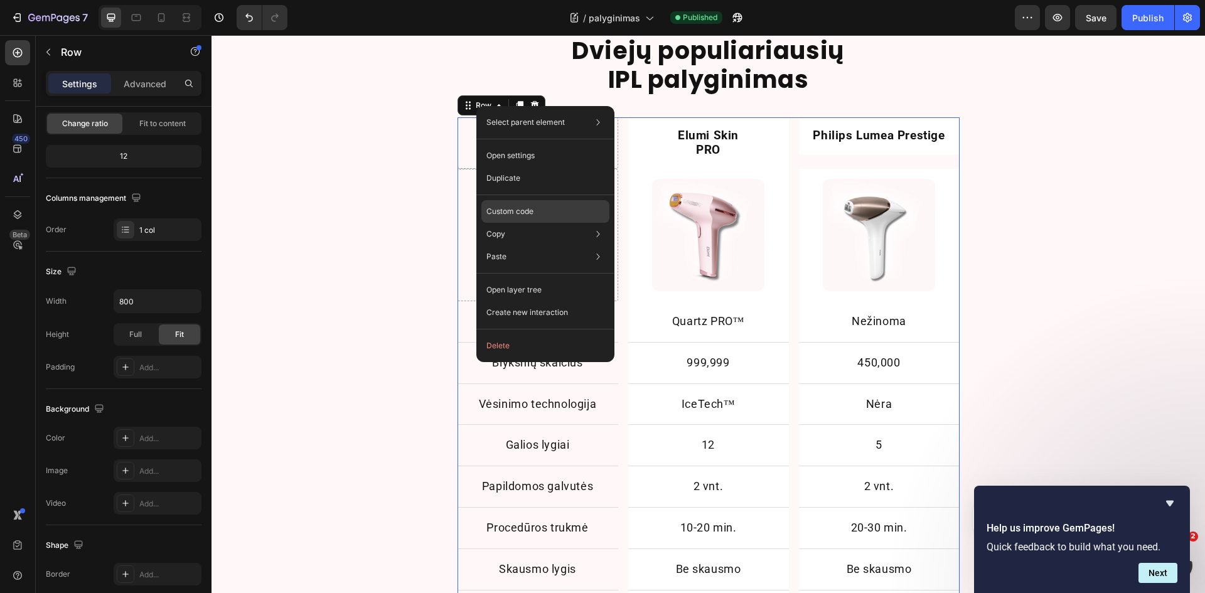
click at [508, 208] on p "Custom code" at bounding box center [509, 211] width 47 height 11
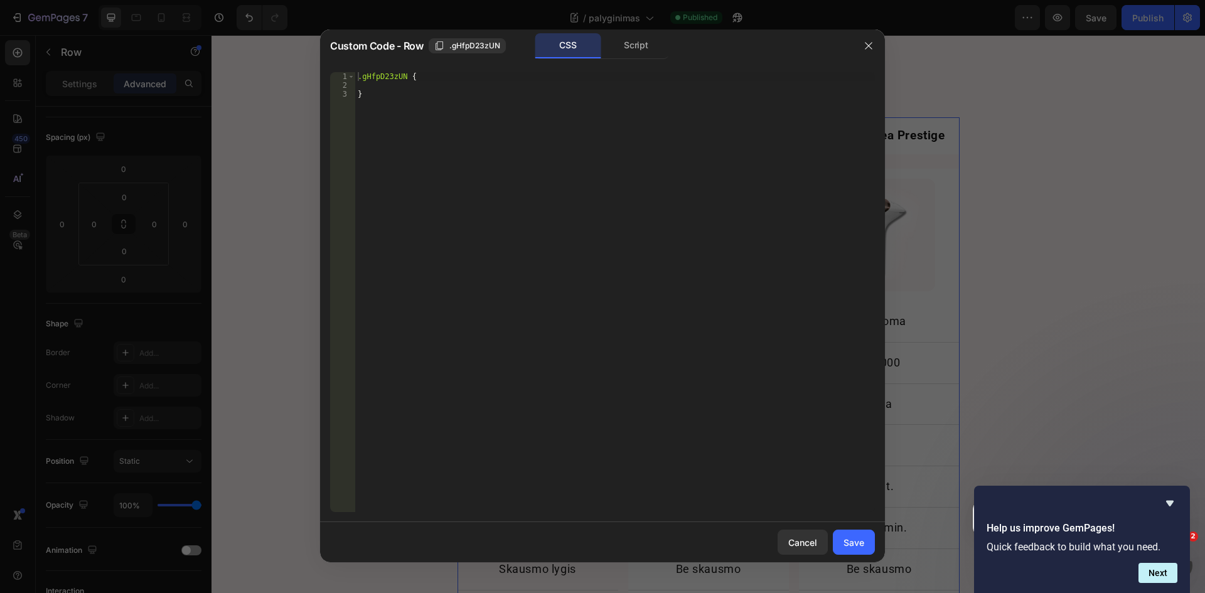
type textarea "}"
click at [492, 152] on div ".gHfpD23zUN { }" at bounding box center [615, 301] width 520 height 458
paste textarea "}"
type textarea "}"
click at [377, 92] on div ".gHfpD23zUN { } .gHfpD23zUN > div { width : 800 px ; overflow-x : scroll ; } .g…" at bounding box center [617, 301] width 516 height 458
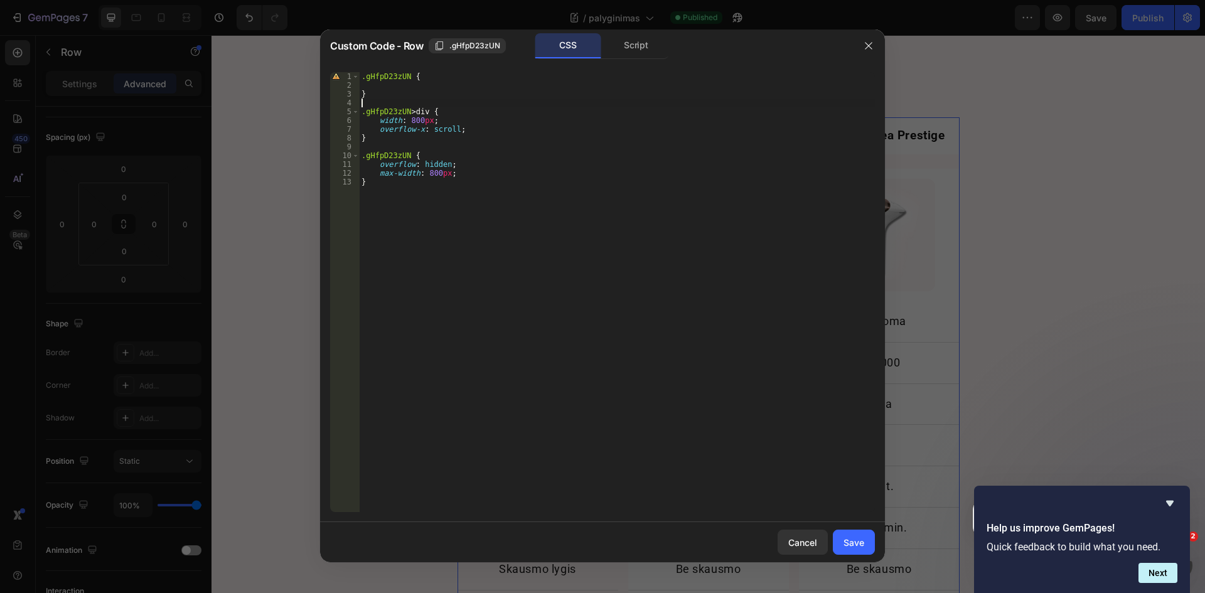
paste textarea "@media (max-width: 767px ) {"
click at [387, 193] on div ".gHfpD23zUN { } @ media (max-width: 767px ) { .gHfpD23zUN > div { width : 800 p…" at bounding box center [617, 301] width 516 height 458
type textarea "}"
type textarea "Ư"
click at [362, 109] on div ".gHfpD23zUN { } @ media (max-width: 767px ) { .gHfpD23zUN > div { width : 800 p…" at bounding box center [617, 301] width 516 height 458
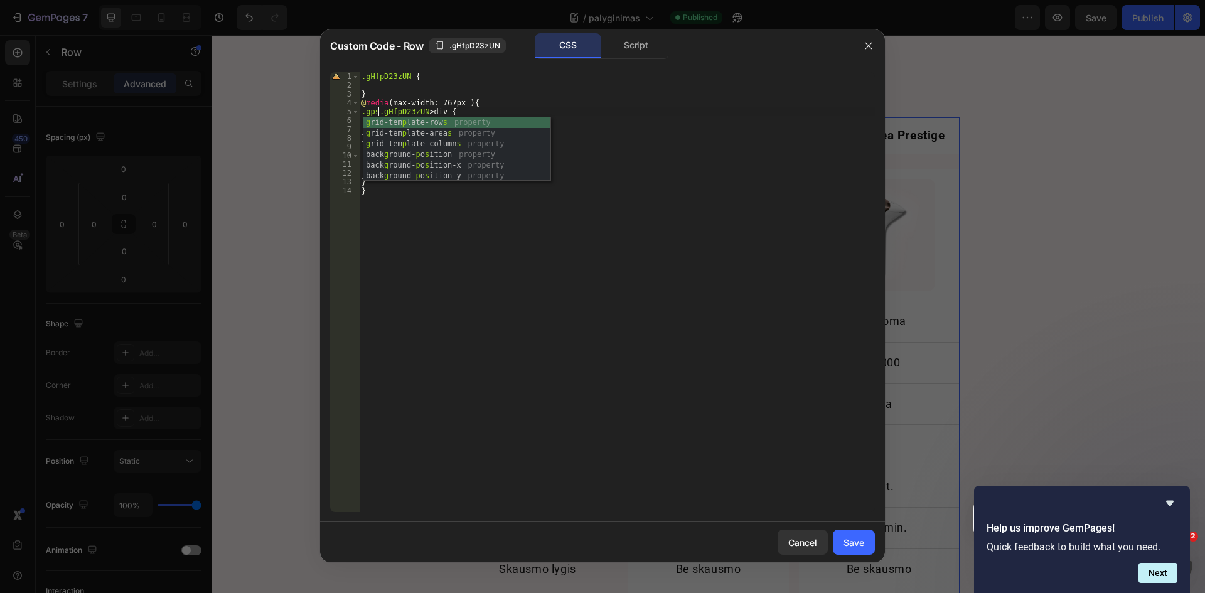
scroll to position [0, 1]
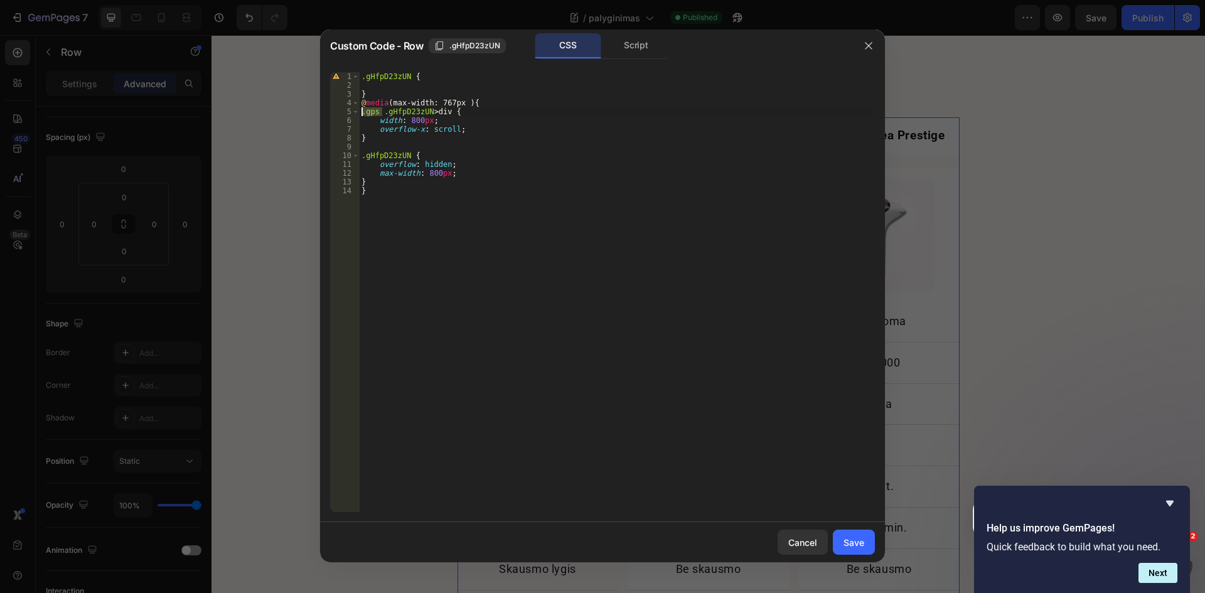
click at [362, 112] on div ".gHfpD23zUN { } @ media (max-width: 767px ) { .gps .gHfpD23zUN > div { width : …" at bounding box center [617, 301] width 516 height 458
click at [362, 161] on div ".gHfpD23zUN { } @ media (max-width: 767px ) { .gps .gHfpD23zUN > div { width : …" at bounding box center [617, 301] width 516 height 458
click at [362, 158] on div ".gHfpD23zUN { } @ media (max-width: 767px ) { .gps .gHfpD23zUN > div { width : …" at bounding box center [617, 301] width 516 height 458
paste textarea ".gps"
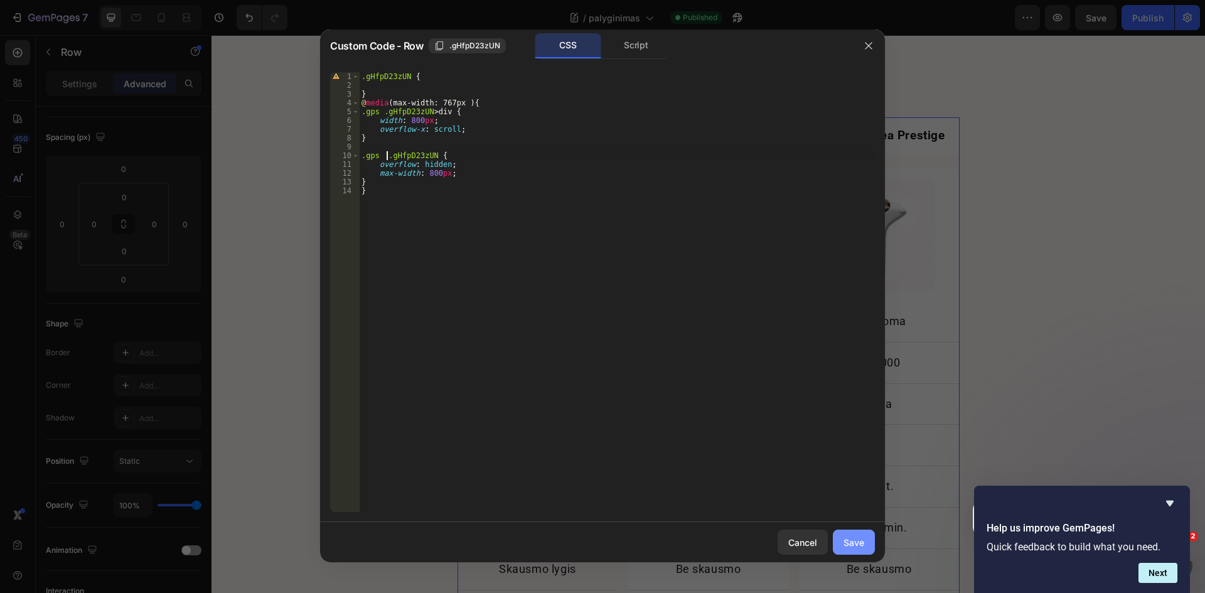
type textarea ".gps .gHfpD23zUN {"
click at [844, 539] on button "Save" at bounding box center [854, 542] width 42 height 25
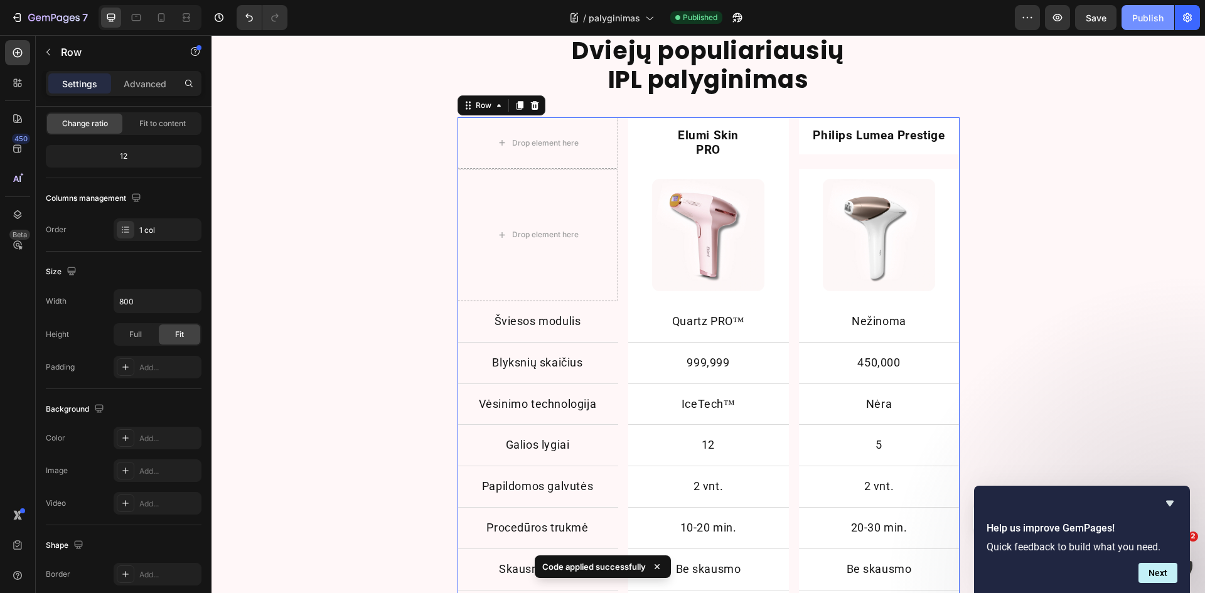
click at [1150, 28] on button "Publish" at bounding box center [1148, 17] width 53 height 25
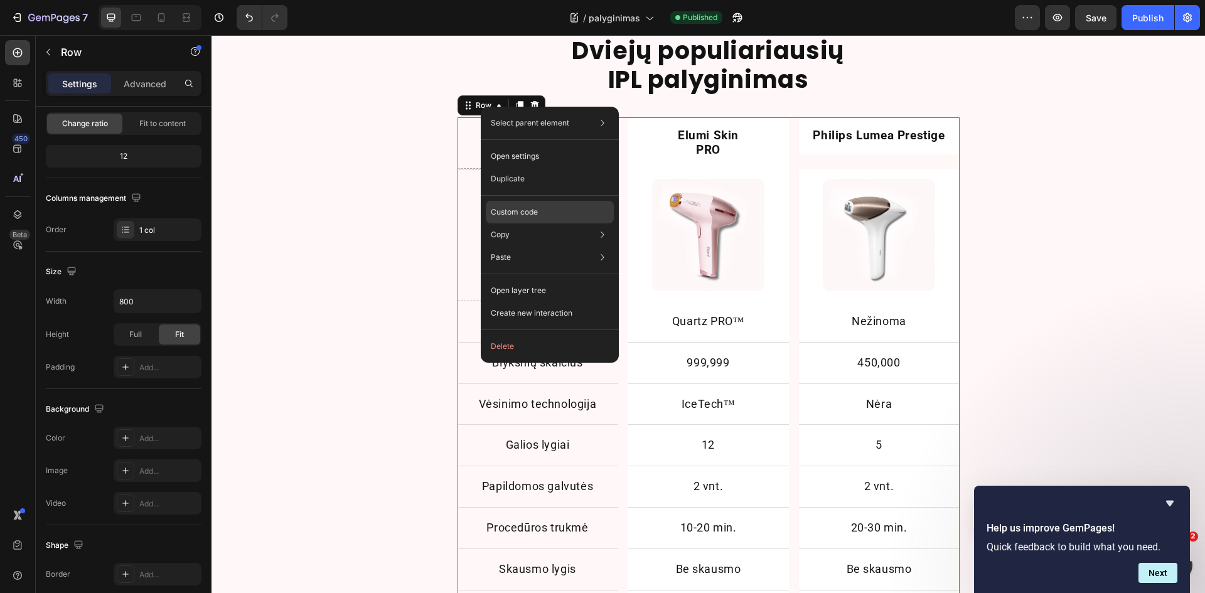
click at [518, 212] on p "Custom code" at bounding box center [514, 211] width 47 height 11
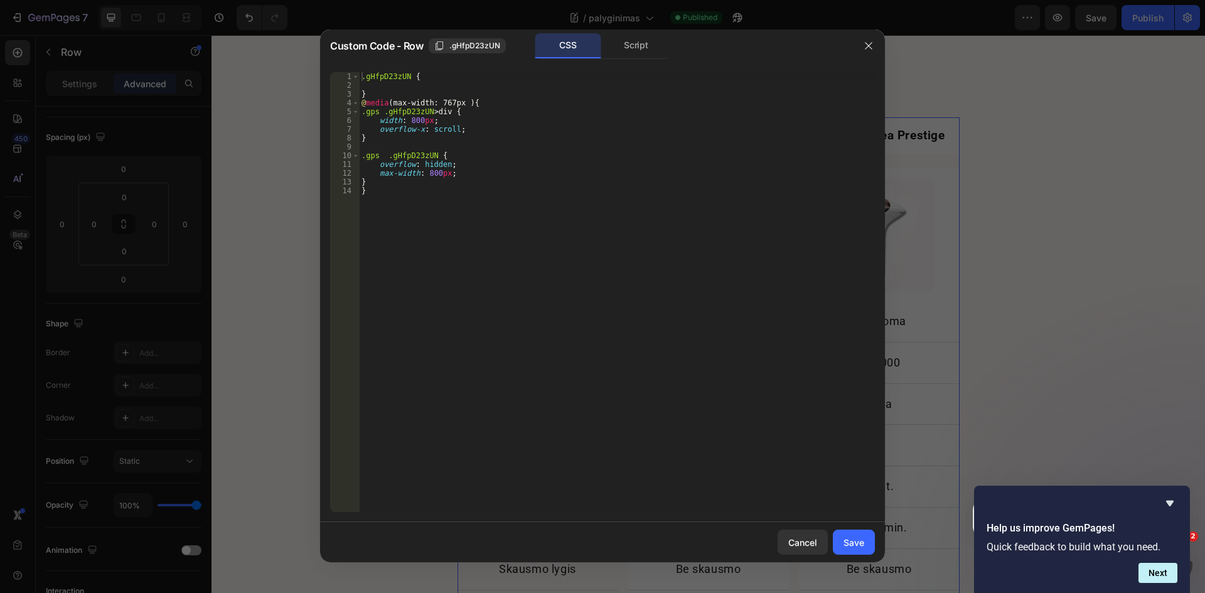
click at [426, 162] on div ".gHfpD23zUN { } @ media (max-width: 767px ) { .gps .gHfpD23zUN > div { width : …" at bounding box center [617, 301] width 516 height 458
click at [431, 133] on div ".gHfpD23zUN { } @ media (max-width: 767px ) { .gps .gHfpD23zUN > div { width : …" at bounding box center [617, 301] width 516 height 458
type textarea "overflow-x: scroll;"
click at [378, 132] on div ".gHfpD23zUN { } @ media (max-width: 767px ) { .gps .gHfpD23zUN > div { width : …" at bounding box center [617, 301] width 516 height 458
click at [486, 127] on div ".gHfpD23zUN { } @ media (max-width: 767px ) { .gps .gHfpD23zUN > div { width : …" at bounding box center [617, 301] width 516 height 458
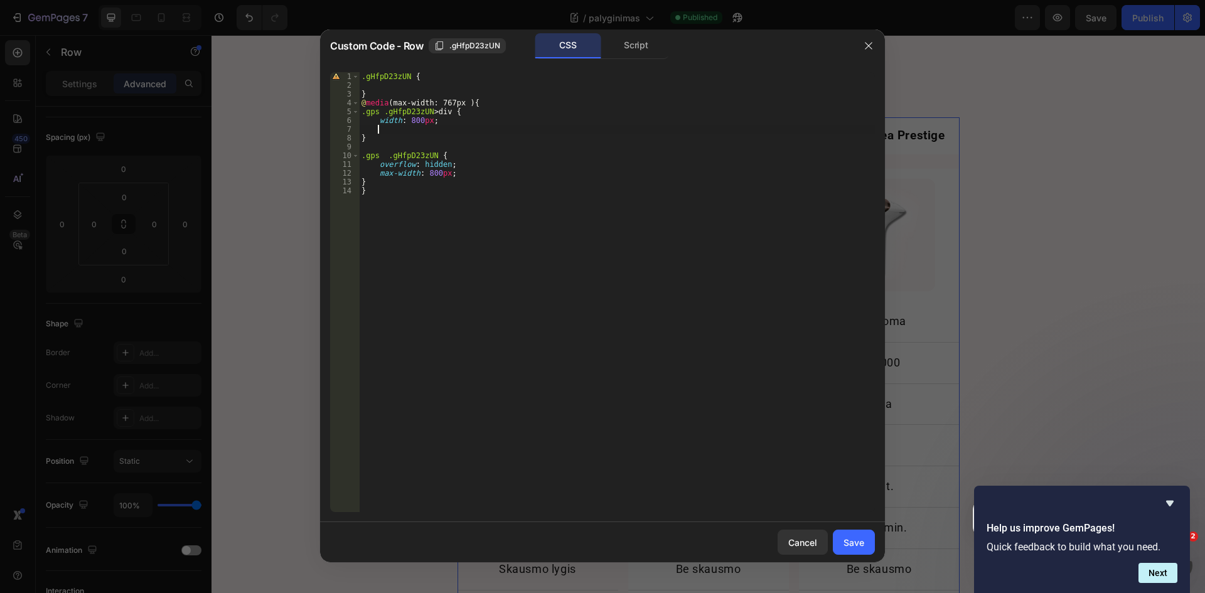
click at [380, 168] on div ".gHfpD23zUN { } @ media (max-width: 767px ) { .gps .gHfpD23zUN > div { width : …" at bounding box center [617, 301] width 516 height 458
click at [377, 166] on div ".gHfpD23zUN { } @ media (max-width: 767px ) { .gps .gHfpD23zUN > div { width : …" at bounding box center [617, 301] width 516 height 458
click at [464, 163] on div ".gHfpD23zUN { } @ media (max-width: 767px ) { .gps .gHfpD23zUN > div { width : …" at bounding box center [617, 301] width 516 height 458
paste textarea "-x: scroll"
click at [427, 185] on div ".gHfpD23zUN { } @ media (max-width: 767px ) { .gps .gHfpD23zUN > div { width : …" at bounding box center [617, 301] width 516 height 458
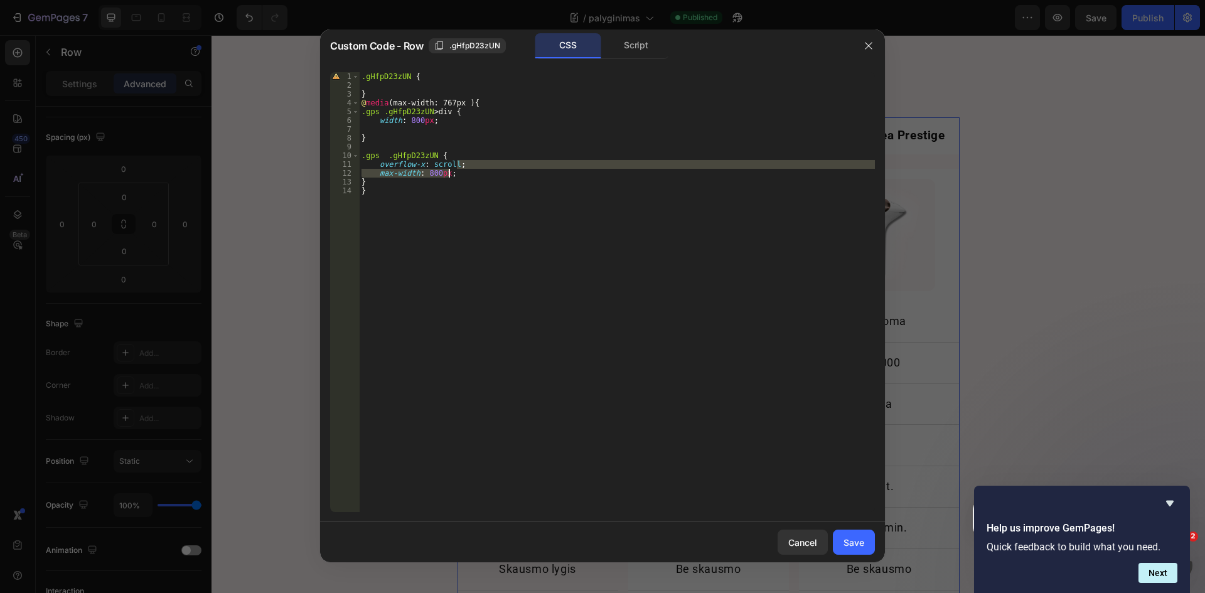
drag, startPoint x: 465, startPoint y: 167, endPoint x: 475, endPoint y: 173, distance: 11.8
click at [475, 173] on div ".gHfpD23zUN { } @ media (max-width: 767px ) { .gps .gHfpD23zUN > div { width : …" at bounding box center [617, 301] width 516 height 458
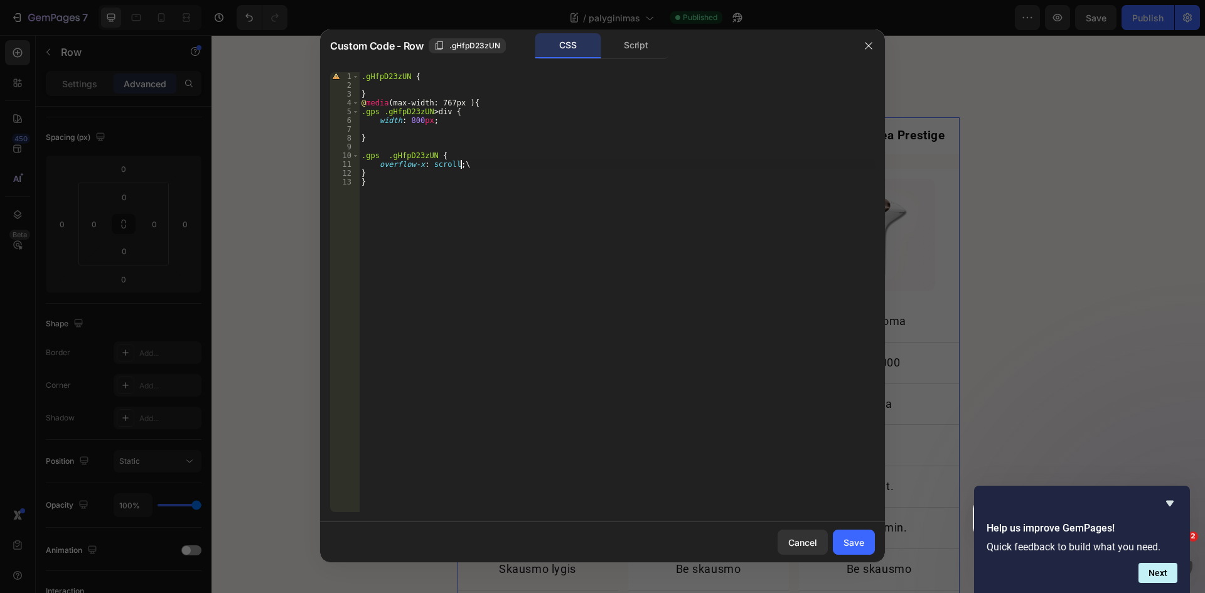
scroll to position [0, 8]
type textarea "overflow-x: scroll;"
drag, startPoint x: 863, startPoint y: 545, endPoint x: 936, endPoint y: 64, distance: 486.4
click at [863, 545] on div "Save" at bounding box center [854, 542] width 21 height 13
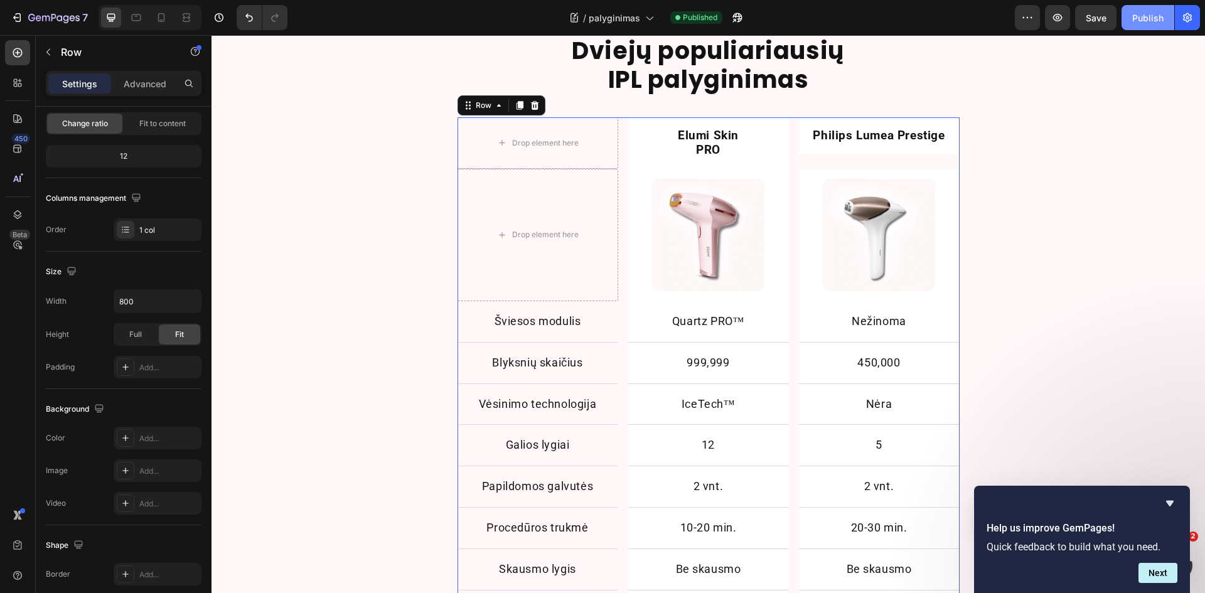
click at [1142, 20] on div "Publish" at bounding box center [1147, 17] width 31 height 13
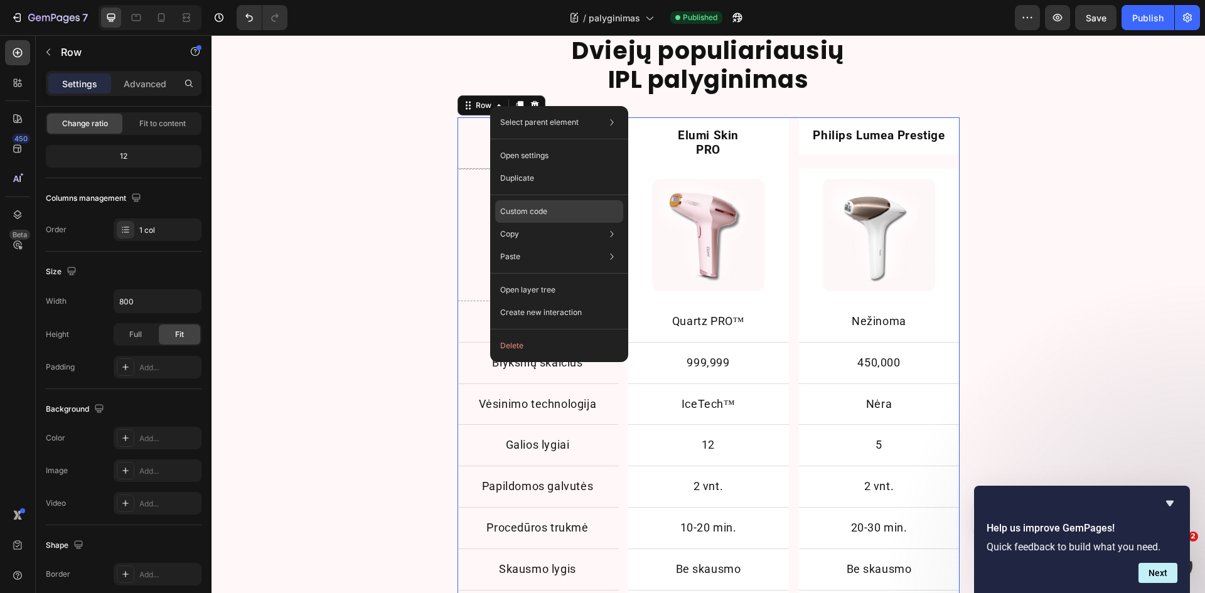
click at [535, 208] on p "Custom code" at bounding box center [523, 211] width 47 height 11
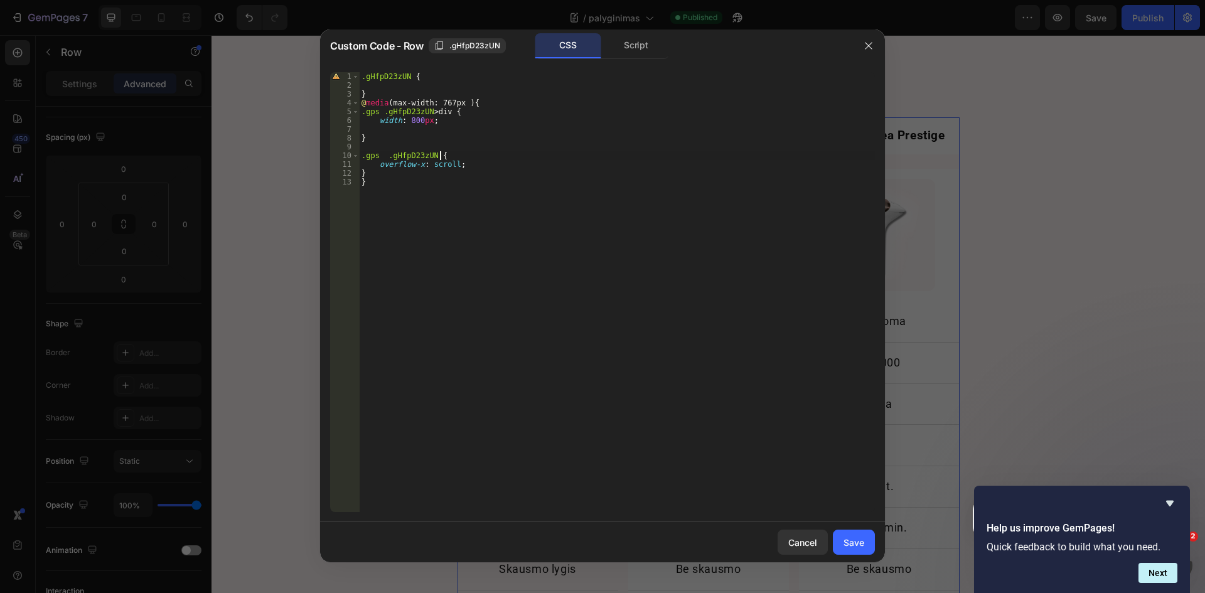
click at [468, 156] on div ".gHfpD23zUN { } @ media (max-width: 767px ) { .gps .gHfpD23zUN > div { width : …" at bounding box center [617, 301] width 516 height 458
click at [471, 164] on div ".gHfpD23zUN { } @ media (max-width: 767px ) { .gps .gHfpD23zUN > div { width : …" at bounding box center [617, 301] width 516 height 458
type textarea "overflow-x: scroll;"
click at [447, 126] on div ".gHfpD23zUN { } @ media (max-width: 767px ) { .gps .gHfpD23zUN > div { width : …" at bounding box center [617, 301] width 516 height 458
click at [436, 122] on div ".gHfpD23zUN { } @ media (max-width: 767px ) { .gps .gHfpD23zUN > div { width : …" at bounding box center [617, 301] width 516 height 458
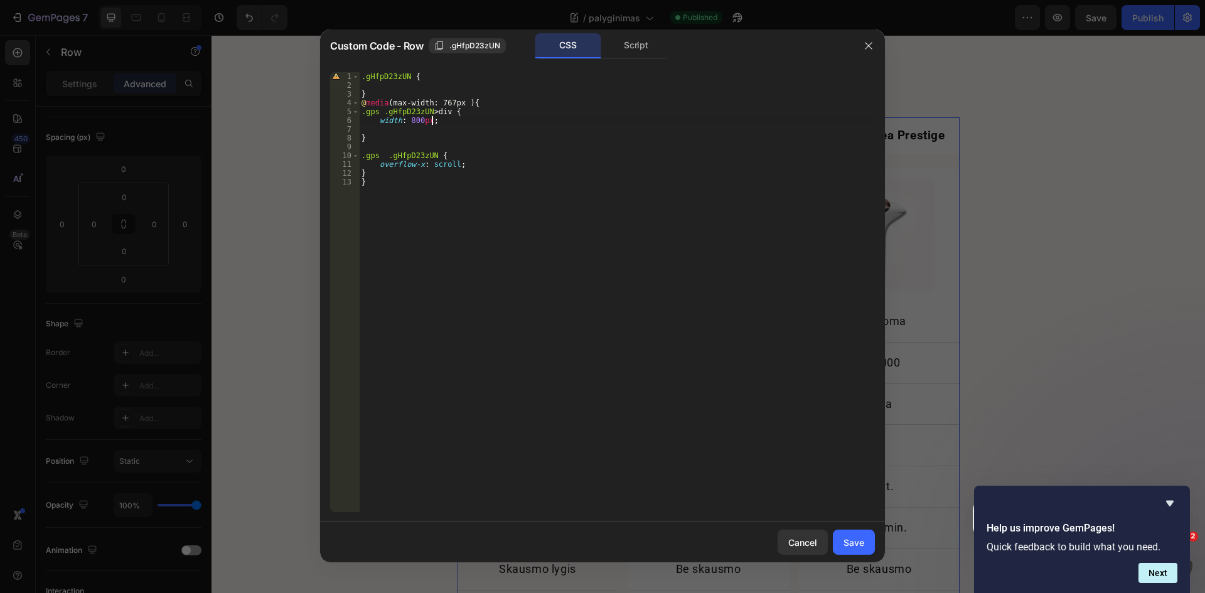
click at [434, 124] on div ".gHfpD23zUN { } @ media (max-width: 767px ) { .gps .gHfpD23zUN > div { width : …" at bounding box center [617, 301] width 516 height 458
click at [431, 138] on div ".gHfpD23zUN { } @ media (max-width: 767px ) { .gps .gHfpD23zUN > div { width : …" at bounding box center [617, 301] width 516 height 458
type textarea "}"
click at [418, 130] on div ".gHfpD23zUN { } @ media (max-width: 767px ) { .gps .gHfpD23zUN > div { width : …" at bounding box center [617, 301] width 516 height 458
paste textarea "max-width: unset;"
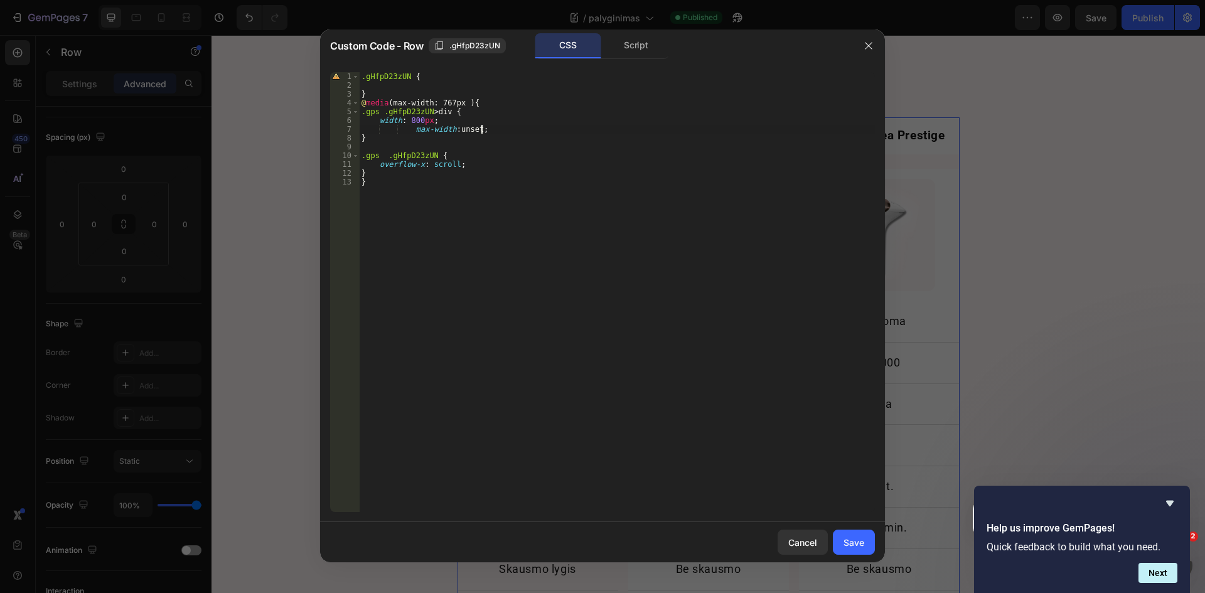
click at [412, 132] on div ".gHfpD23zUN { } @ media (max-width: 767px ) { .gps .gHfpD23zUN > div { width : …" at bounding box center [617, 301] width 516 height 458
type textarea "max-width: unset;"
click at [855, 542] on div "Save" at bounding box center [854, 542] width 21 height 13
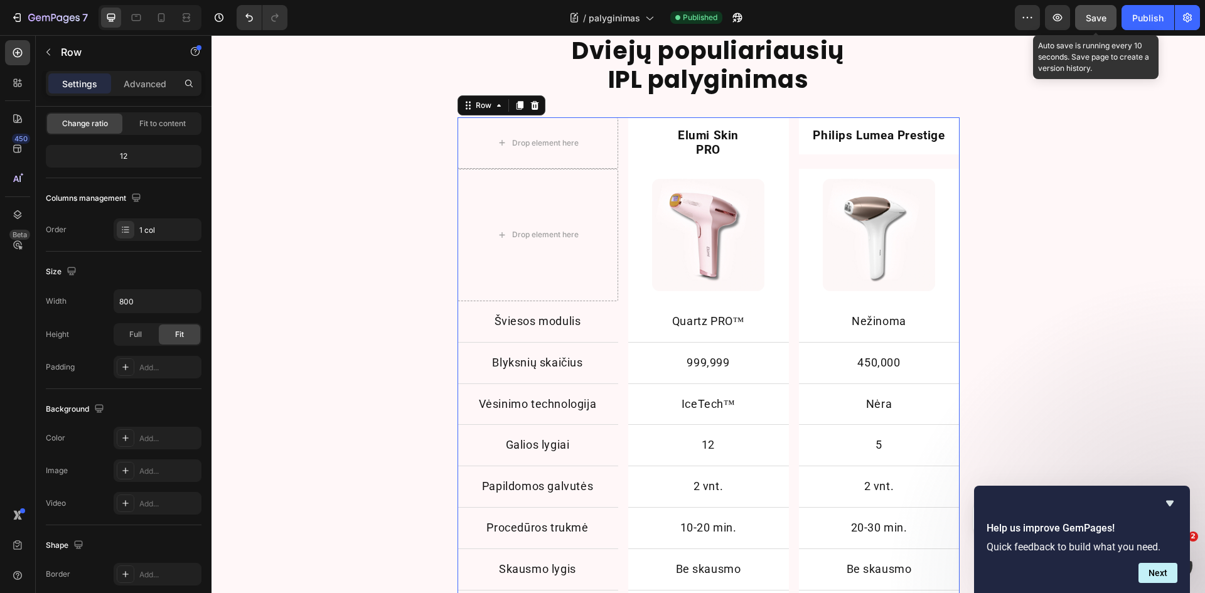
click at [1135, 17] on div "Publish" at bounding box center [1147, 17] width 31 height 13
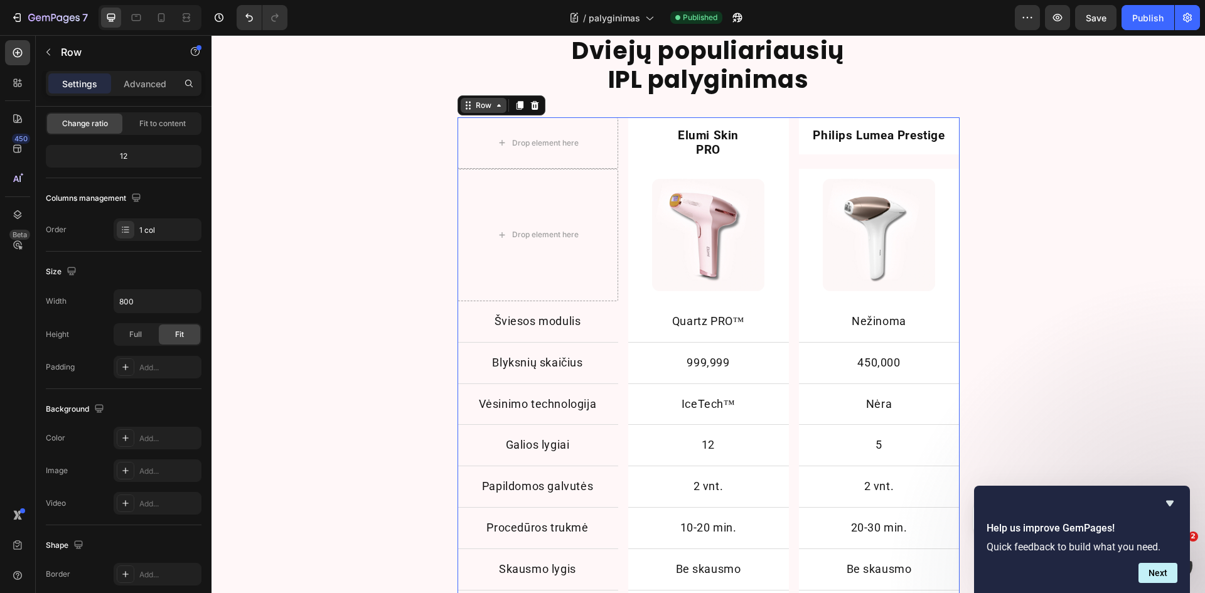
click at [483, 108] on div "Row" at bounding box center [483, 105] width 21 height 11
click at [618, 163] on div "Drop element here Elumi Skin PRO Text Block Row Philips Lumea Prestige Text Blo…" at bounding box center [709, 142] width 502 height 51
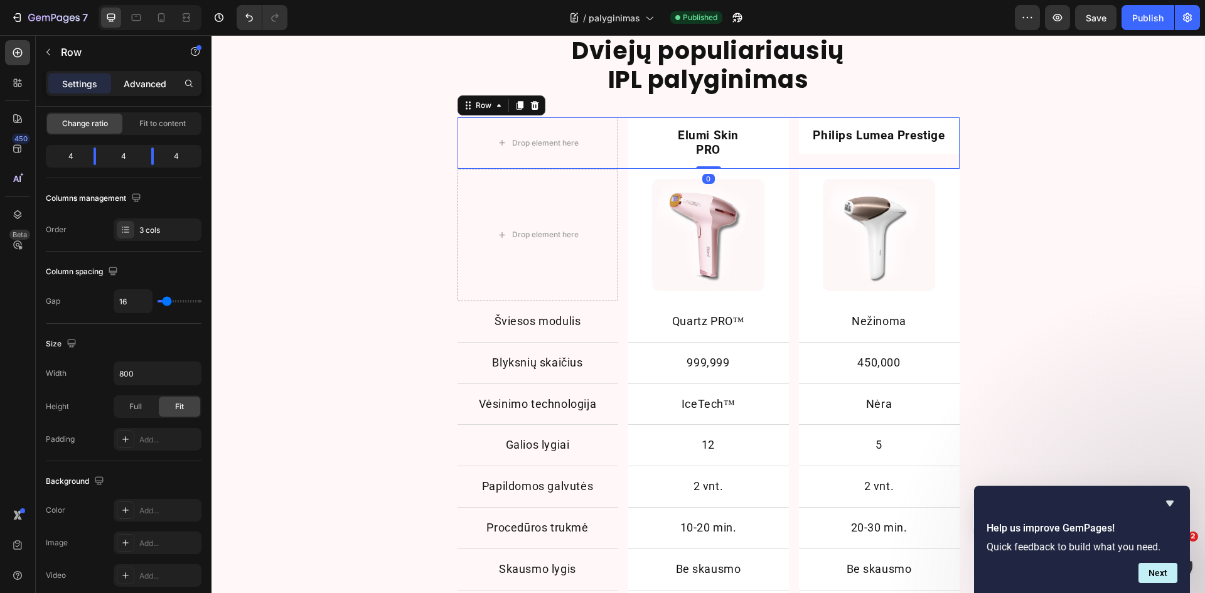
click at [149, 83] on p "Advanced" at bounding box center [145, 83] width 43 height 13
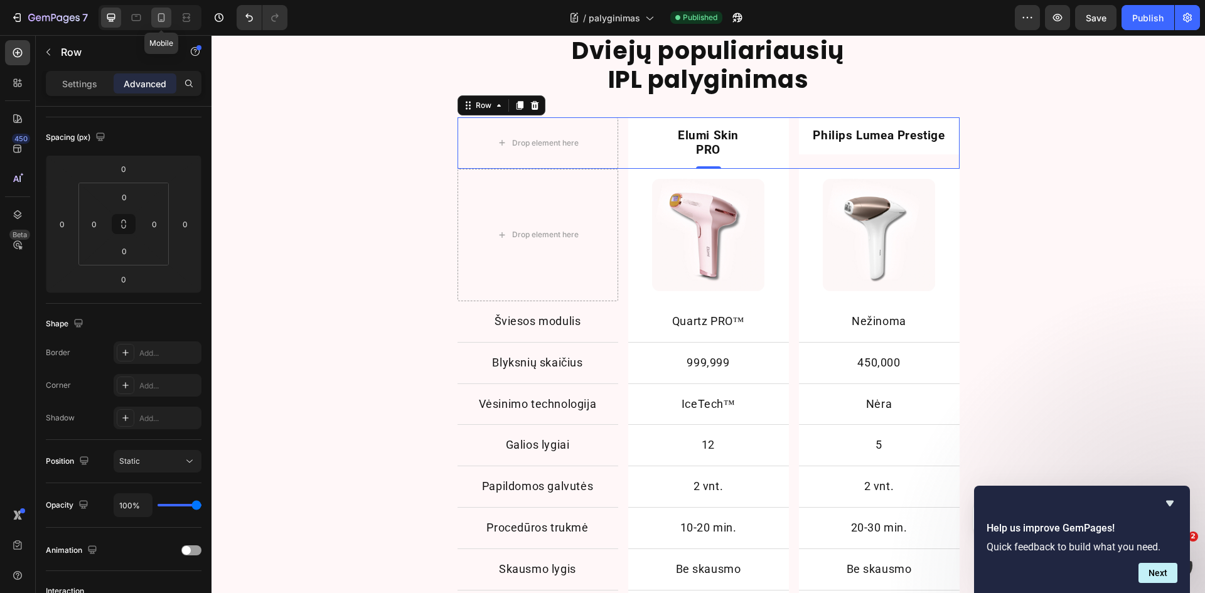
click at [161, 14] on icon at bounding box center [161, 17] width 7 height 9
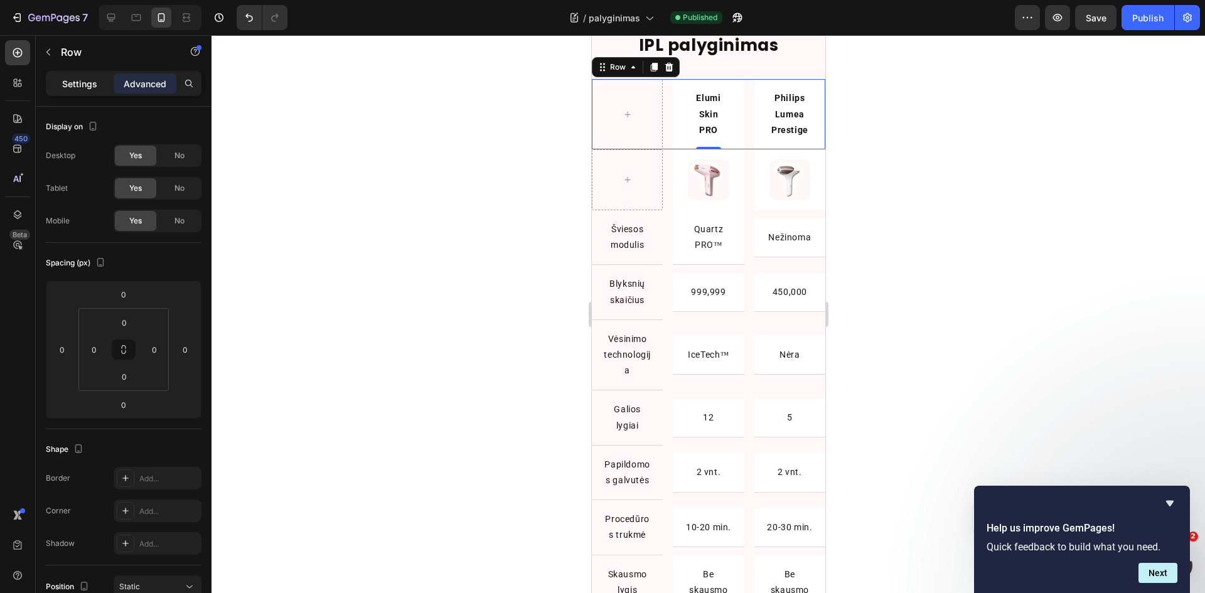
click at [86, 85] on p "Settings" at bounding box center [79, 83] width 35 height 13
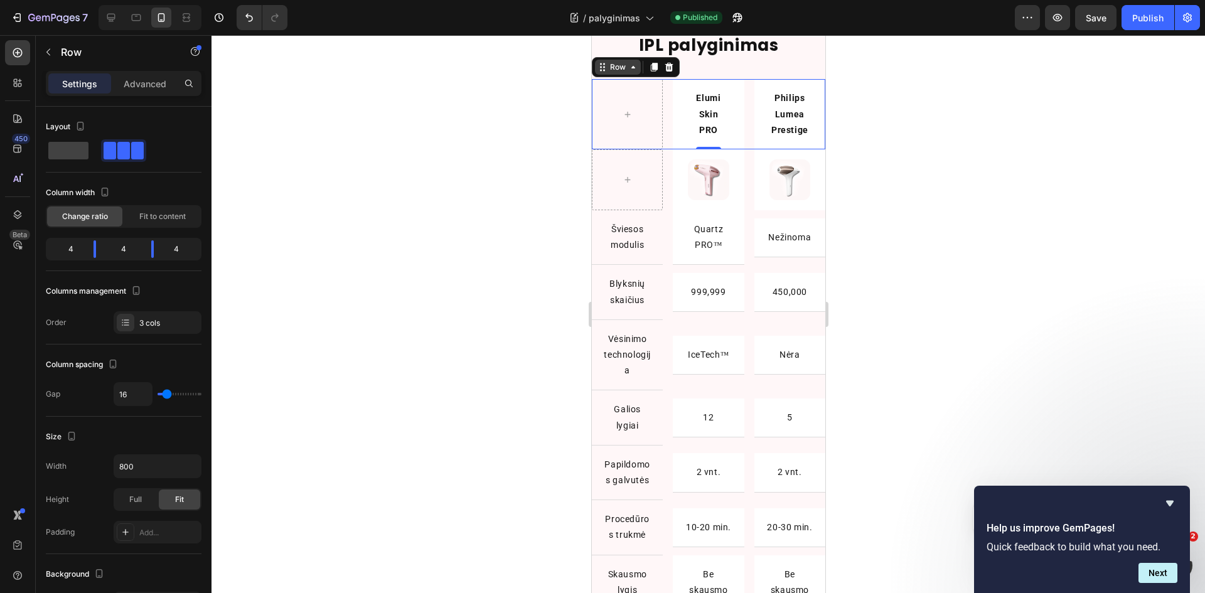
click at [628, 68] on icon at bounding box center [633, 67] width 10 height 10
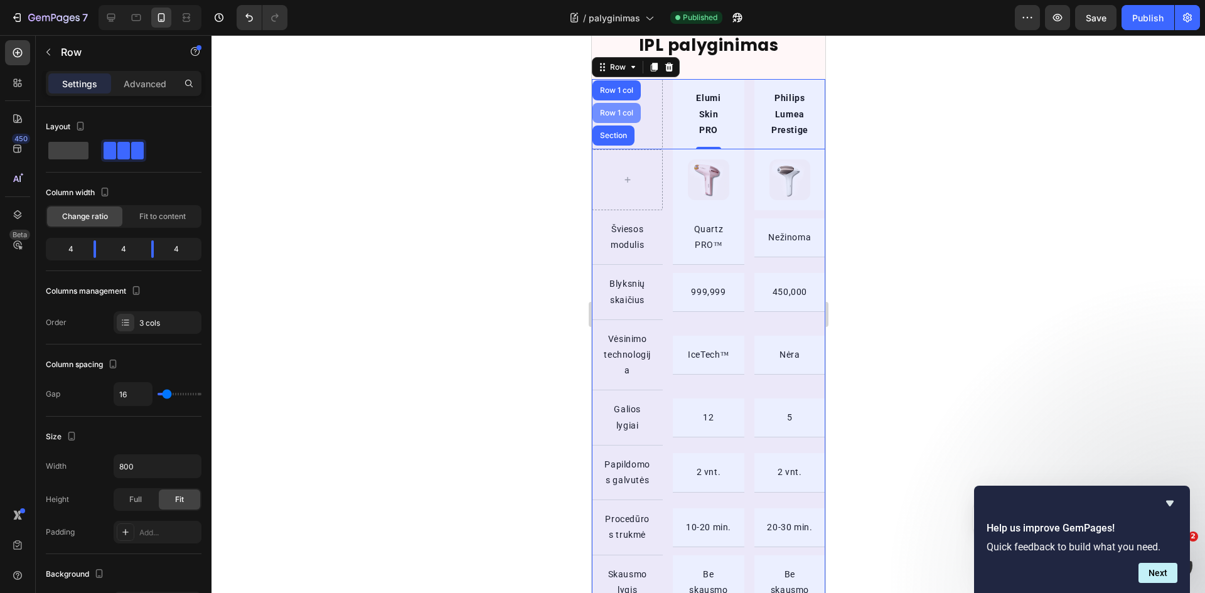
click at [621, 110] on div "Row 1 col" at bounding box center [616, 113] width 38 height 8
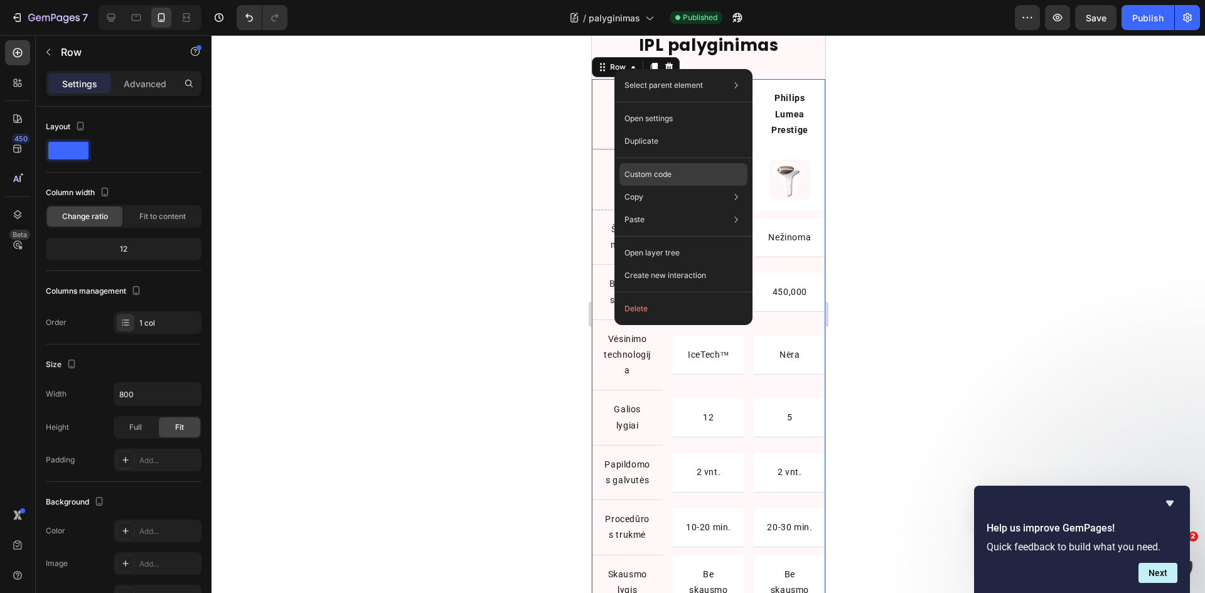
click at [649, 173] on p "Custom code" at bounding box center [648, 174] width 47 height 11
